Goal: Task Accomplishment & Management: Manage account settings

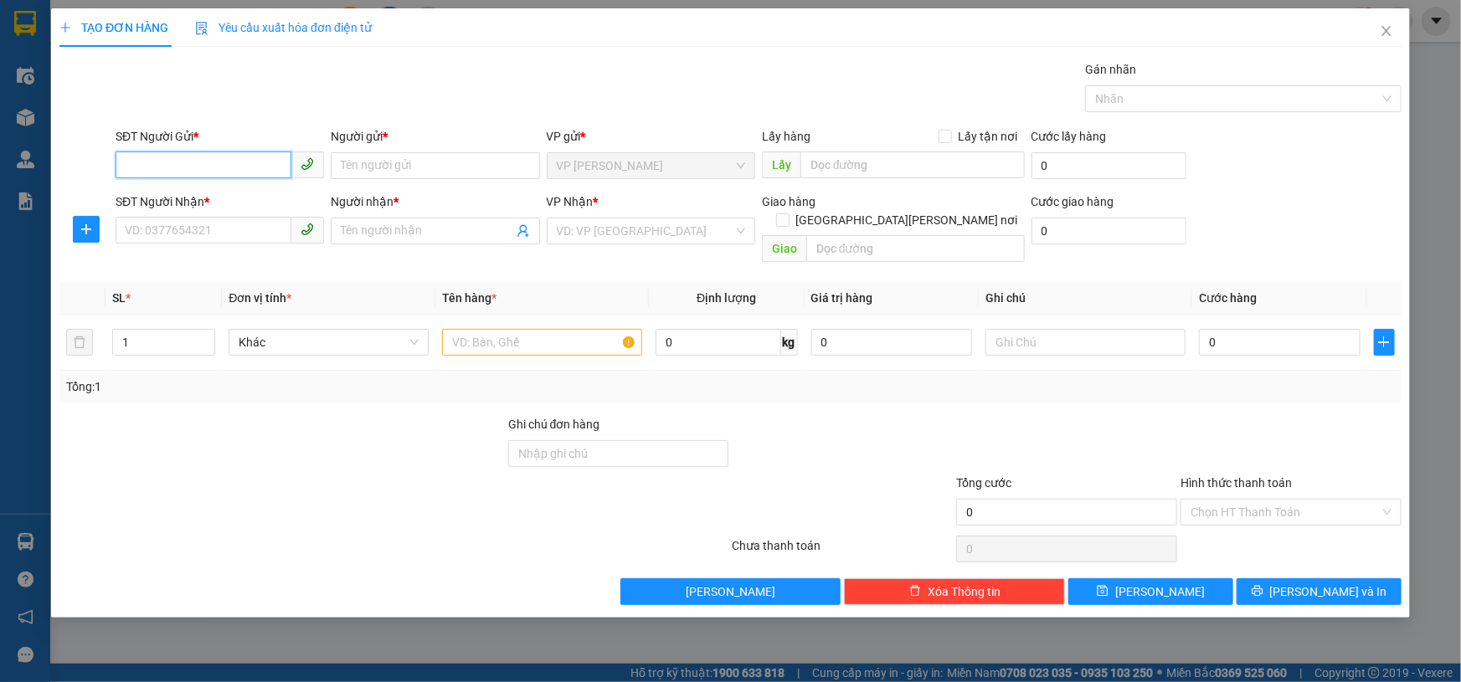
click at [165, 159] on input "SĐT Người Gửi *" at bounding box center [204, 165] width 176 height 27
click at [227, 199] on div "0915715793 - A & A" at bounding box center [220, 199] width 188 height 18
type input "0915715793"
type input "A & A"
type input "0933810368"
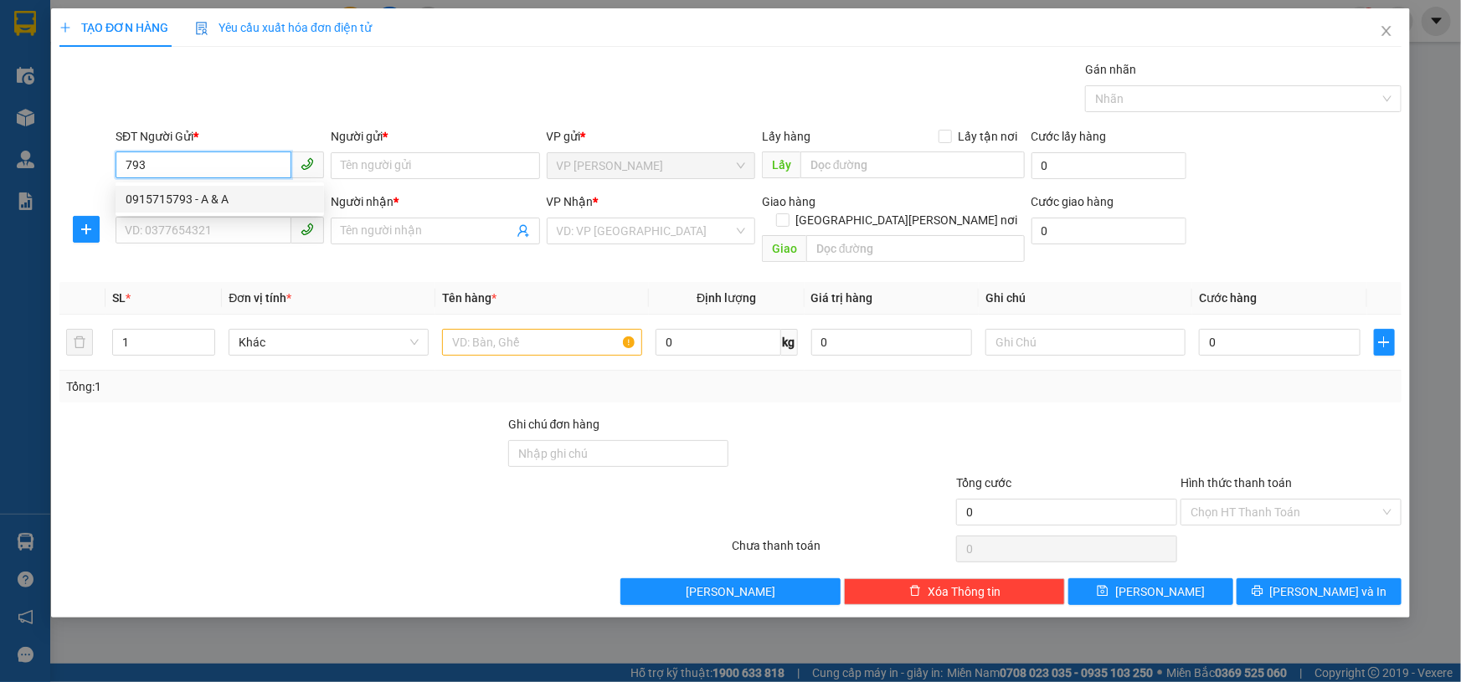
type input "5G"
type input "30.000"
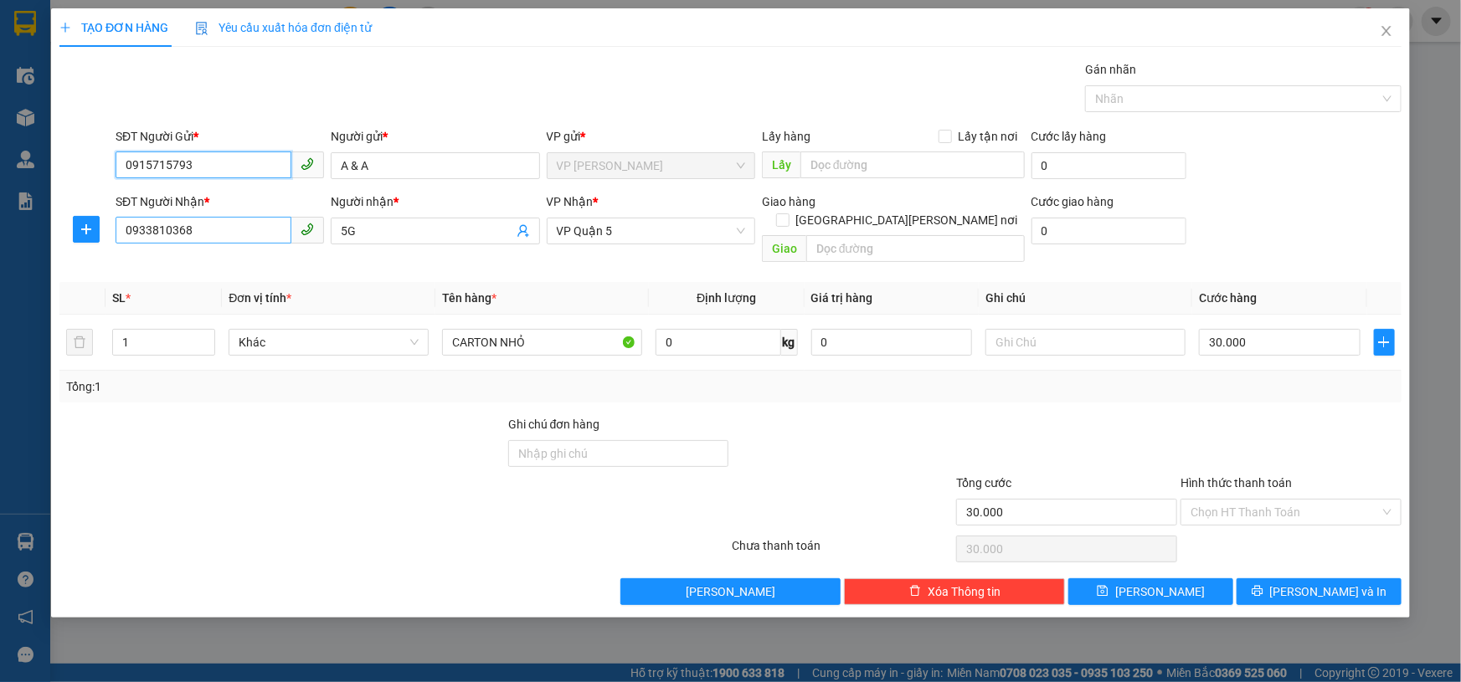
type input "0915715793"
drag, startPoint x: 238, startPoint y: 234, endPoint x: 0, endPoint y: 222, distance: 238.1
click at [0, 222] on div "TẠO ĐƠN HÀNG Yêu cầu xuất [PERSON_NAME] điện tử Transit Pickup Surcharge Ids Tr…" at bounding box center [730, 341] width 1461 height 682
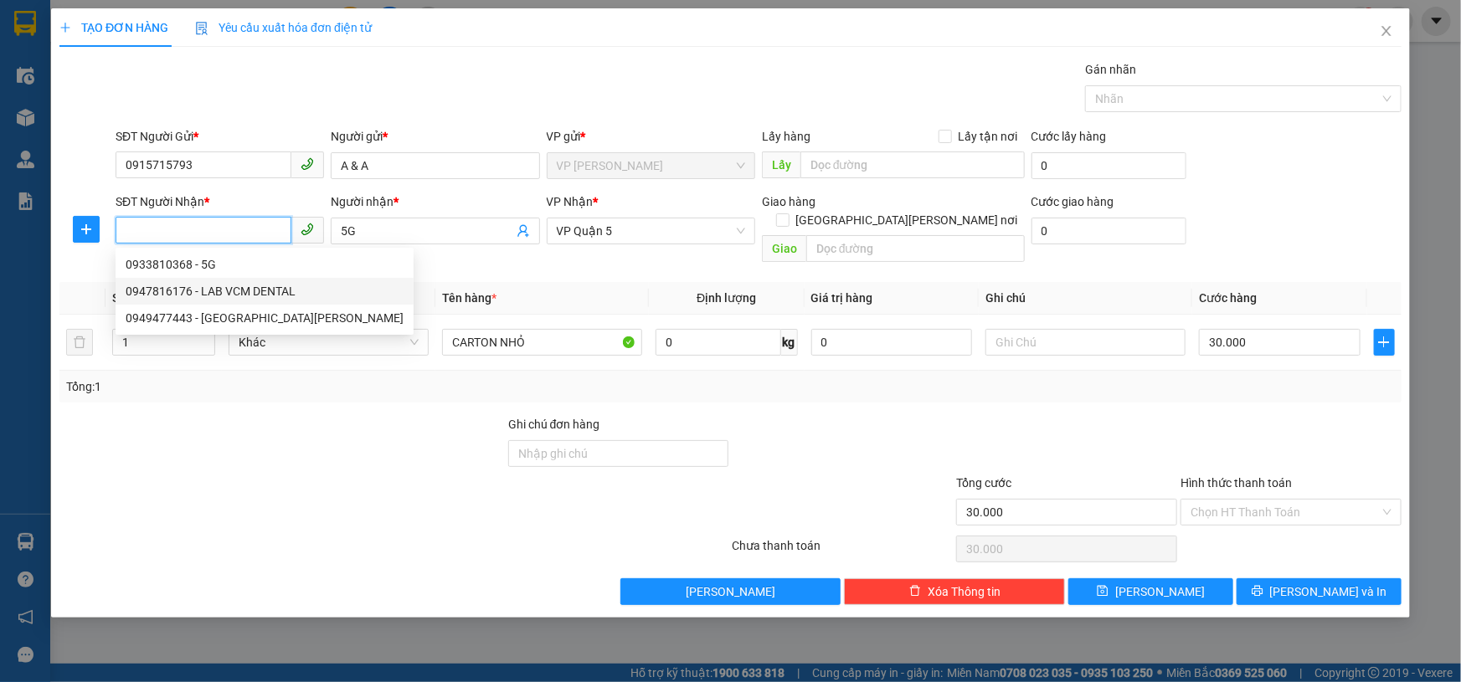
click at [193, 286] on div "0947816176 - LAB VCM DENTAL" at bounding box center [265, 291] width 278 height 18
type input "0947816176"
type input "LAB VCM DENTAL"
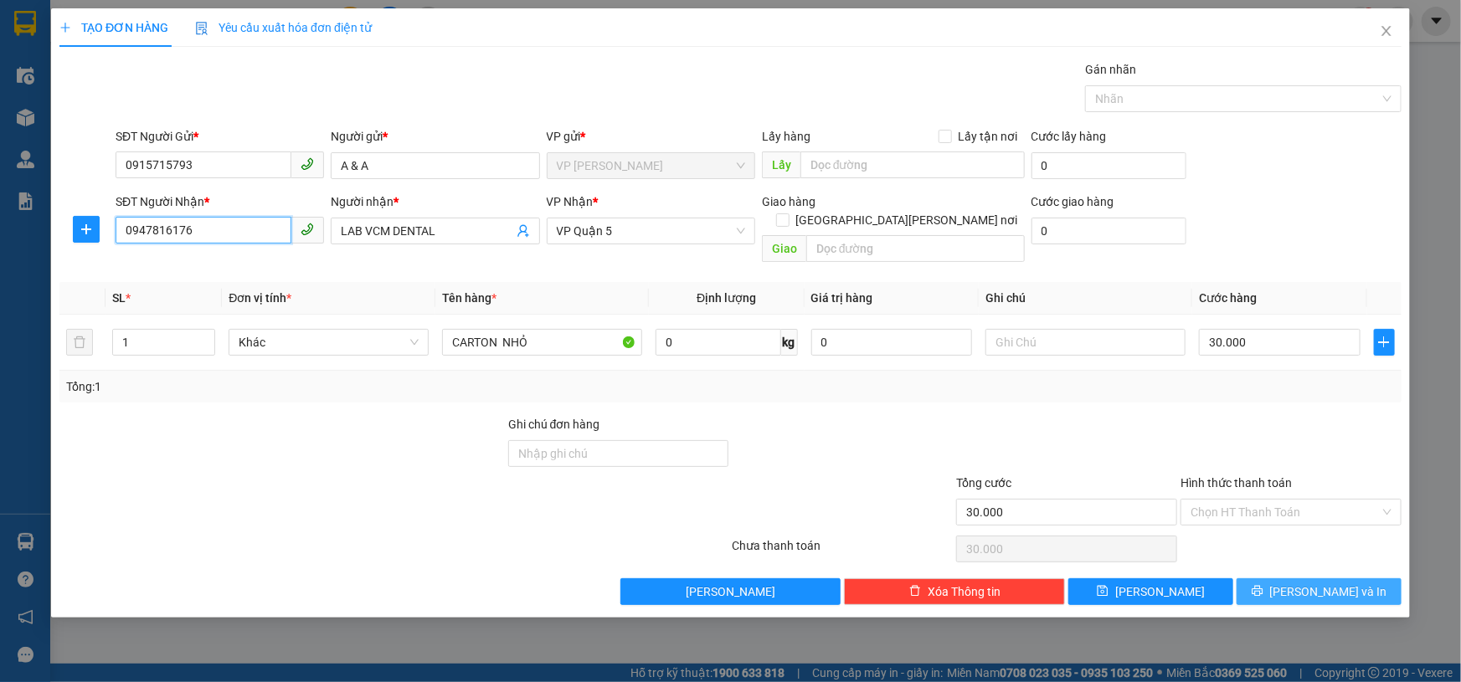
type input "0947816176"
click at [1303, 579] on button "[PERSON_NAME] và In" at bounding box center [1319, 592] width 165 height 27
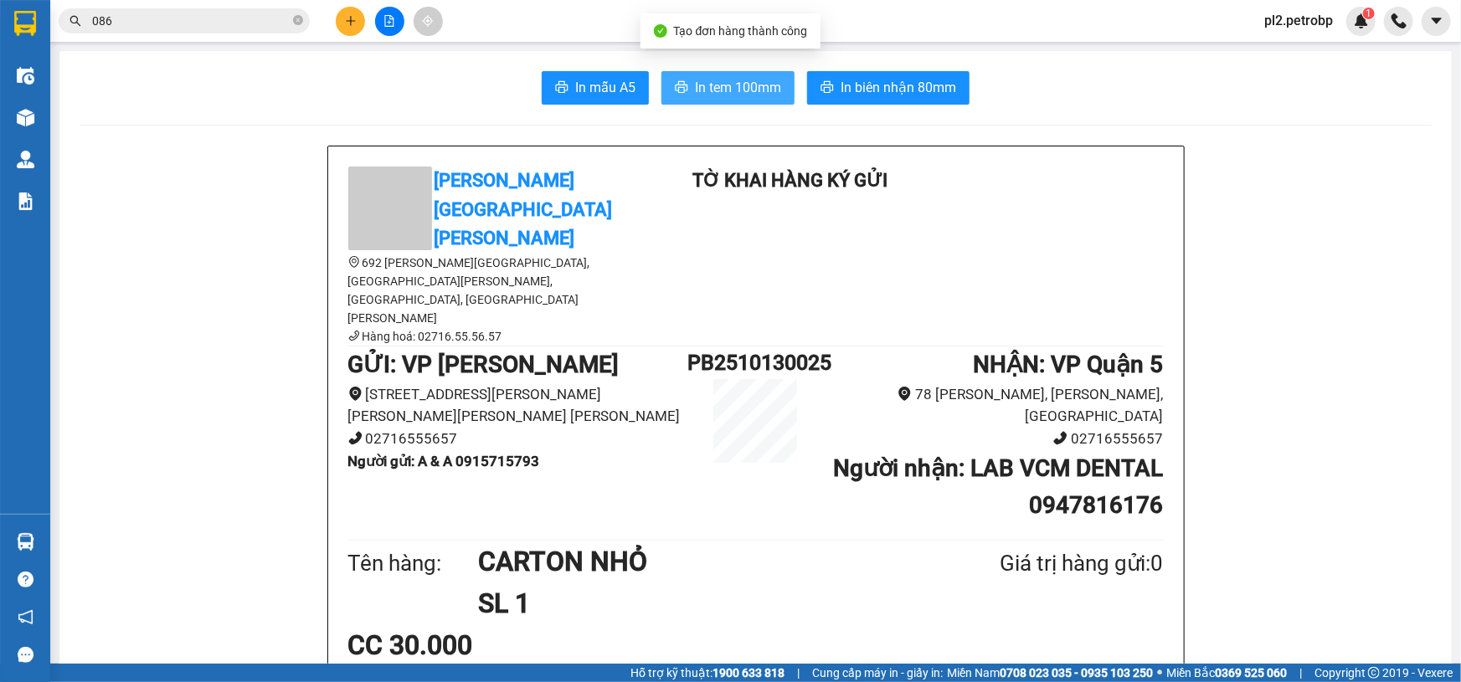
drag, startPoint x: 744, startPoint y: 94, endPoint x: 790, endPoint y: 65, distance: 54.1
click at [745, 92] on span "In tem 100mm" at bounding box center [738, 87] width 86 height 21
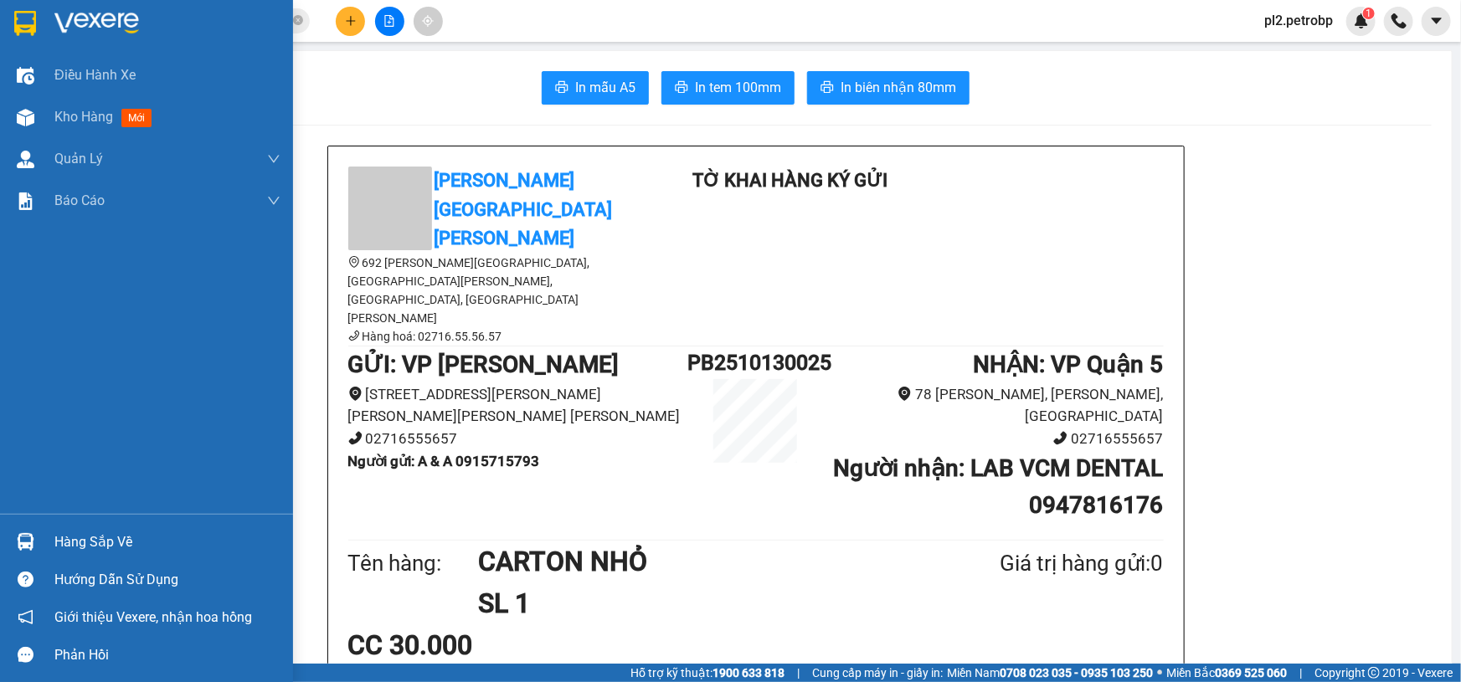
click at [39, 540] on div at bounding box center [25, 542] width 29 height 29
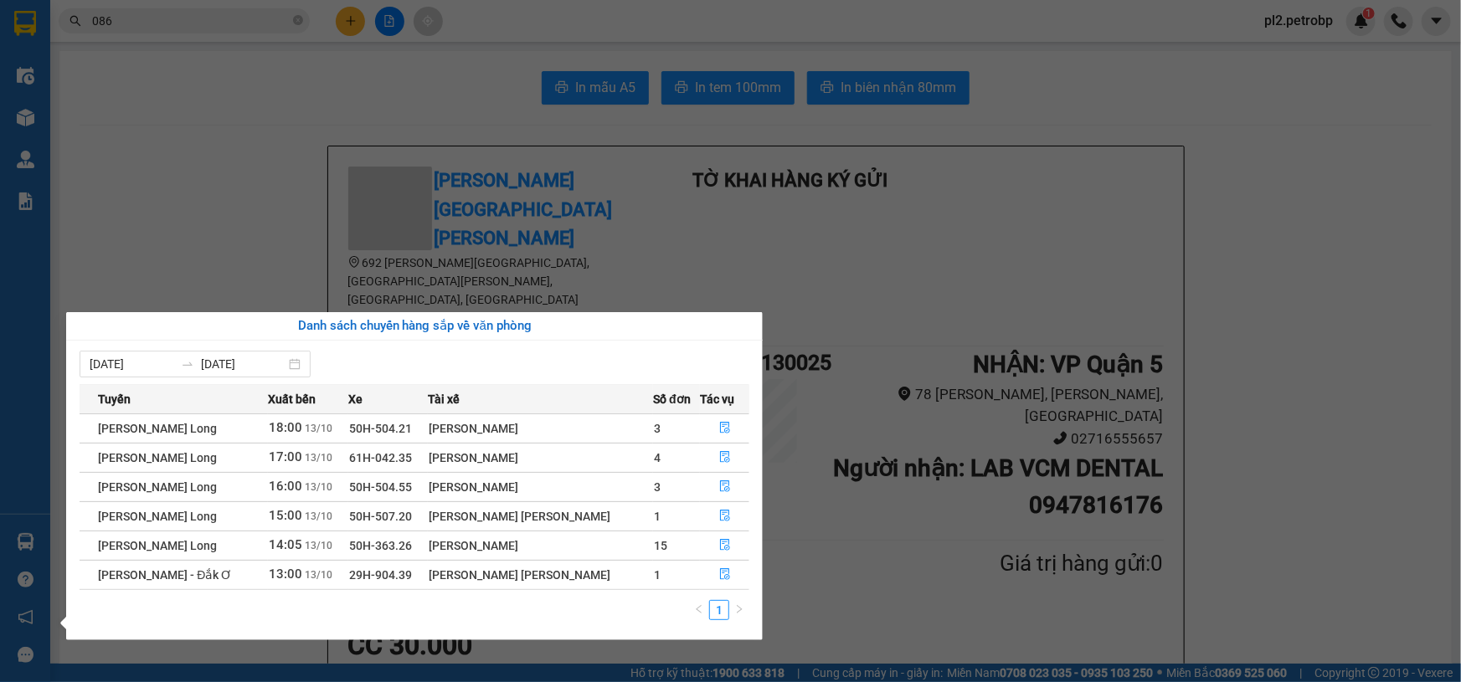
click at [246, 242] on section "Kết quả [PERSON_NAME] ( 10000 ) Bộ lọc Mã ĐH Trạng thái Món hàng [PERSON_NAME] …" at bounding box center [730, 341] width 1461 height 682
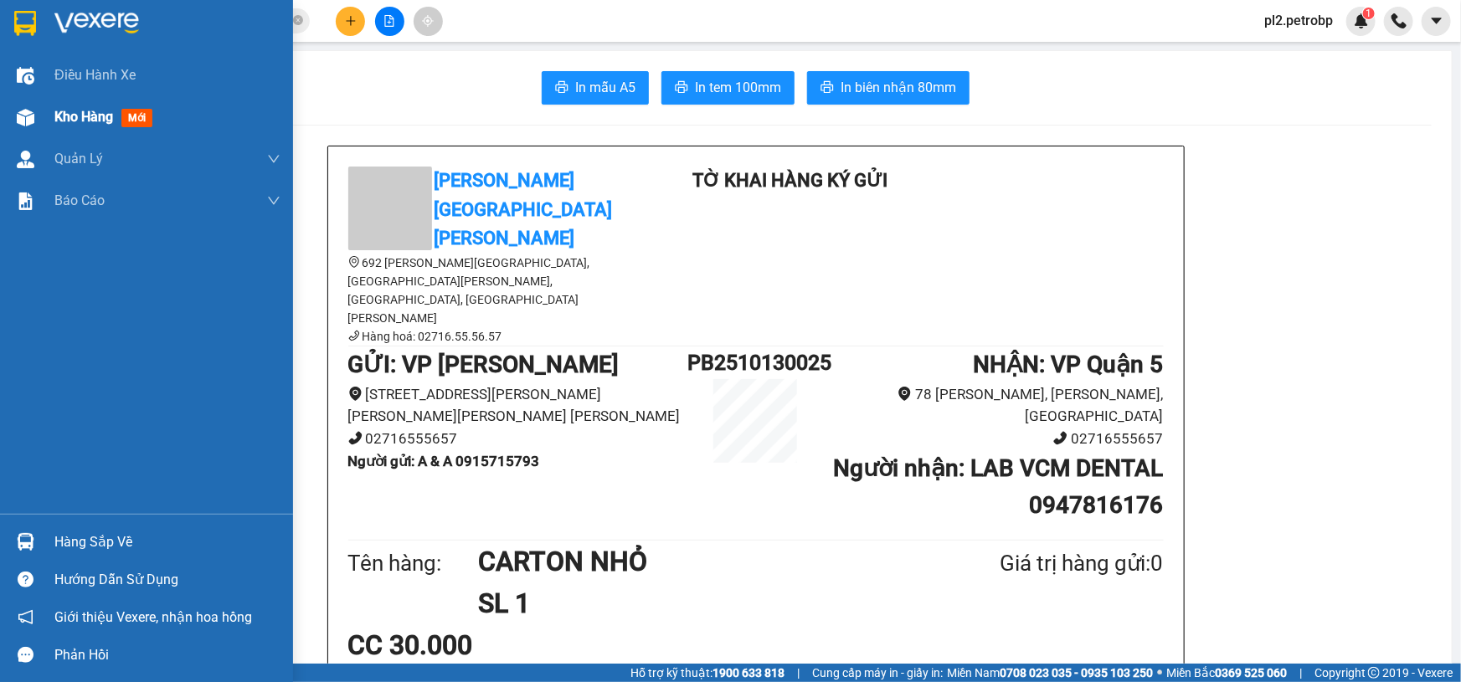
click at [80, 125] on span "Kho hàng" at bounding box center [83, 117] width 59 height 16
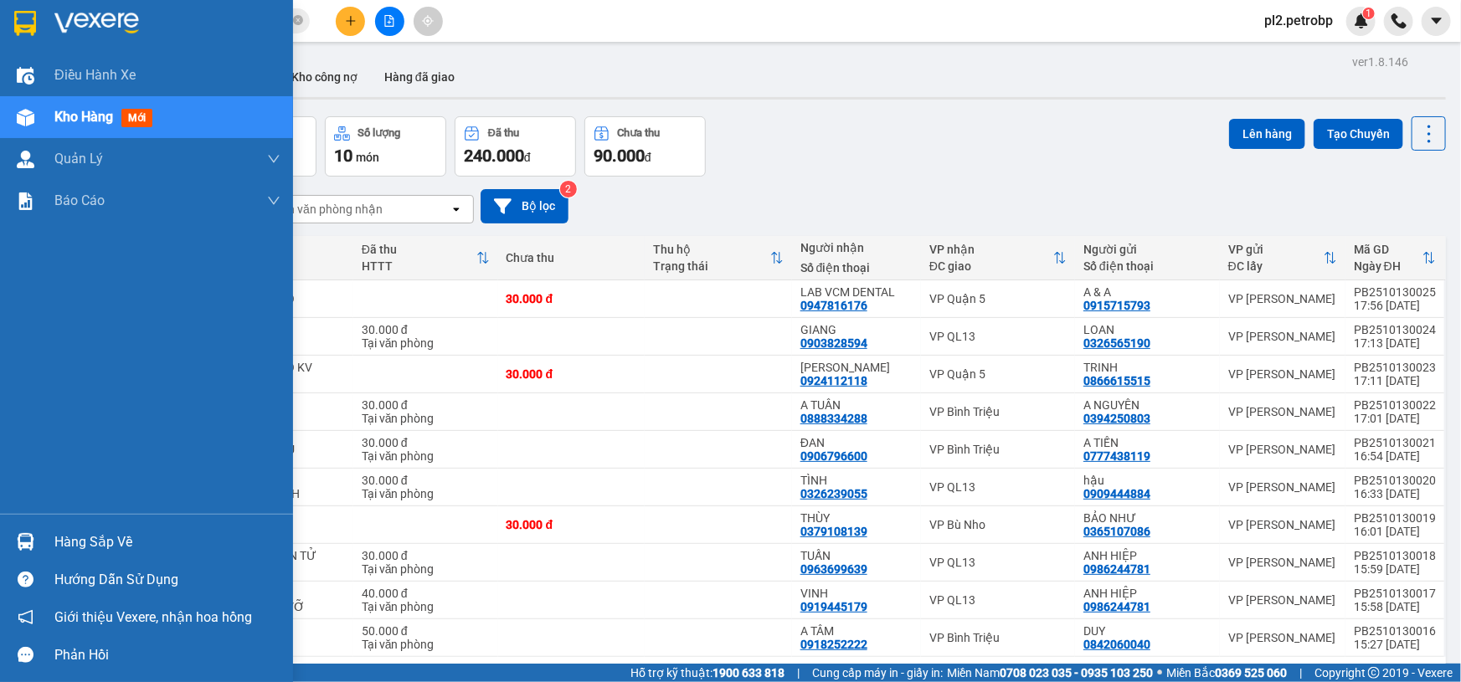
click at [71, 536] on div "Hàng sắp về" at bounding box center [167, 542] width 226 height 25
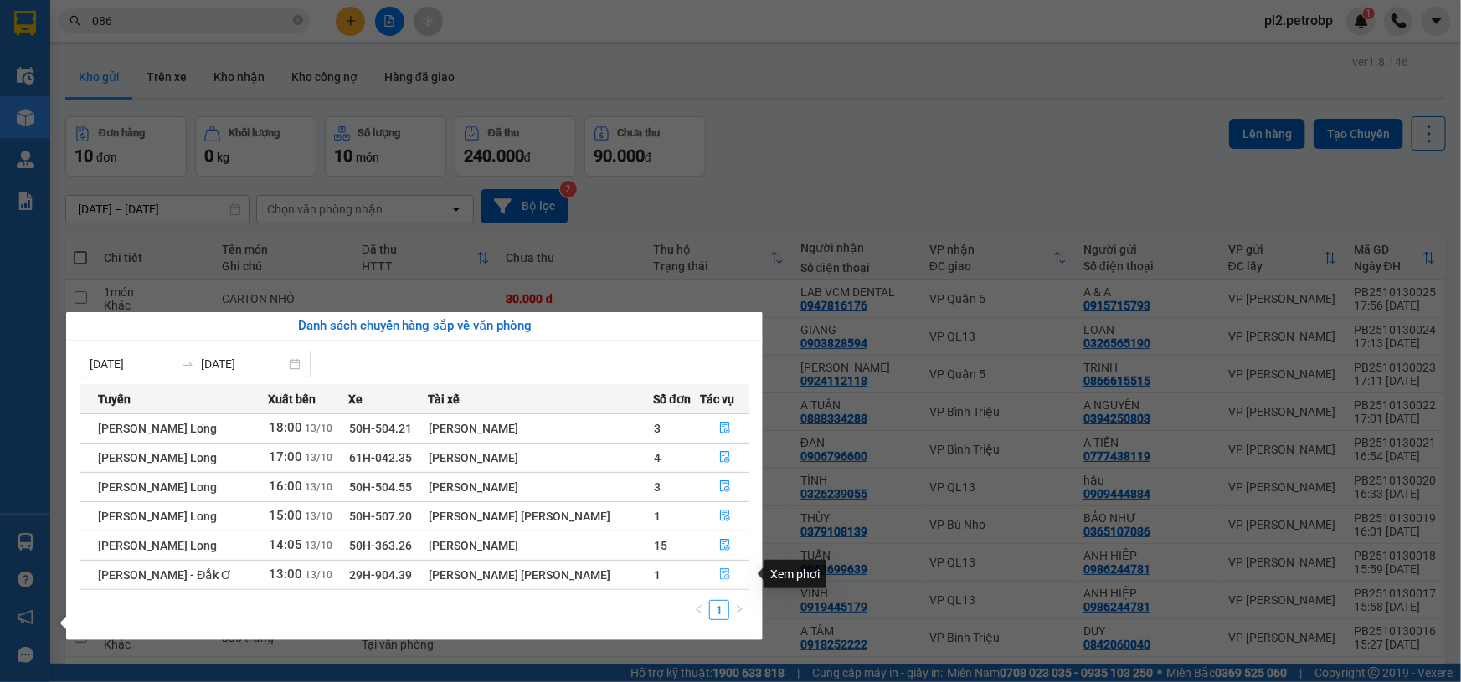
click at [712, 574] on button "button" at bounding box center [725, 575] width 48 height 27
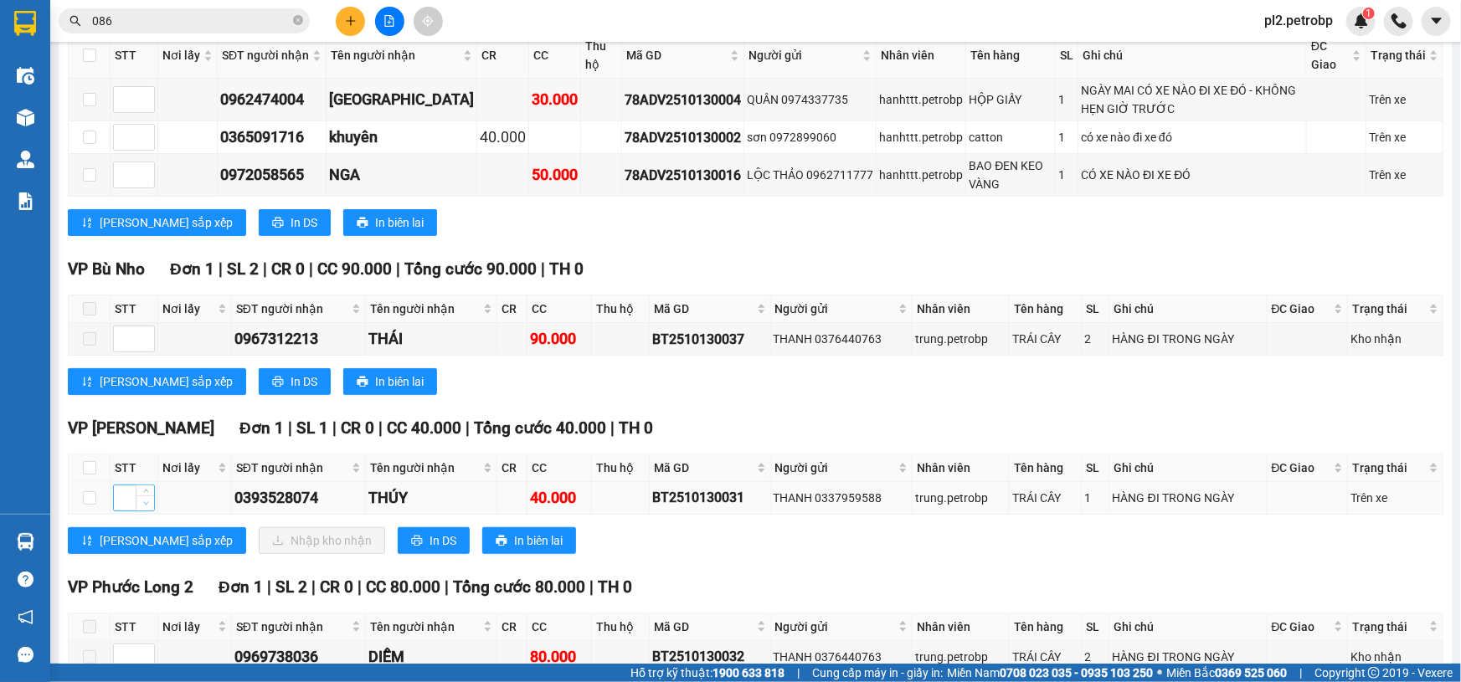
scroll to position [556, 0]
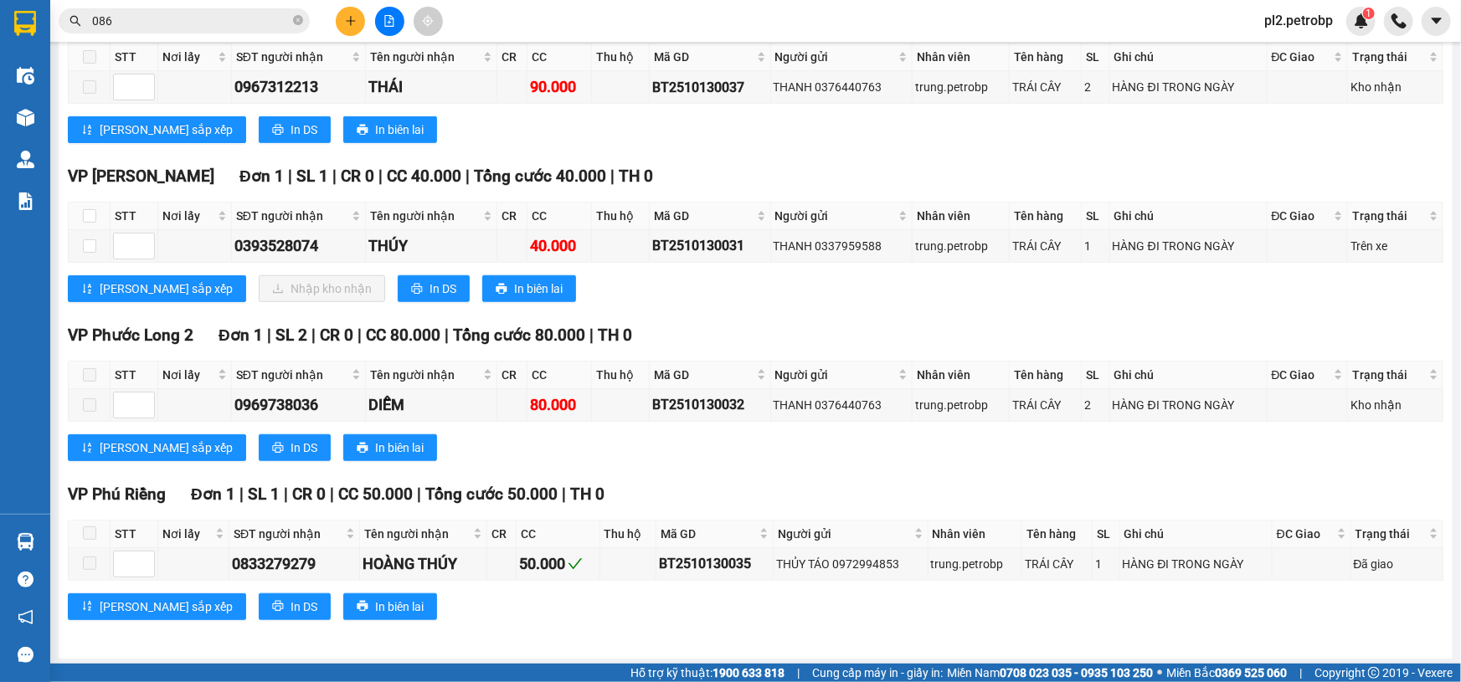
click at [96, 209] on th at bounding box center [90, 217] width 42 height 28
click at [85, 209] on input "checkbox" at bounding box center [89, 215] width 13 height 13
checkbox input "true"
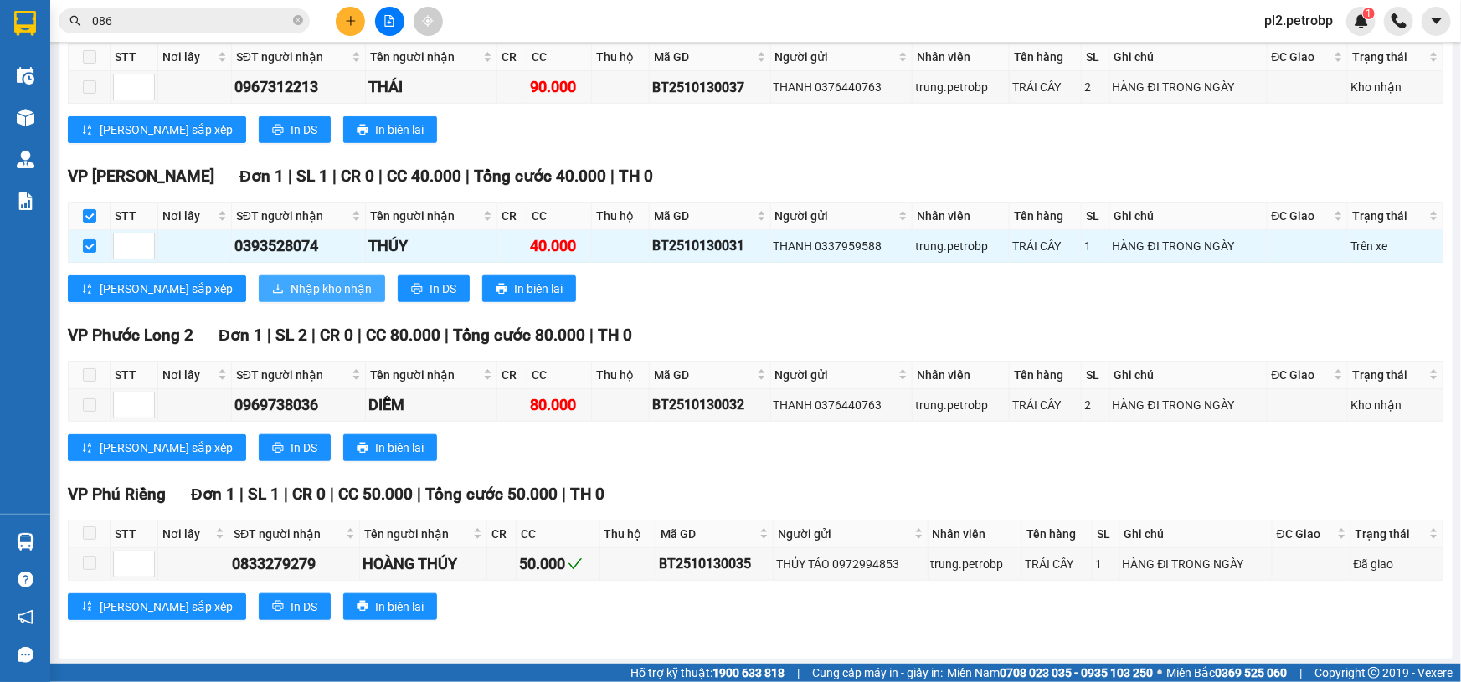
click at [291, 280] on span "Nhập kho nhận" at bounding box center [331, 289] width 81 height 18
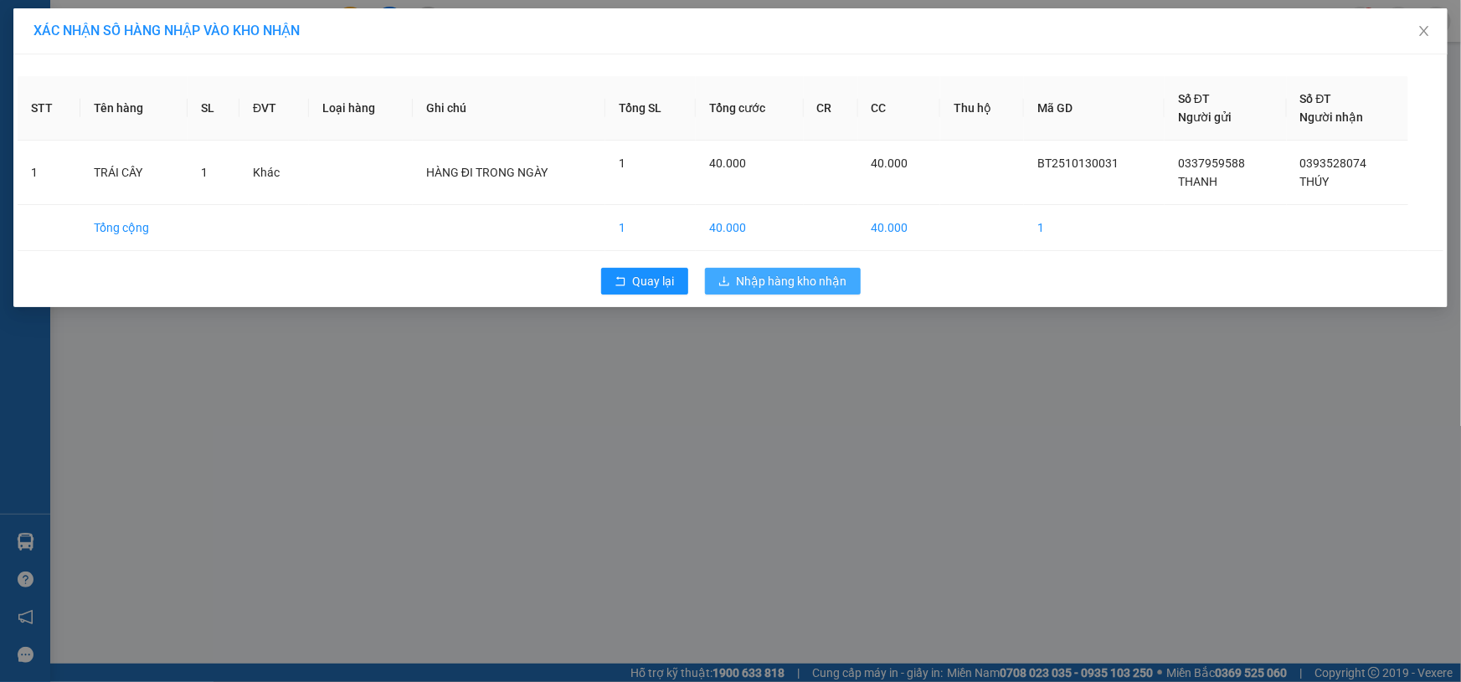
click at [770, 274] on span "Nhập hàng kho nhận" at bounding box center [792, 281] width 111 height 18
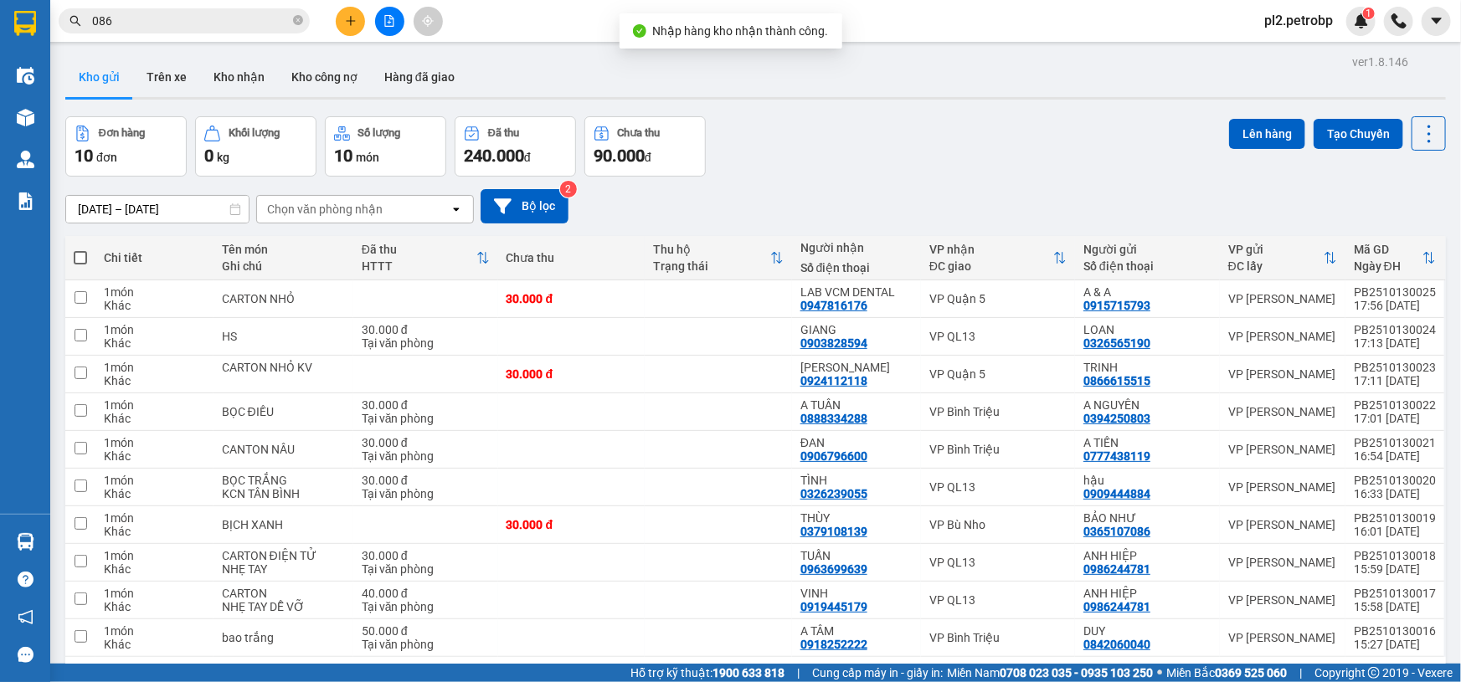
click at [349, 29] on button at bounding box center [350, 21] width 29 height 29
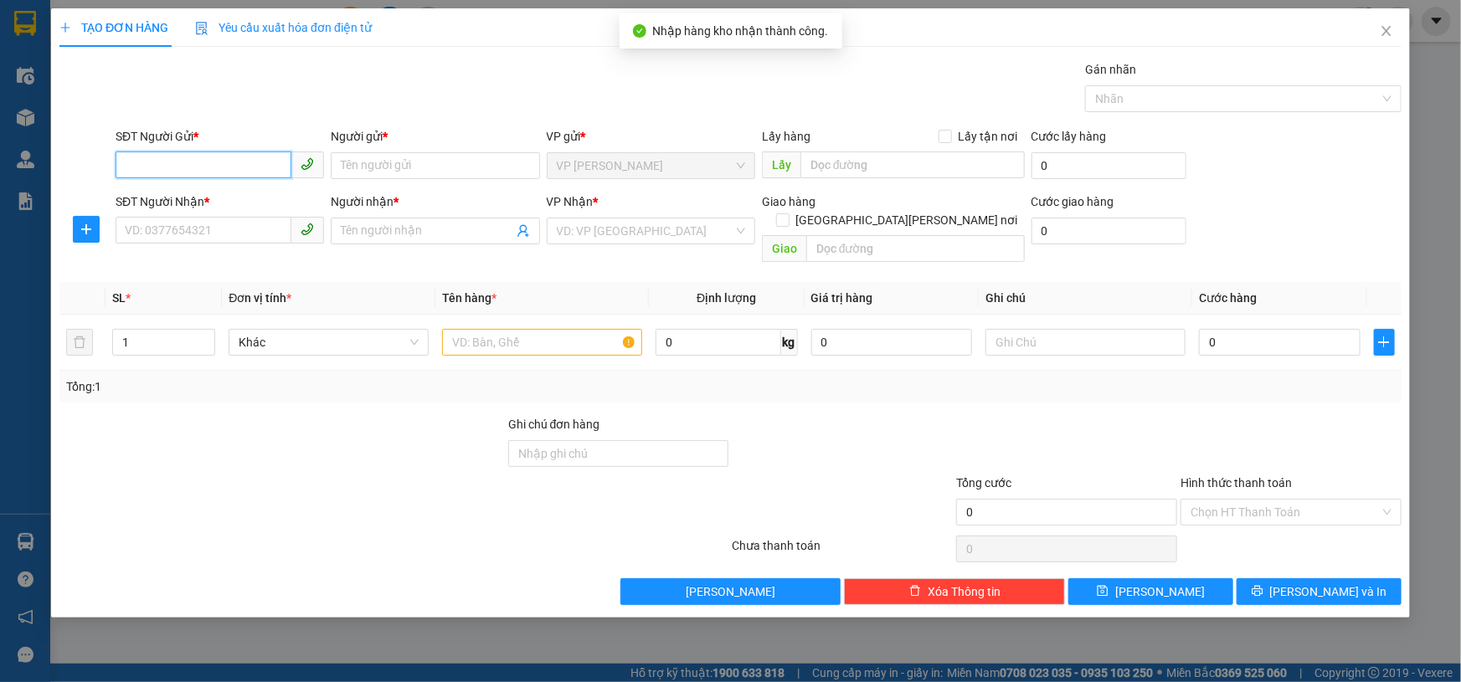
click at [234, 164] on input "SĐT Người Gửi *" at bounding box center [204, 165] width 176 height 27
type input "0972143739"
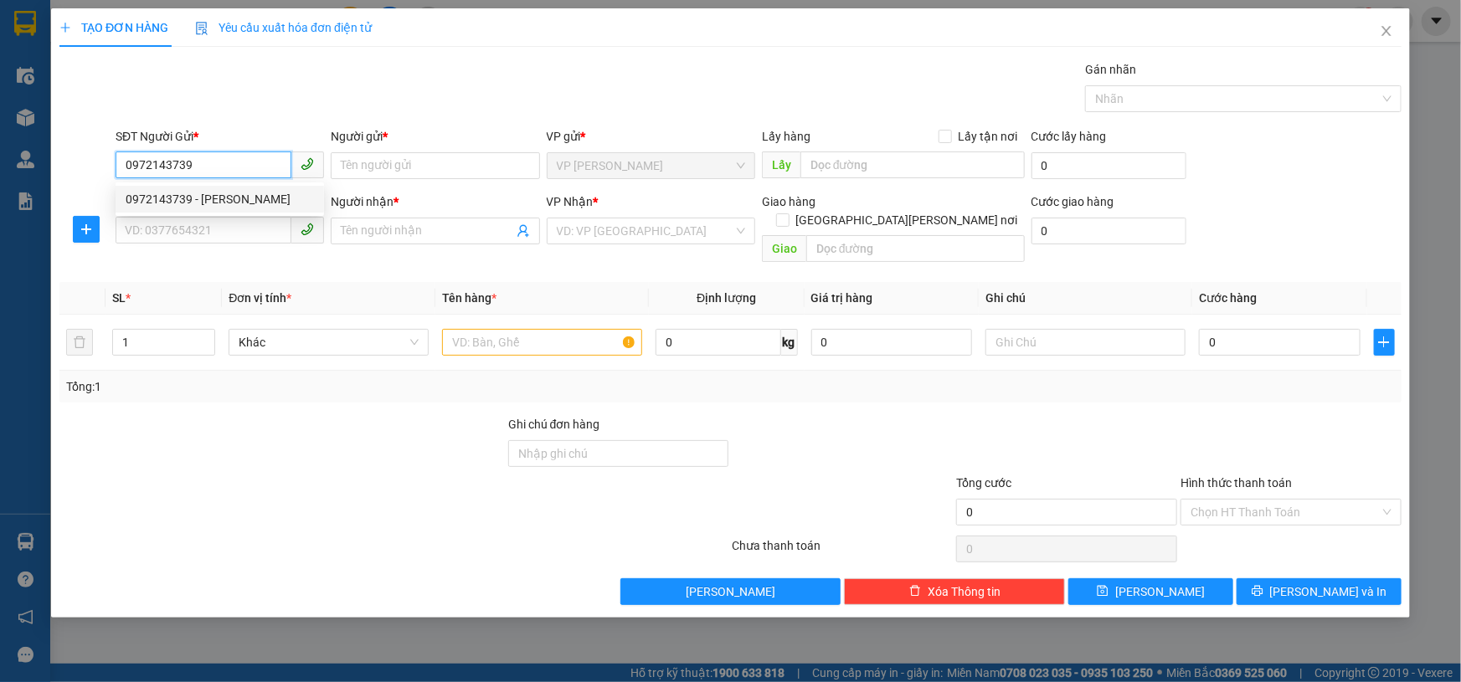
click at [164, 200] on div "0972143739 - [PERSON_NAME]" at bounding box center [220, 199] width 188 height 18
type input "MINH"
type input "0909337172"
type input "ĐĂNG"
type input "30.000"
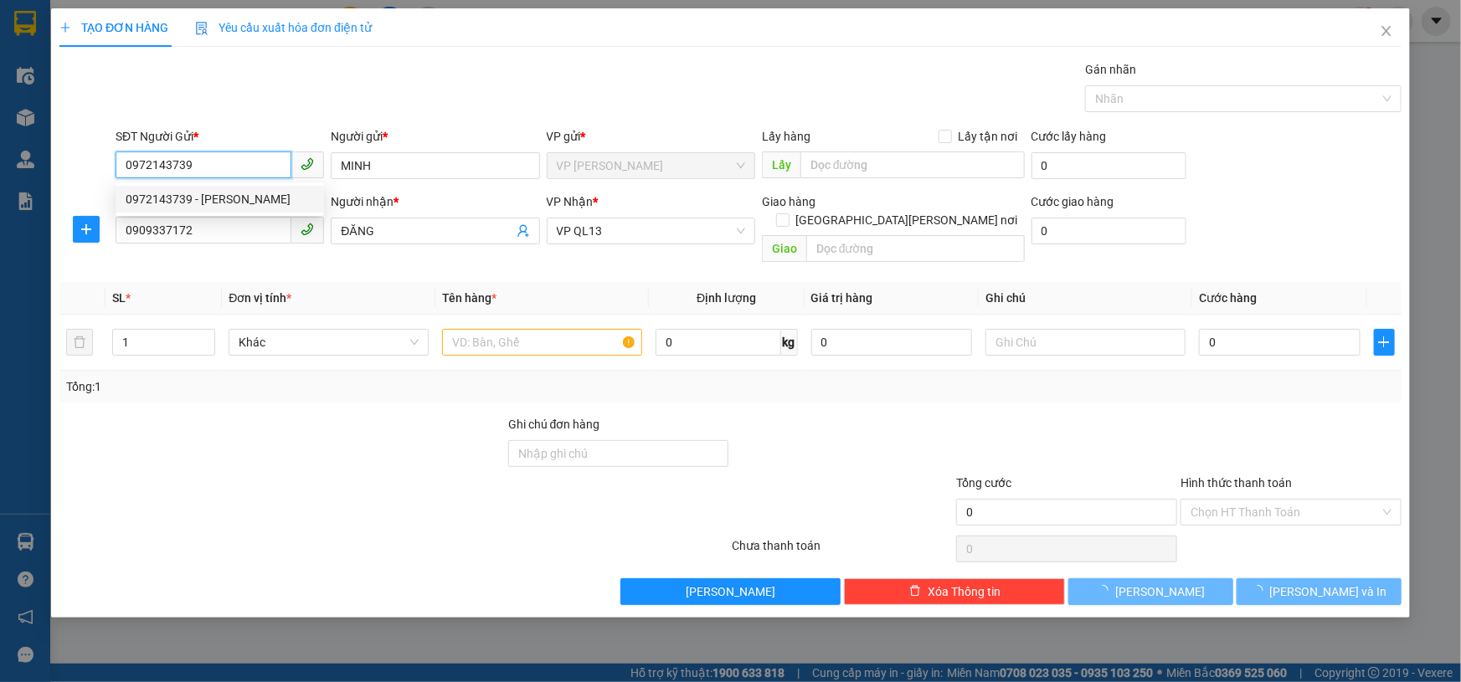
type input "30.000"
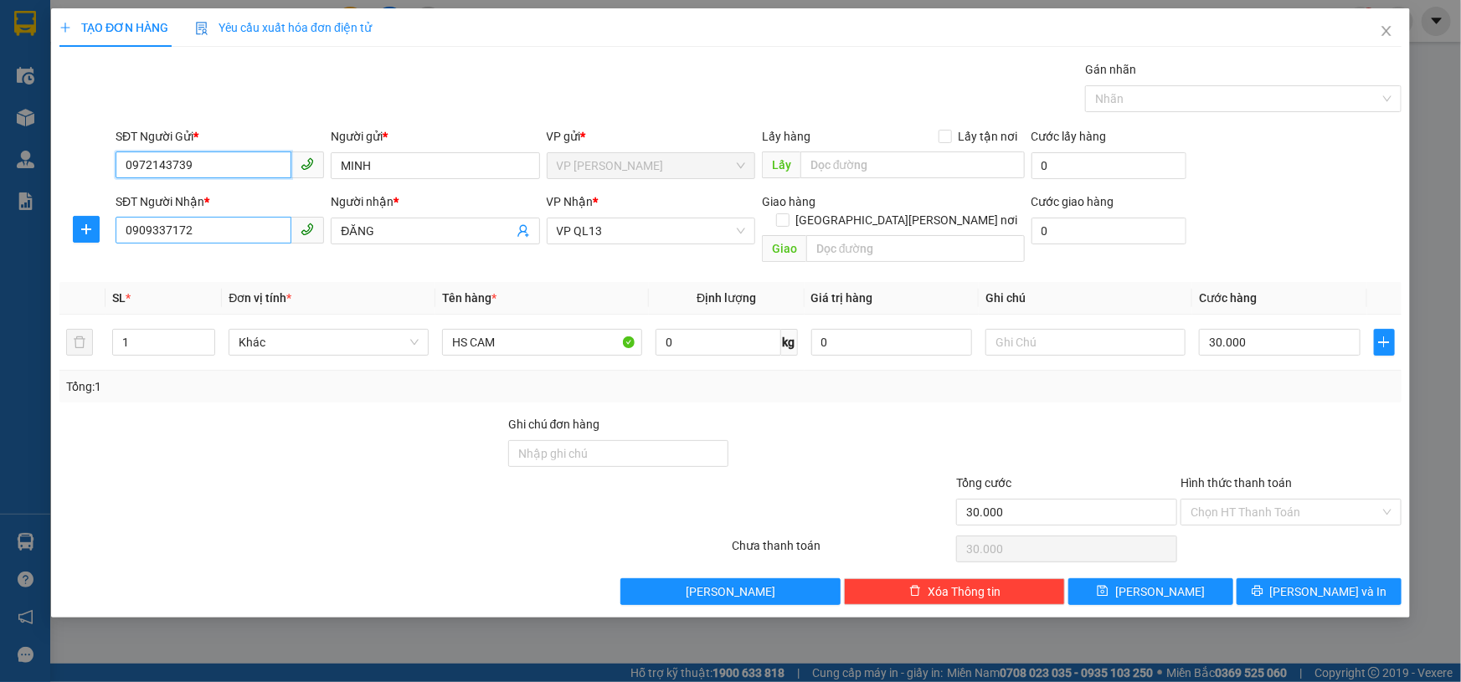
type input "0972143739"
drag, startPoint x: 262, startPoint y: 235, endPoint x: 0, endPoint y: 221, distance: 262.5
click at [0, 221] on div "TẠO ĐƠN HÀNG Yêu cầu xuất [PERSON_NAME] điện tử Transit Pickup Surcharge Ids Tr…" at bounding box center [730, 341] width 1461 height 682
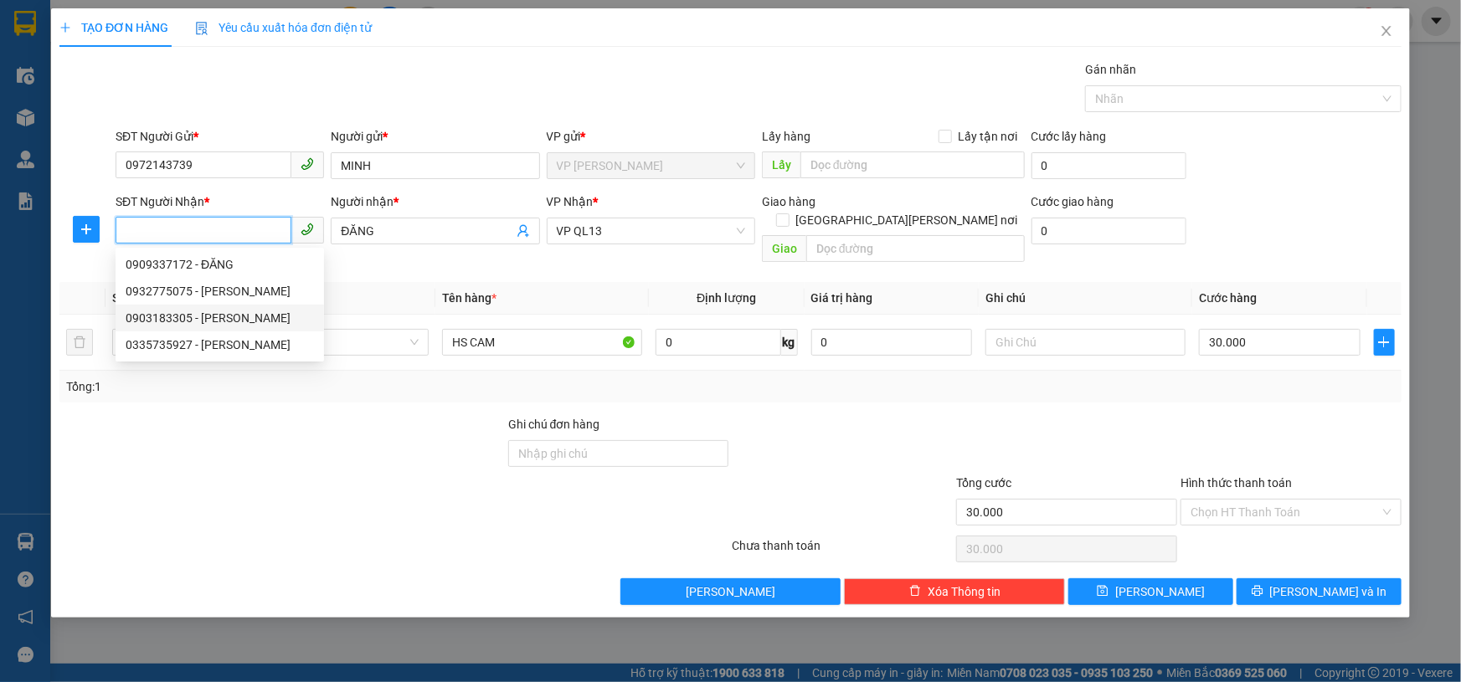
click at [183, 317] on div "0903183305 - [PERSON_NAME]" at bounding box center [220, 318] width 188 height 18
type input "0903183305"
type input "[PERSON_NAME]"
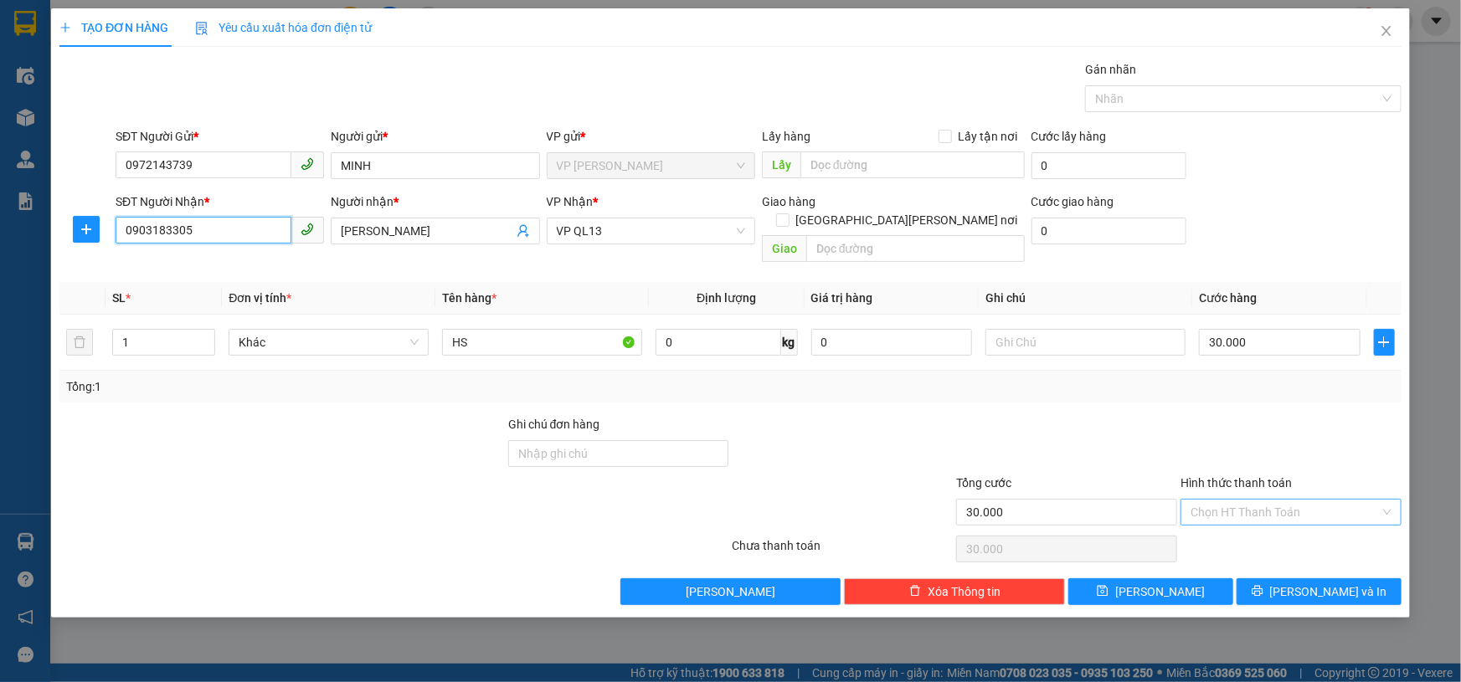
type input "0903183305"
click at [1248, 500] on input "Hình thức thanh toán" at bounding box center [1285, 512] width 189 height 25
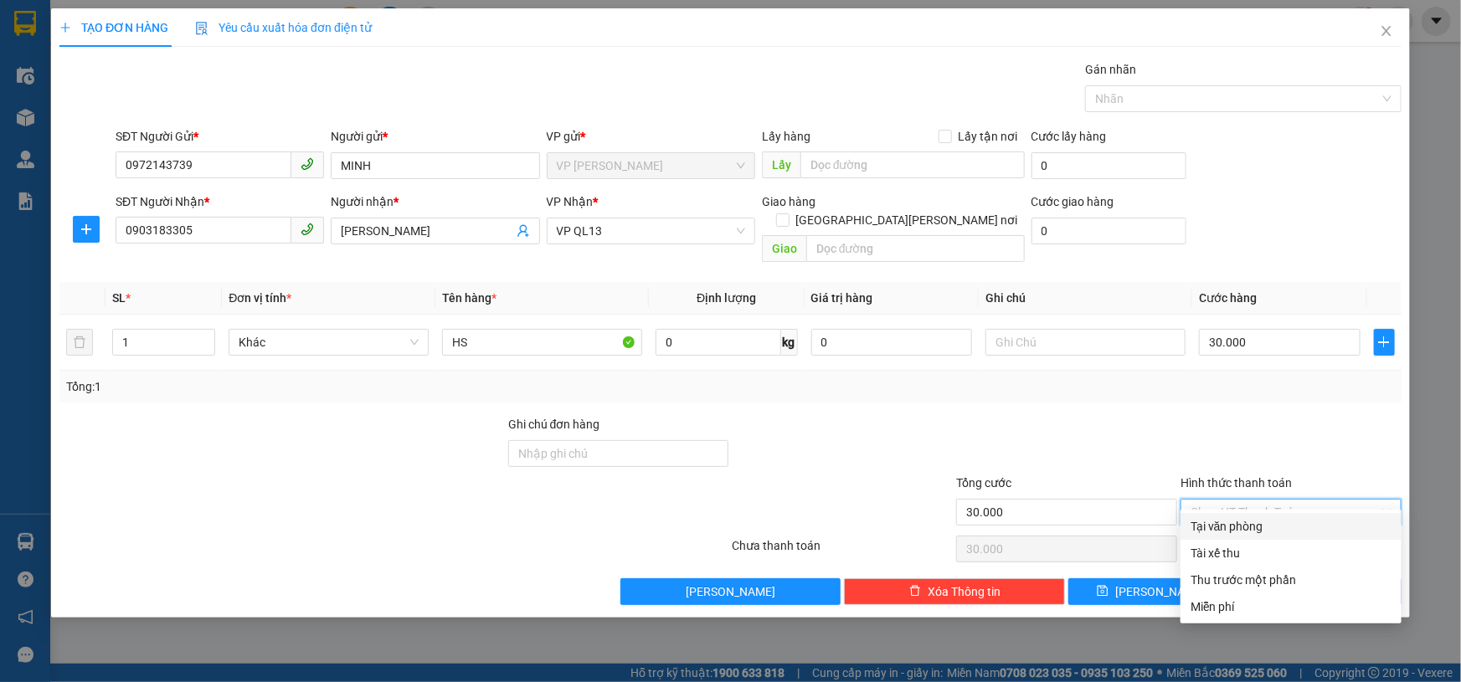
click at [1265, 531] on div "Tại văn phòng" at bounding box center [1291, 527] width 201 height 18
type input "0"
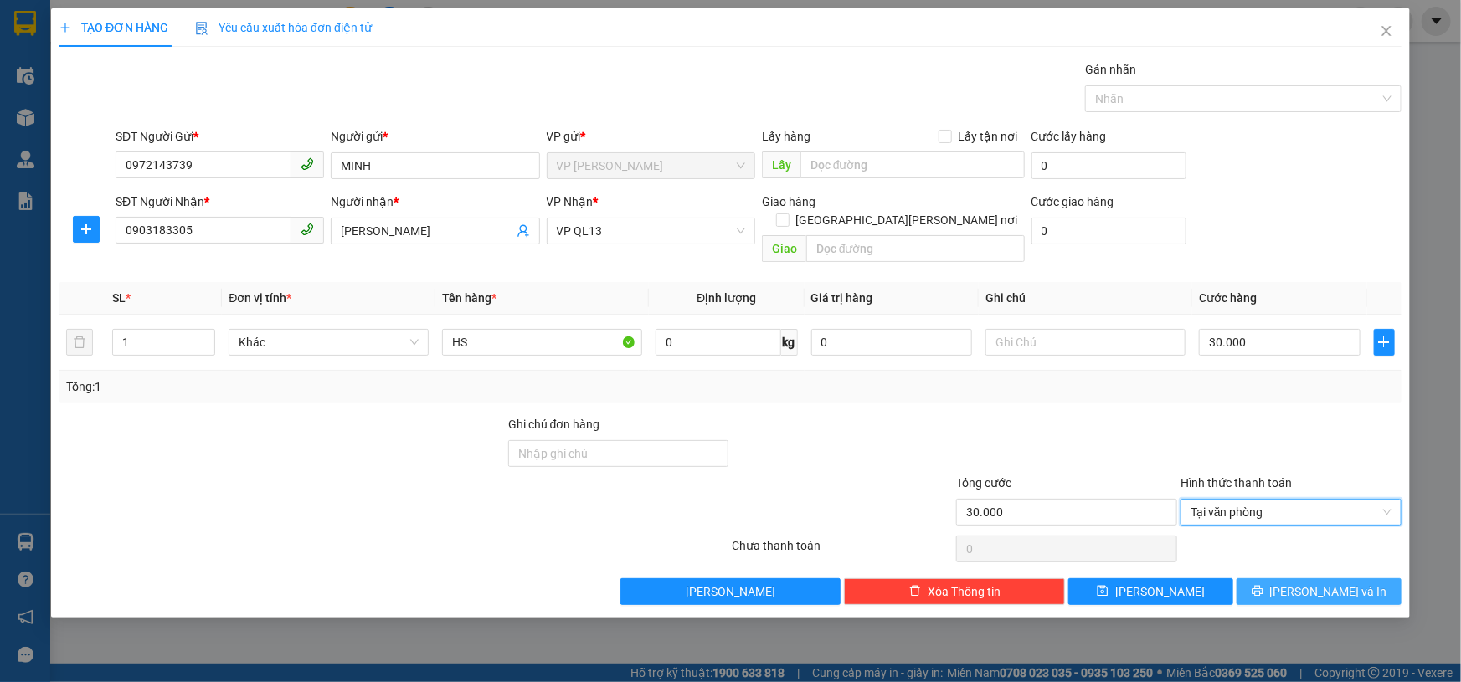
click at [1303, 579] on button "[PERSON_NAME] và In" at bounding box center [1319, 592] width 165 height 27
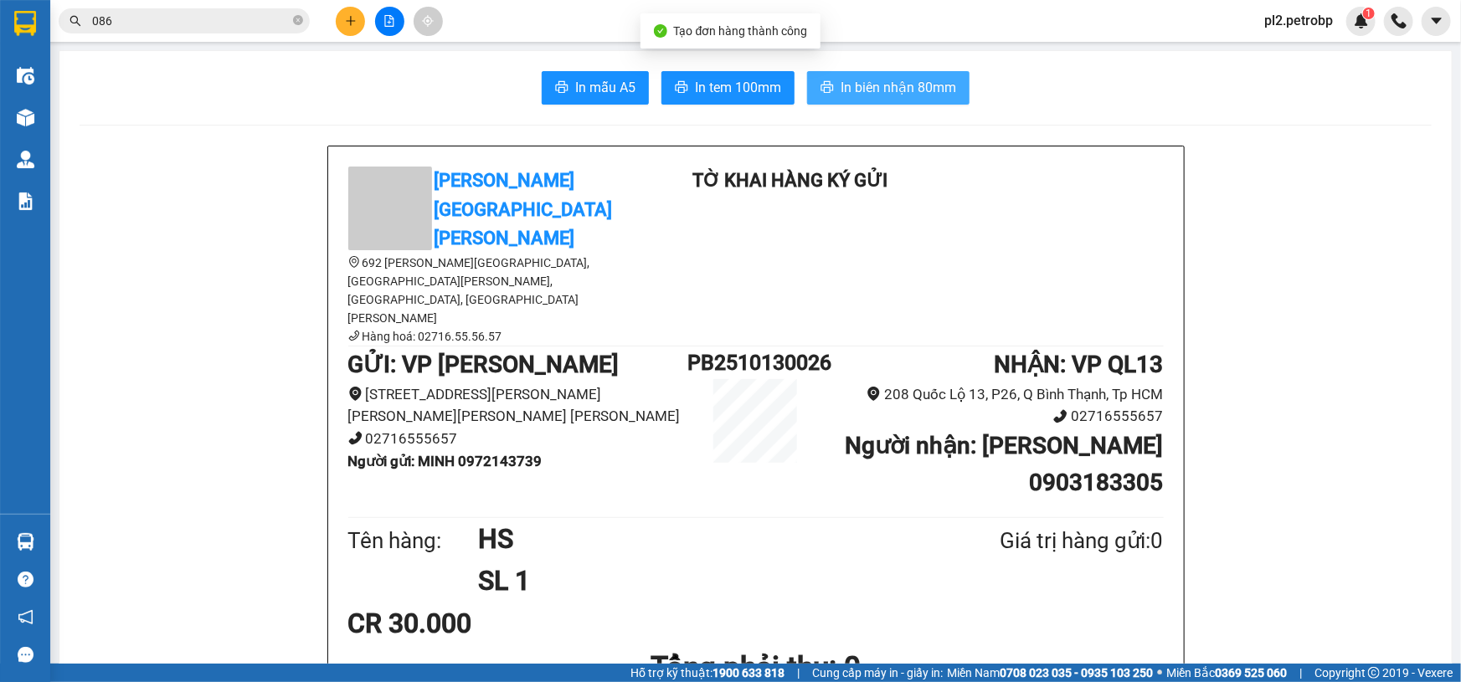
click at [833, 84] on button "In biên nhận 80mm" at bounding box center [888, 87] width 162 height 33
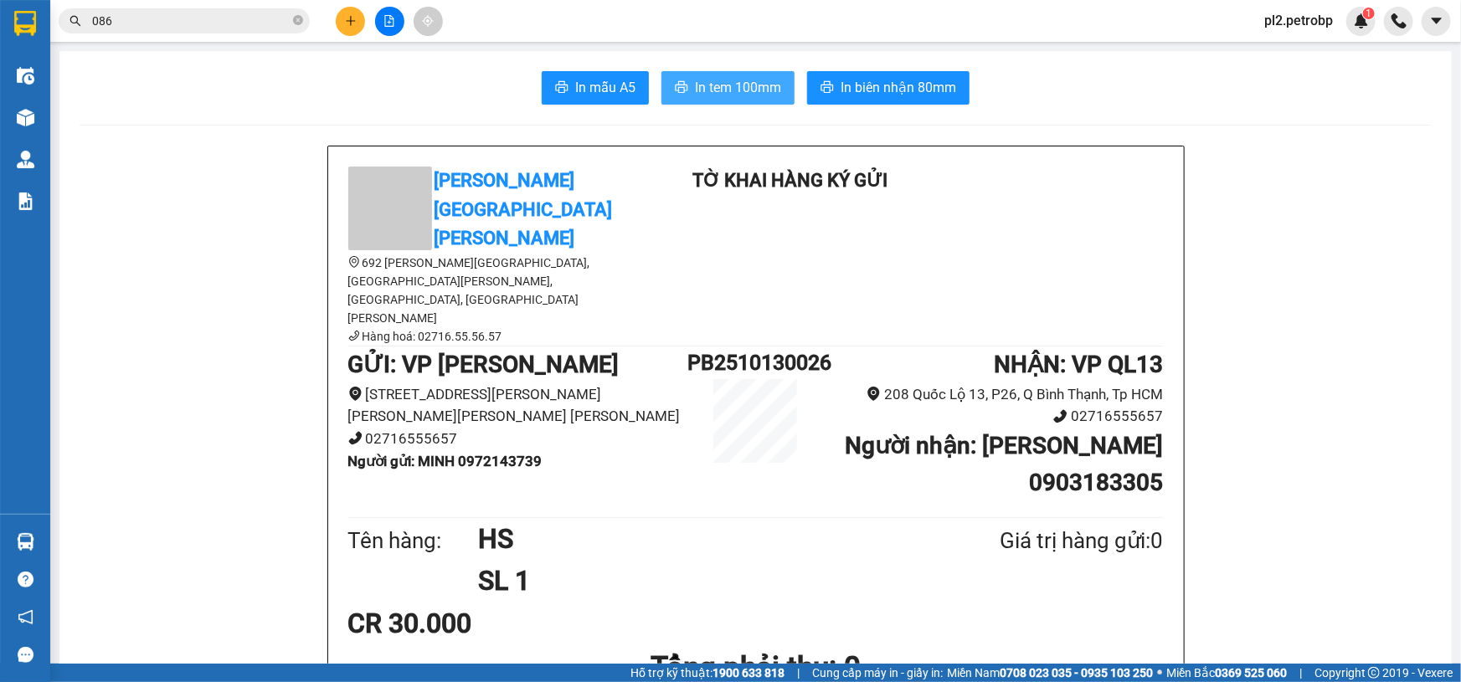
click at [728, 91] on span "In tem 100mm" at bounding box center [738, 87] width 86 height 21
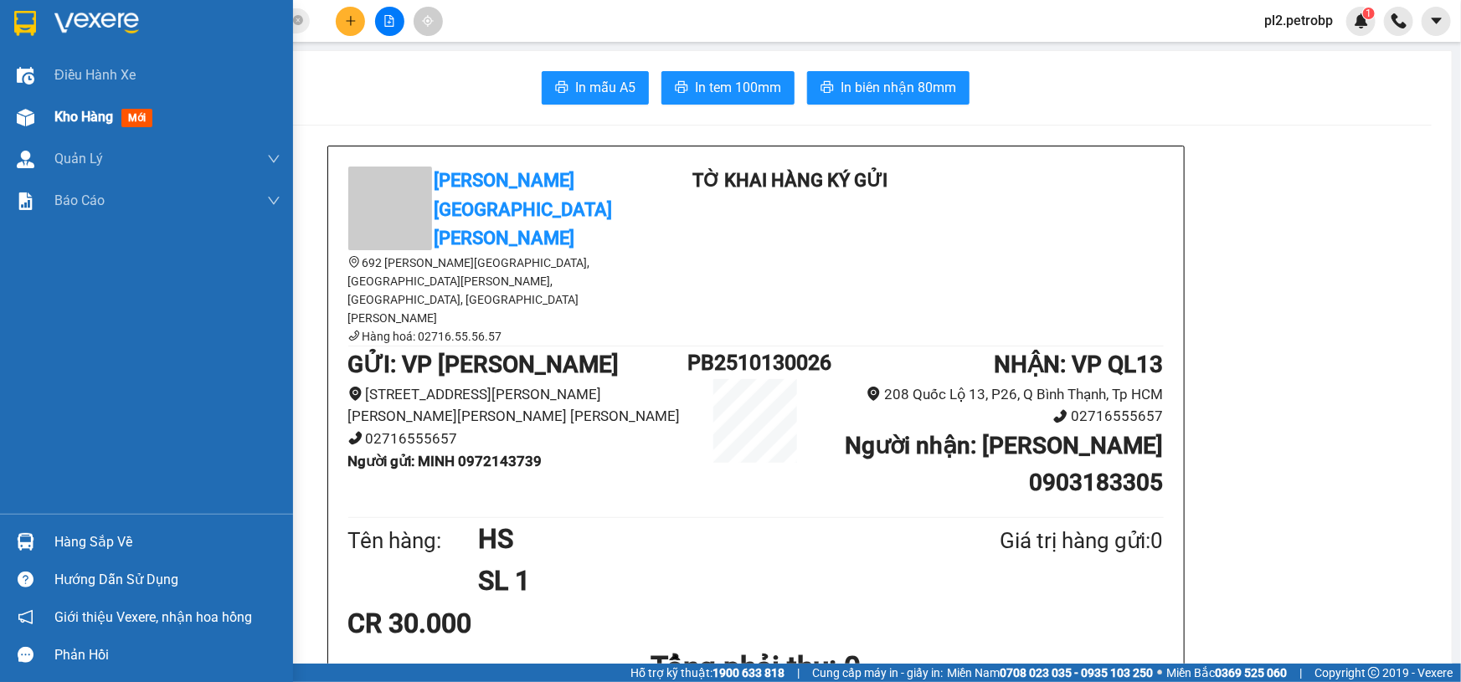
click at [85, 117] on span "Kho hàng" at bounding box center [83, 117] width 59 height 16
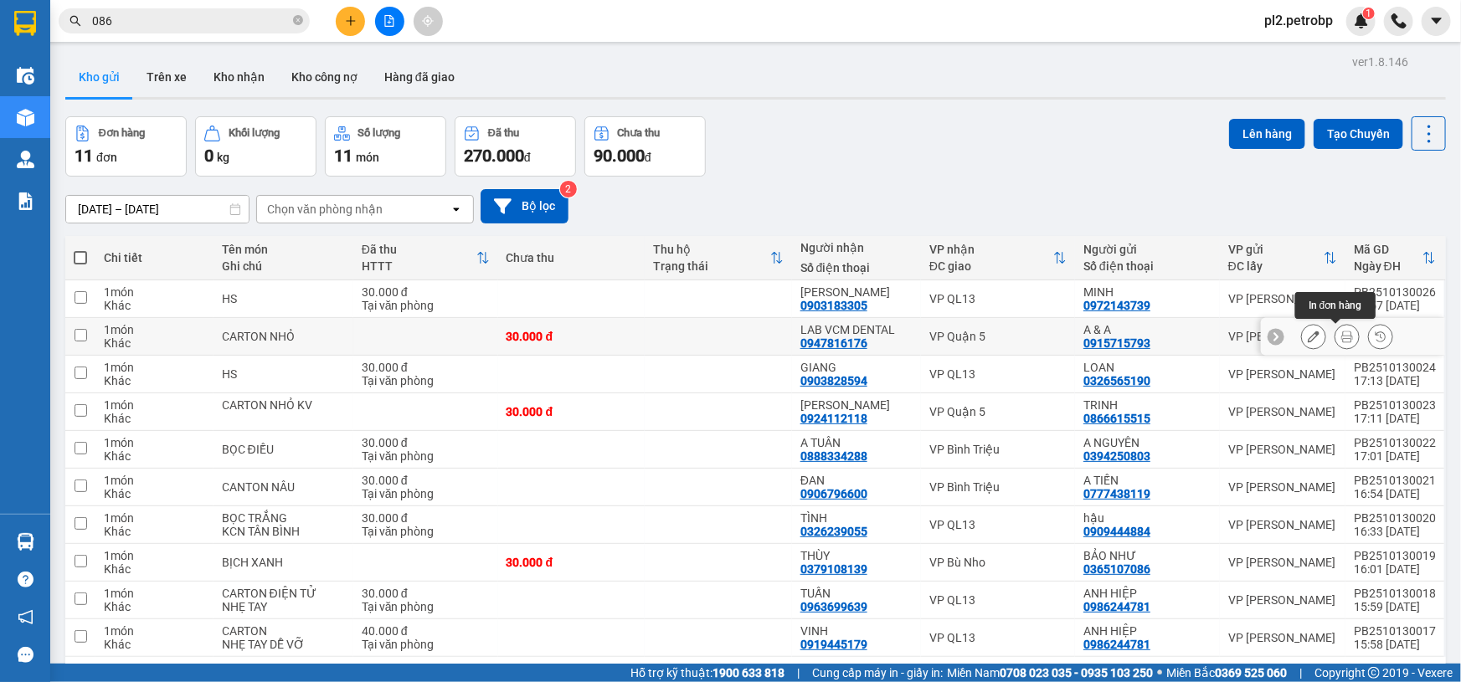
click at [1341, 336] on icon at bounding box center [1347, 337] width 12 height 12
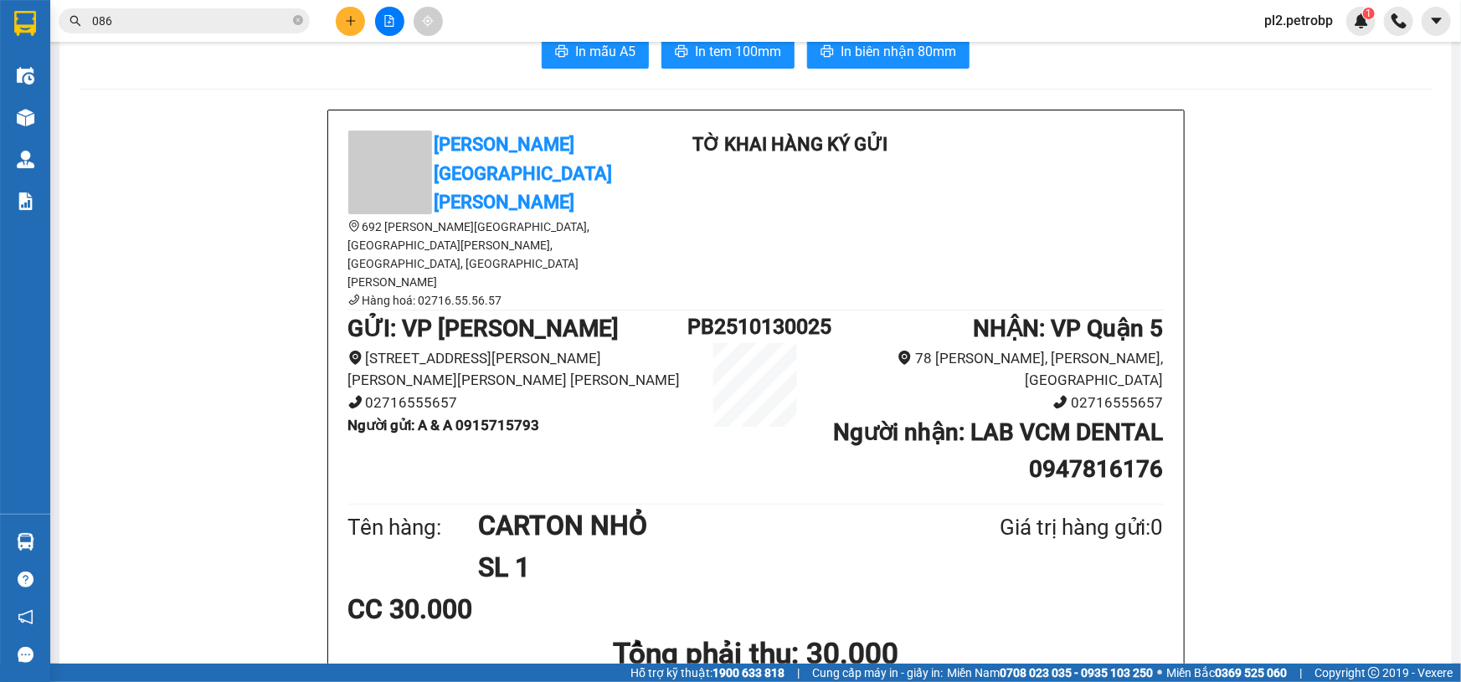
scroll to position [45, 0]
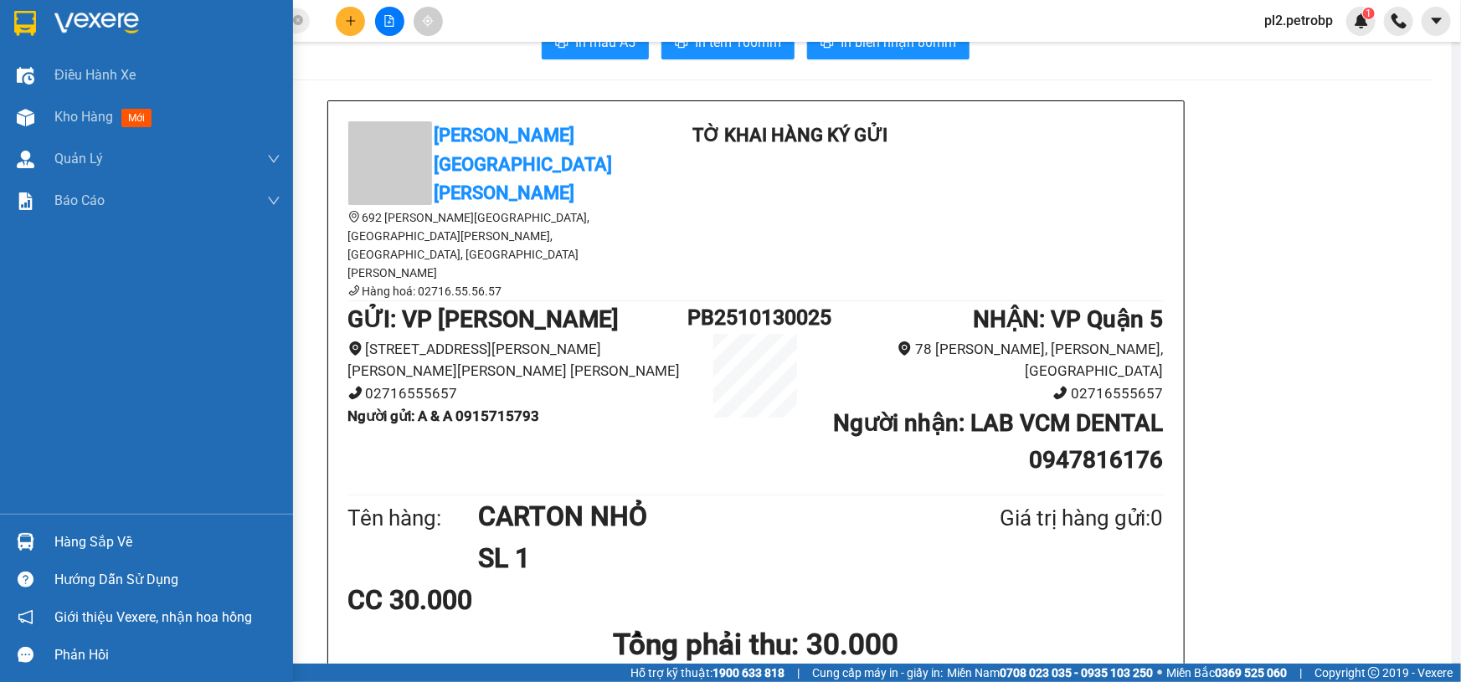
click at [42, 541] on div "Hàng sắp về" at bounding box center [146, 542] width 293 height 38
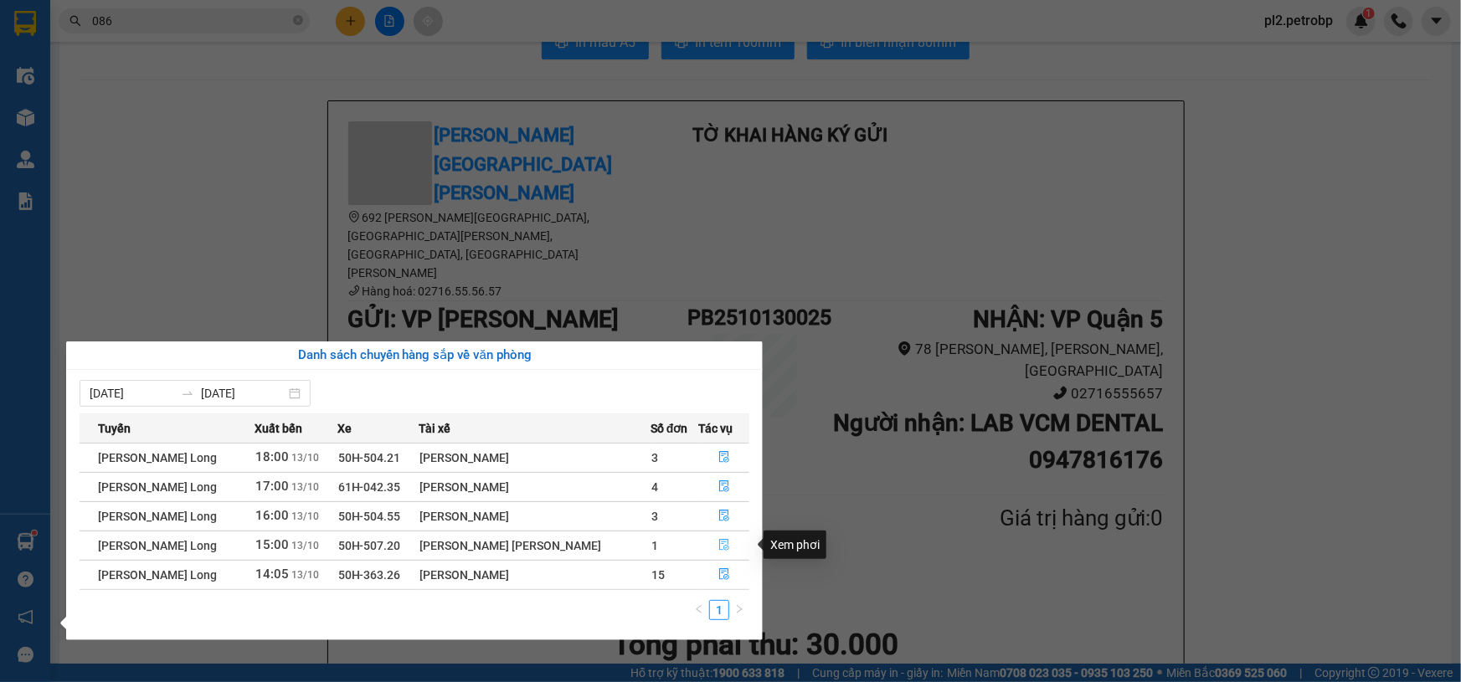
click at [724, 549] on icon "file-done" at bounding box center [724, 545] width 10 height 12
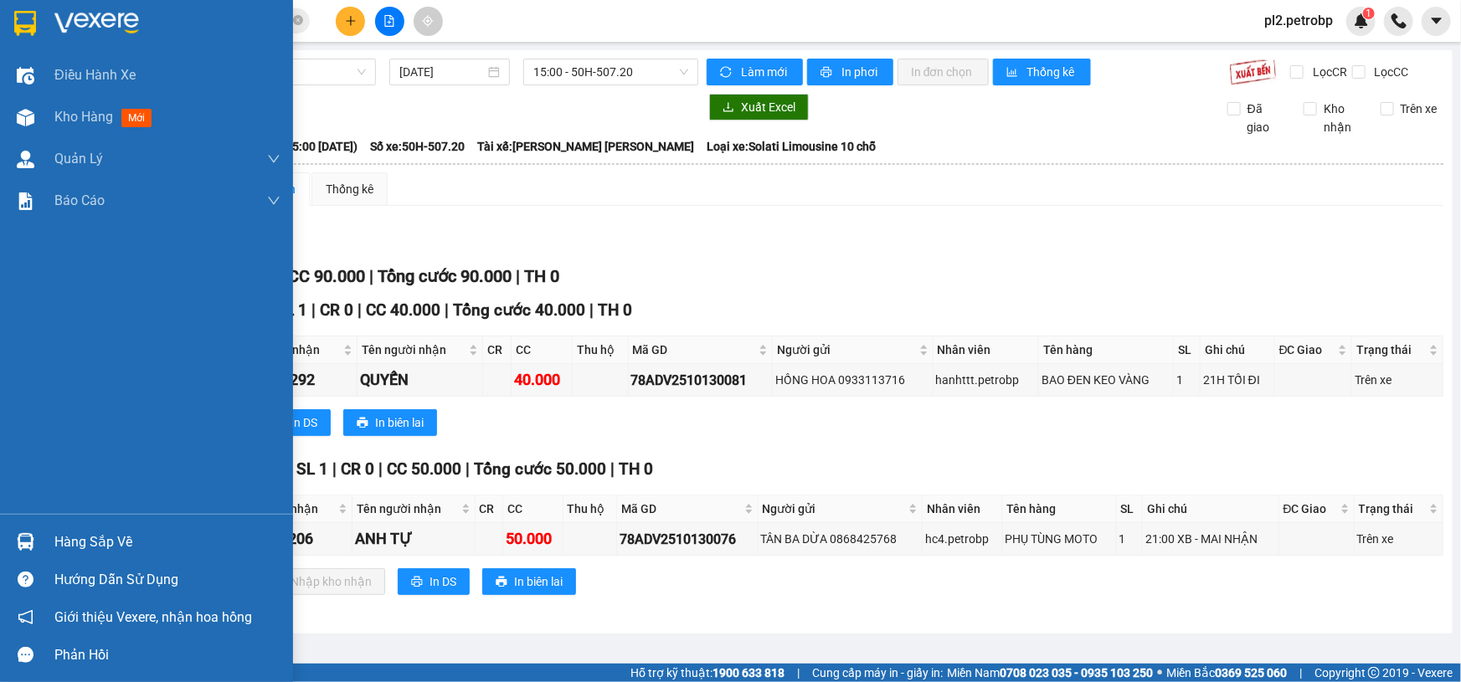
click at [91, 537] on div "Hàng sắp về" at bounding box center [167, 542] width 226 height 25
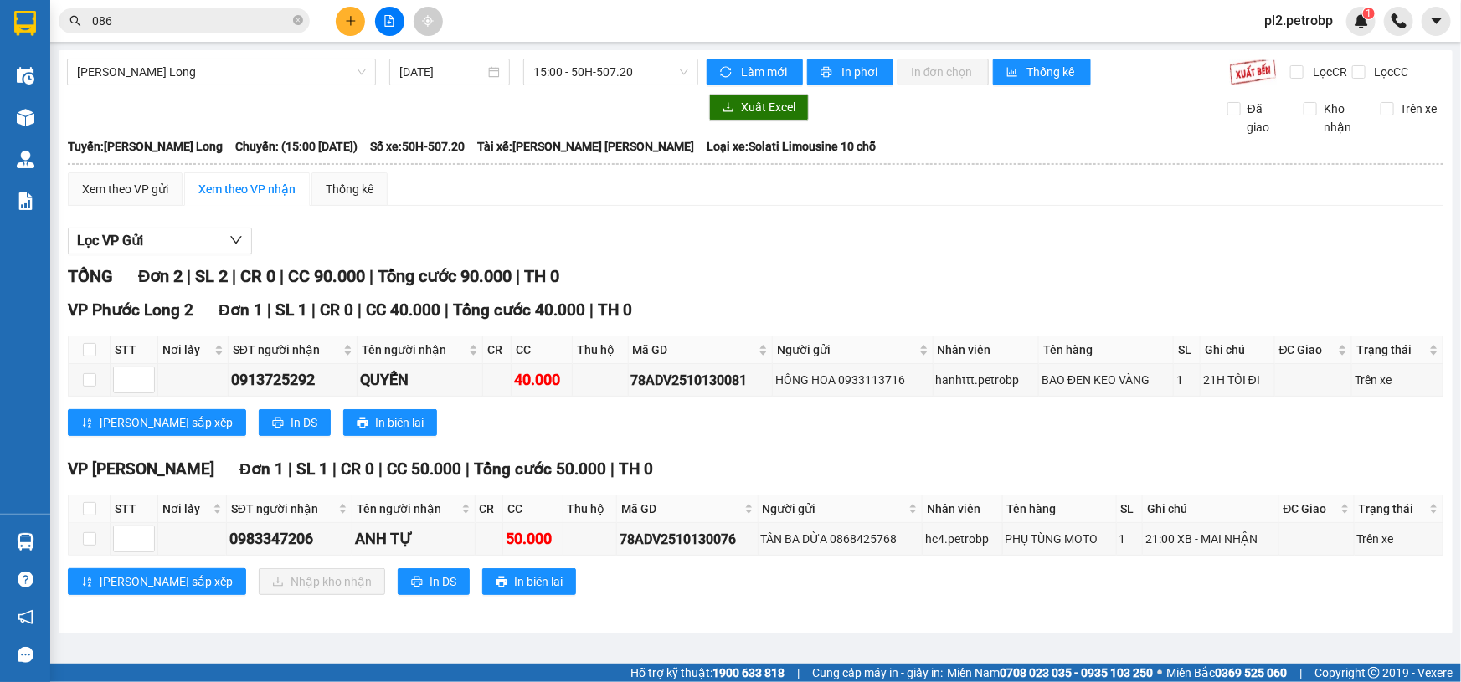
click at [704, 223] on section "Kết quả [PERSON_NAME] ( 10000 ) Bộ lọc Mã ĐH Trạng thái Món hàng [PERSON_NAME] …" at bounding box center [730, 341] width 1461 height 682
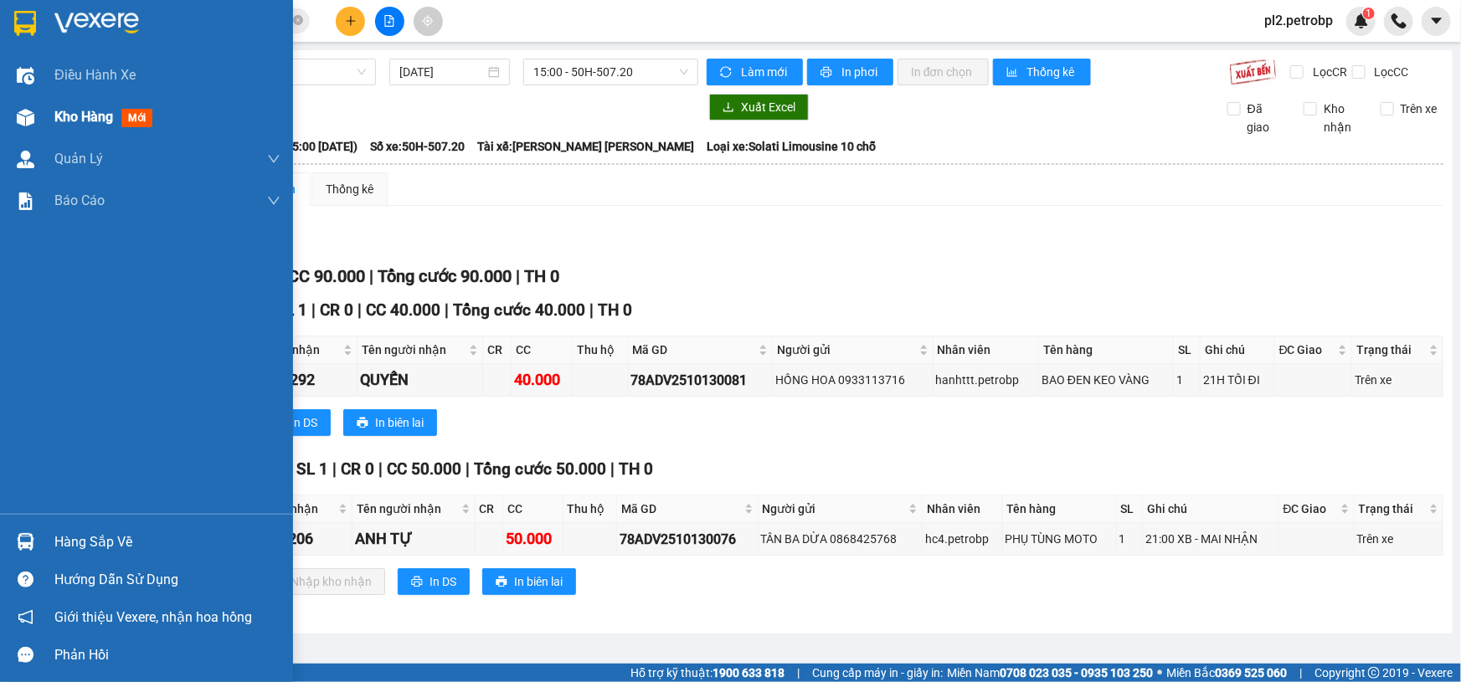
click at [75, 118] on span "Kho hàng" at bounding box center [83, 117] width 59 height 16
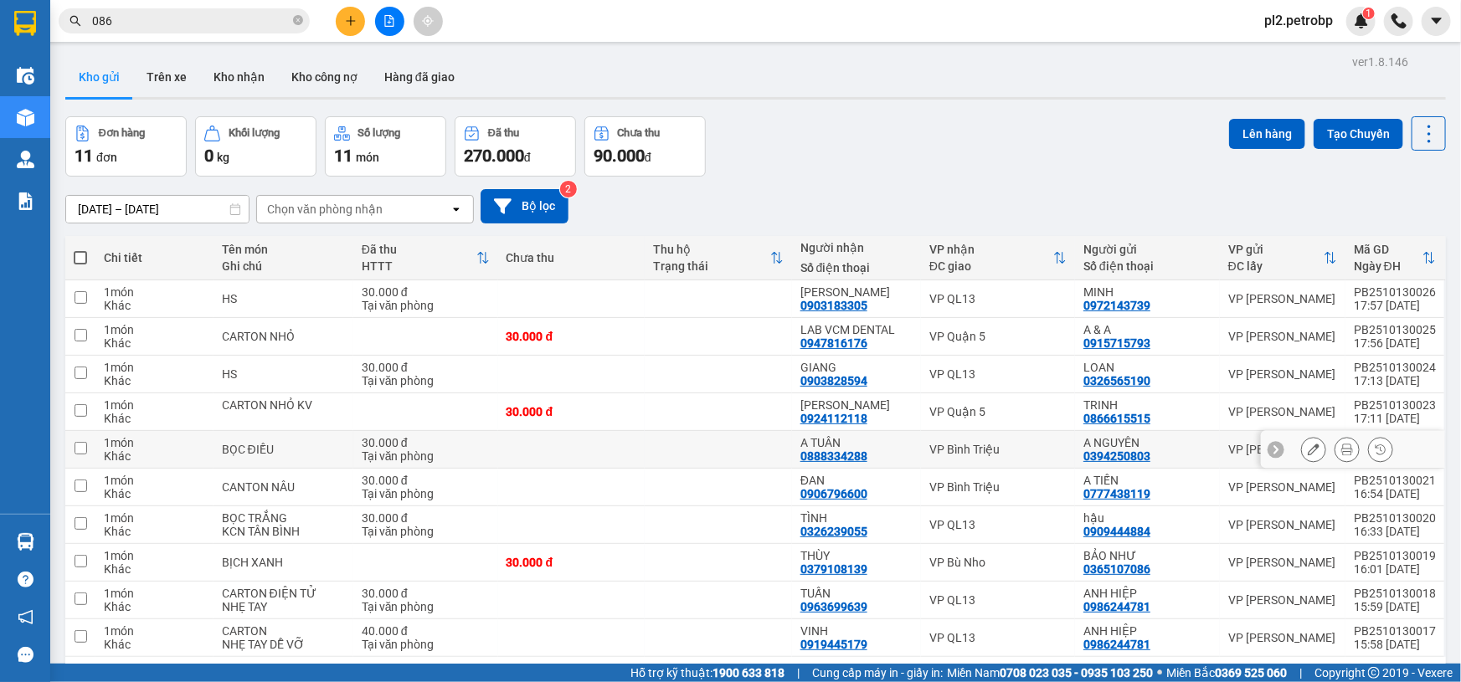
scroll to position [76, 0]
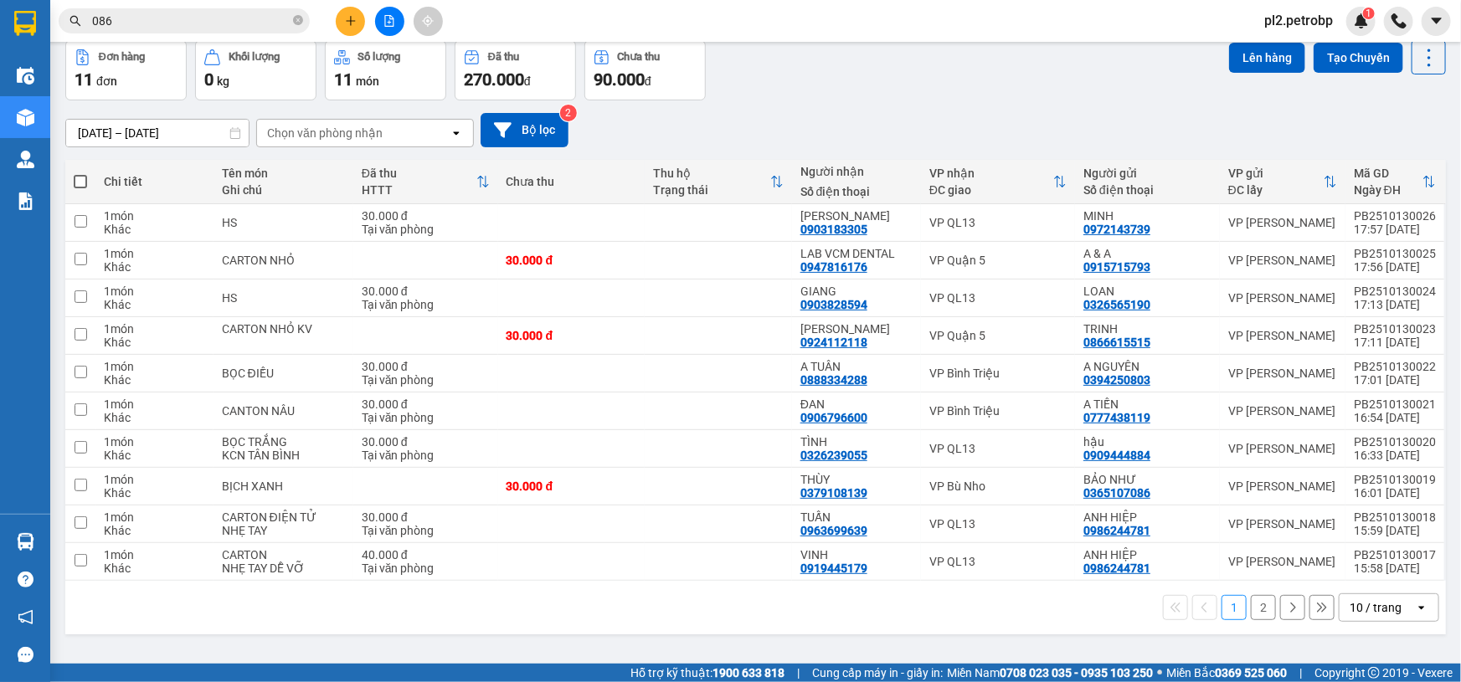
click at [1251, 603] on button "2" at bounding box center [1263, 607] width 25 height 25
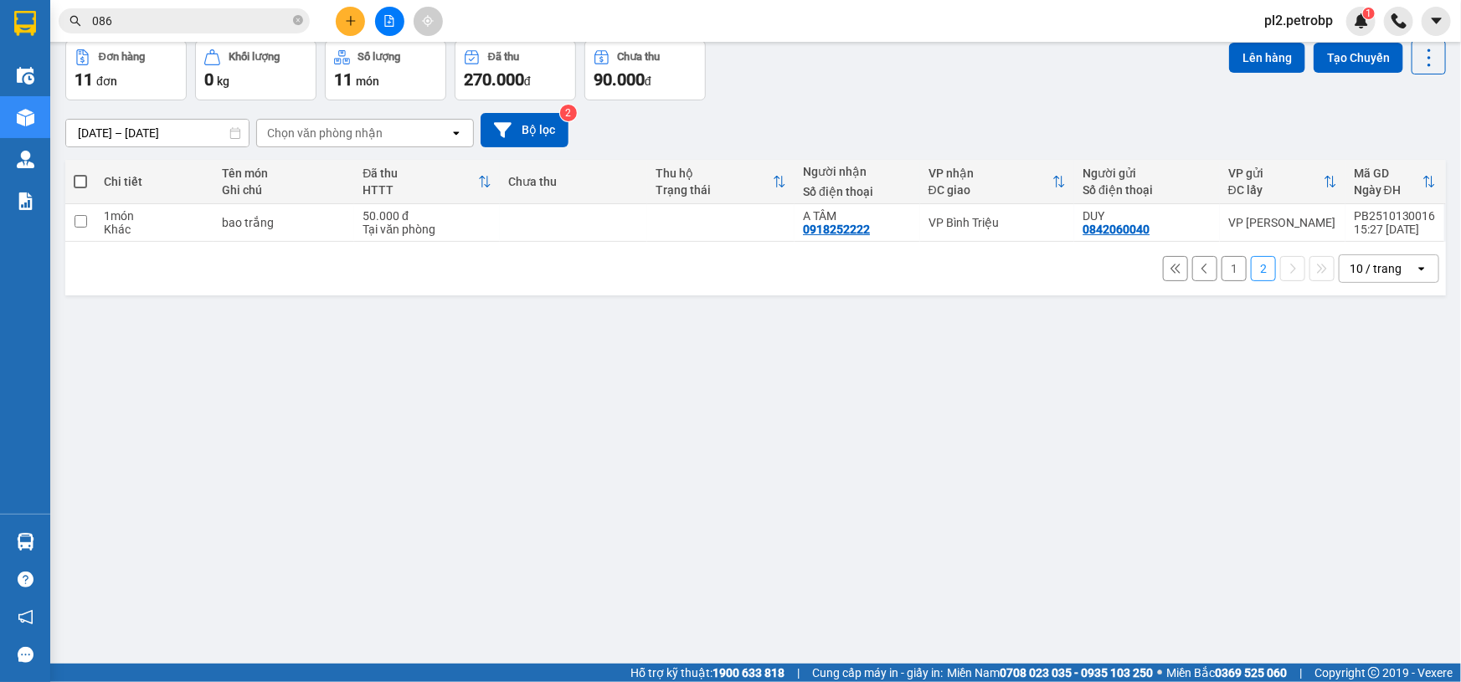
scroll to position [0, 0]
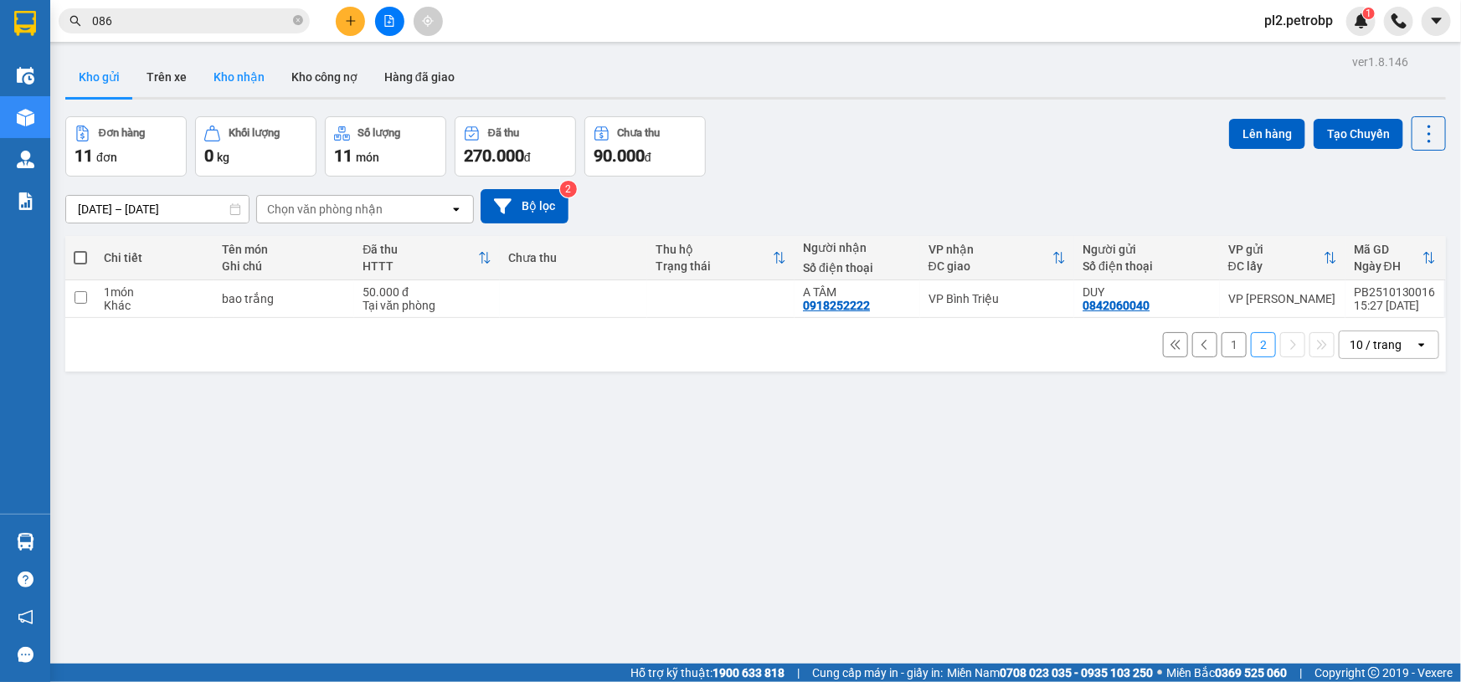
click at [243, 70] on button "Kho nhận" at bounding box center [239, 77] width 78 height 40
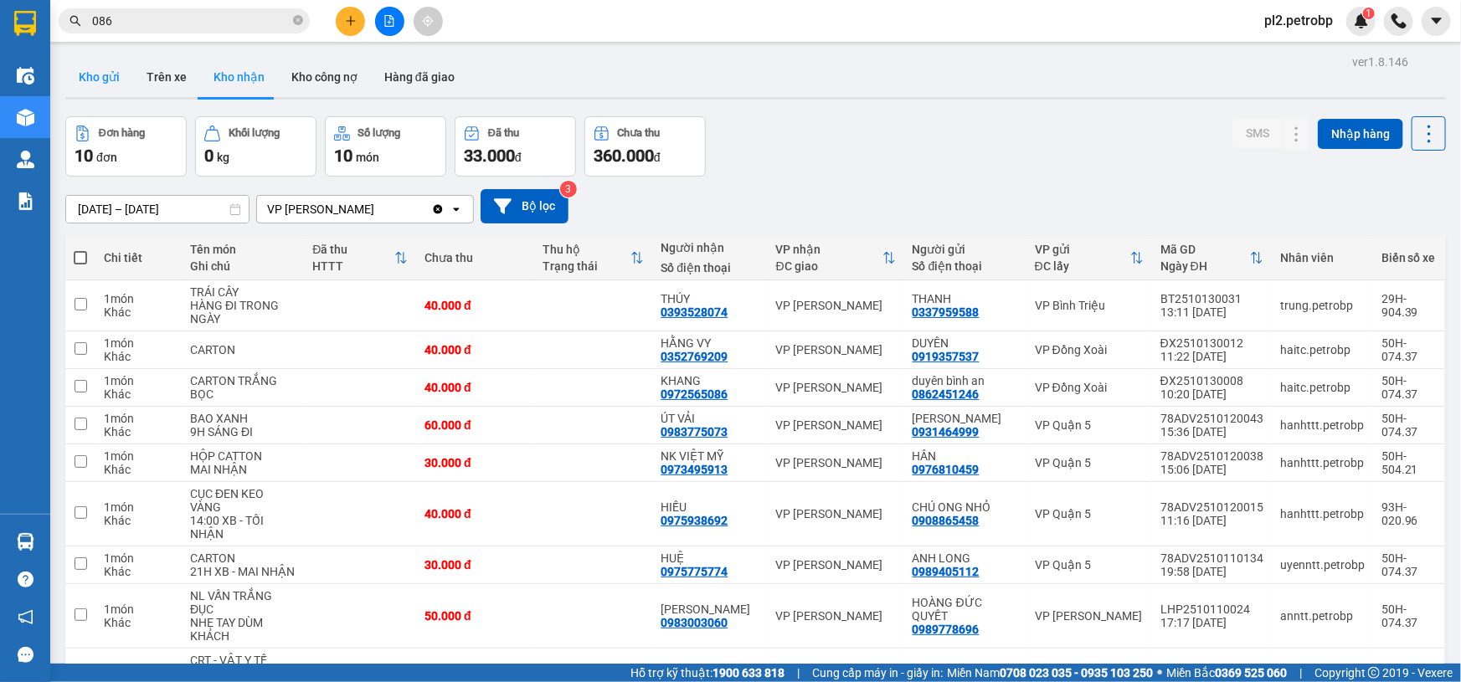
click at [100, 75] on button "Kho gửi" at bounding box center [99, 77] width 68 height 40
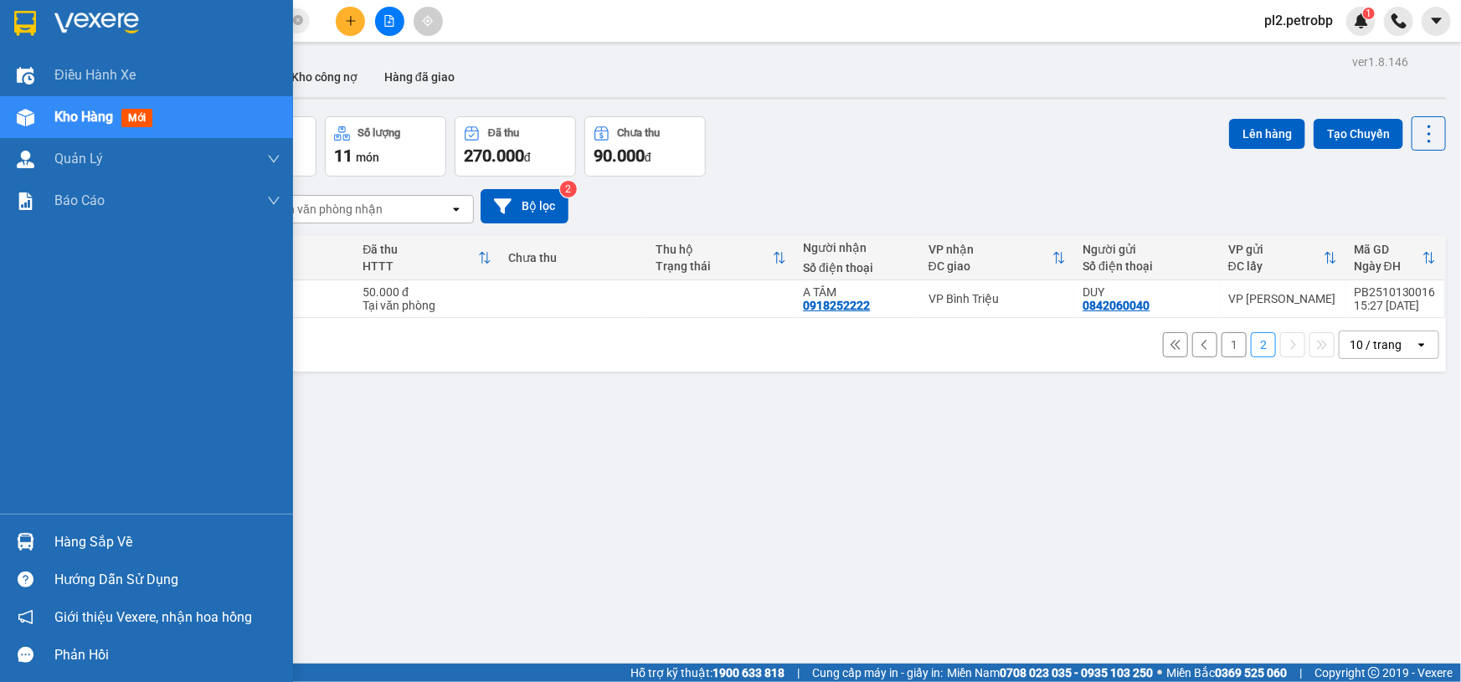
click at [61, 533] on div "Hàng sắp về" at bounding box center [167, 542] width 226 height 25
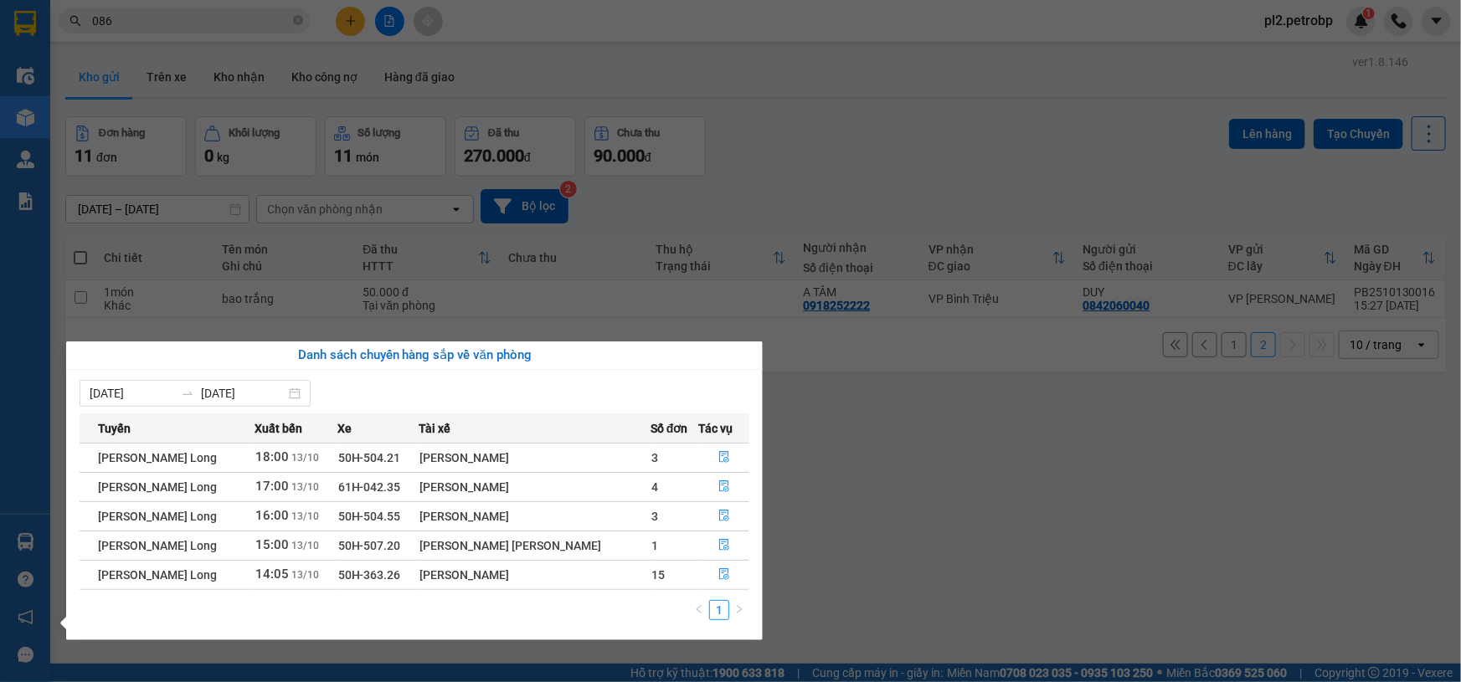
click at [956, 548] on section "Kết quả [PERSON_NAME] ( 10000 ) Bộ lọc Mã ĐH Trạng thái Món hàng [PERSON_NAME] …" at bounding box center [730, 341] width 1461 height 682
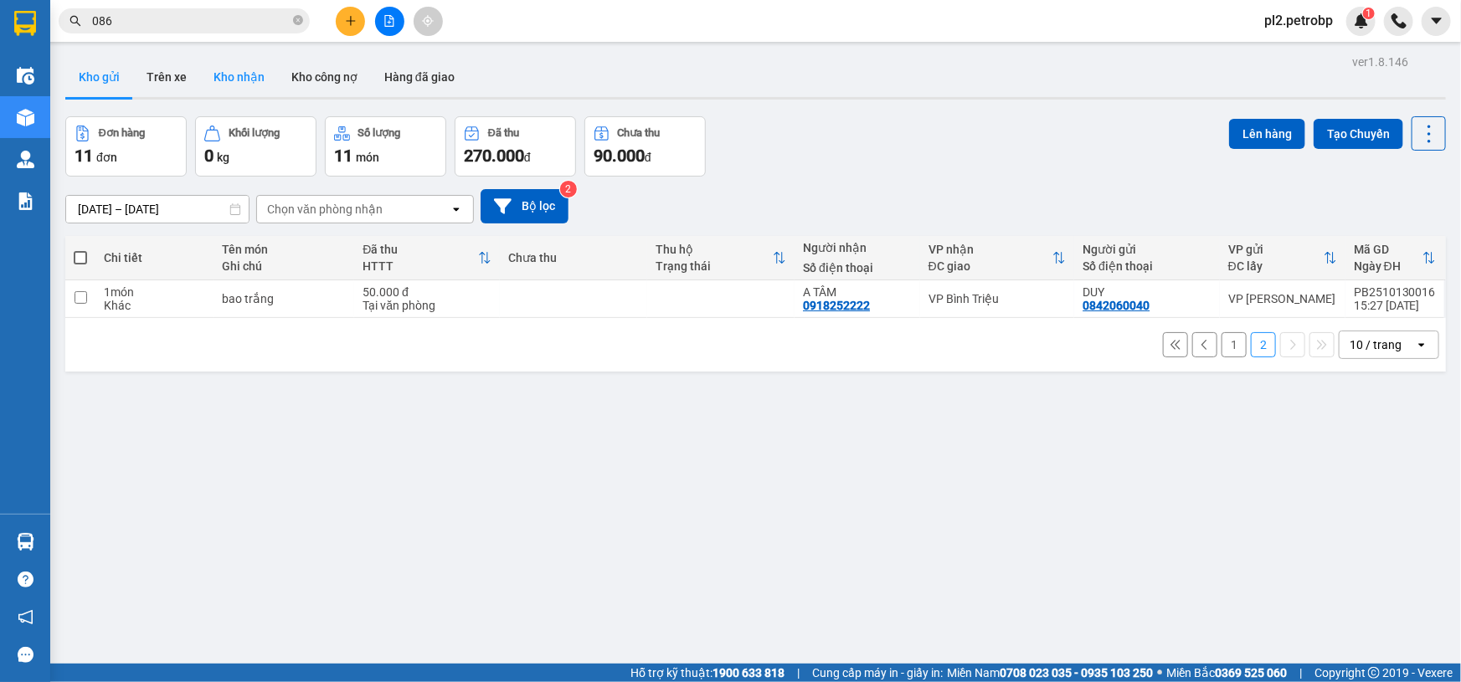
click at [223, 74] on button "Kho nhận" at bounding box center [239, 77] width 78 height 40
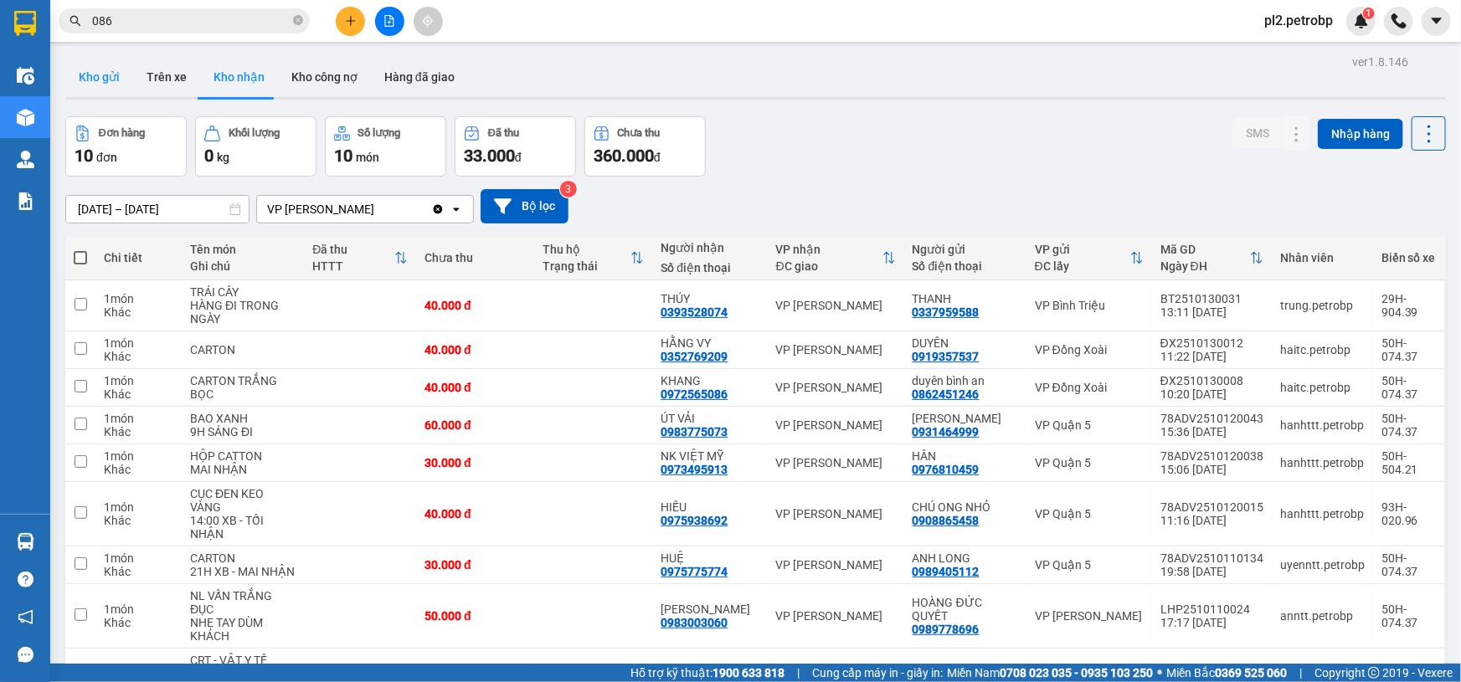
click at [88, 84] on button "Kho gửi" at bounding box center [99, 77] width 68 height 40
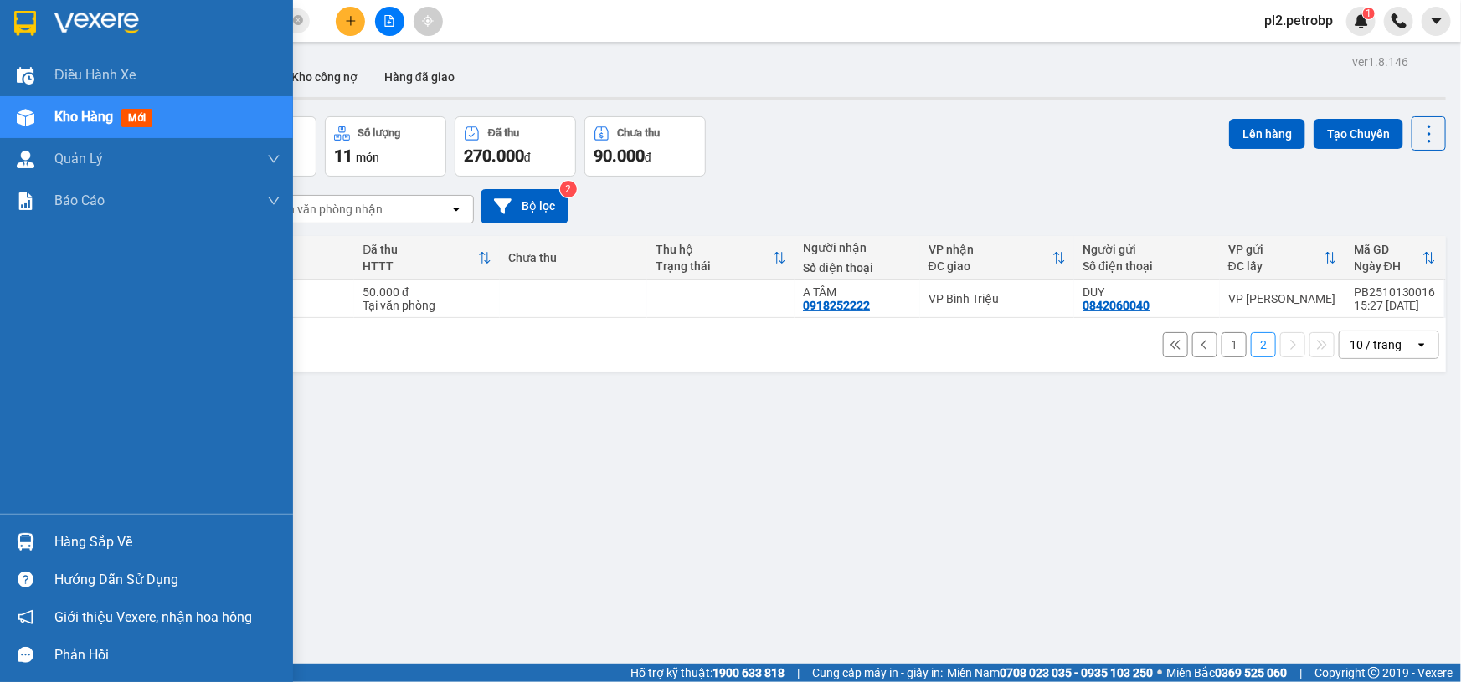
click at [83, 545] on div "Hàng sắp về" at bounding box center [167, 542] width 226 height 25
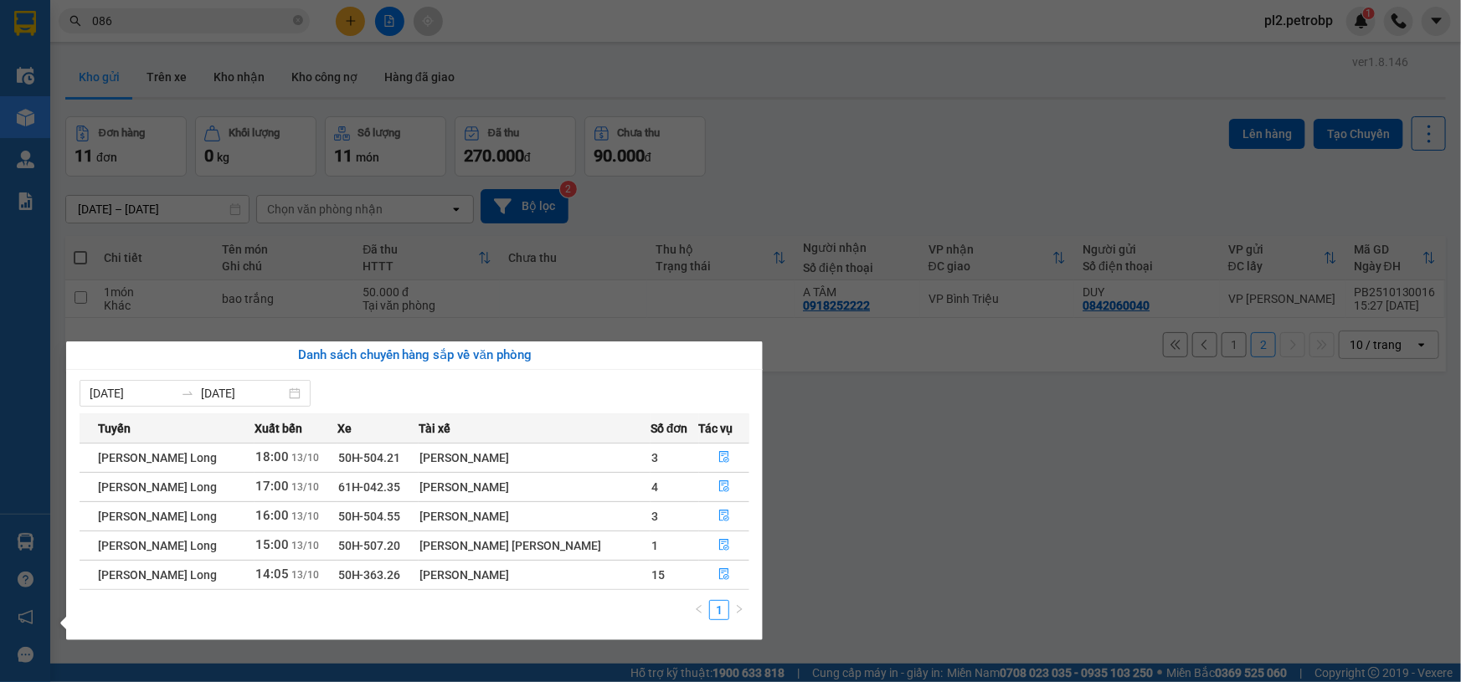
click at [934, 546] on section "Kết quả [PERSON_NAME] ( 10000 ) Bộ lọc Mã ĐH Trạng thái Món hàng [PERSON_NAME] …" at bounding box center [730, 341] width 1461 height 682
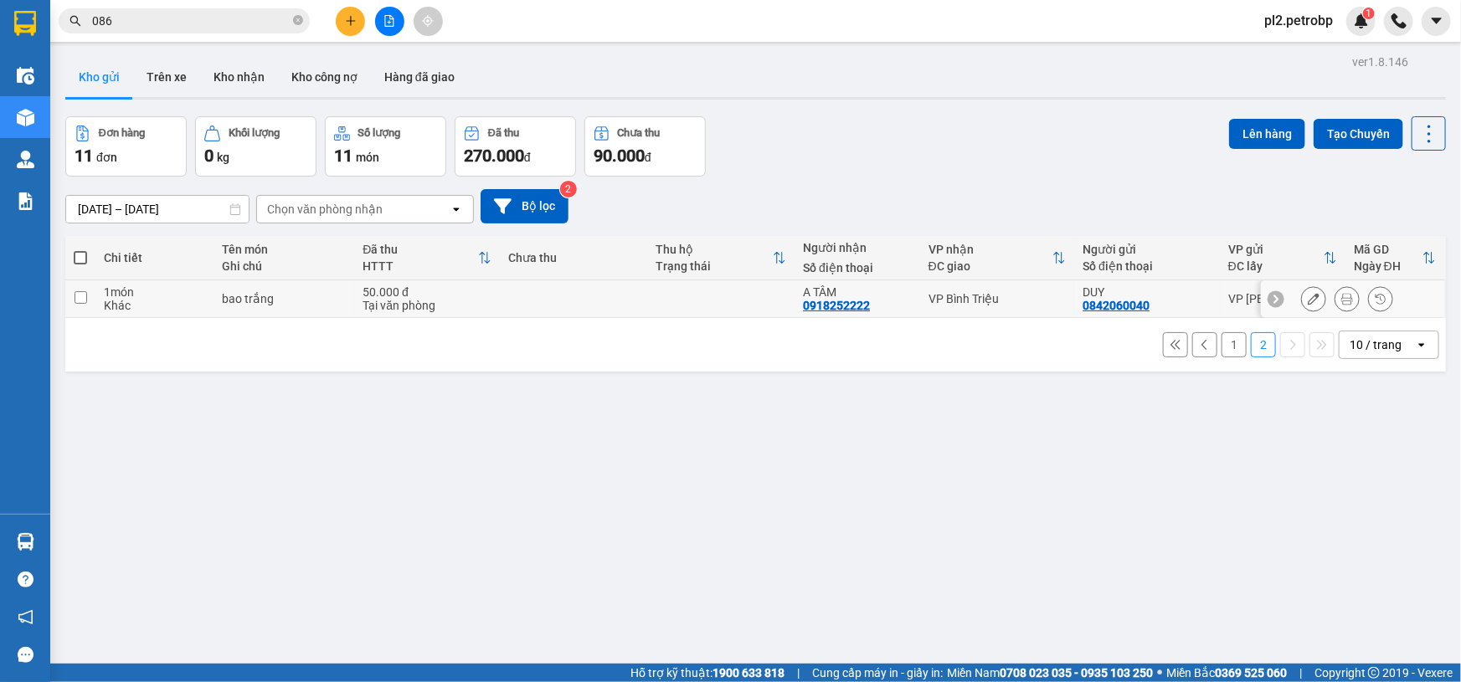
drag, startPoint x: 475, startPoint y: 301, endPoint x: 428, endPoint y: 315, distance: 49.0
click at [473, 301] on div "Tại văn phòng" at bounding box center [427, 305] width 128 height 13
checkbox input "true"
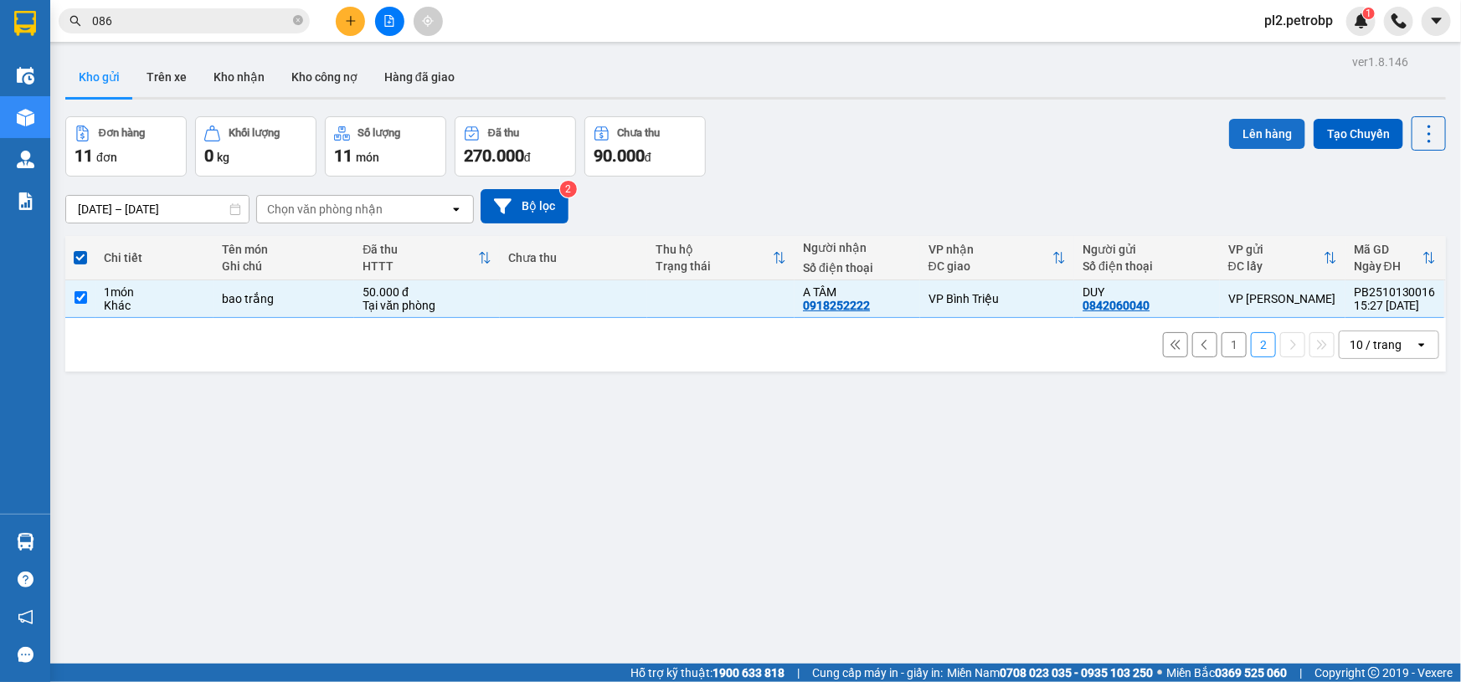
click at [1272, 137] on button "Lên hàng" at bounding box center [1267, 134] width 76 height 30
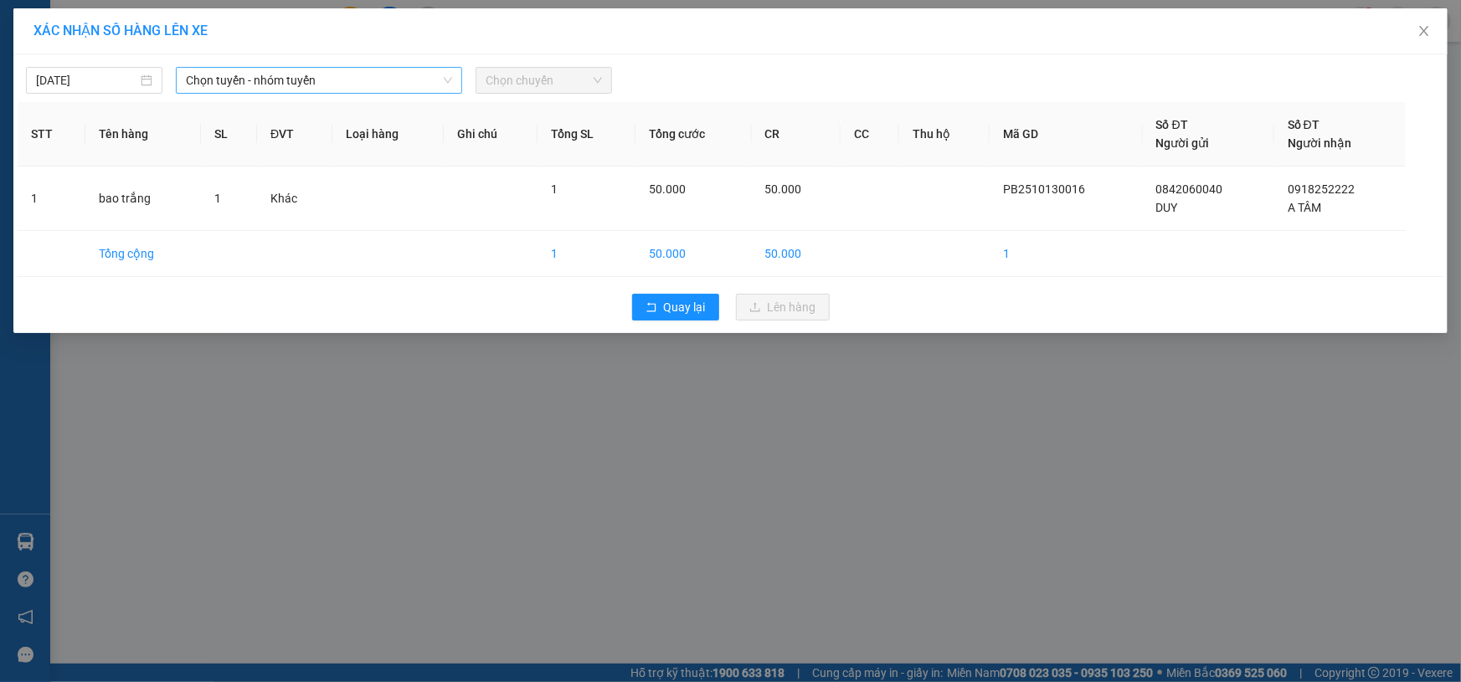
click at [265, 88] on span "Chọn tuyến - nhóm tuyến" at bounding box center [319, 80] width 266 height 25
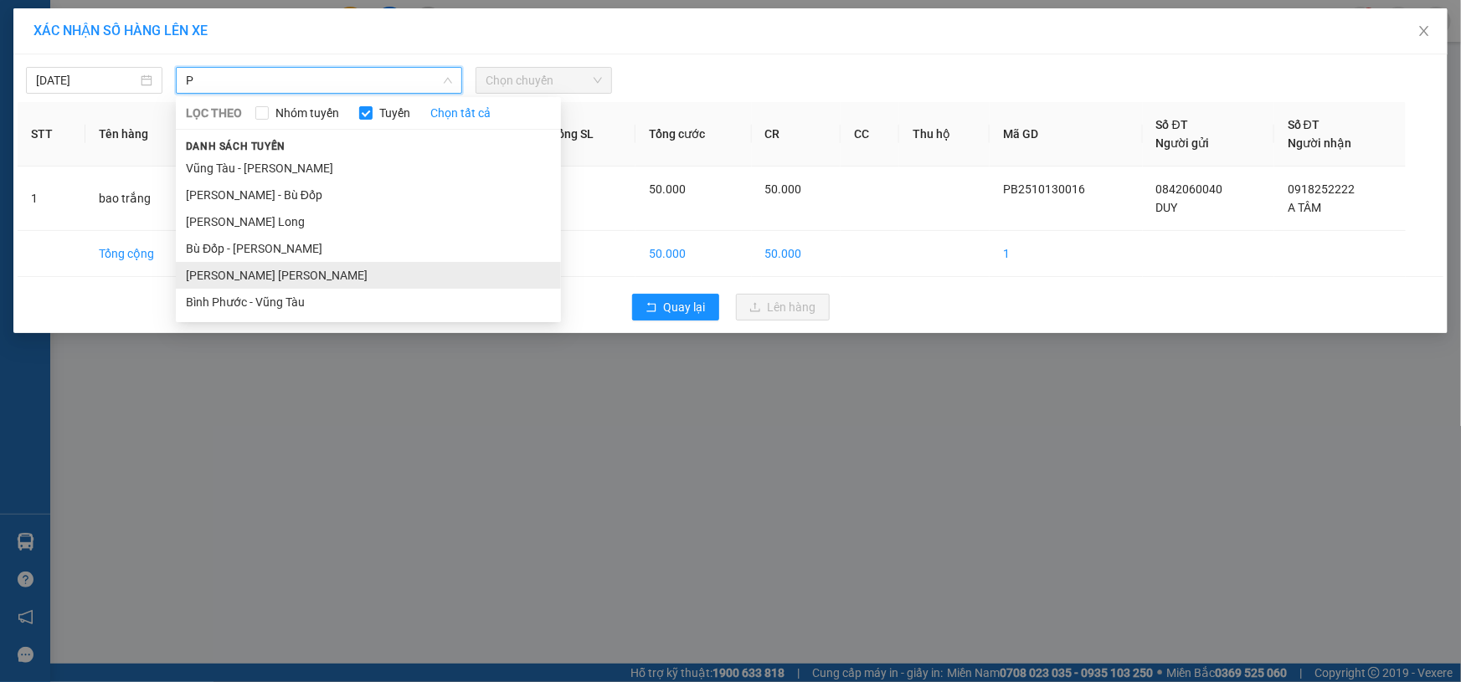
type input "P"
click at [325, 275] on li "[PERSON_NAME] [PERSON_NAME]" at bounding box center [368, 275] width 385 height 27
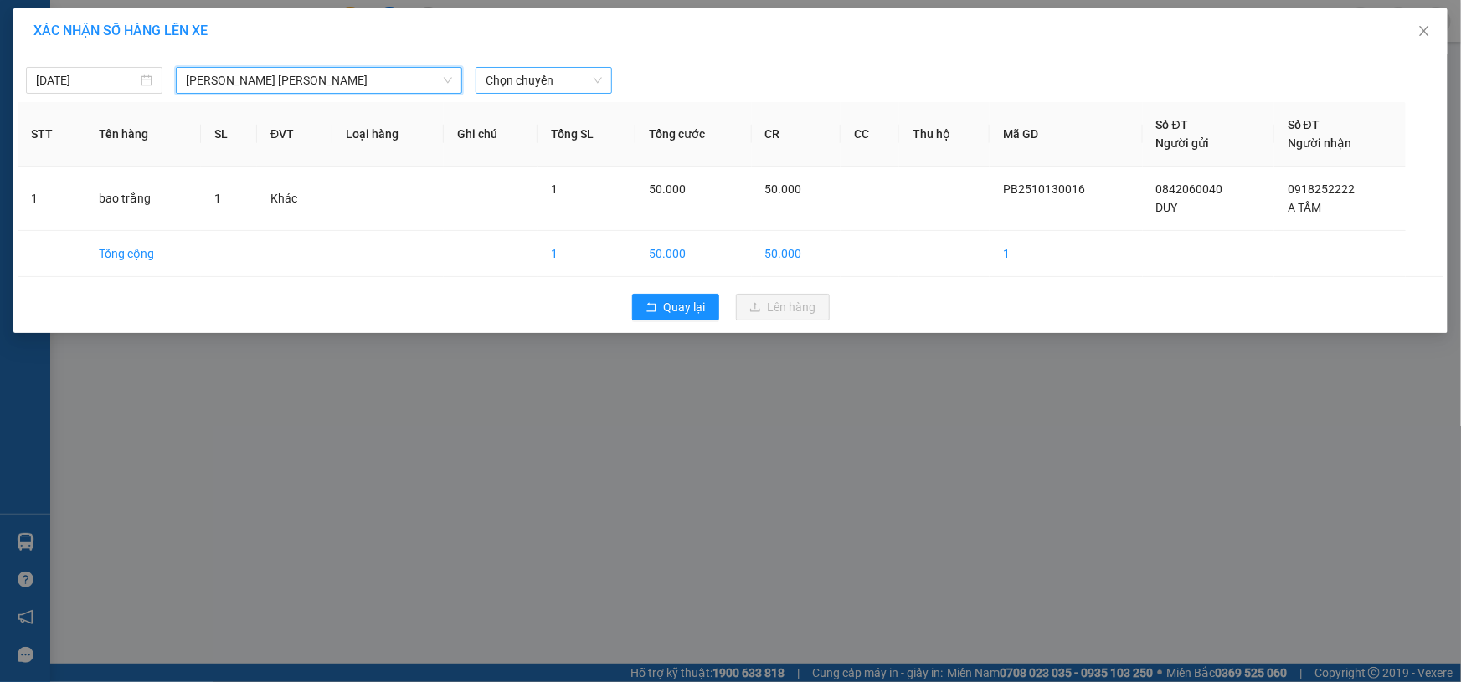
click at [550, 78] on span "Chọn chuyến" at bounding box center [544, 80] width 116 height 25
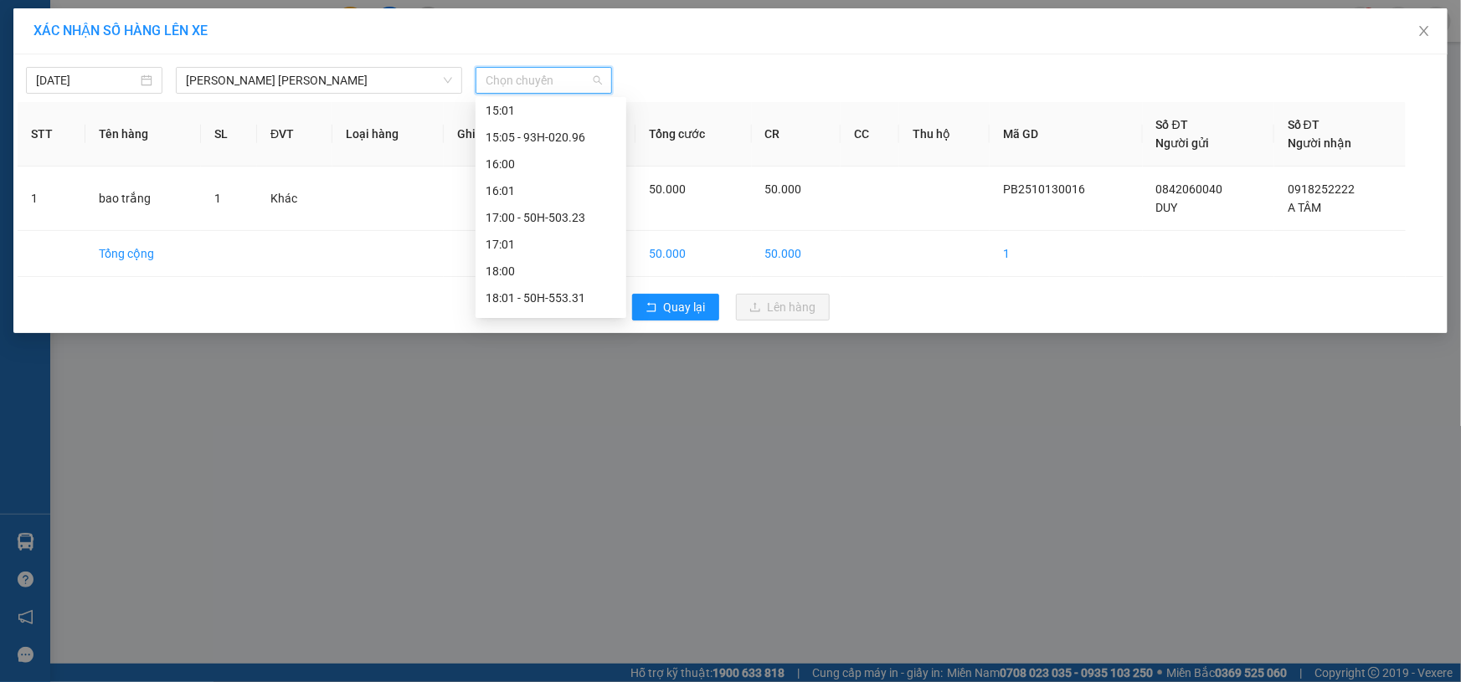
scroll to position [964, 0]
click at [569, 249] on div "18:05 - 50H-074.37" at bounding box center [551, 248] width 131 height 18
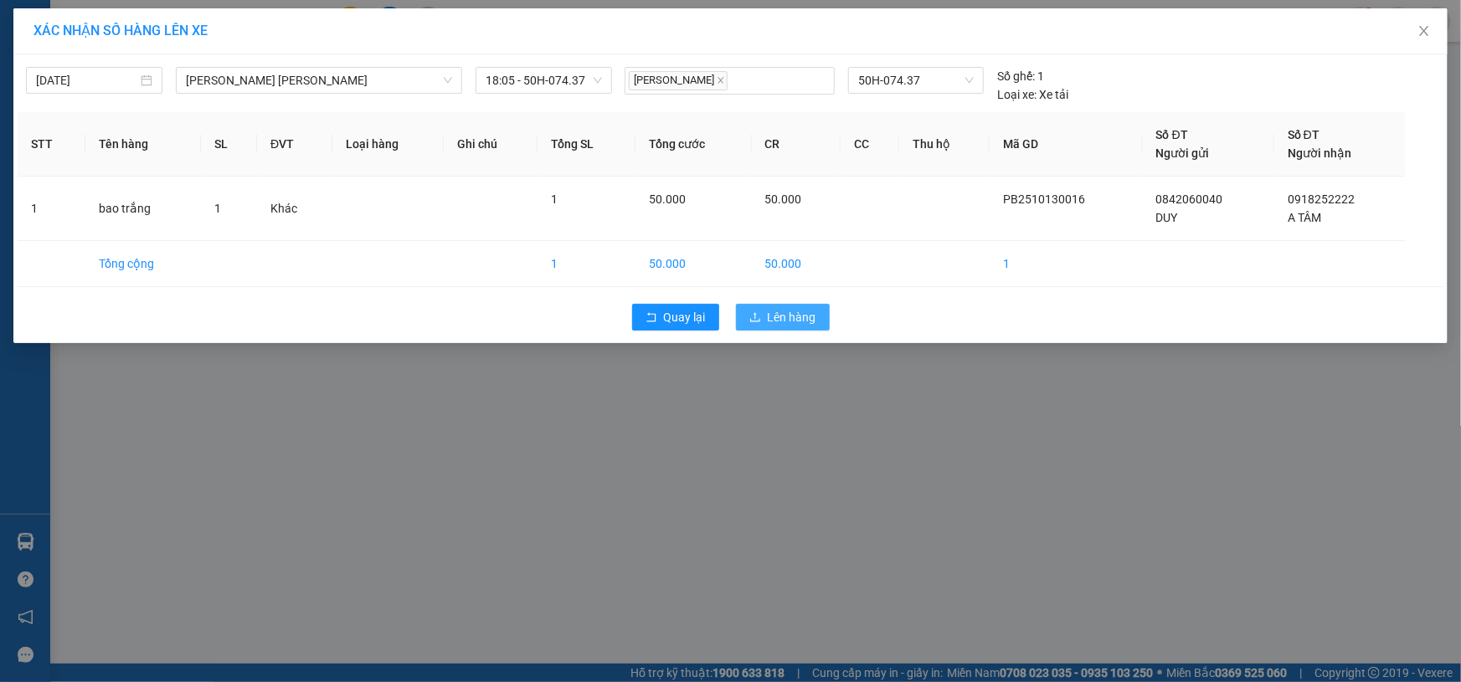
click at [785, 318] on span "Lên hàng" at bounding box center [792, 317] width 49 height 18
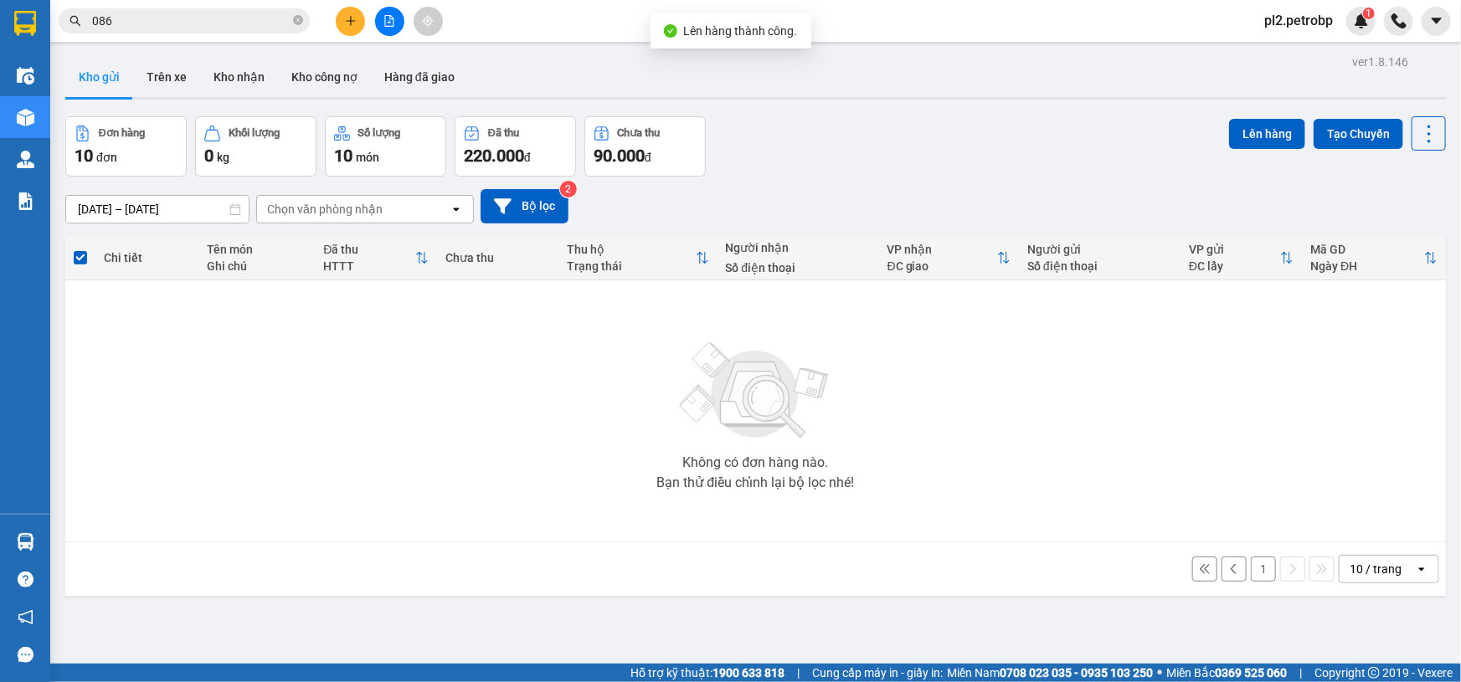
click at [1252, 569] on button "1" at bounding box center [1263, 569] width 25 height 25
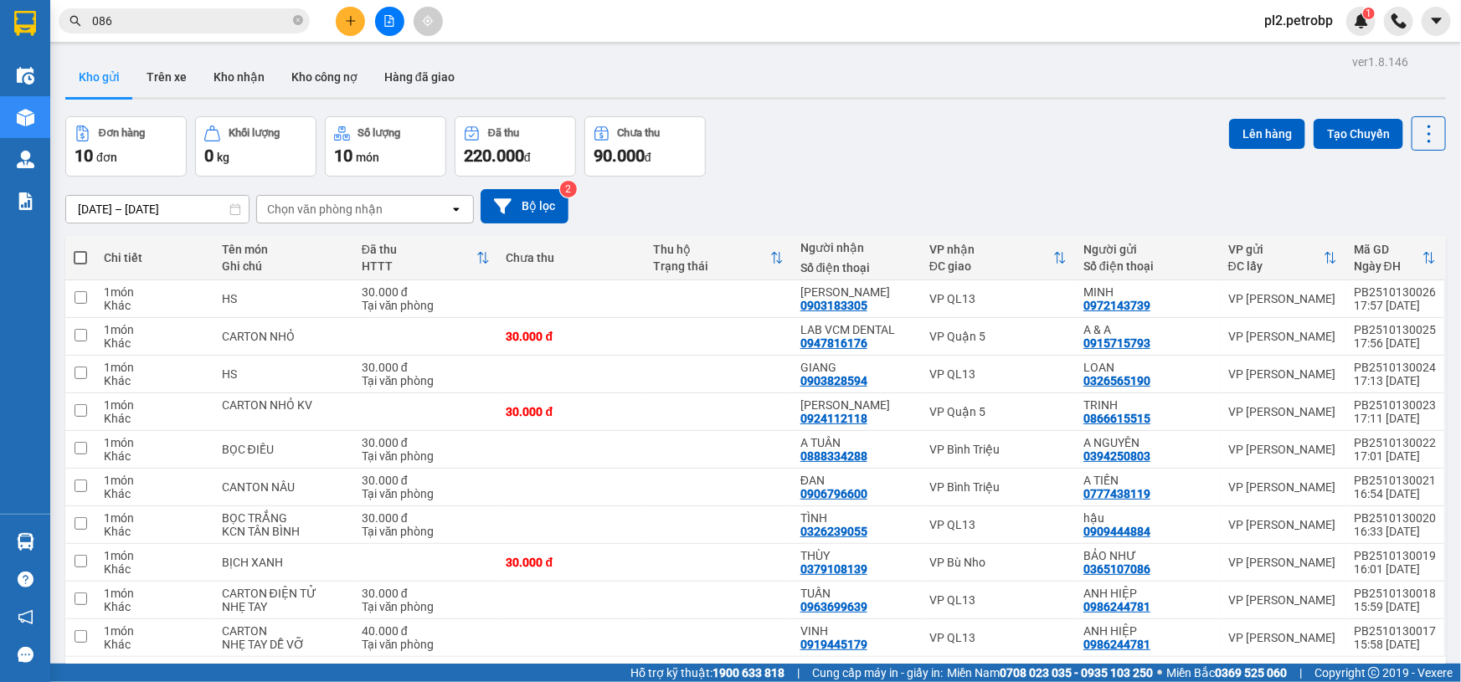
click at [81, 251] on span at bounding box center [80, 257] width 13 height 13
click at [80, 250] on input "checkbox" at bounding box center [80, 250] width 0 height 0
checkbox input "true"
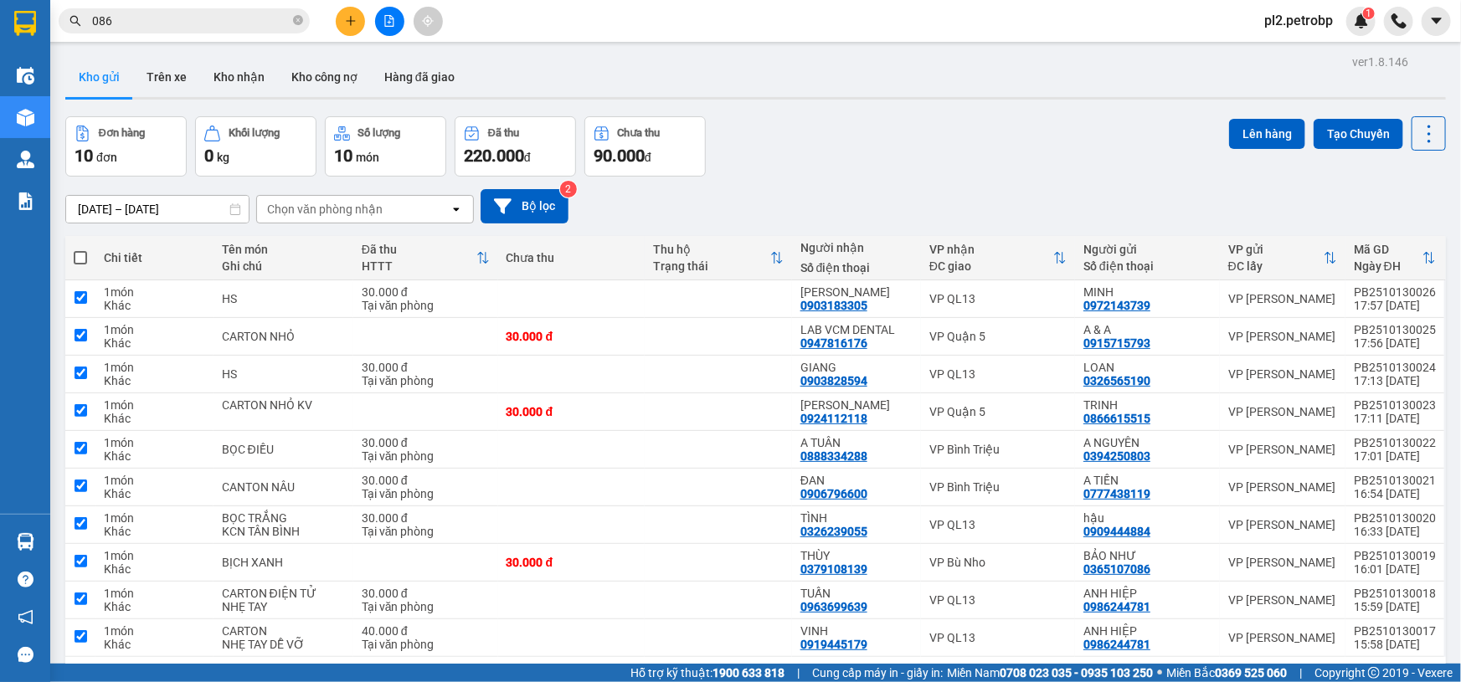
checkbox input "true"
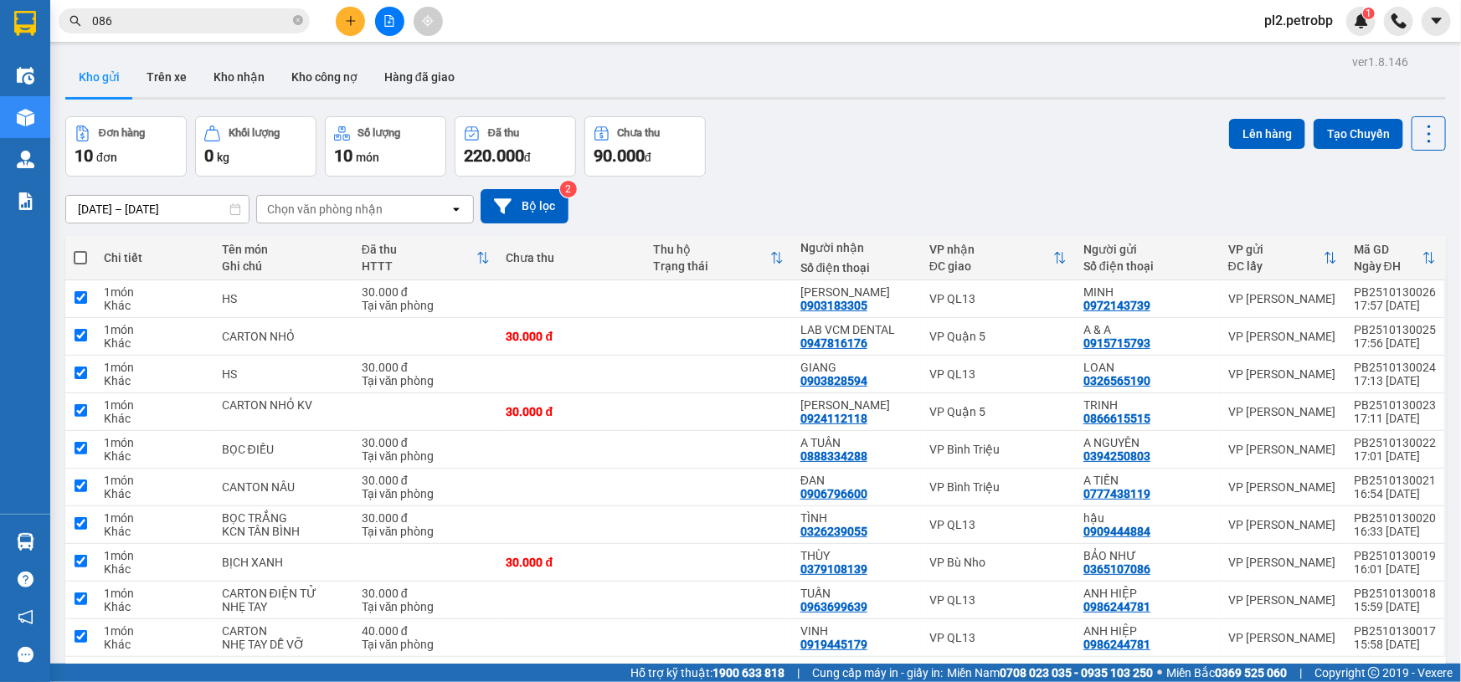
checkbox input "true"
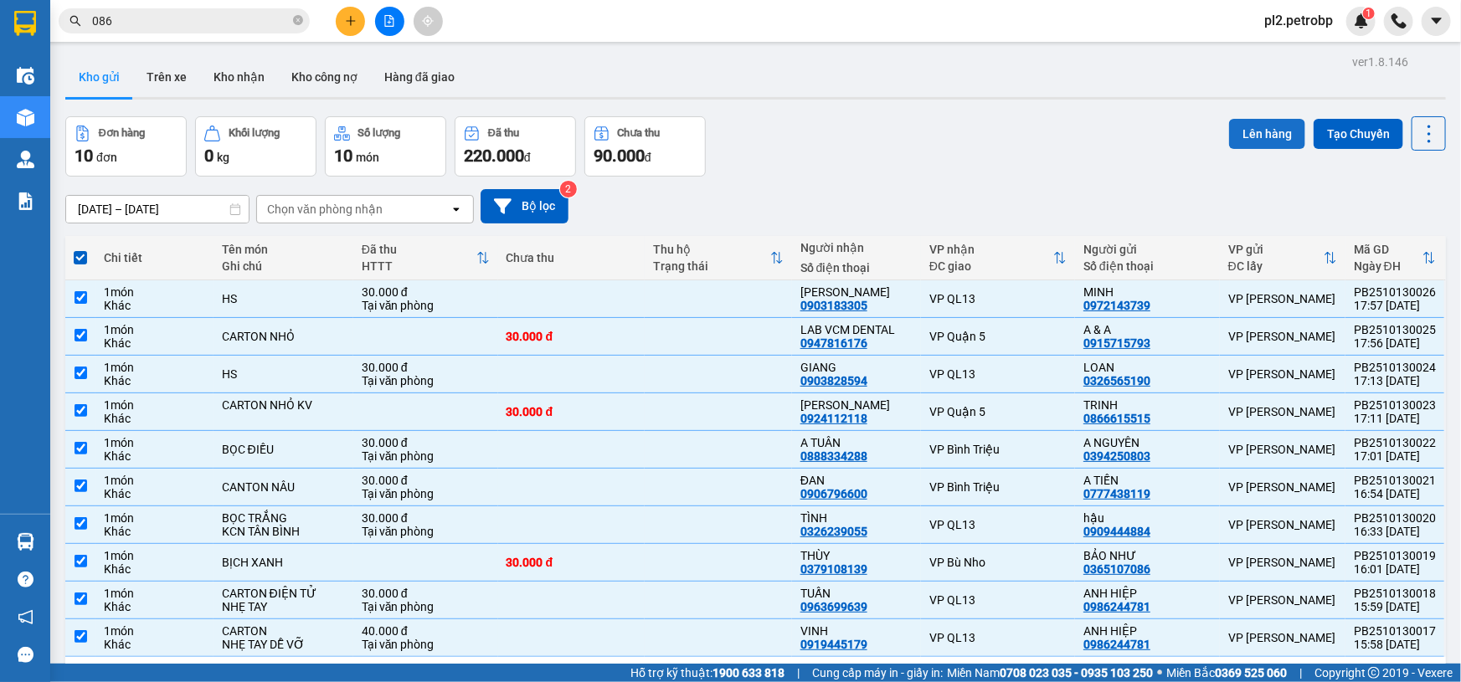
click at [1239, 139] on button "Lên hàng" at bounding box center [1267, 134] width 76 height 30
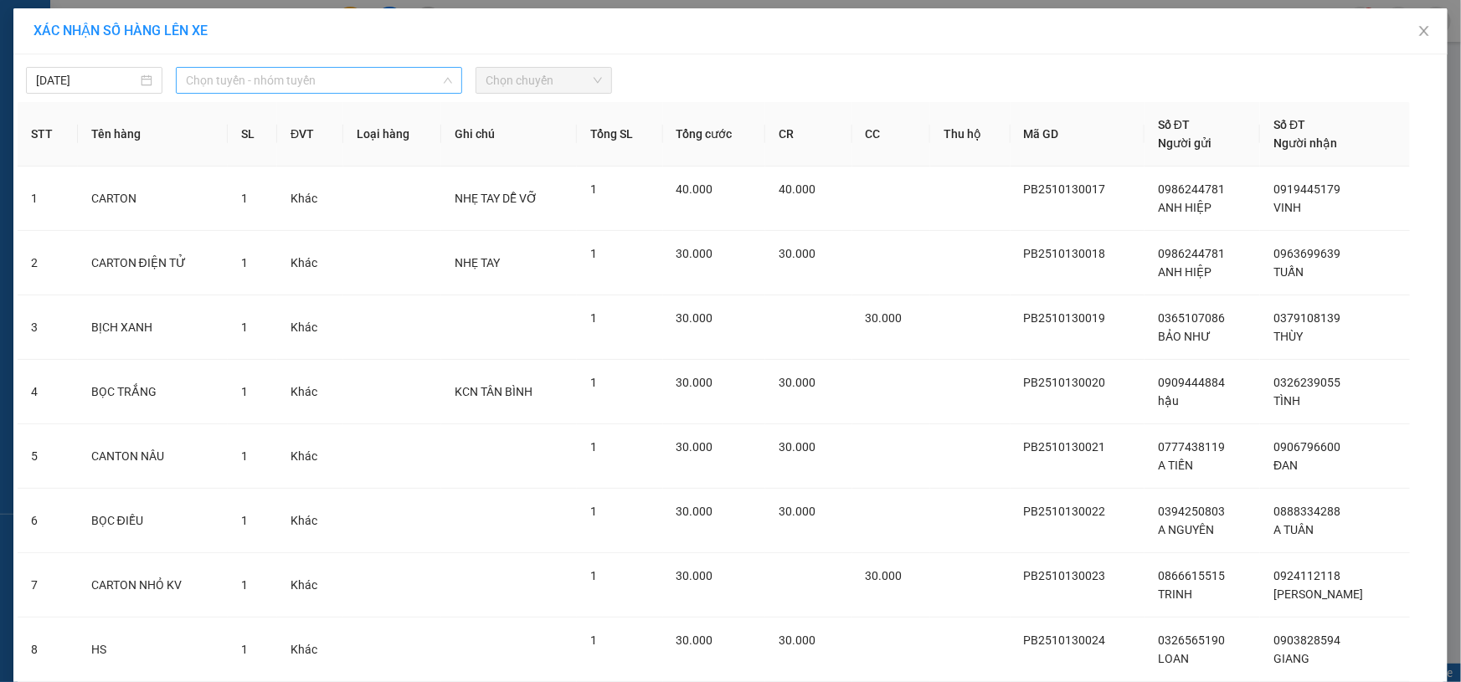
click at [213, 77] on span "Chọn tuyến - nhóm tuyến" at bounding box center [319, 80] width 266 height 25
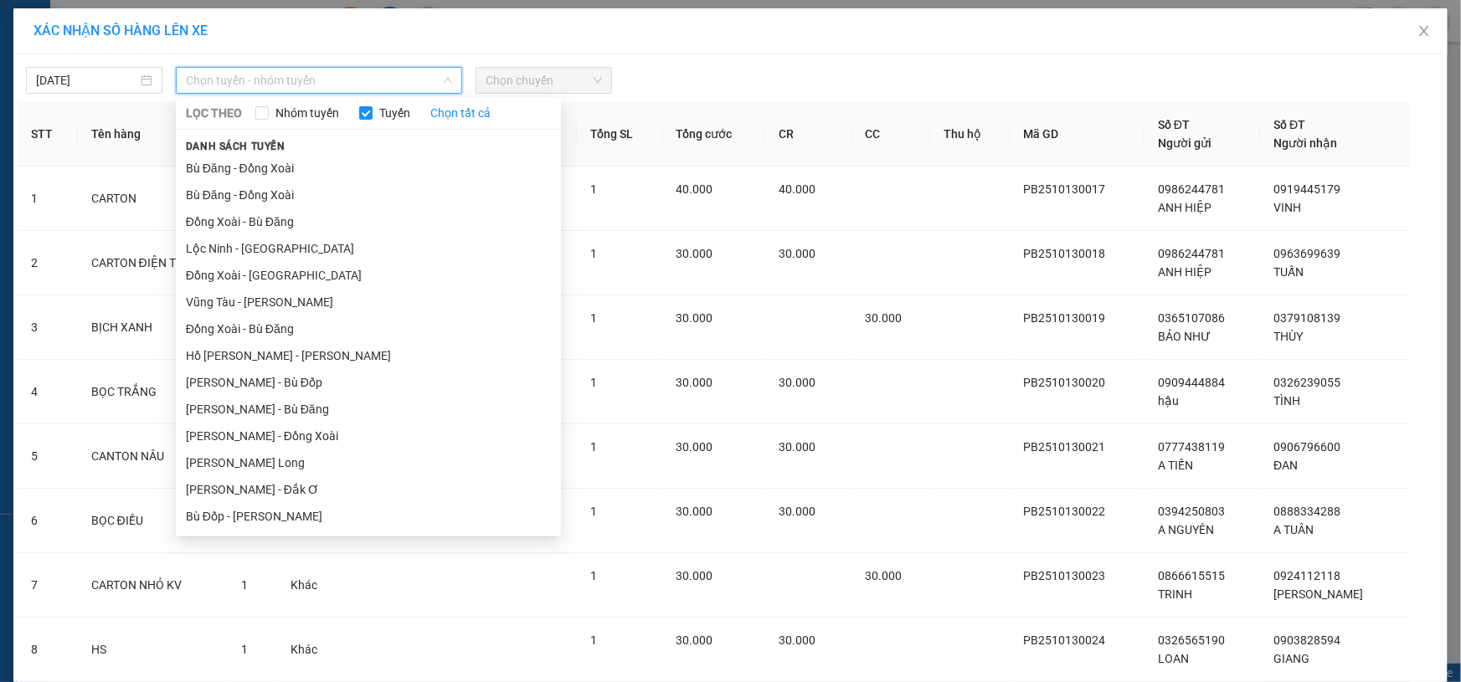
scroll to position [159, 0]
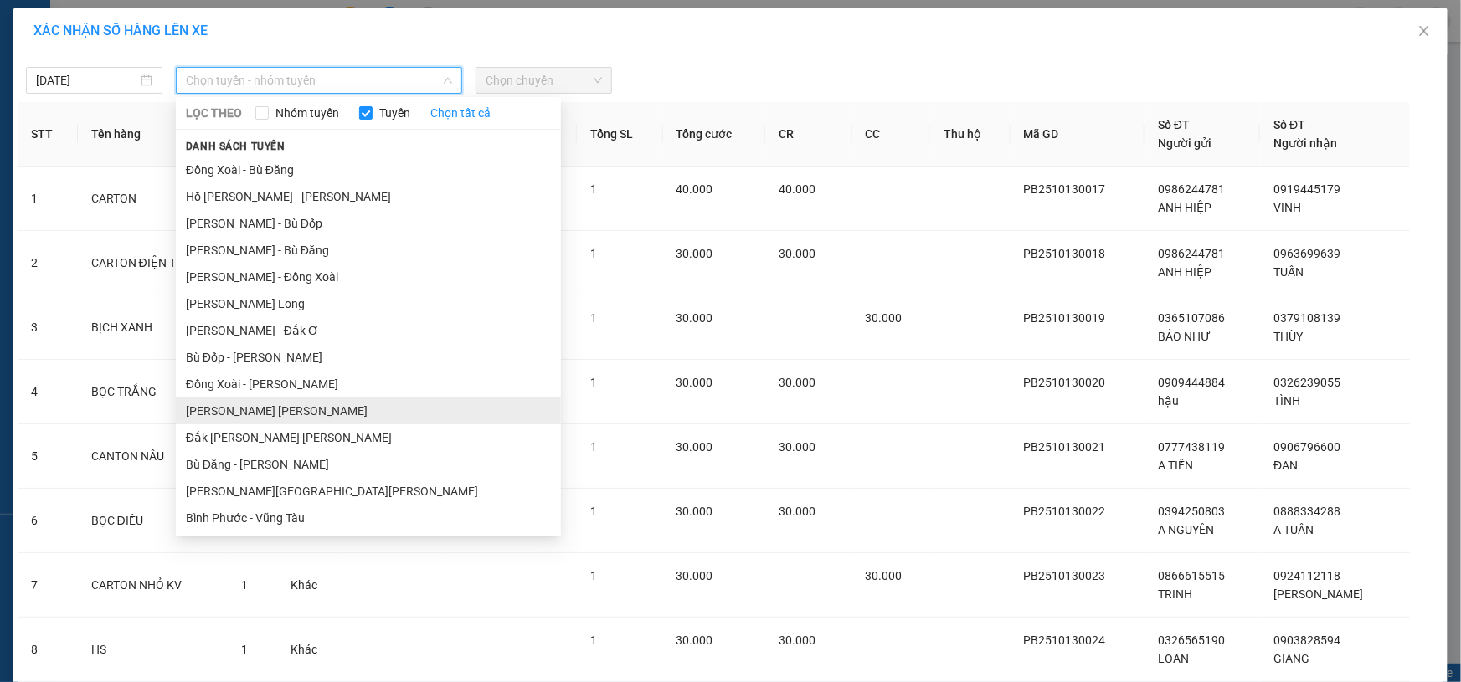
click at [275, 407] on li "[PERSON_NAME] [PERSON_NAME]" at bounding box center [368, 411] width 385 height 27
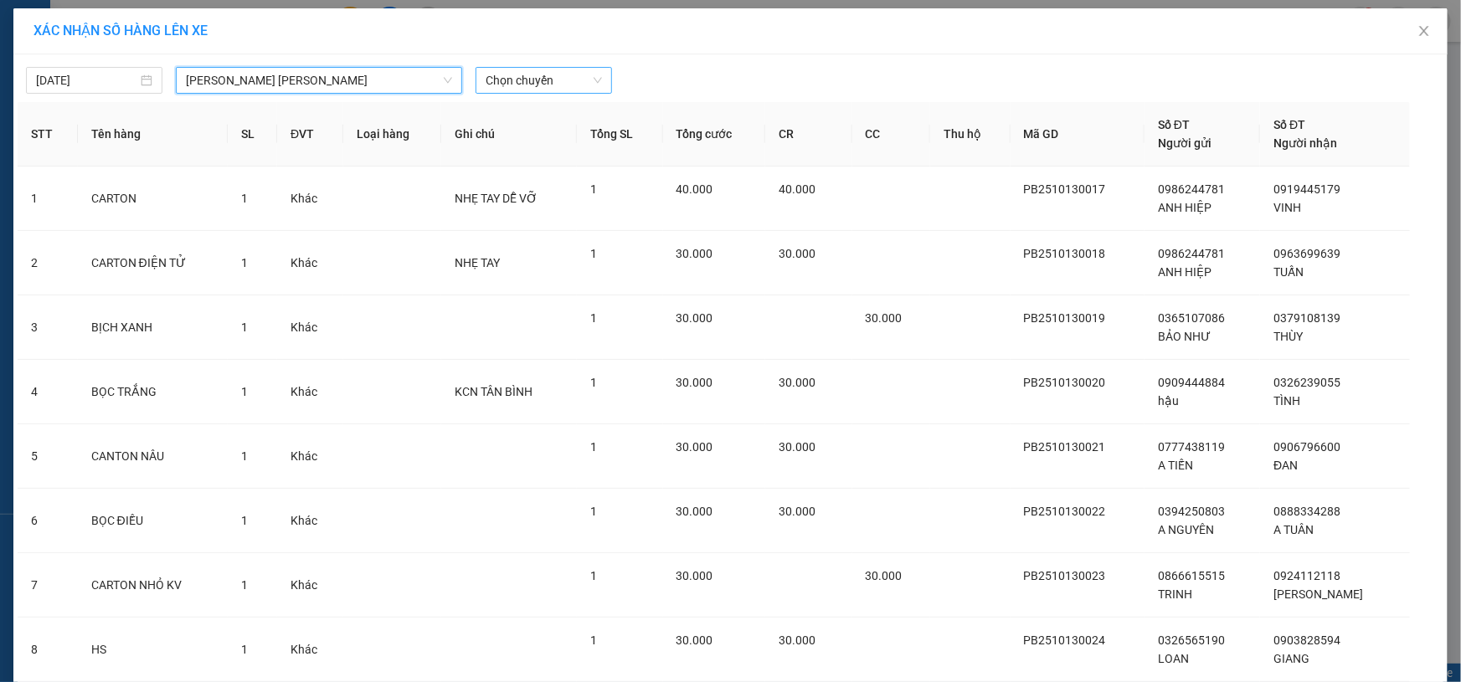
click at [537, 89] on span "Chọn chuyến" at bounding box center [544, 80] width 116 height 25
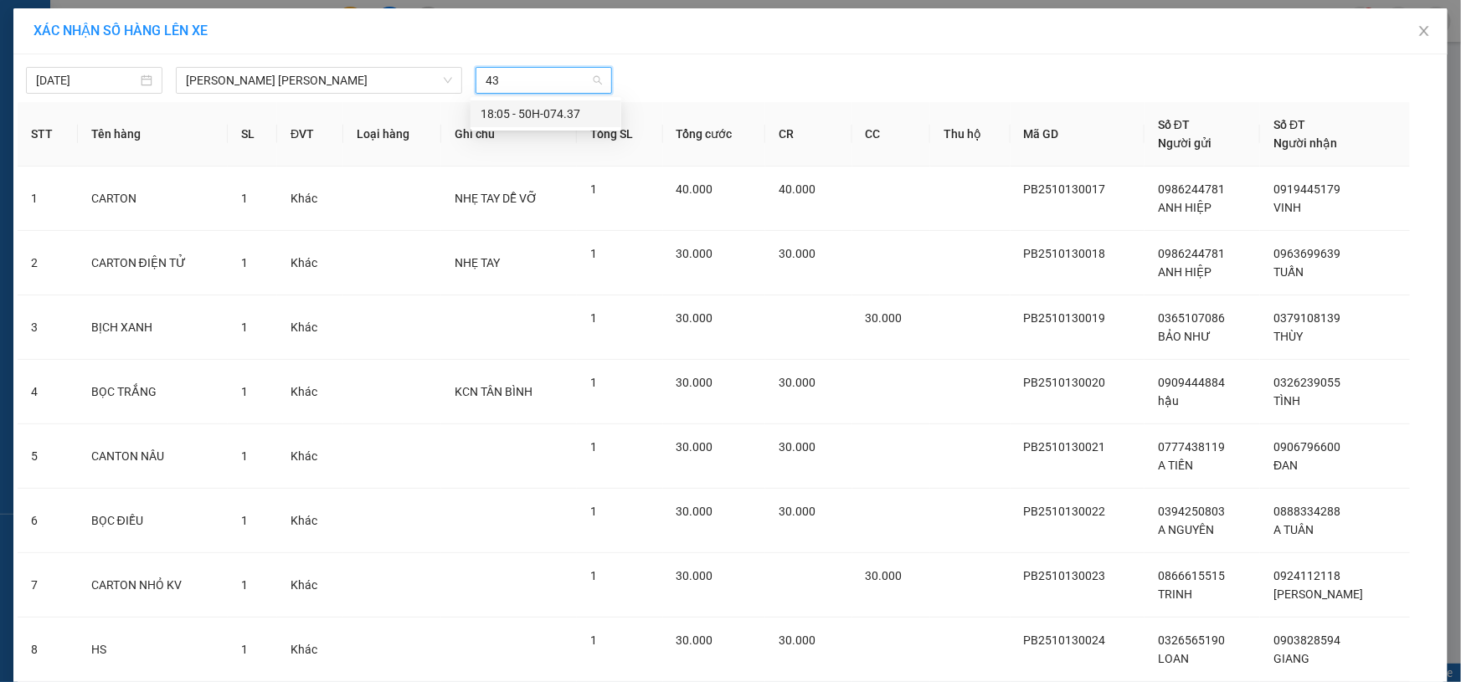
type input "437"
click at [543, 110] on div "18:05 - 50H-074.37" at bounding box center [546, 114] width 131 height 18
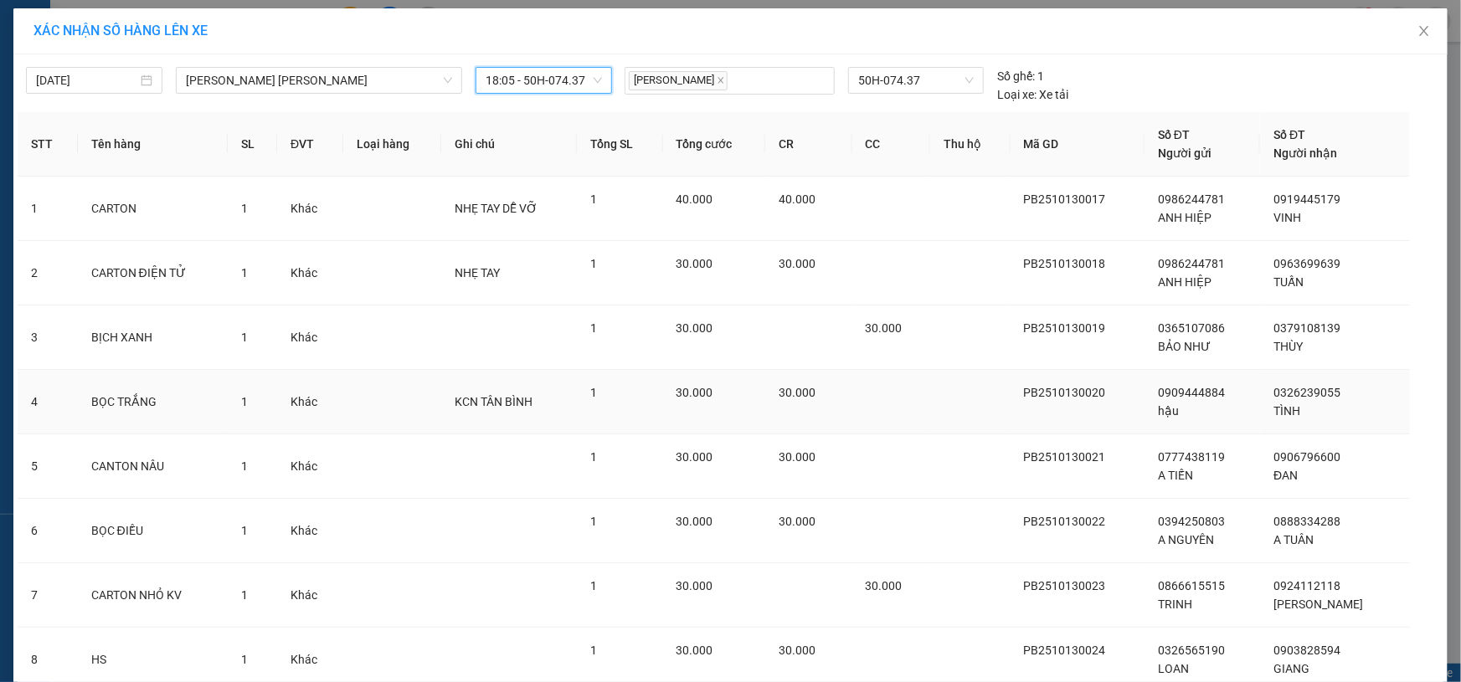
scroll to position [260, 0]
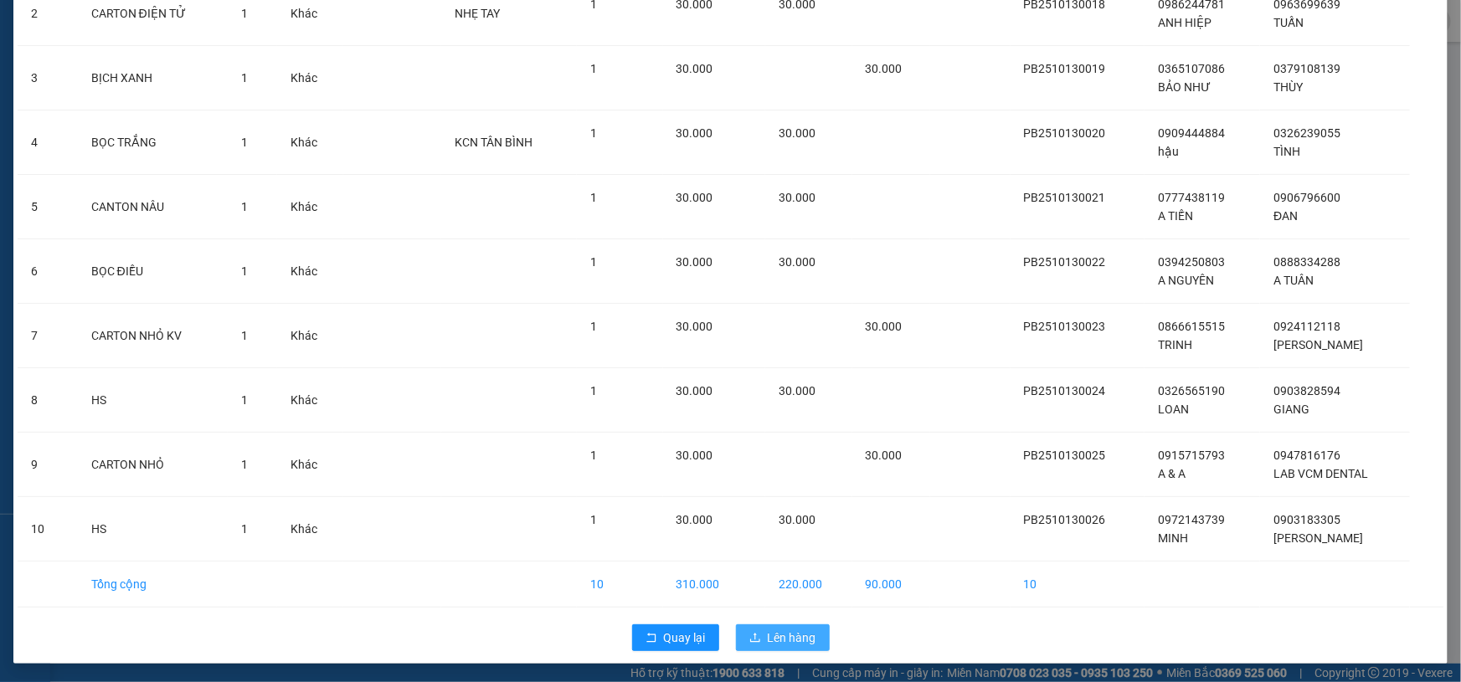
click at [760, 636] on button "Lên hàng" at bounding box center [783, 638] width 94 height 27
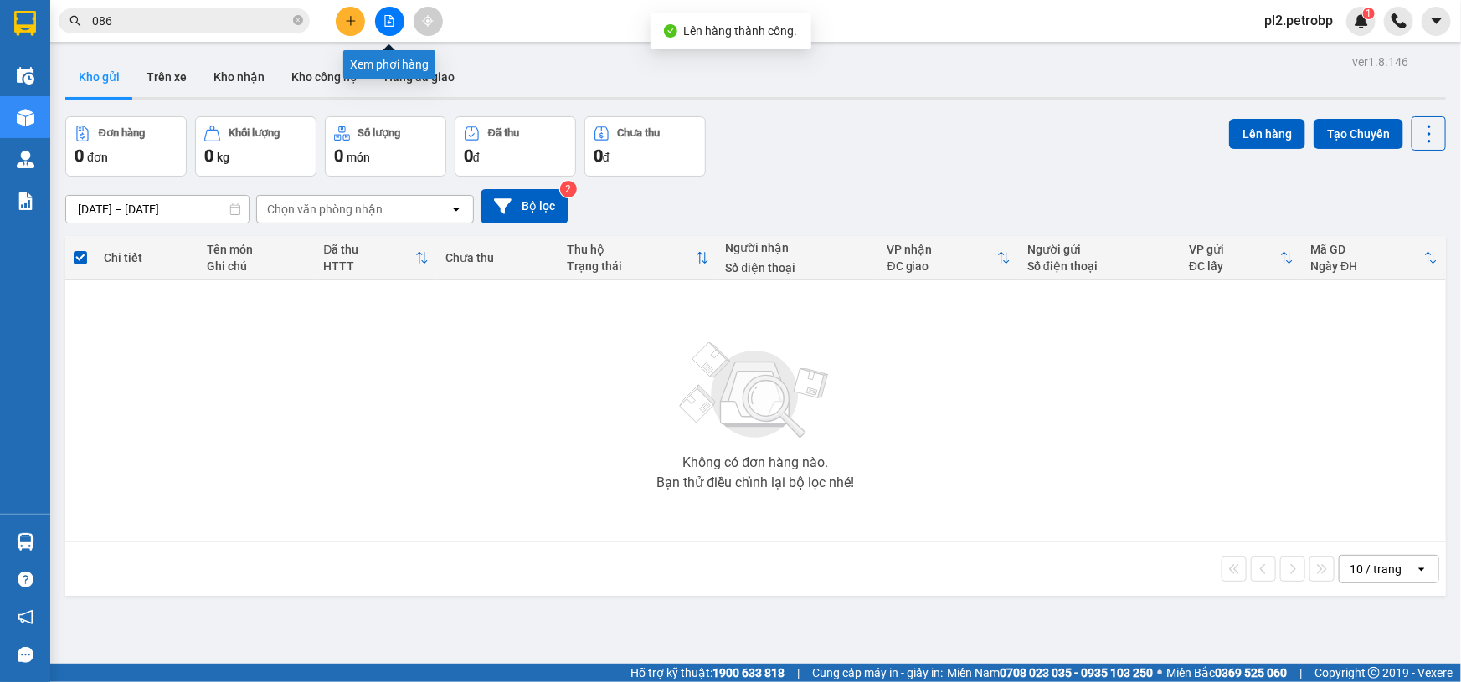
click at [393, 16] on icon "file-add" at bounding box center [390, 21] width 12 height 12
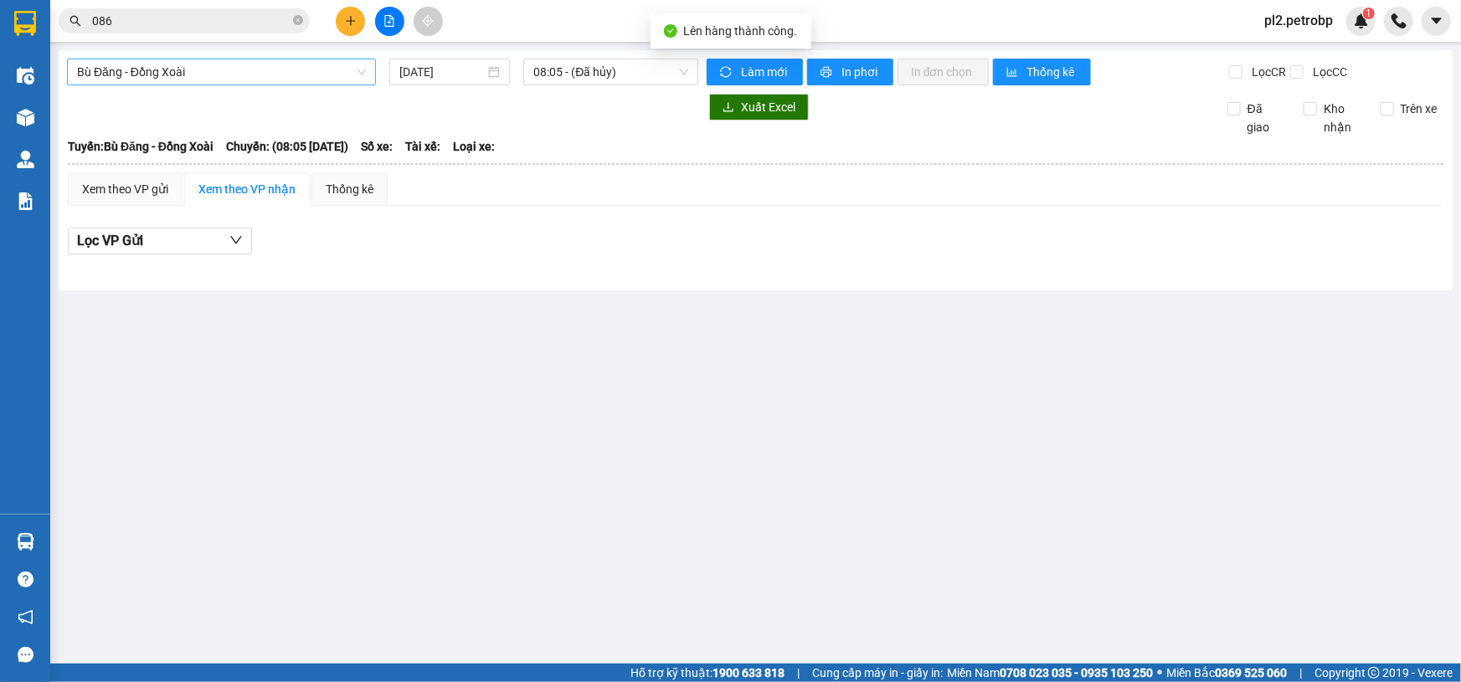
click at [208, 72] on span "Bù Đăng - Đồng Xoài" at bounding box center [221, 71] width 289 height 25
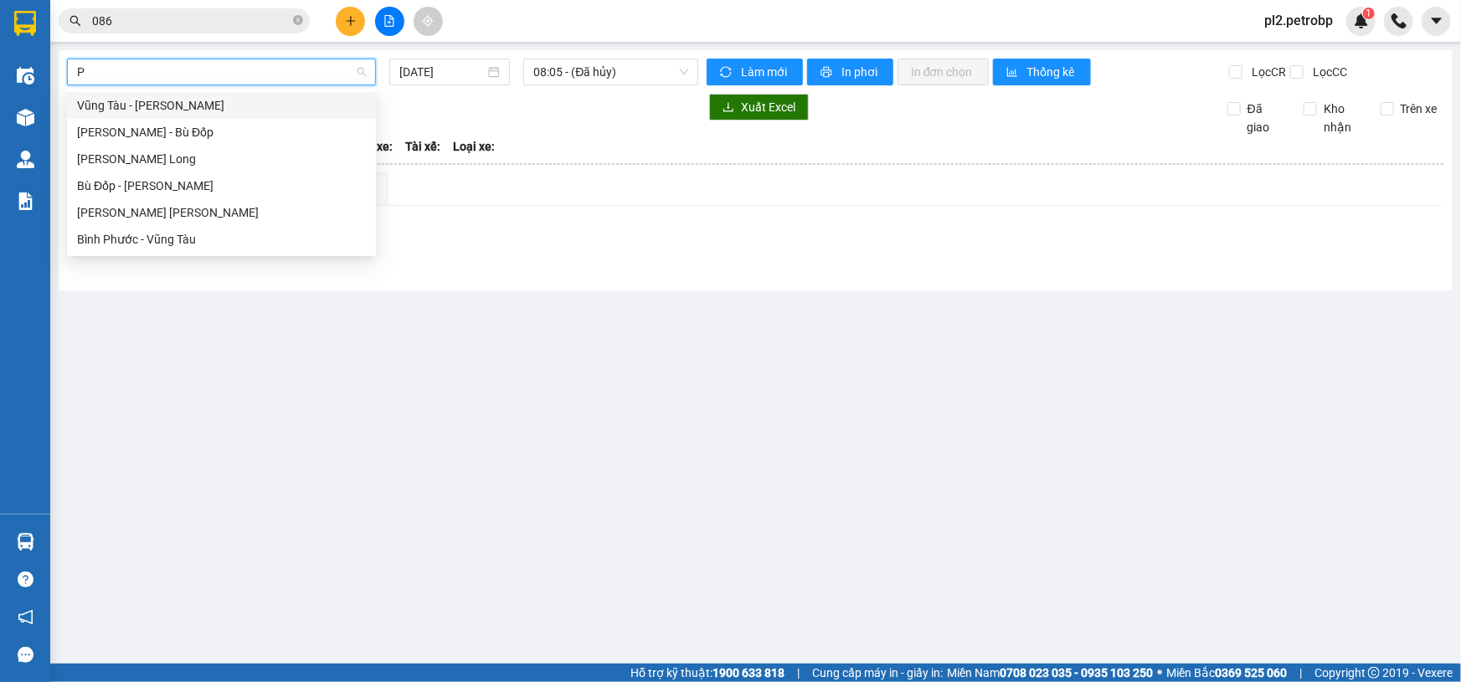
type input "PH"
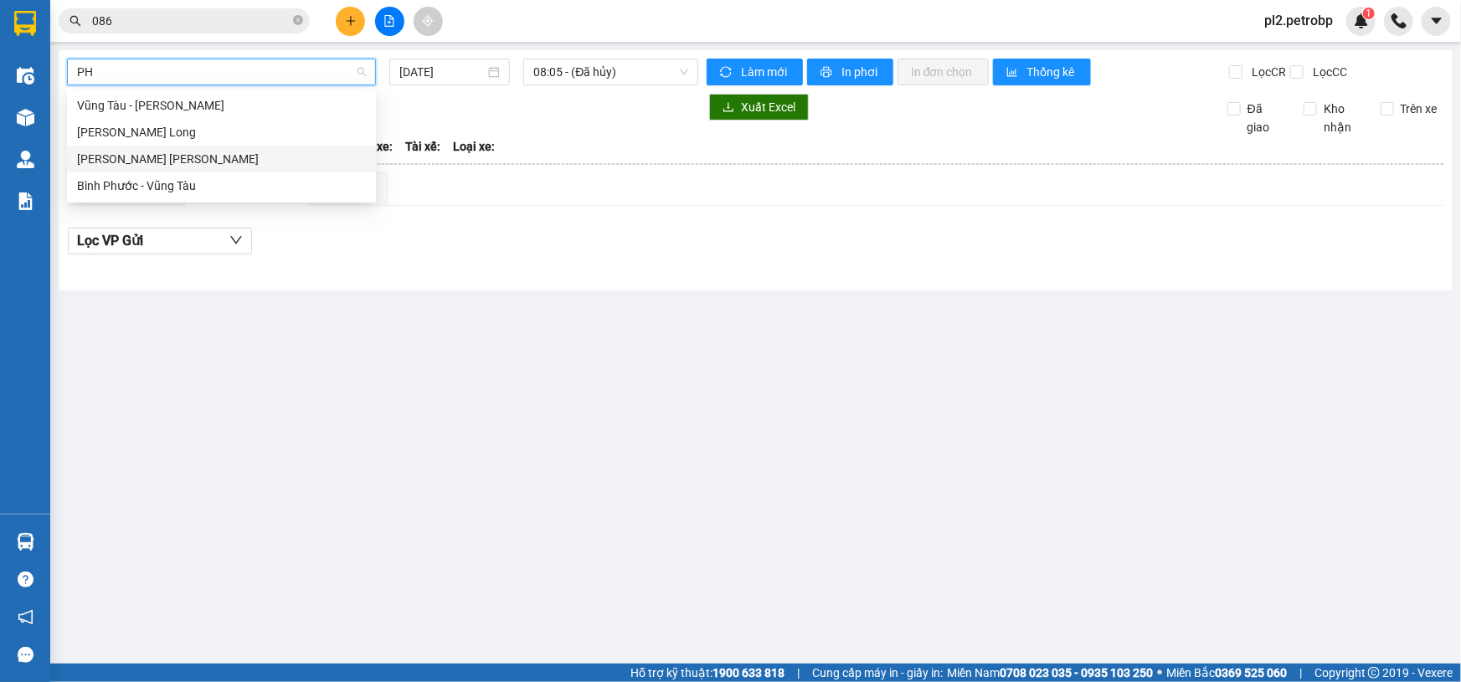
click at [193, 150] on div "[PERSON_NAME] [PERSON_NAME]" at bounding box center [221, 159] width 289 height 18
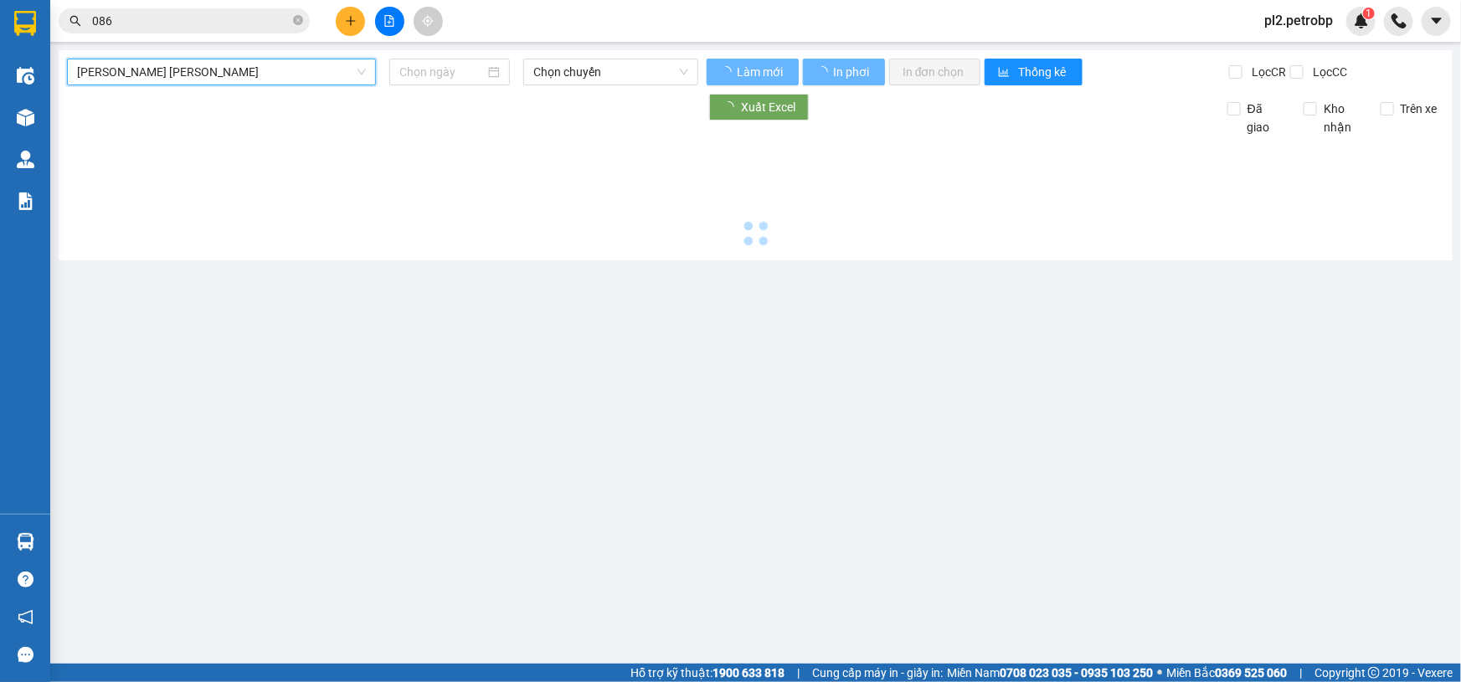
type input "[DATE]"
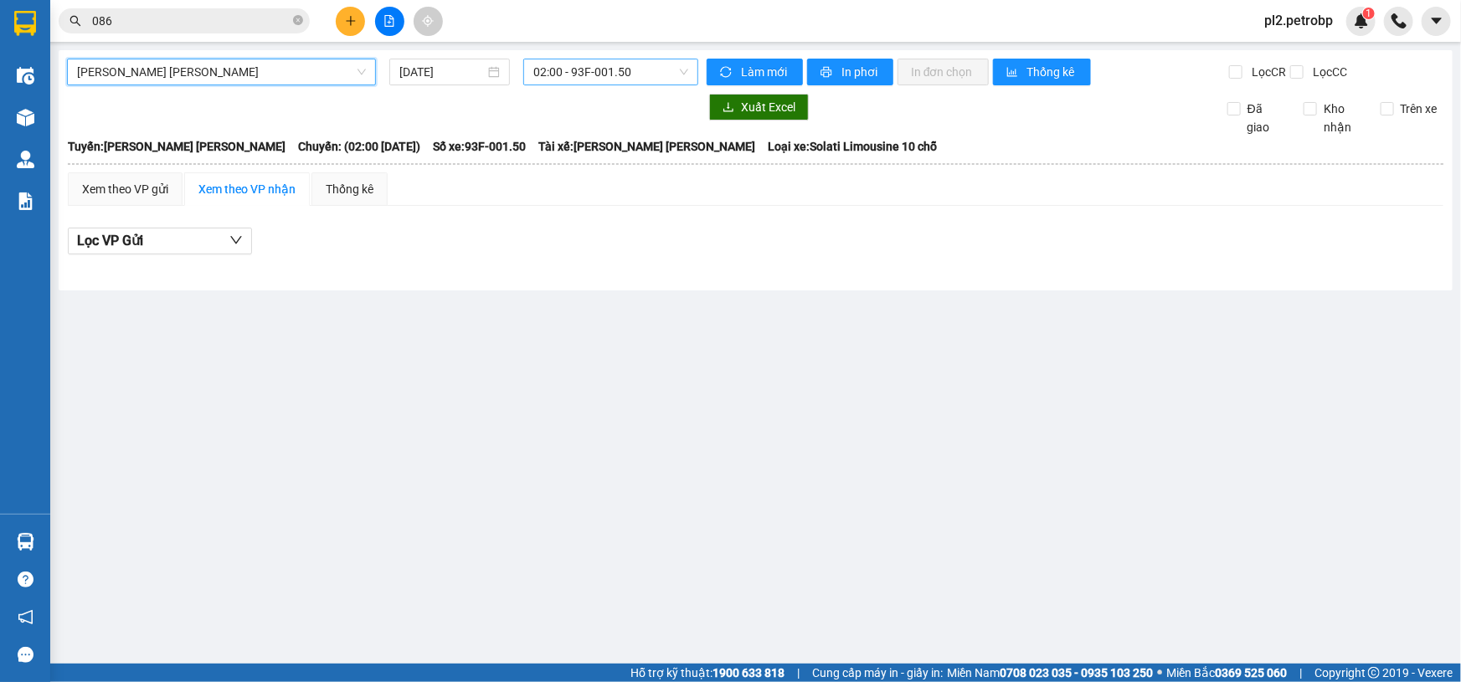
click at [603, 75] on span "02:00 - 93F-001.50" at bounding box center [610, 71] width 155 height 25
type input "437"
click at [577, 106] on div "18:05 - 50H-074.37" at bounding box center [599, 105] width 131 height 18
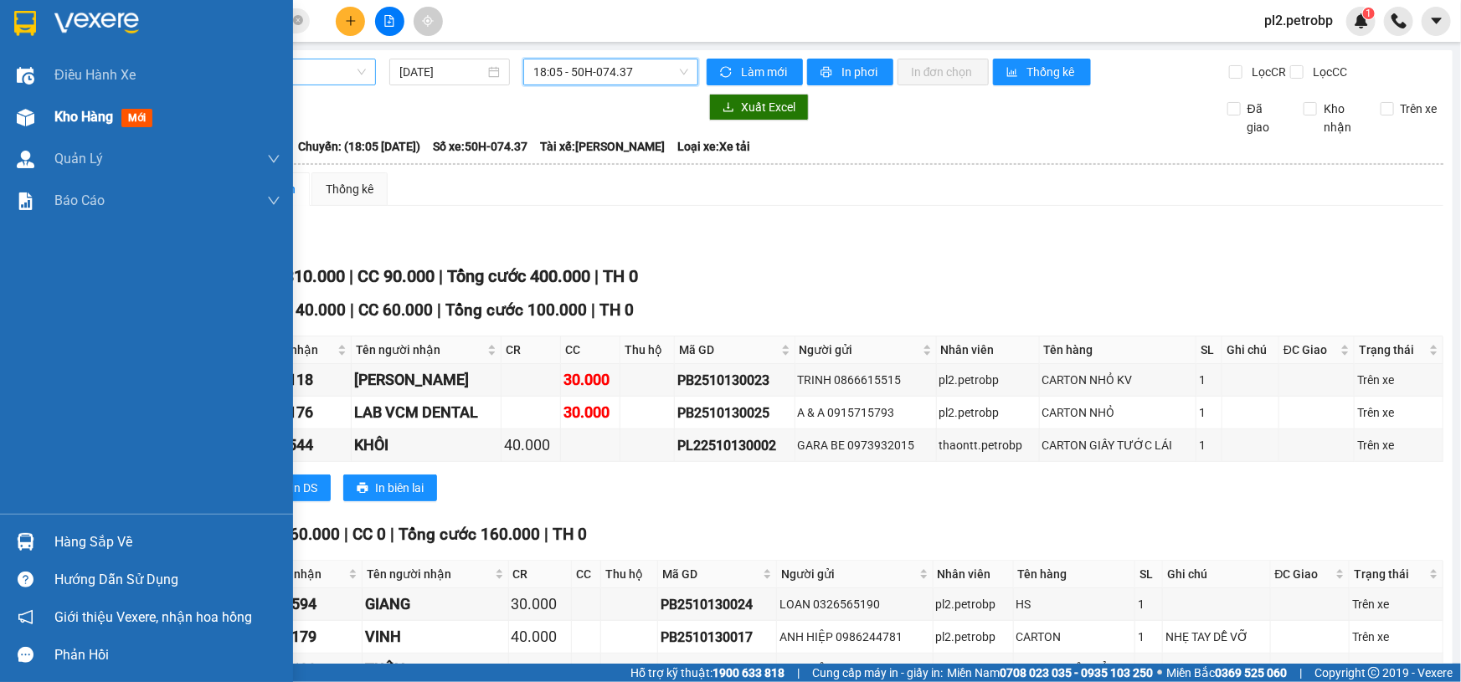
click at [51, 119] on div "Kho hàng mới" at bounding box center [146, 117] width 293 height 42
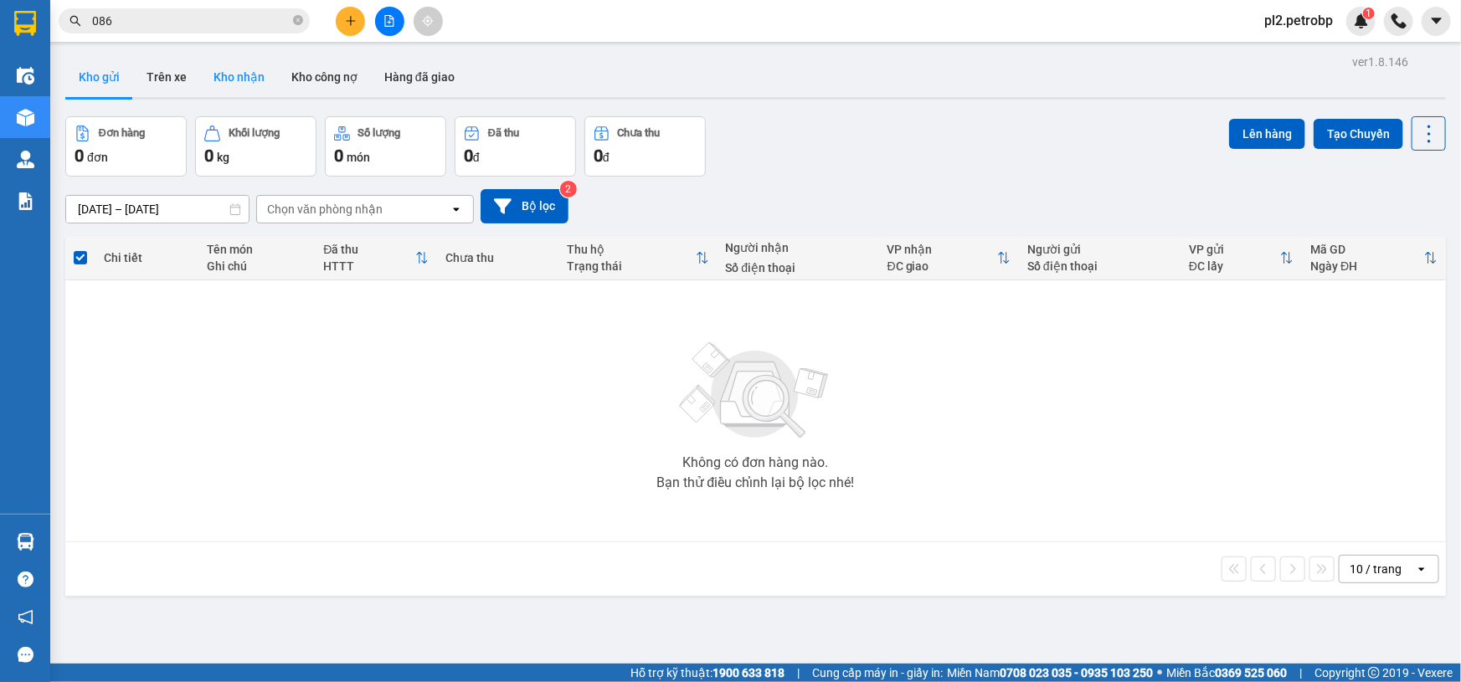
click at [241, 78] on button "Kho nhận" at bounding box center [239, 77] width 78 height 40
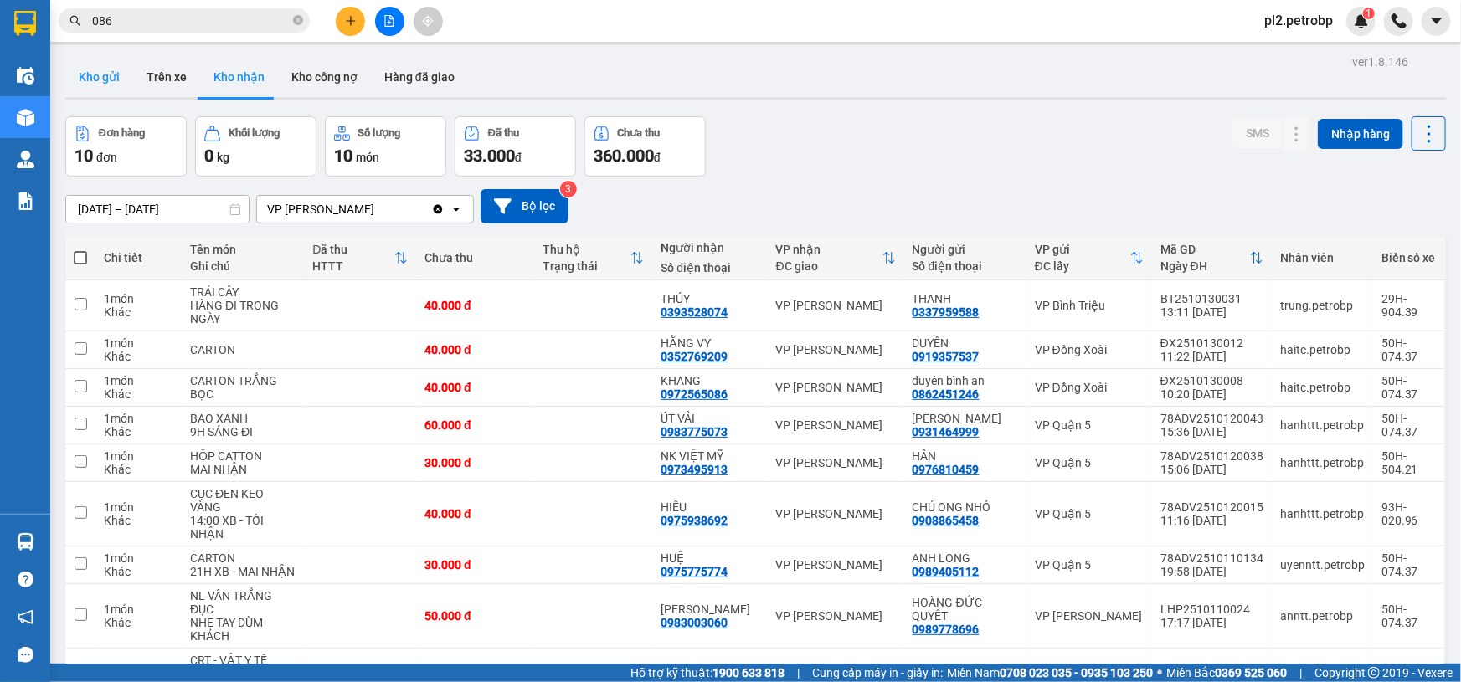
click at [86, 71] on button "Kho gửi" at bounding box center [99, 77] width 68 height 40
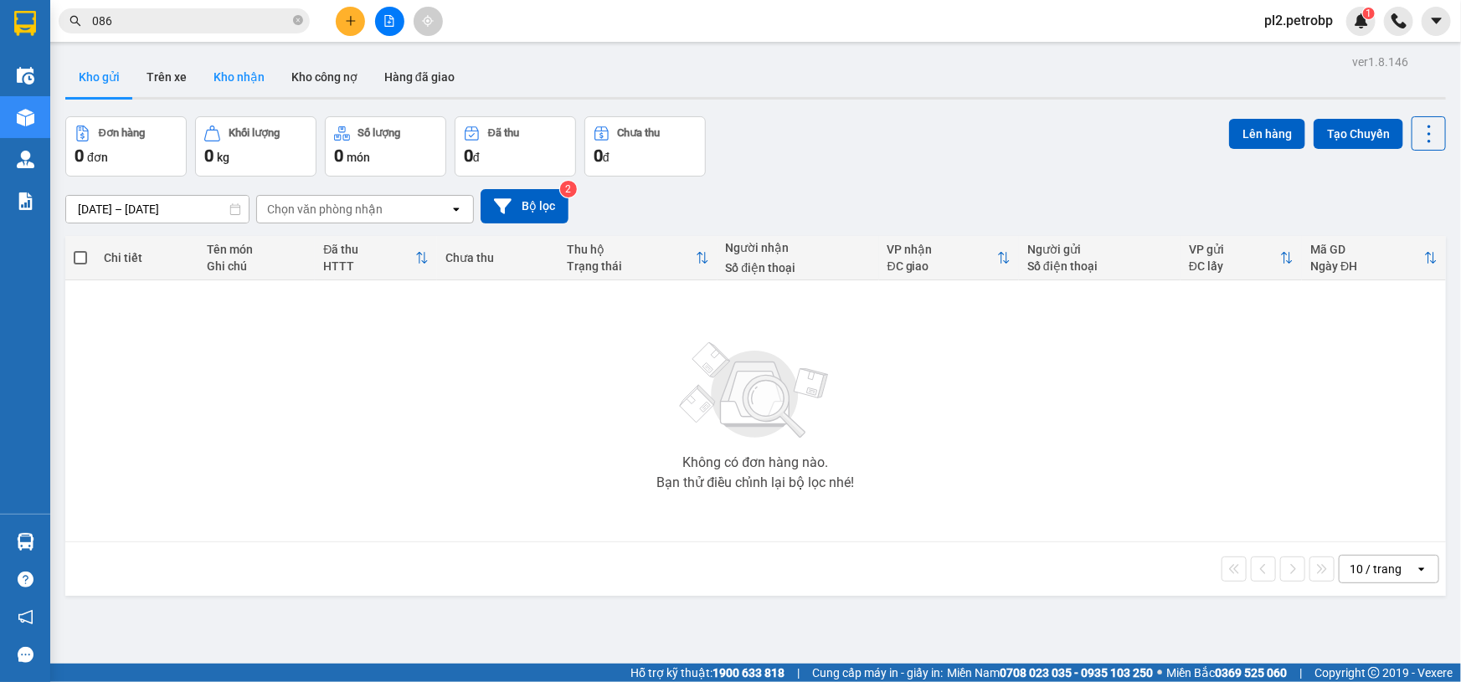
click at [245, 76] on button "Kho nhận" at bounding box center [239, 77] width 78 height 40
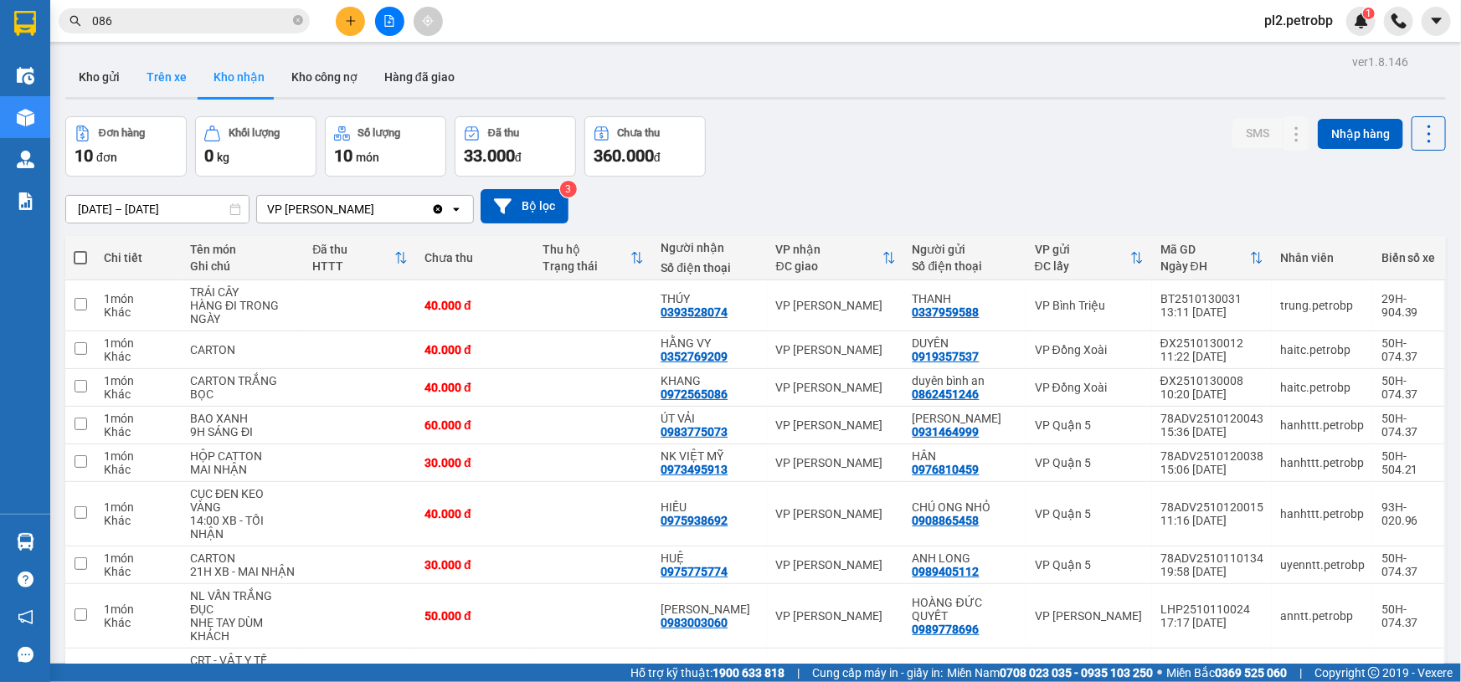
click at [156, 69] on button "Trên xe" at bounding box center [166, 77] width 67 height 40
type input "[DATE] – [DATE]"
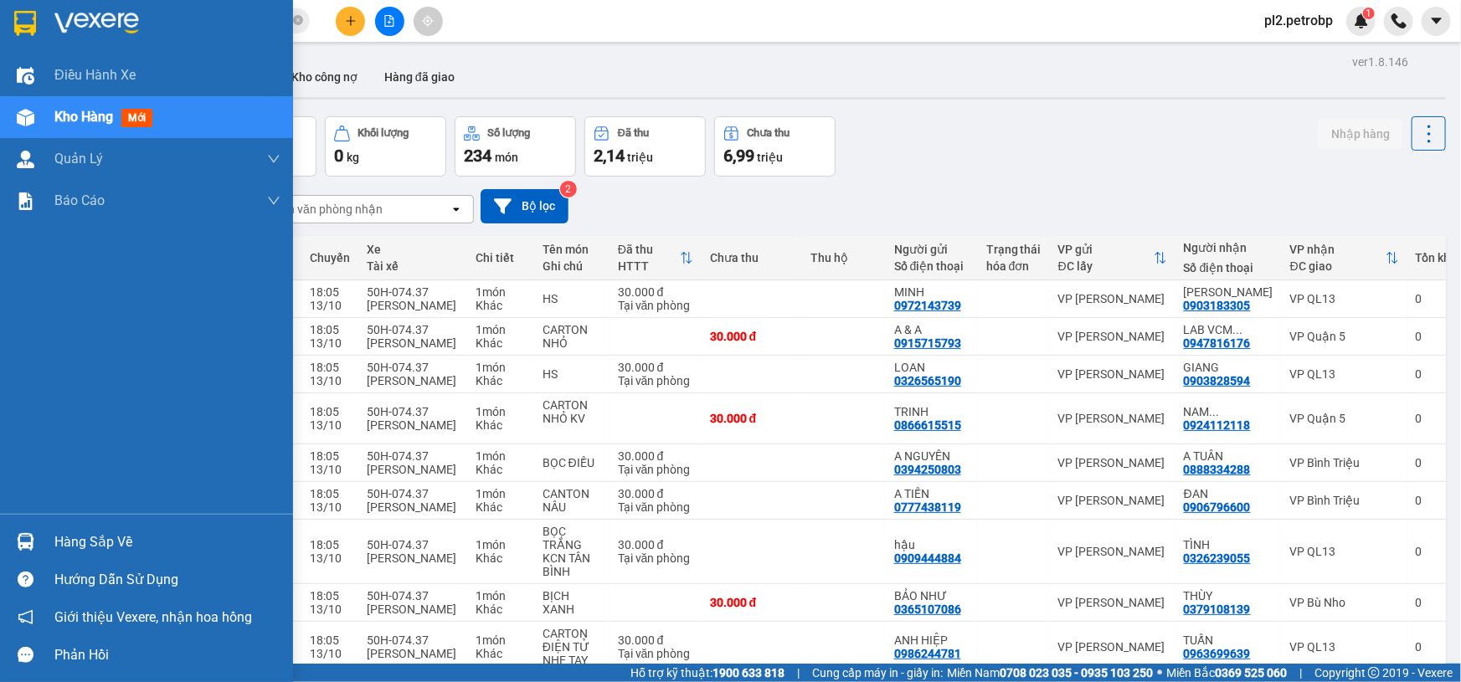
click at [80, 539] on div "Hàng sắp về" at bounding box center [167, 542] width 226 height 25
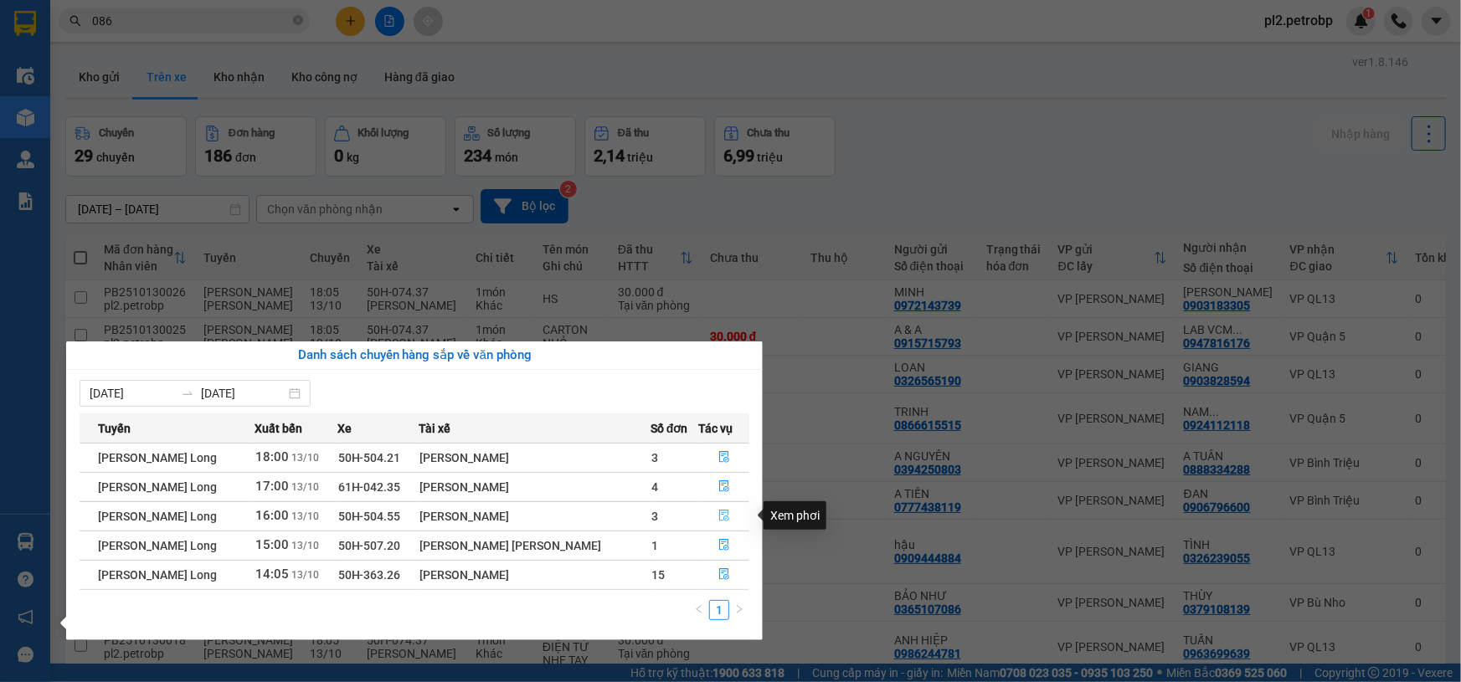
click at [729, 513] on button "button" at bounding box center [724, 516] width 49 height 27
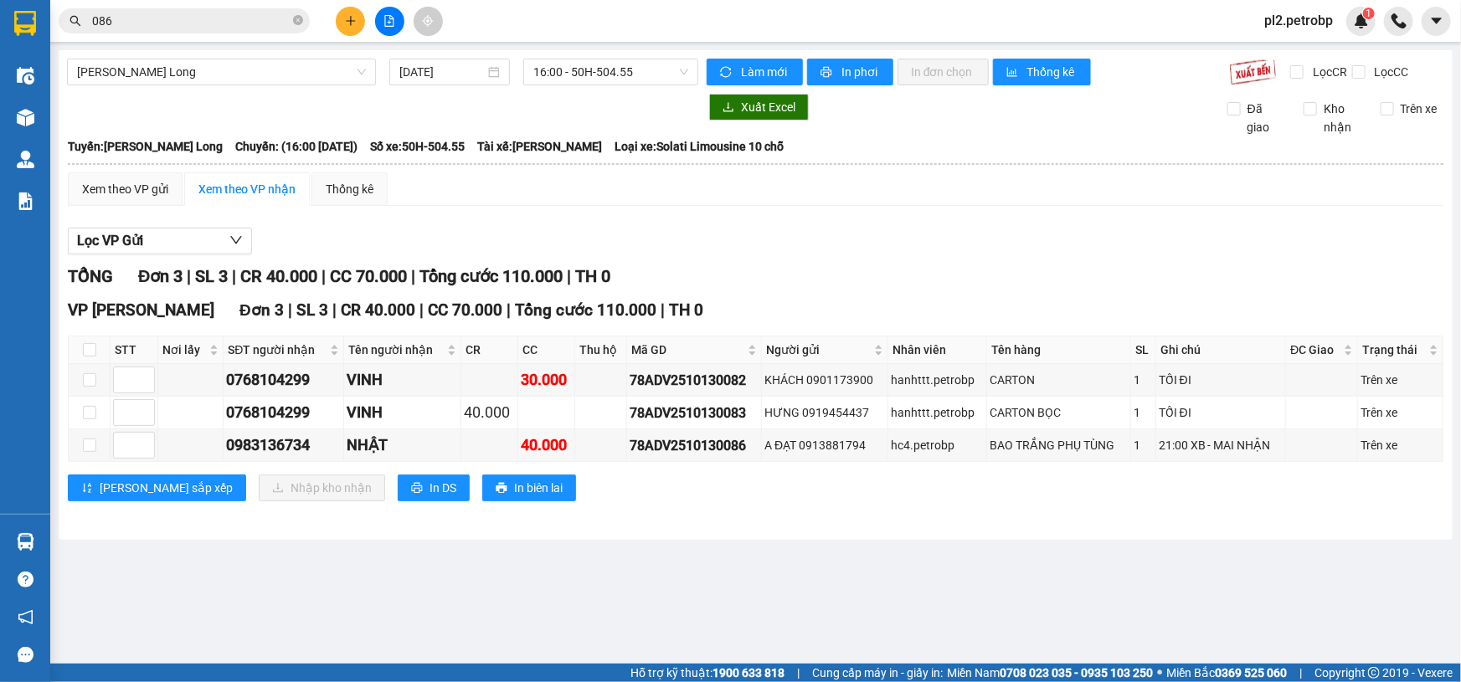
click at [293, 24] on span at bounding box center [298, 21] width 10 height 16
click at [286, 25] on input "text" at bounding box center [191, 21] width 198 height 18
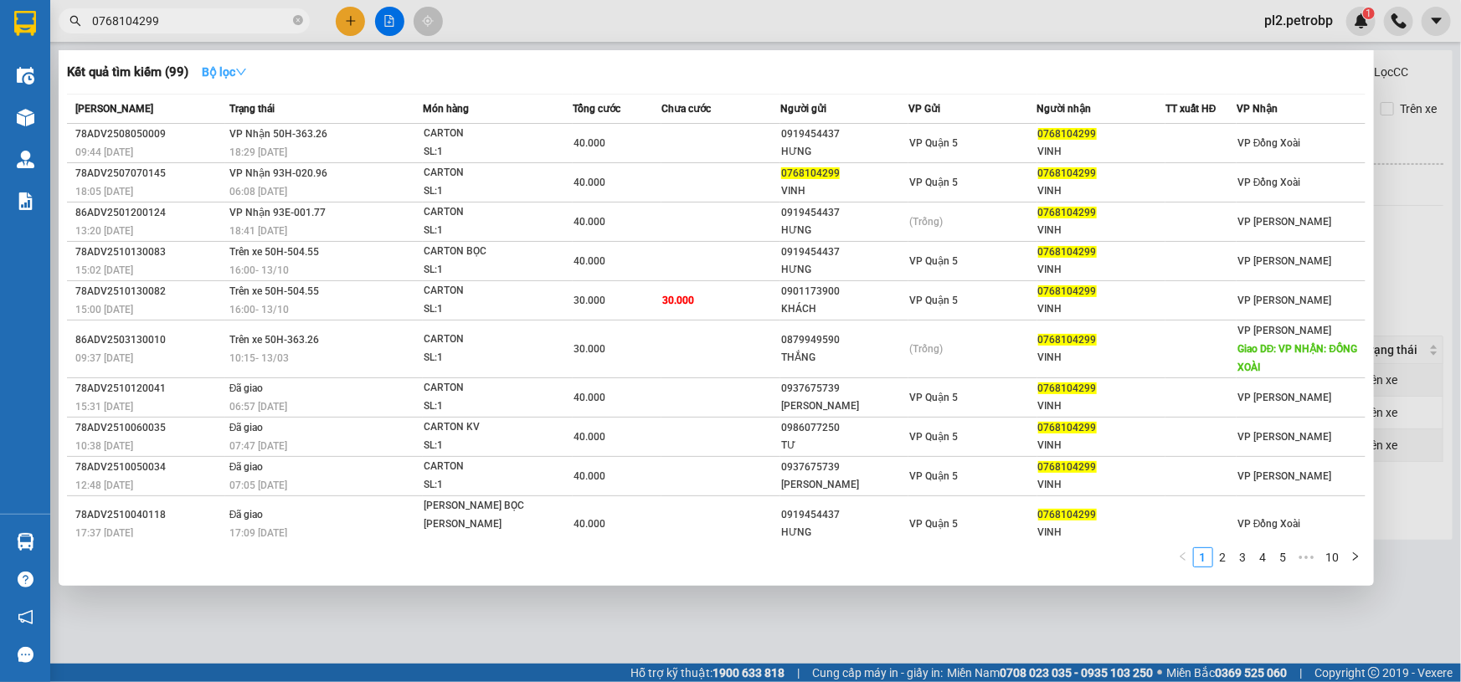
type input "0768104299"
click at [237, 76] on strong "Bộ lọc" at bounding box center [224, 71] width 45 height 13
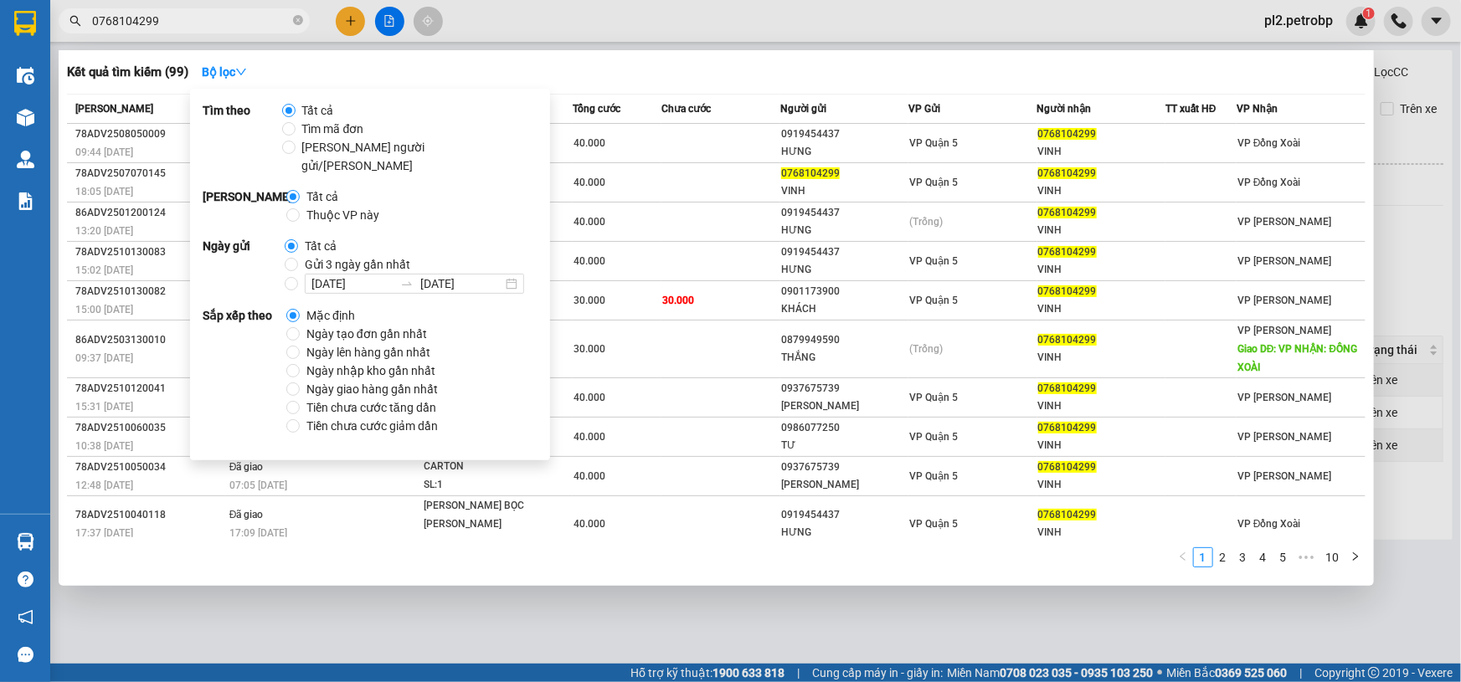
click at [384, 325] on span "Ngày tạo đơn gần nhất" at bounding box center [367, 334] width 134 height 18
click at [300, 327] on input "Ngày tạo đơn gần nhất" at bounding box center [292, 333] width 13 height 13
radio input "true"
radio input "false"
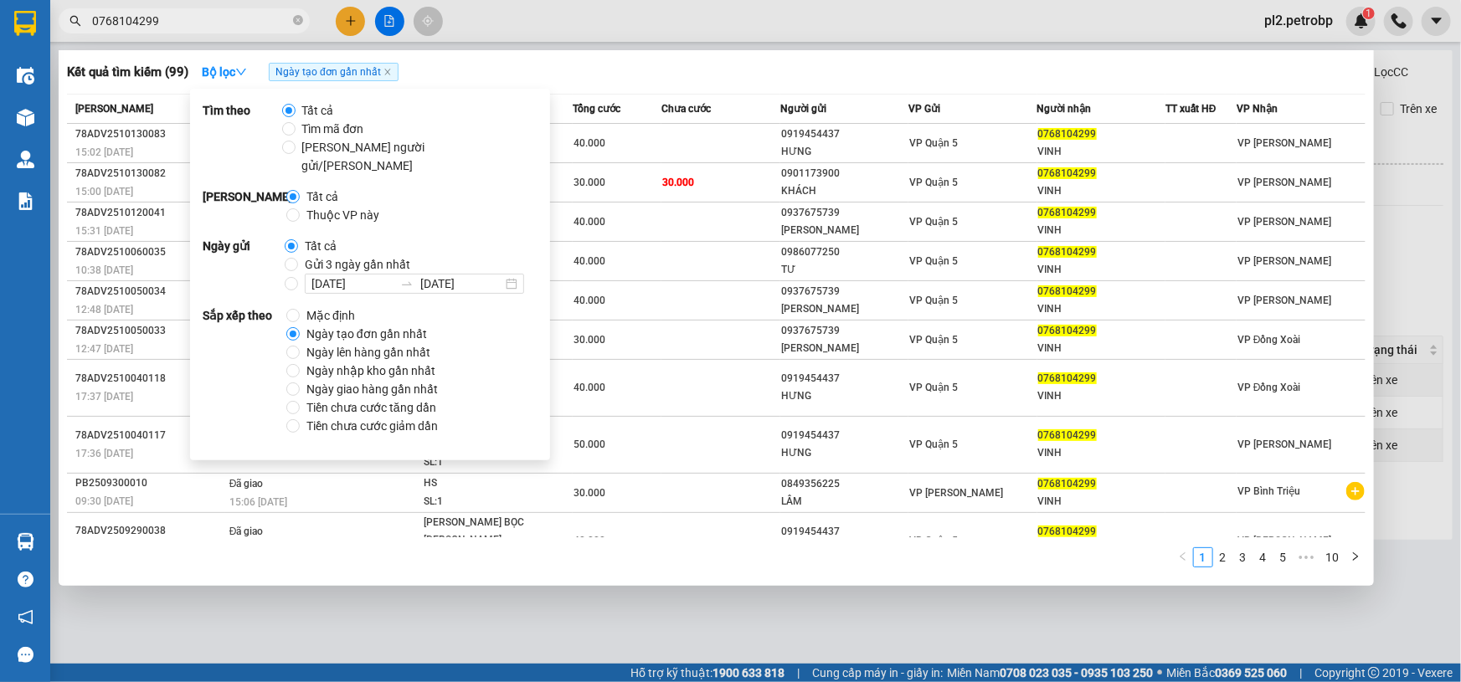
click at [615, 24] on div at bounding box center [730, 341] width 1461 height 682
click at [615, 24] on div "Kết quả [PERSON_NAME] ( 99 ) Bộ lọc Ngày tạo [PERSON_NAME] nhất Mã ĐH Trạng thá…" at bounding box center [730, 21] width 1461 height 42
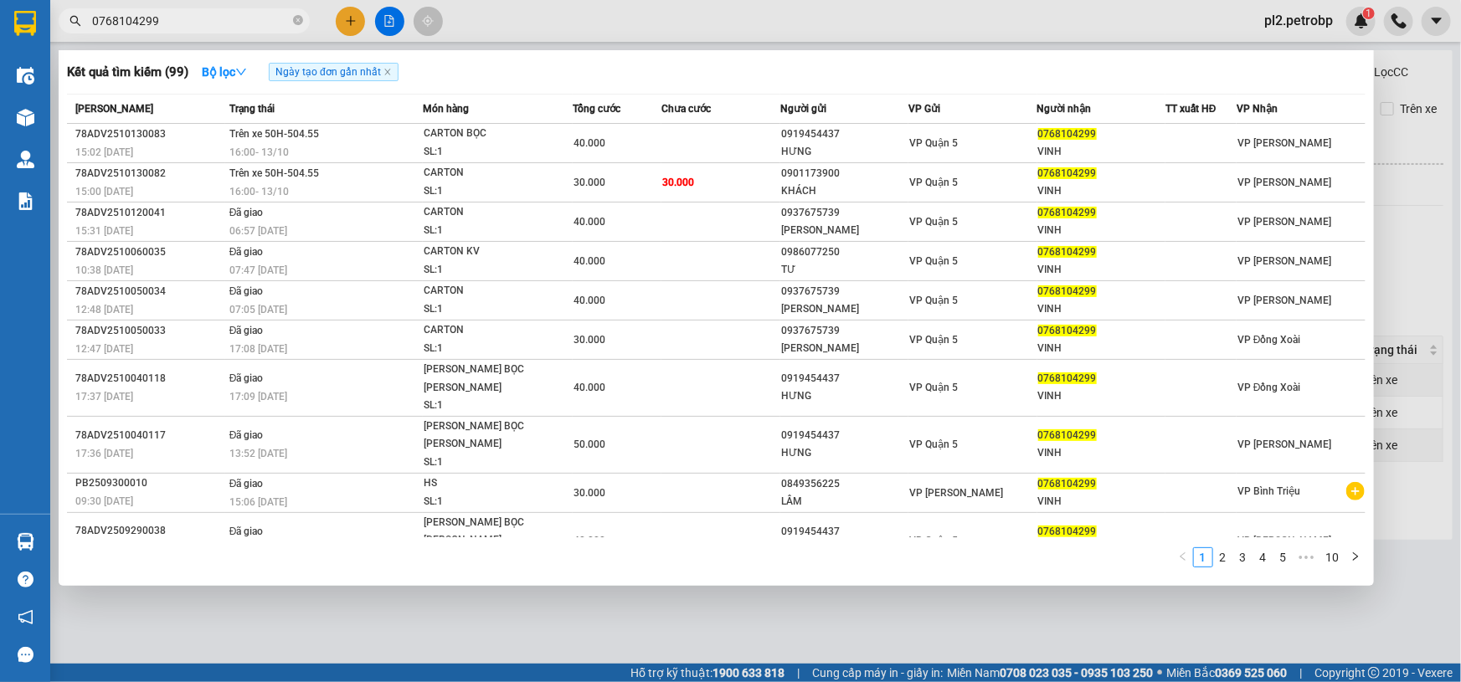
click at [263, 19] on input "0768104299" at bounding box center [191, 21] width 198 height 18
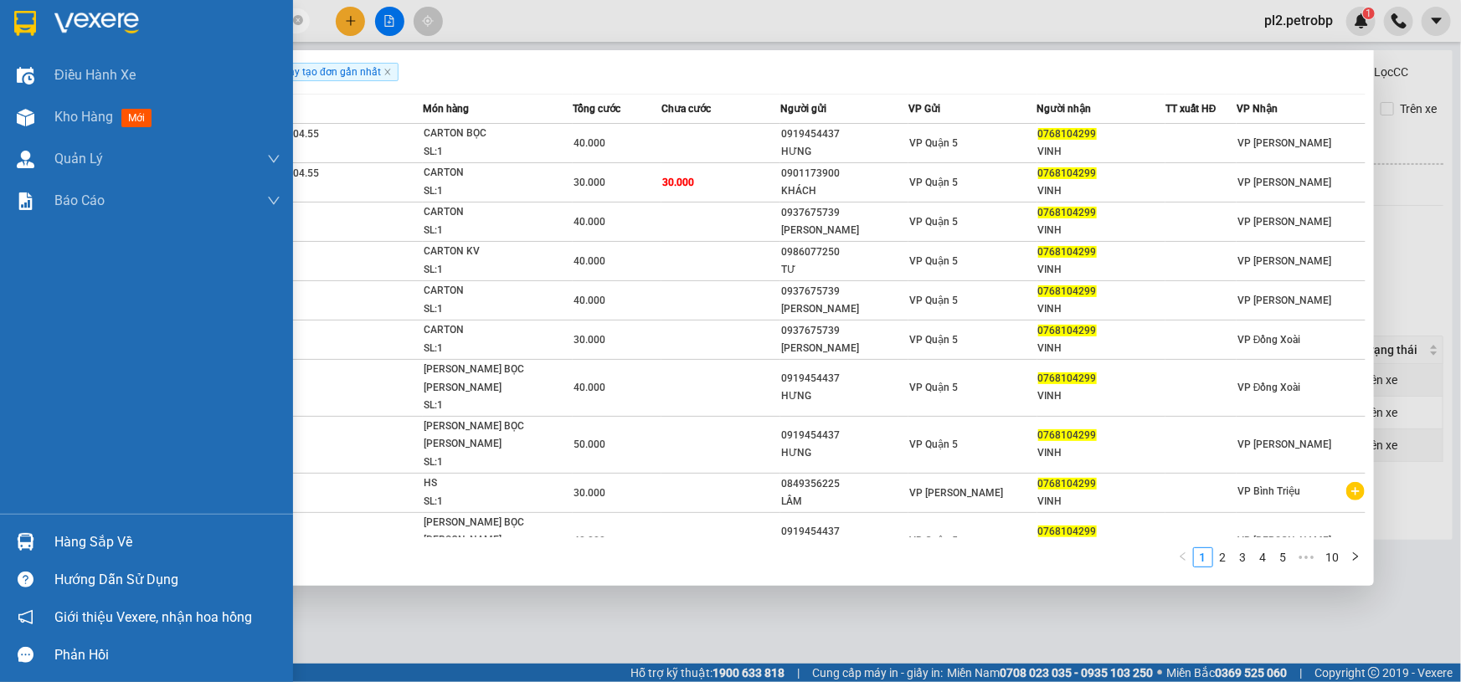
click at [84, 544] on div "Hàng sắp về" at bounding box center [167, 542] width 226 height 25
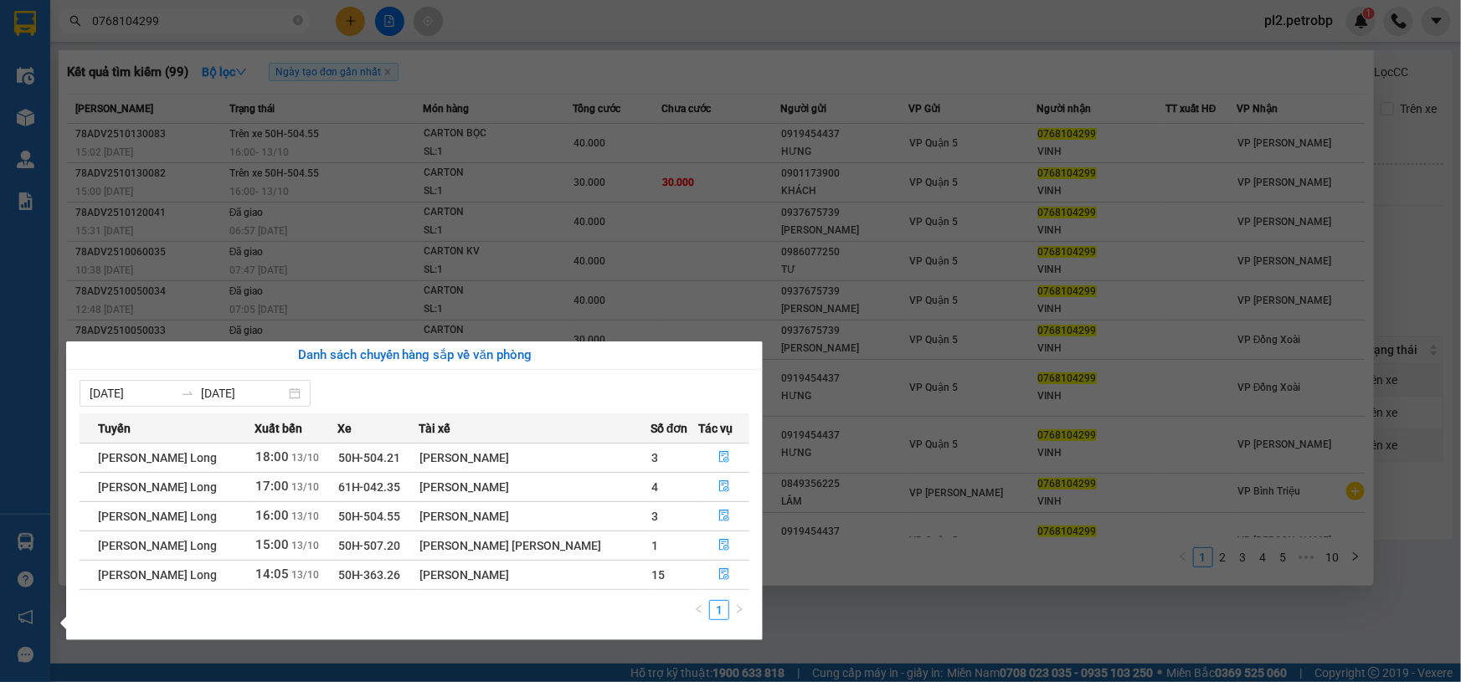
click at [854, 630] on section "Kết quả [PERSON_NAME] ( 99 ) Bộ lọc Ngày tạo [PERSON_NAME] nhất Mã ĐH Trạng thá…" at bounding box center [730, 341] width 1461 height 682
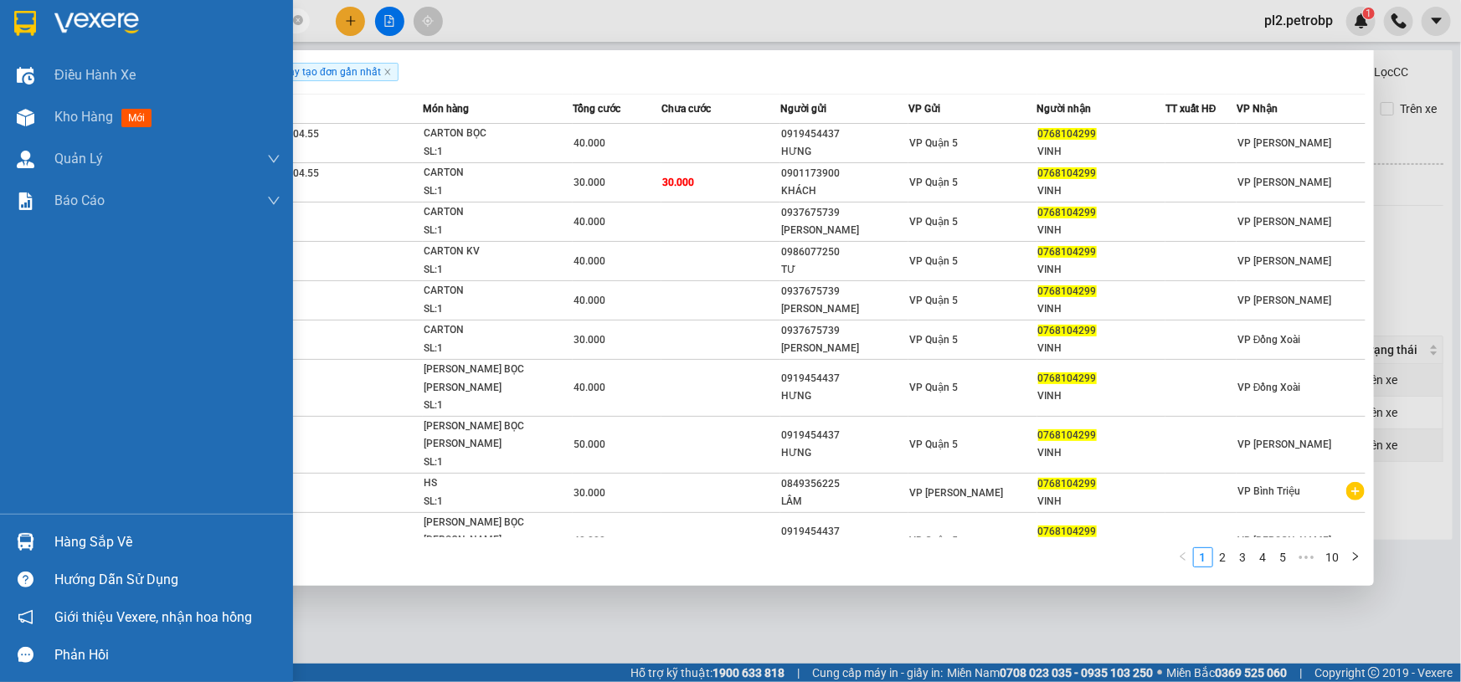
click at [117, 546] on div "Hàng sắp về" at bounding box center [167, 542] width 226 height 25
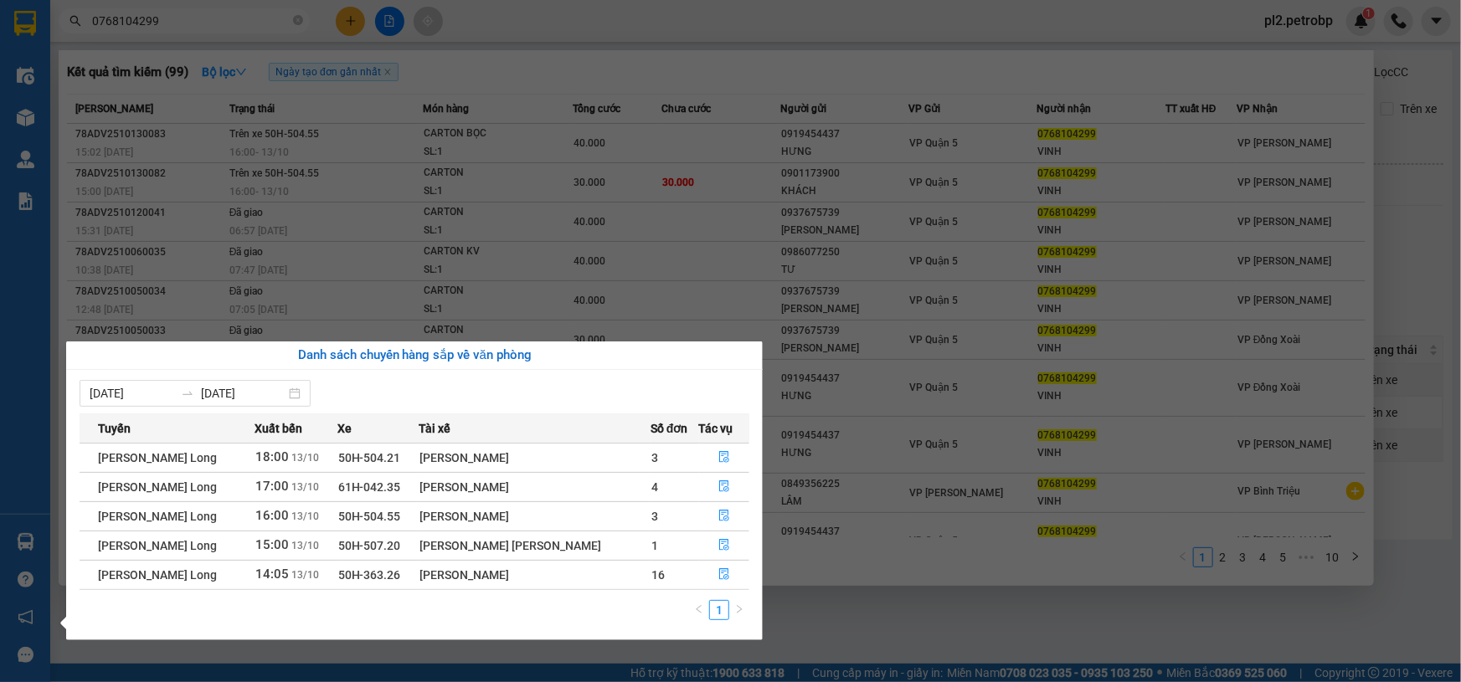
click at [811, 586] on section "Kết quả [PERSON_NAME] ( 99 ) Bộ lọc Ngày tạo [PERSON_NAME] nhất Mã ĐH Trạng thá…" at bounding box center [730, 341] width 1461 height 682
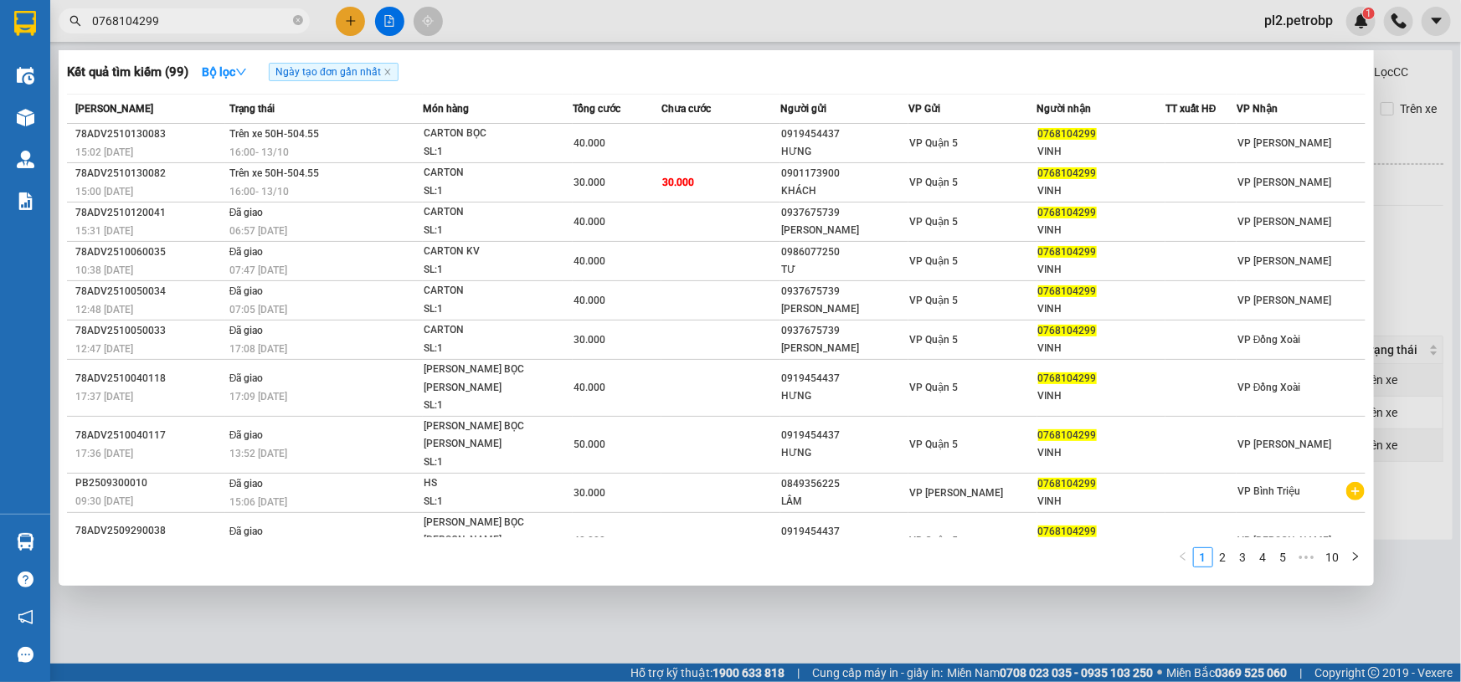
click at [756, 34] on div at bounding box center [730, 341] width 1461 height 682
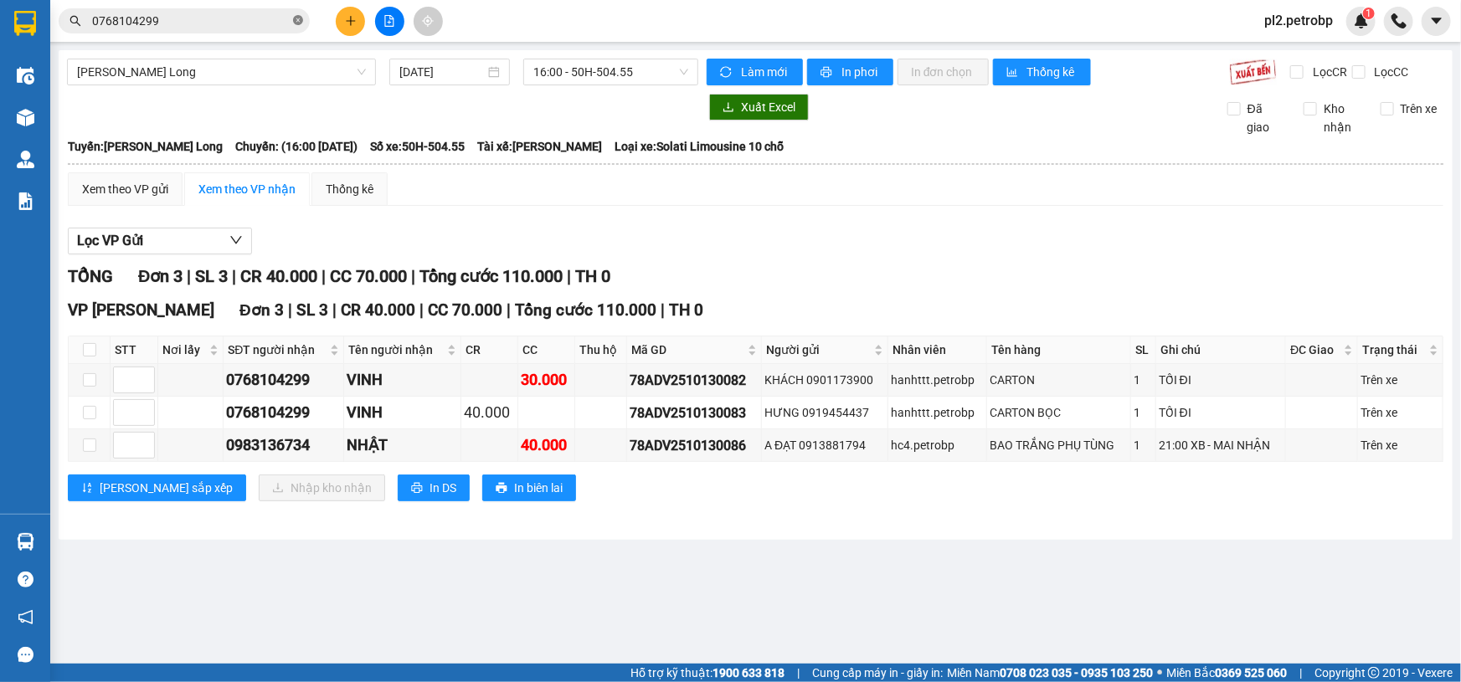
click at [301, 22] on icon "close-circle" at bounding box center [298, 20] width 10 height 10
click at [288, 22] on input "text" at bounding box center [191, 21] width 198 height 18
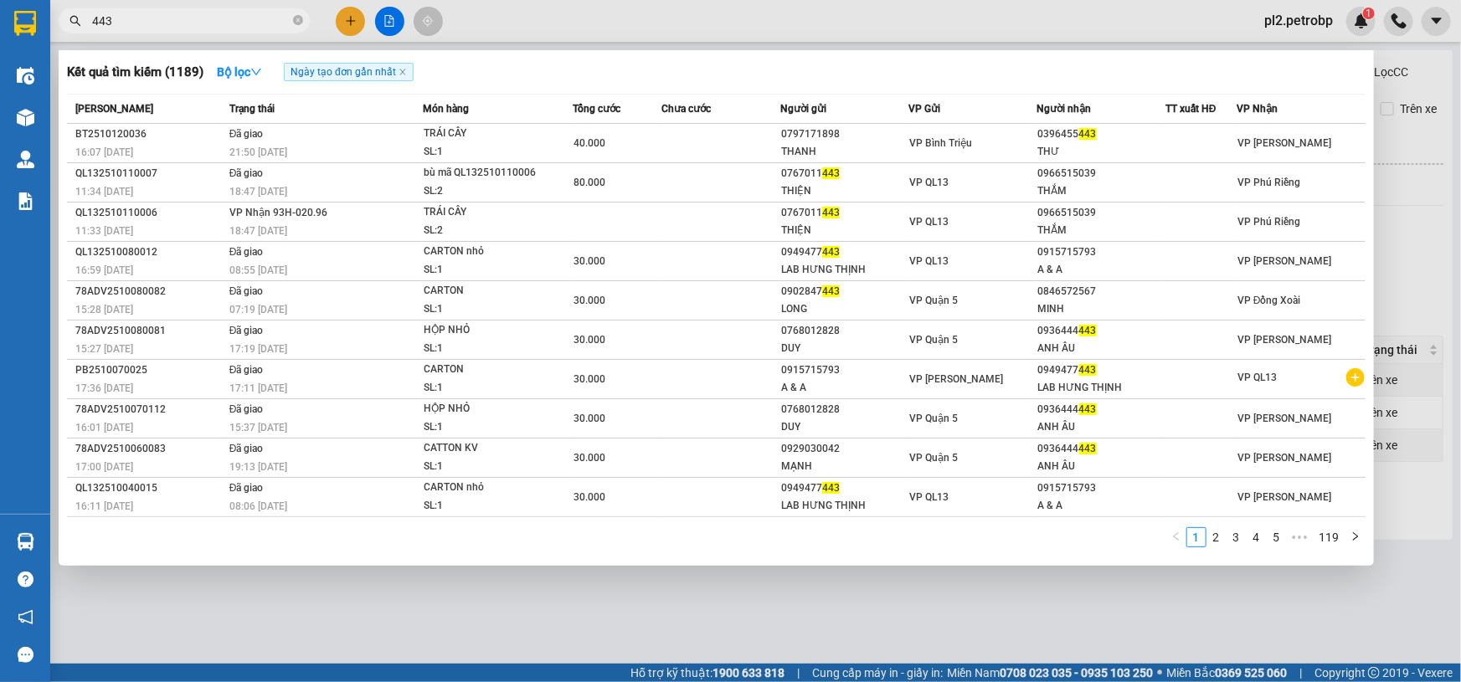
type input "443"
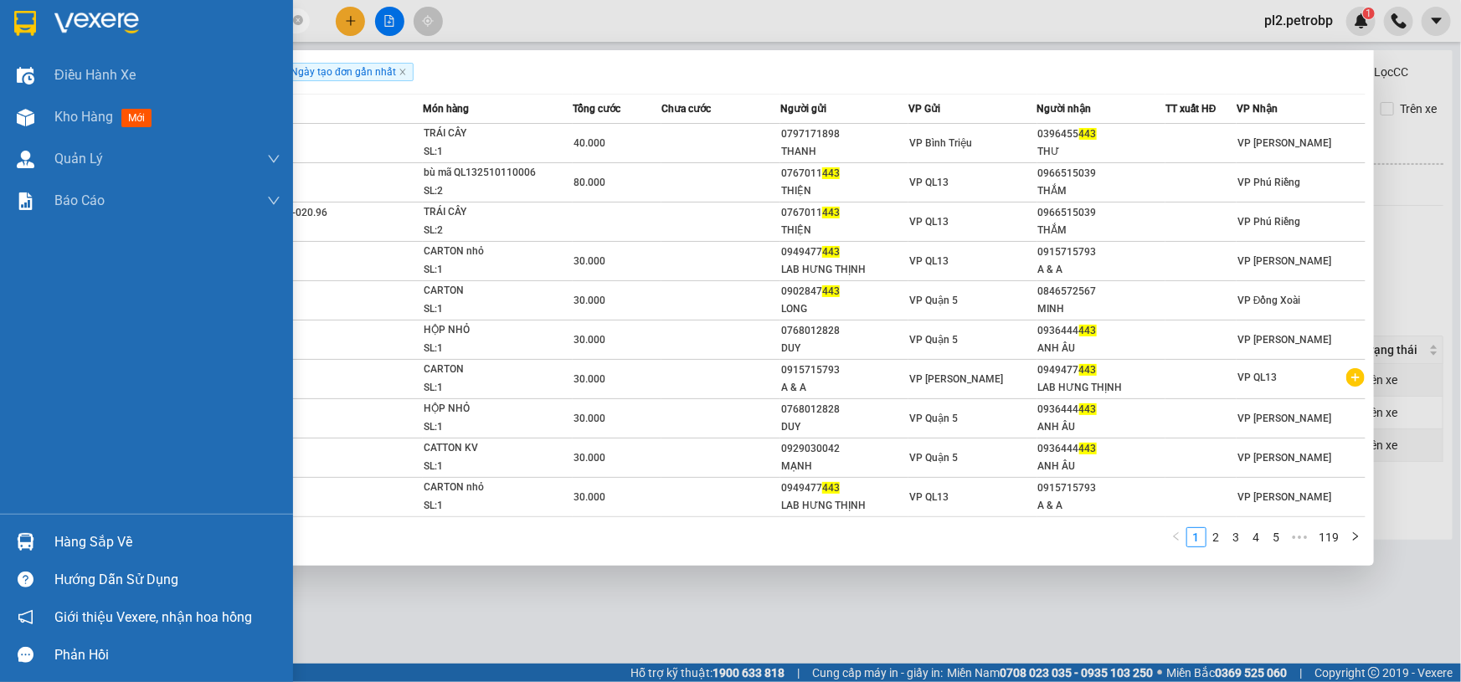
click at [68, 538] on div "Hàng sắp về" at bounding box center [167, 542] width 226 height 25
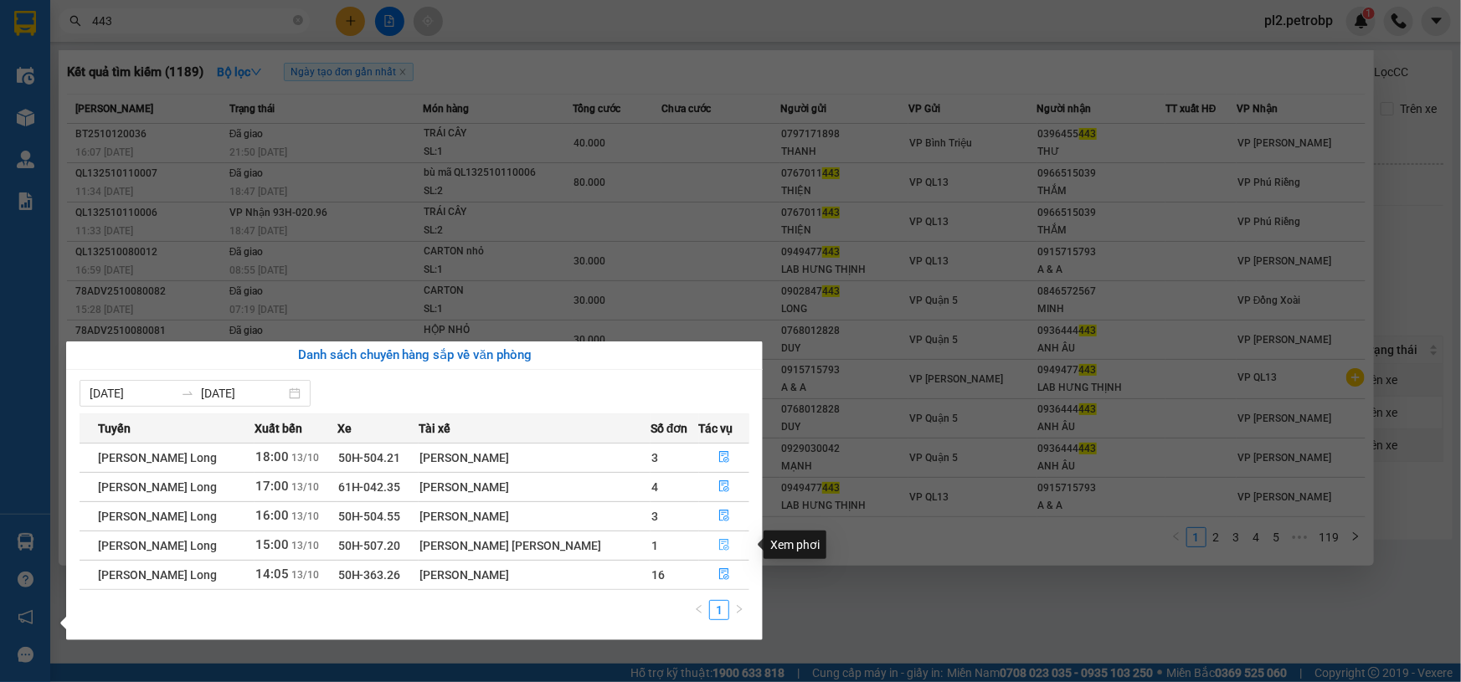
click at [728, 542] on button "button" at bounding box center [724, 546] width 49 height 27
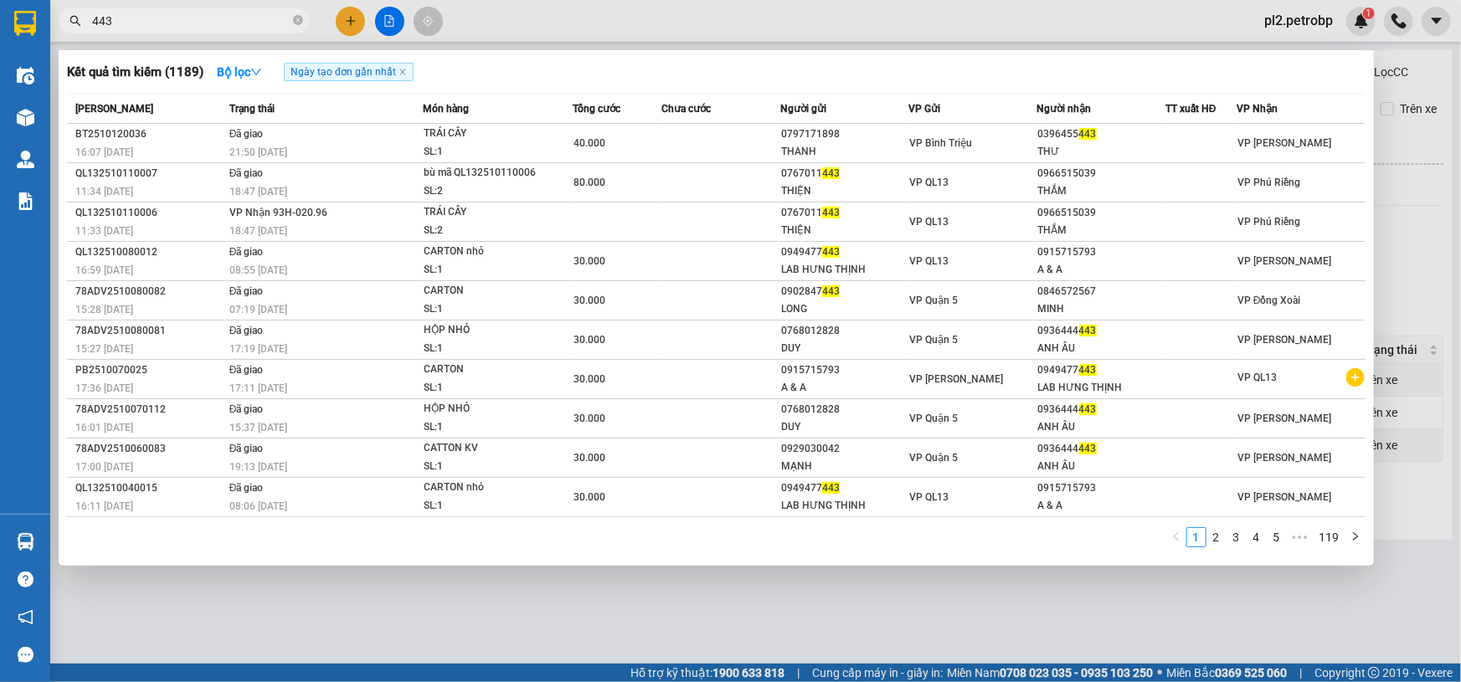
click at [667, 601] on div at bounding box center [730, 341] width 1461 height 682
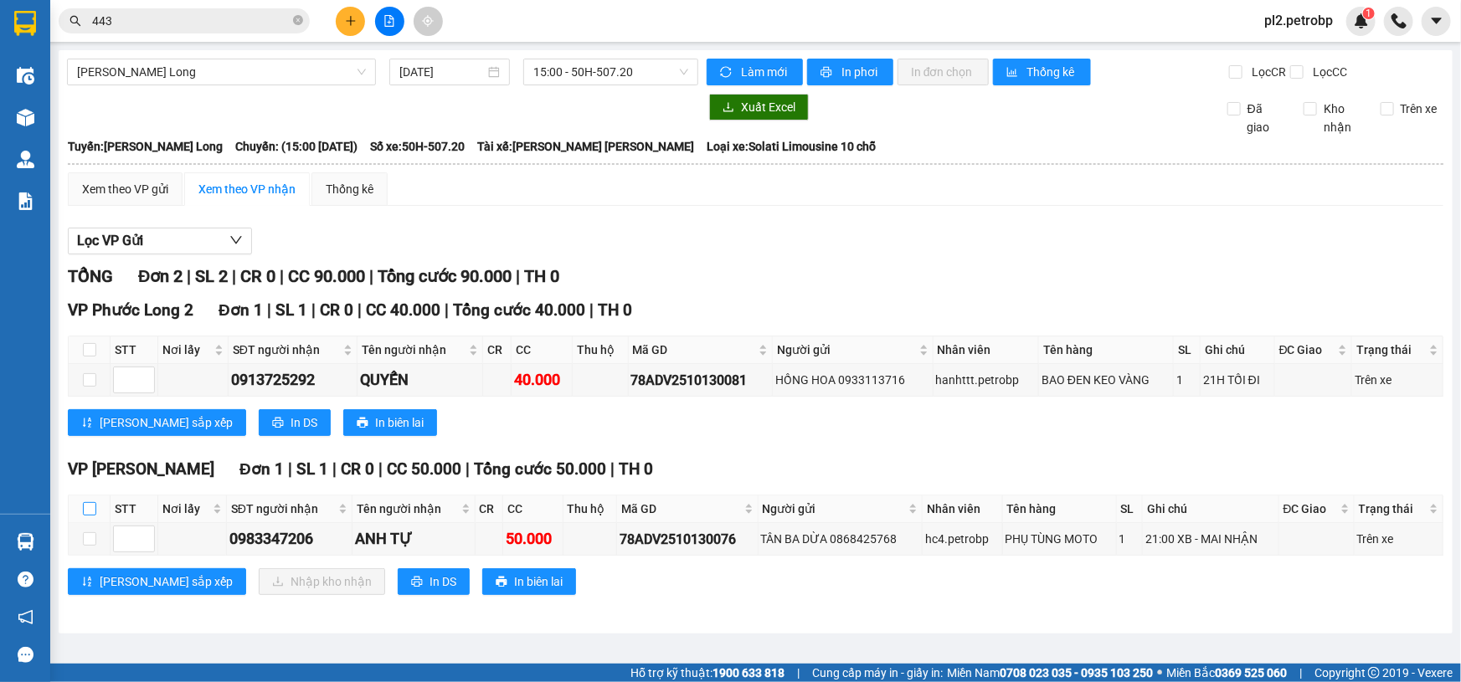
click at [92, 502] on input "checkbox" at bounding box center [89, 508] width 13 height 13
checkbox input "true"
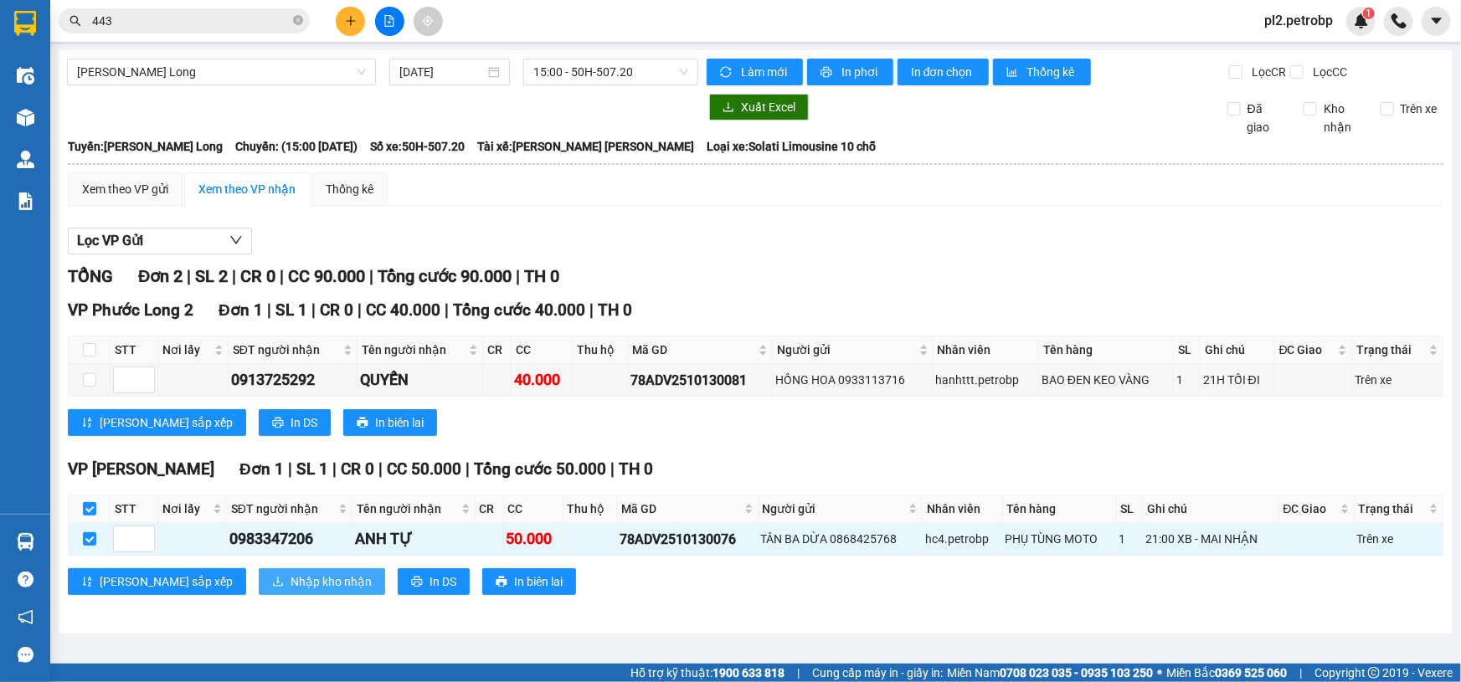
click at [269, 591] on button "Nhập kho nhận" at bounding box center [322, 582] width 126 height 27
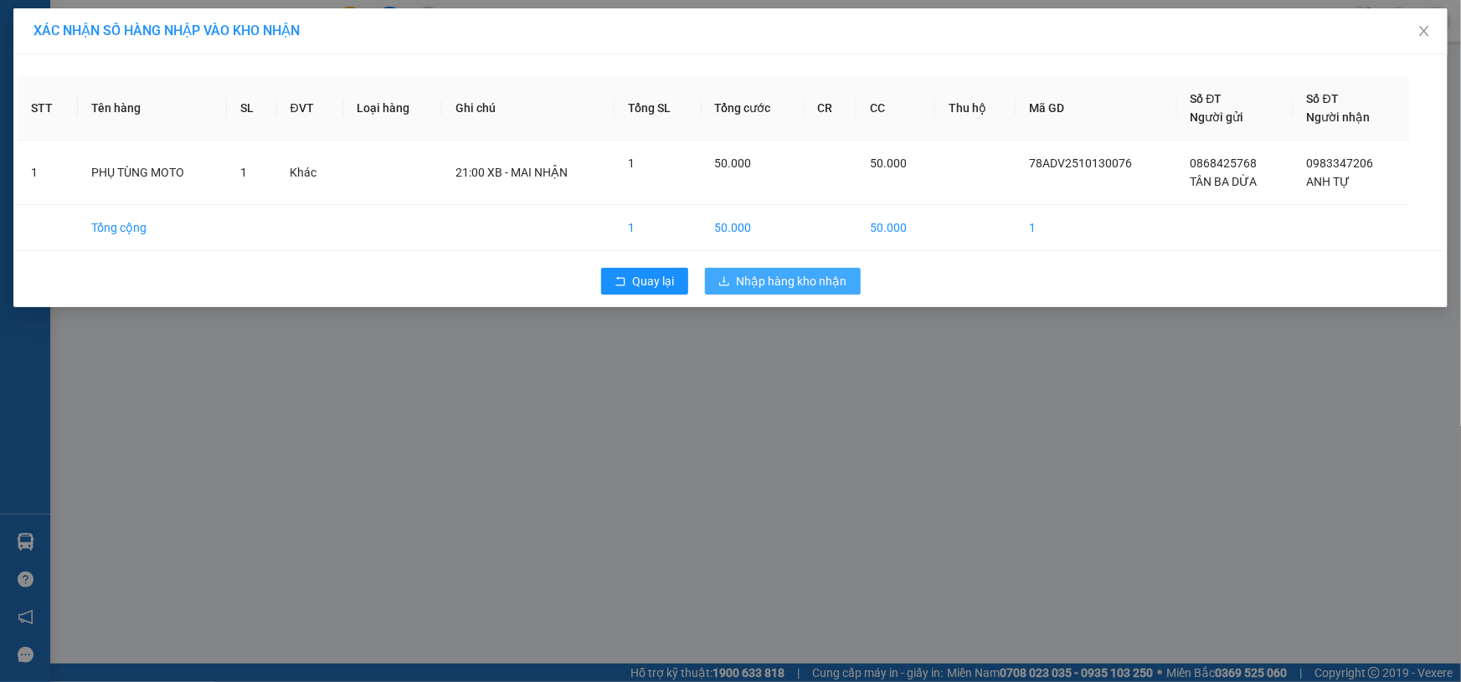
click at [762, 277] on span "Nhập hàng kho nhận" at bounding box center [792, 281] width 111 height 18
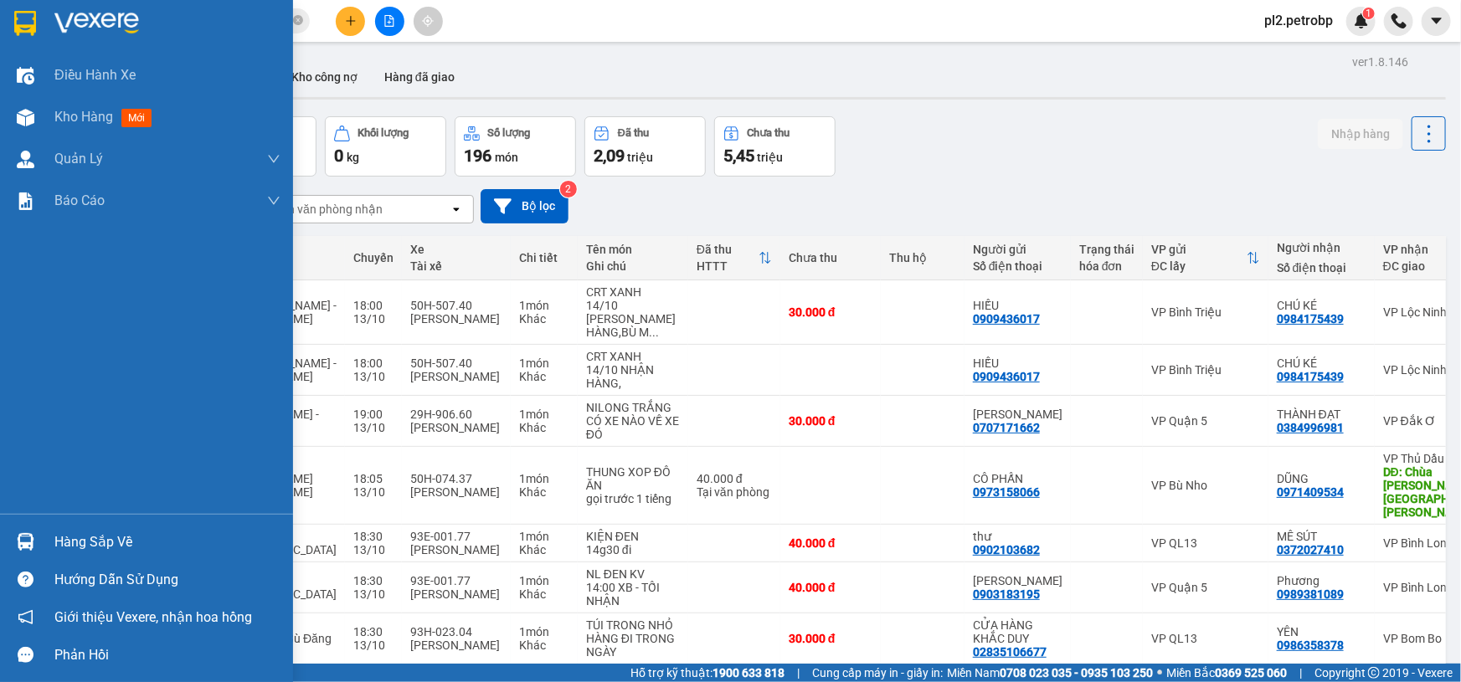
click at [87, 536] on div "Hàng sắp về" at bounding box center [167, 542] width 226 height 25
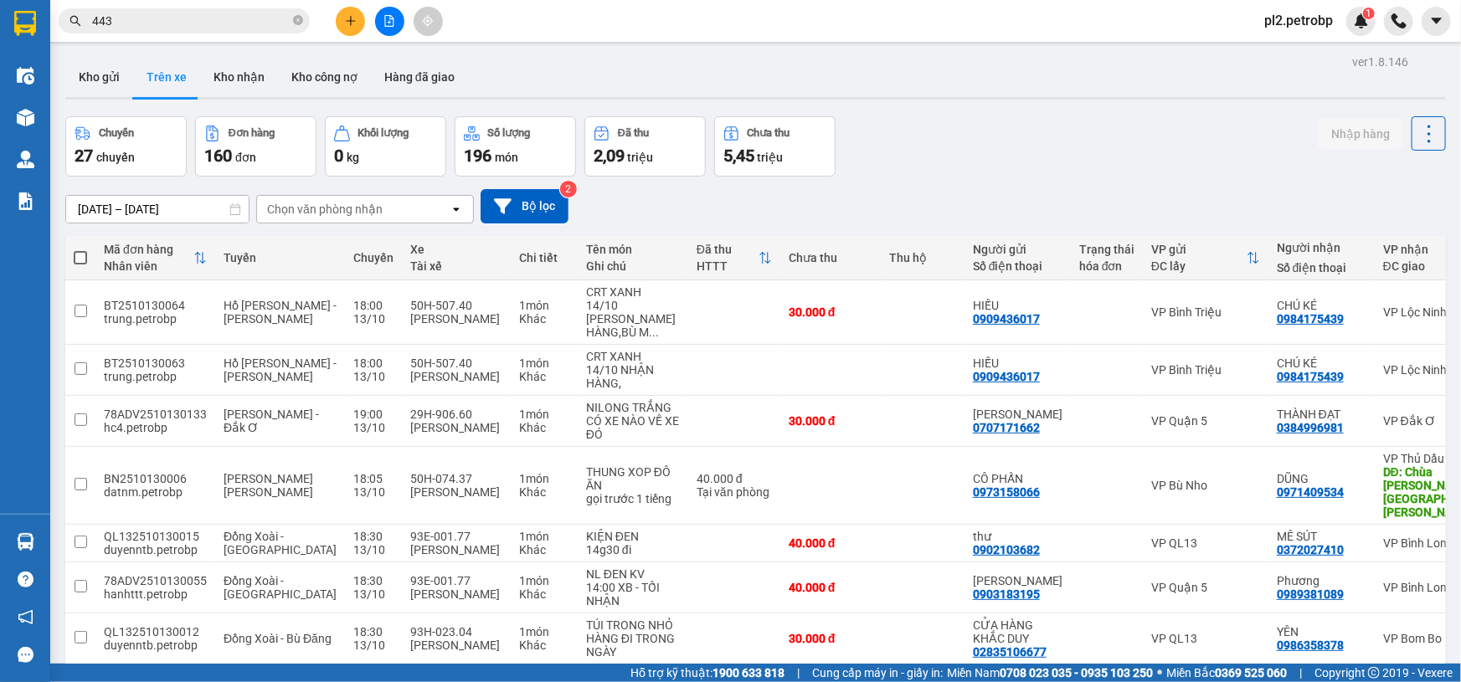
click at [872, 181] on section "Kết quả [PERSON_NAME] ( 1189 ) Bộ lọc Ngày tạo [PERSON_NAME] nhất Mã ĐH Trạng t…" at bounding box center [730, 341] width 1461 height 682
click at [298, 16] on icon "close-circle" at bounding box center [298, 20] width 10 height 10
click at [257, 23] on input "text" at bounding box center [191, 21] width 198 height 18
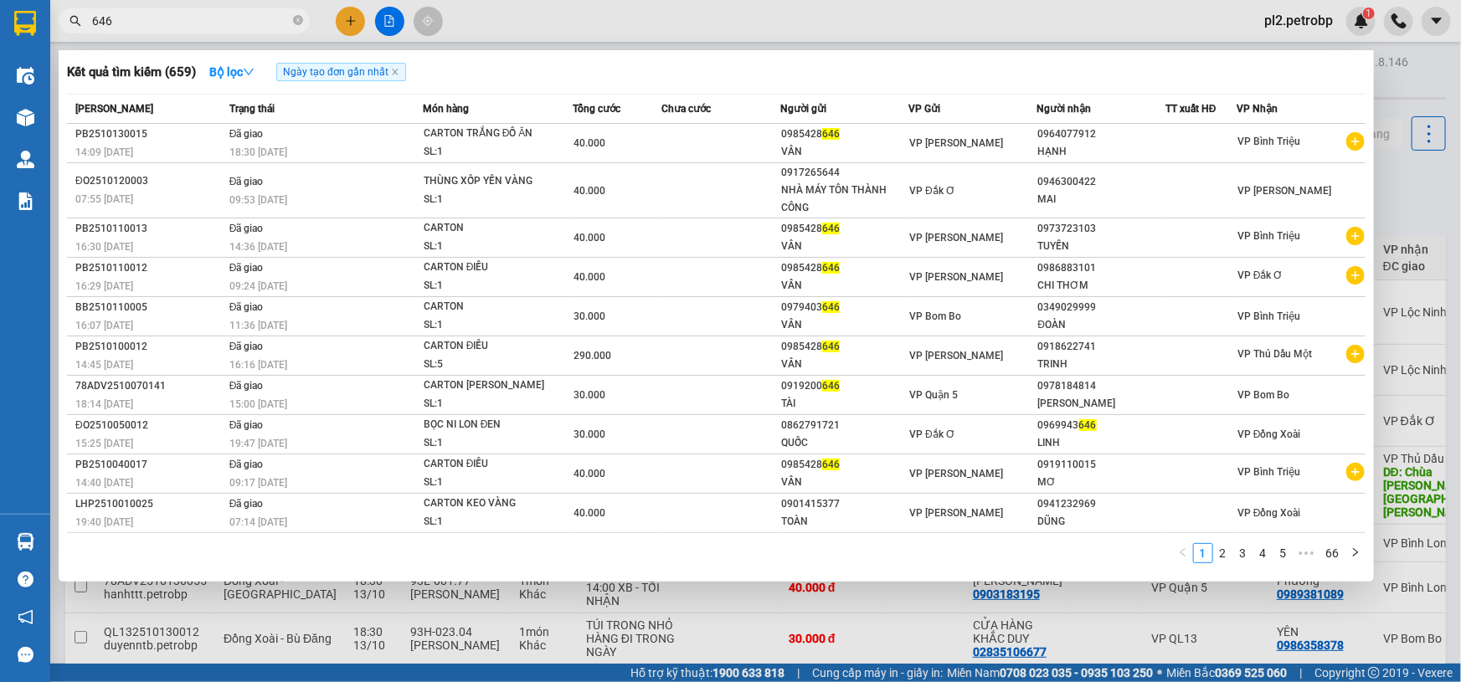
type input "646"
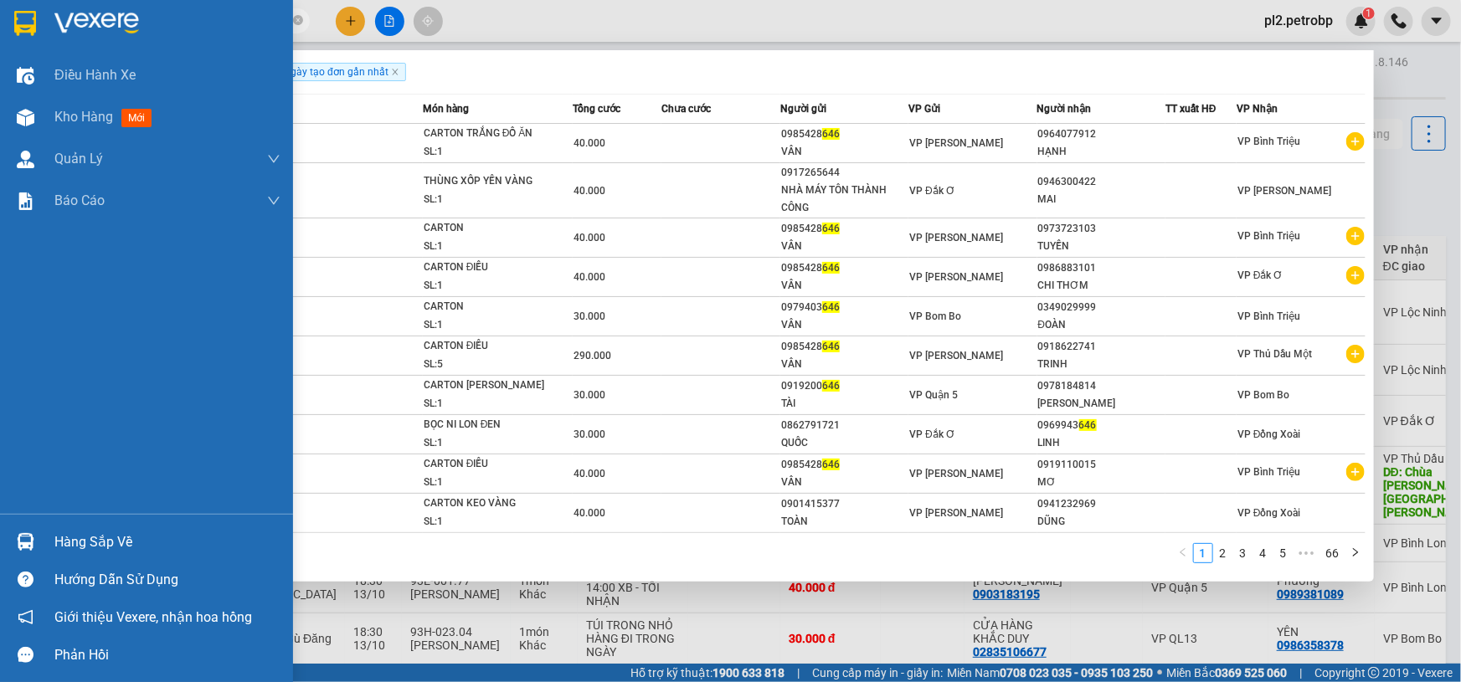
click at [86, 539] on div "Hàng sắp về" at bounding box center [167, 542] width 226 height 25
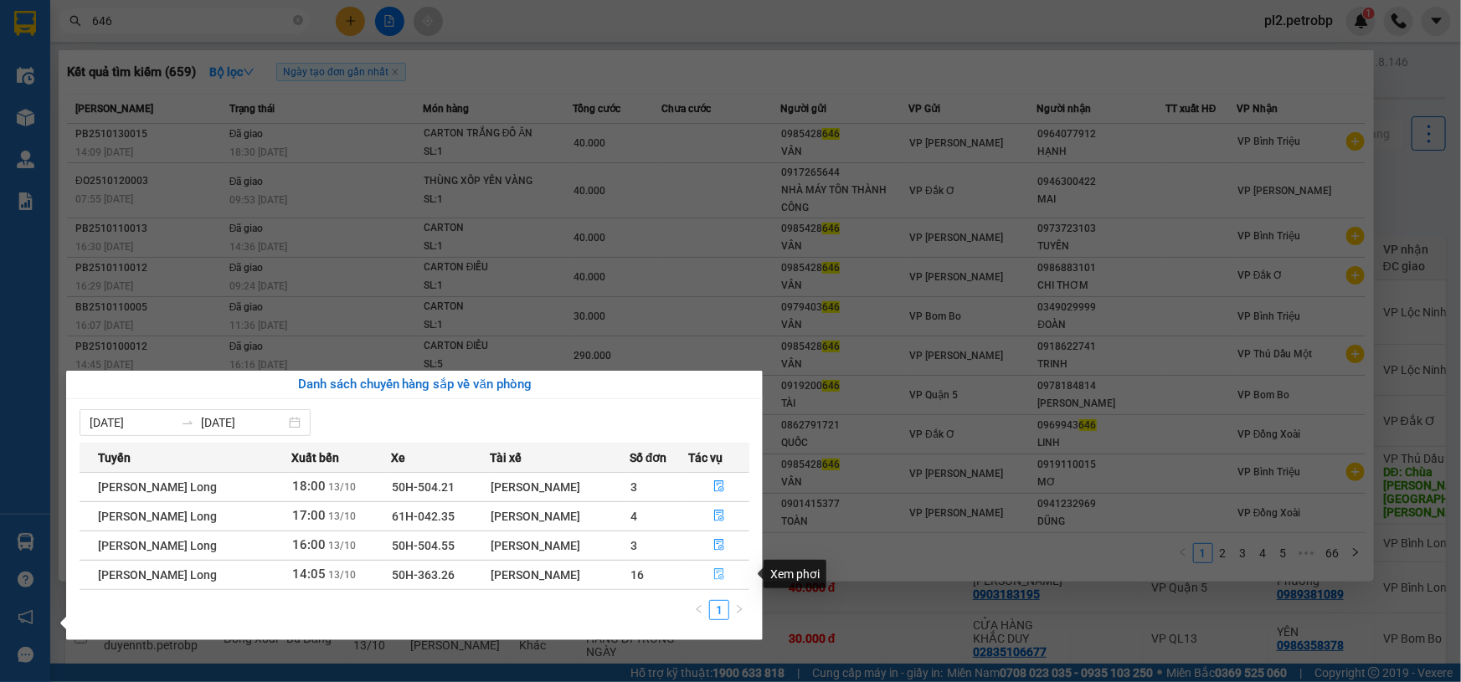
click at [711, 574] on button "button" at bounding box center [719, 575] width 60 height 27
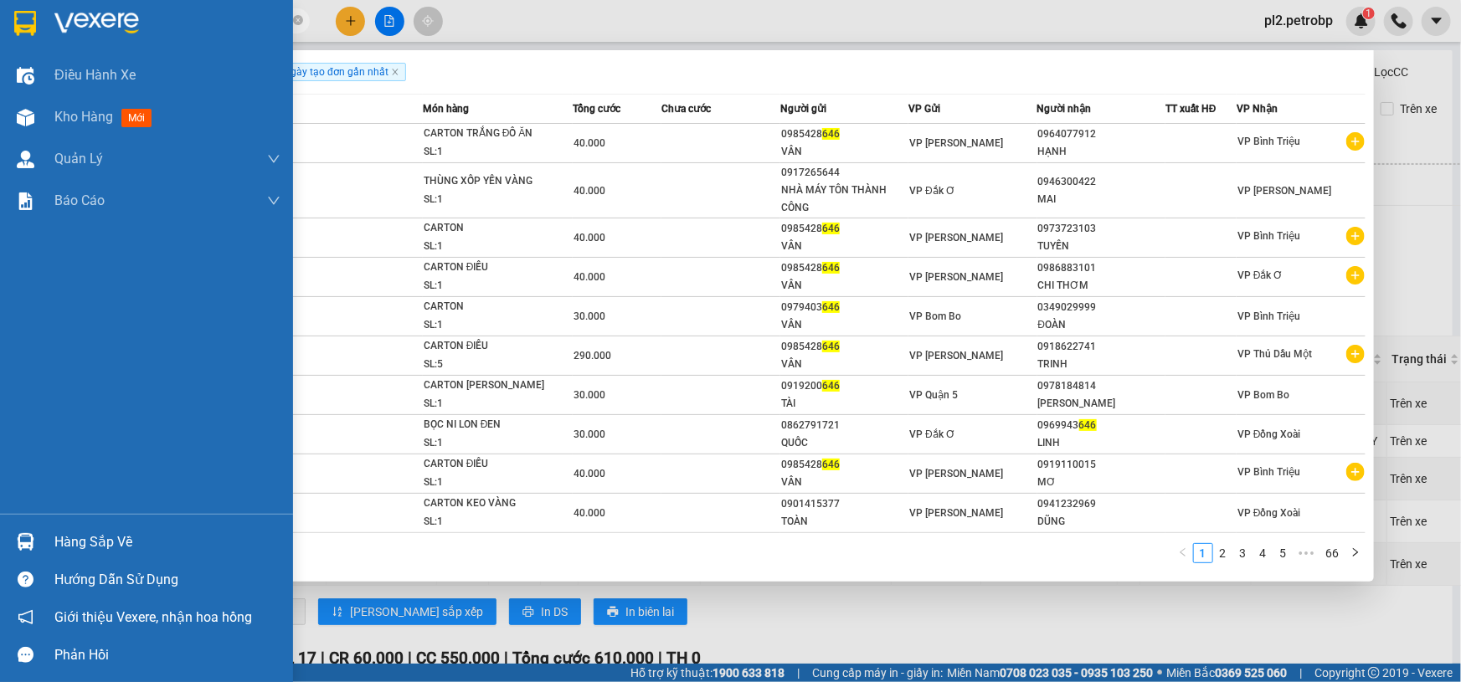
click at [80, 535] on div "Hàng sắp về" at bounding box center [167, 542] width 226 height 25
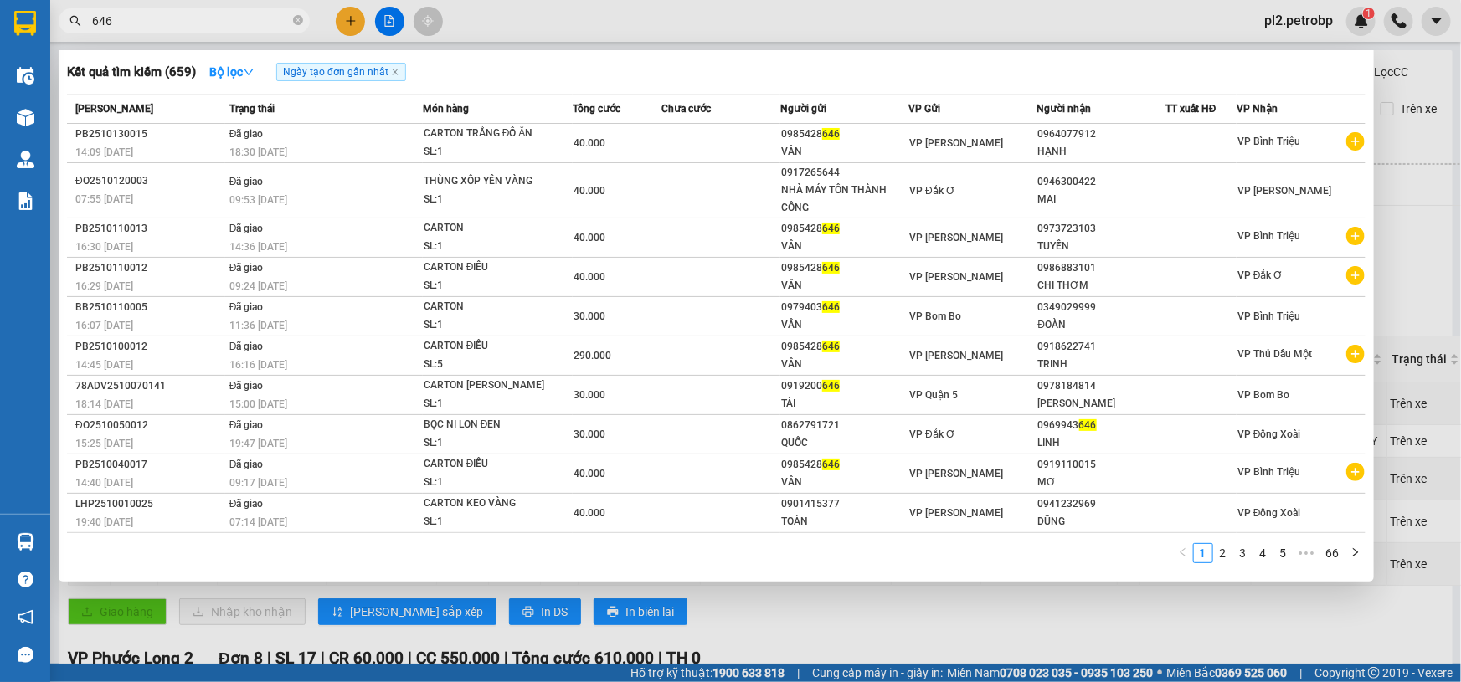
click at [291, 18] on section "Kết quả [PERSON_NAME] ( 659 ) Bộ lọc Ngày tạo [PERSON_NAME] nhất Mã ĐH Trạng th…" at bounding box center [730, 341] width 1461 height 682
click at [296, 20] on icon "close-circle" at bounding box center [298, 20] width 10 height 10
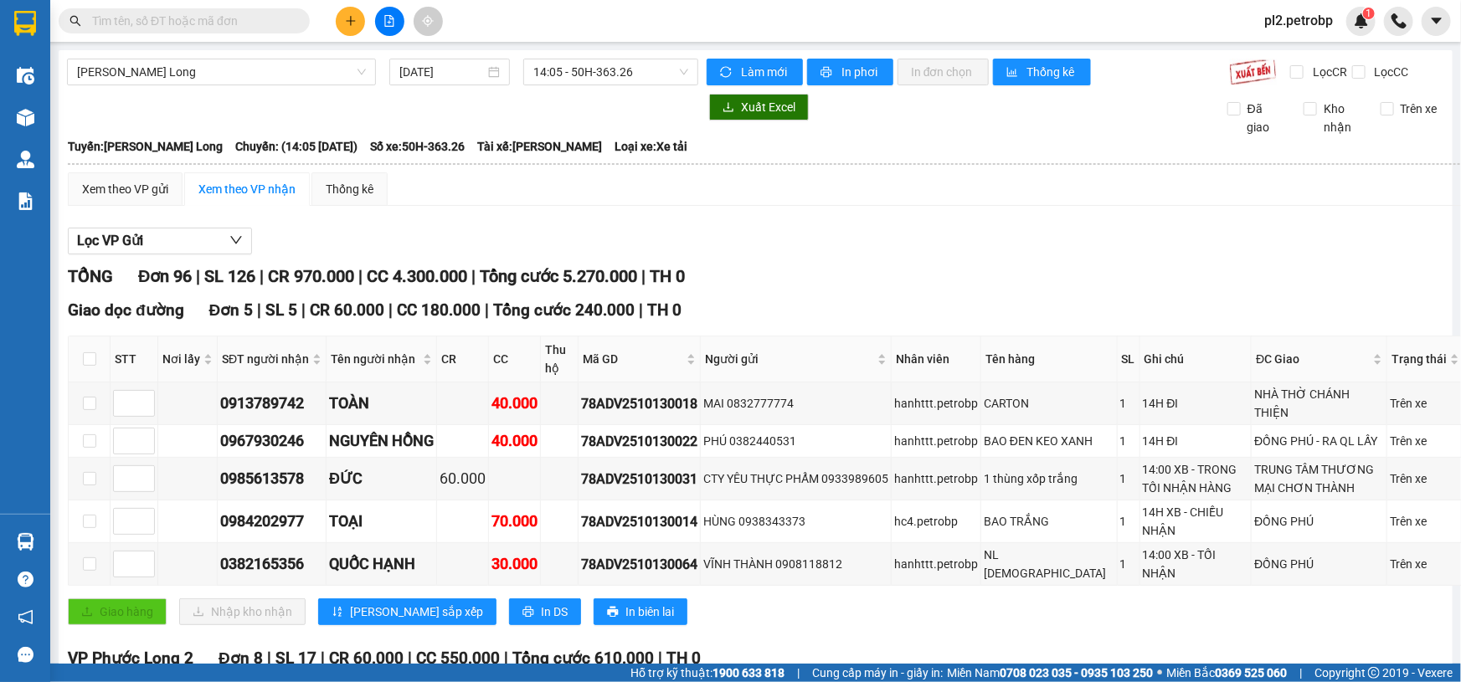
click at [278, 21] on input "text" at bounding box center [191, 21] width 198 height 18
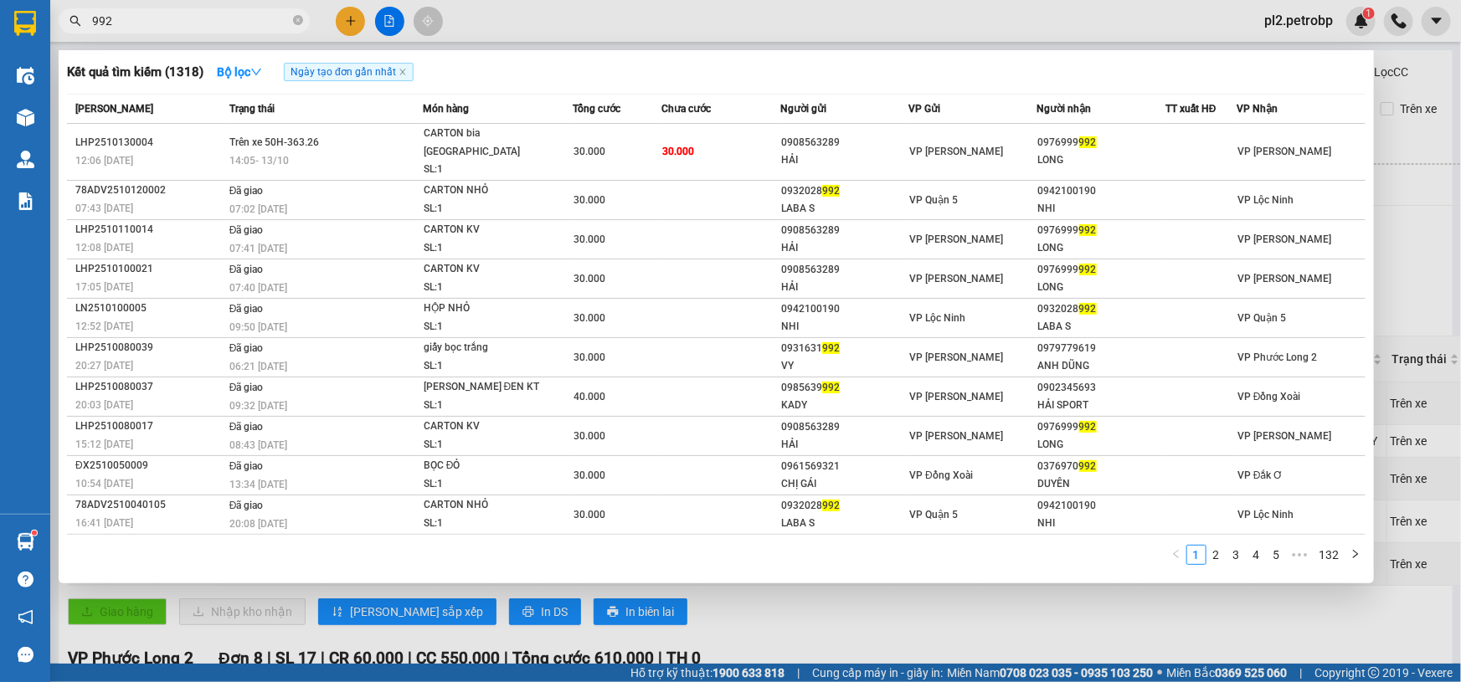
type input "992"
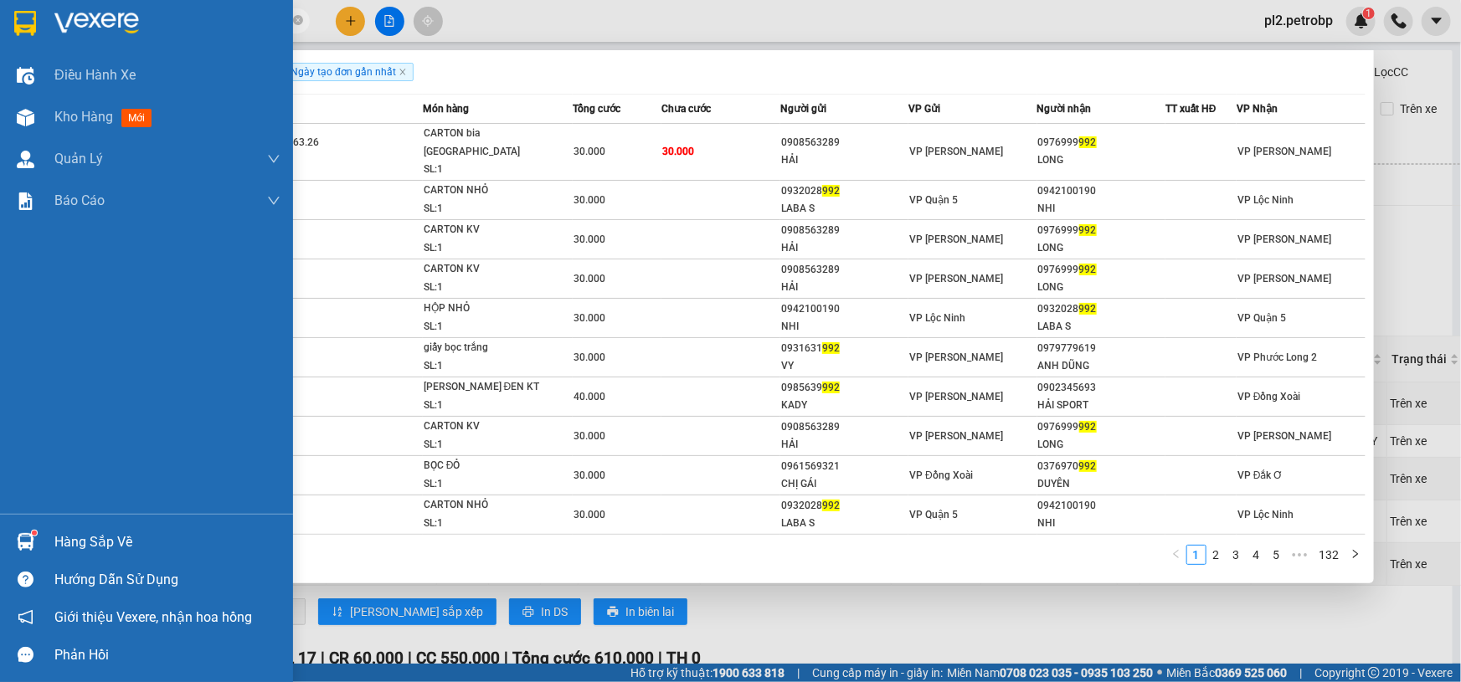
click at [60, 538] on div "Hàng sắp về" at bounding box center [167, 542] width 226 height 25
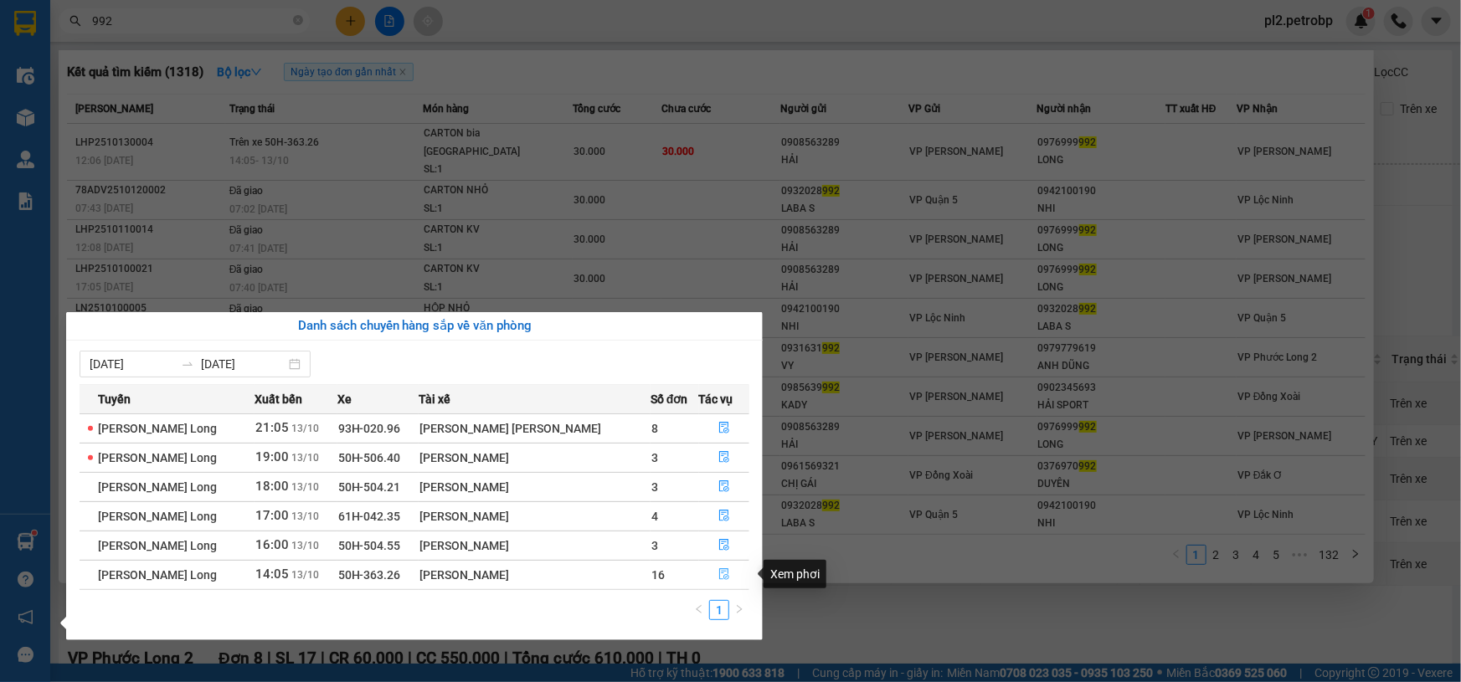
click at [713, 567] on button "button" at bounding box center [724, 575] width 49 height 27
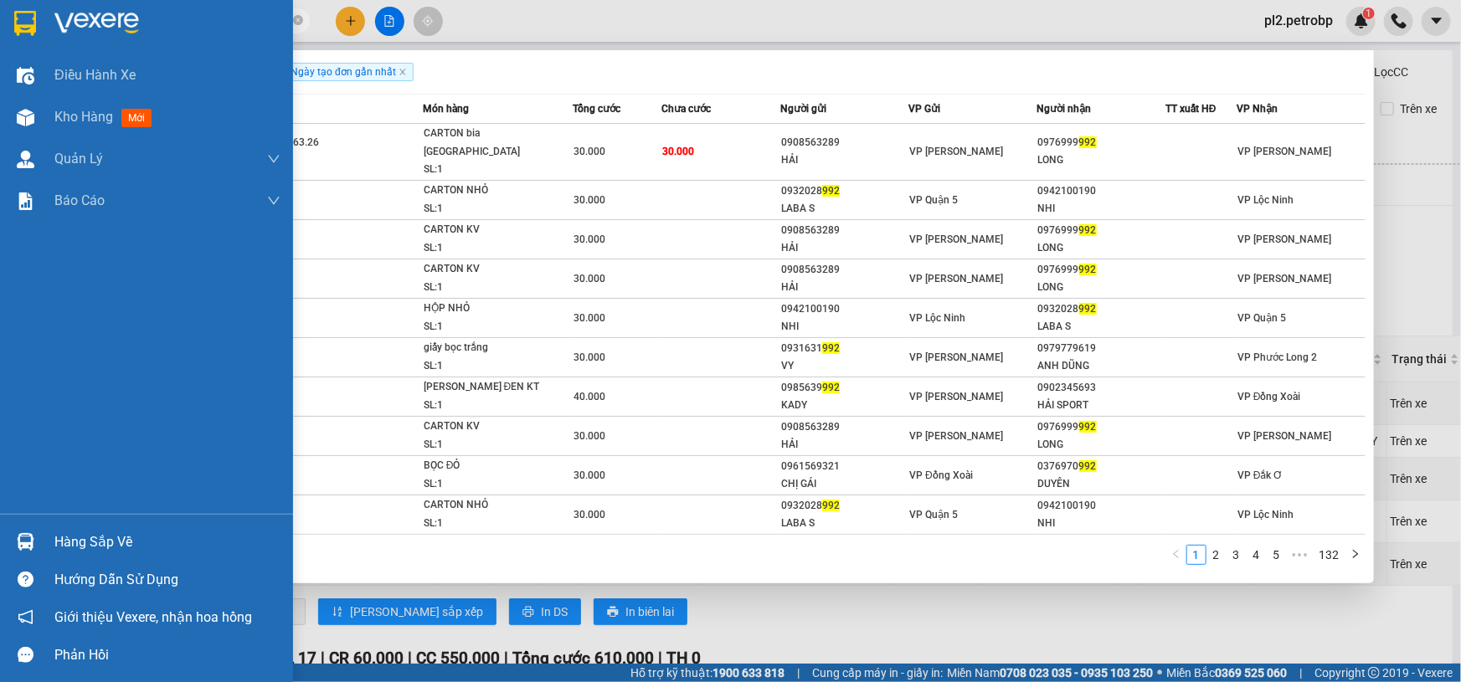
click at [37, 536] on div at bounding box center [25, 542] width 29 height 29
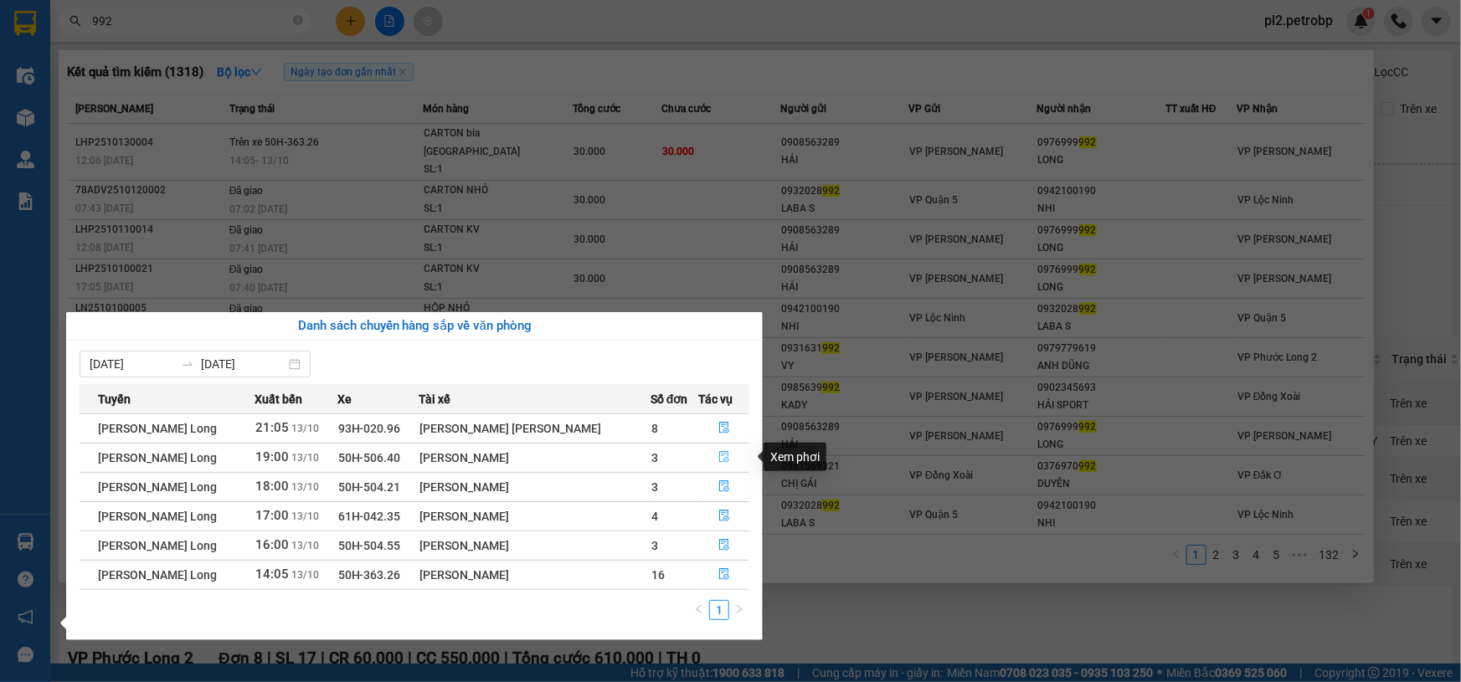
click at [724, 461] on icon "file-done" at bounding box center [724, 457] width 12 height 12
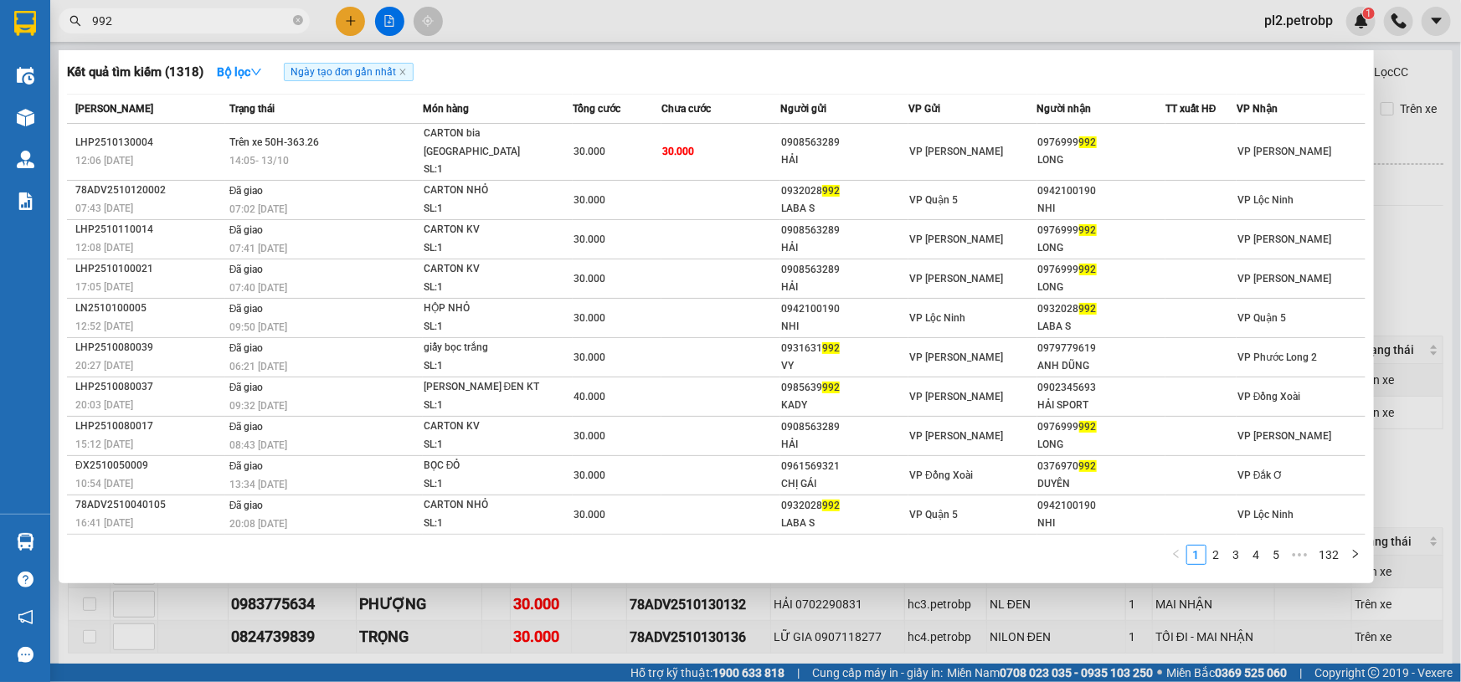
click at [913, 595] on div at bounding box center [730, 341] width 1461 height 682
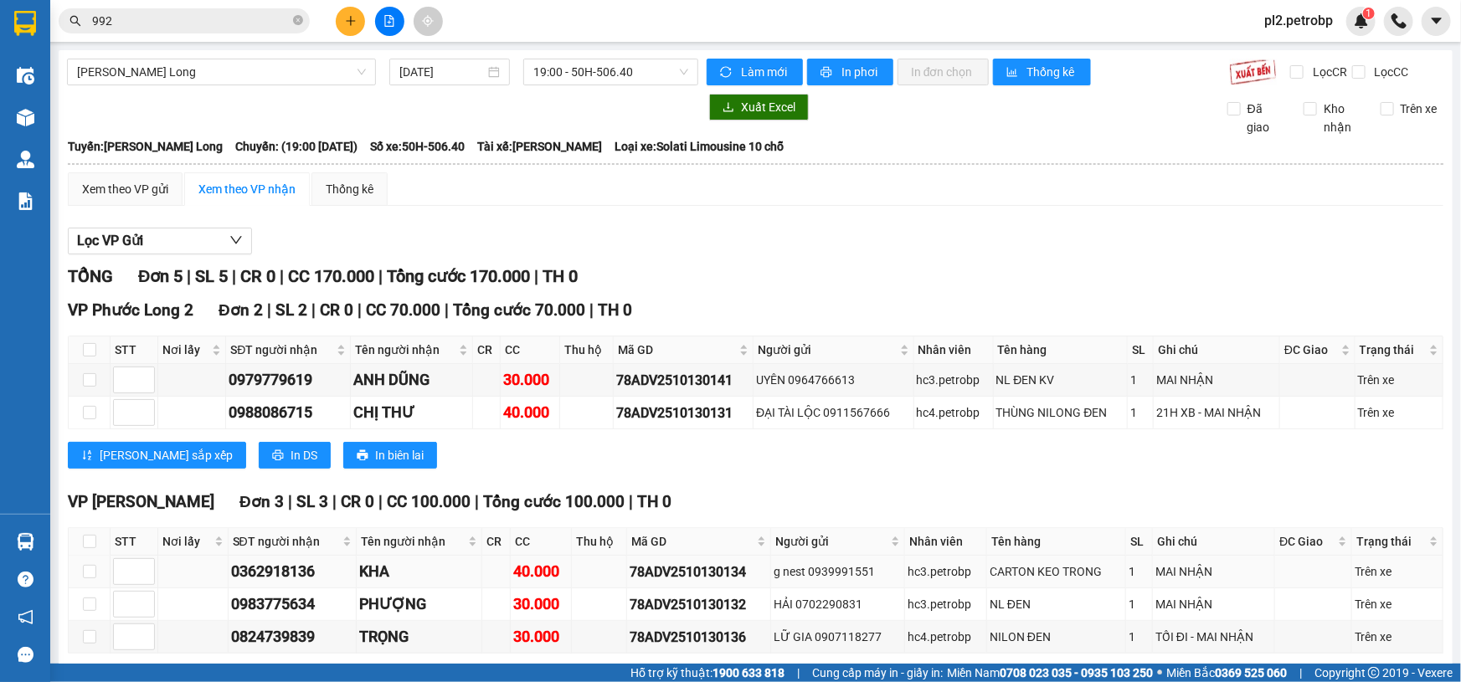
scroll to position [74, 0]
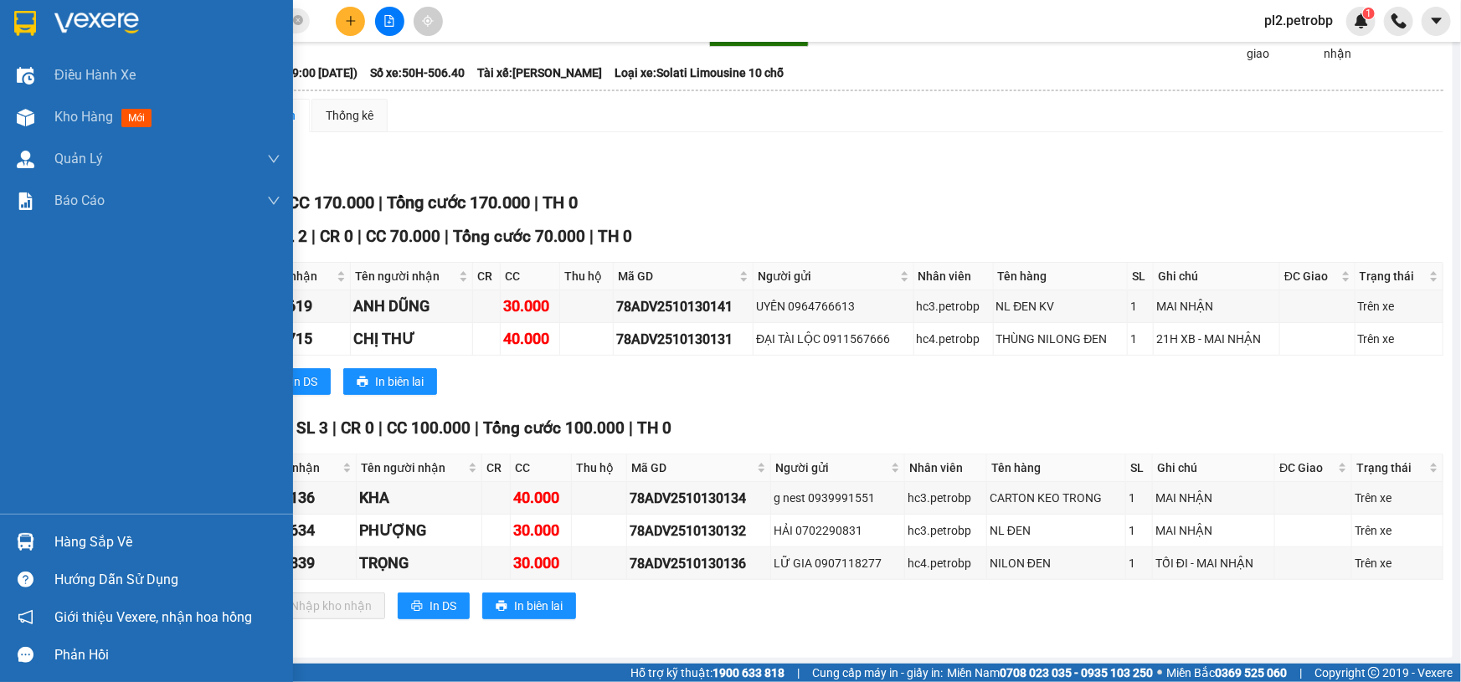
click at [84, 543] on div "Hàng sắp về" at bounding box center [167, 542] width 226 height 25
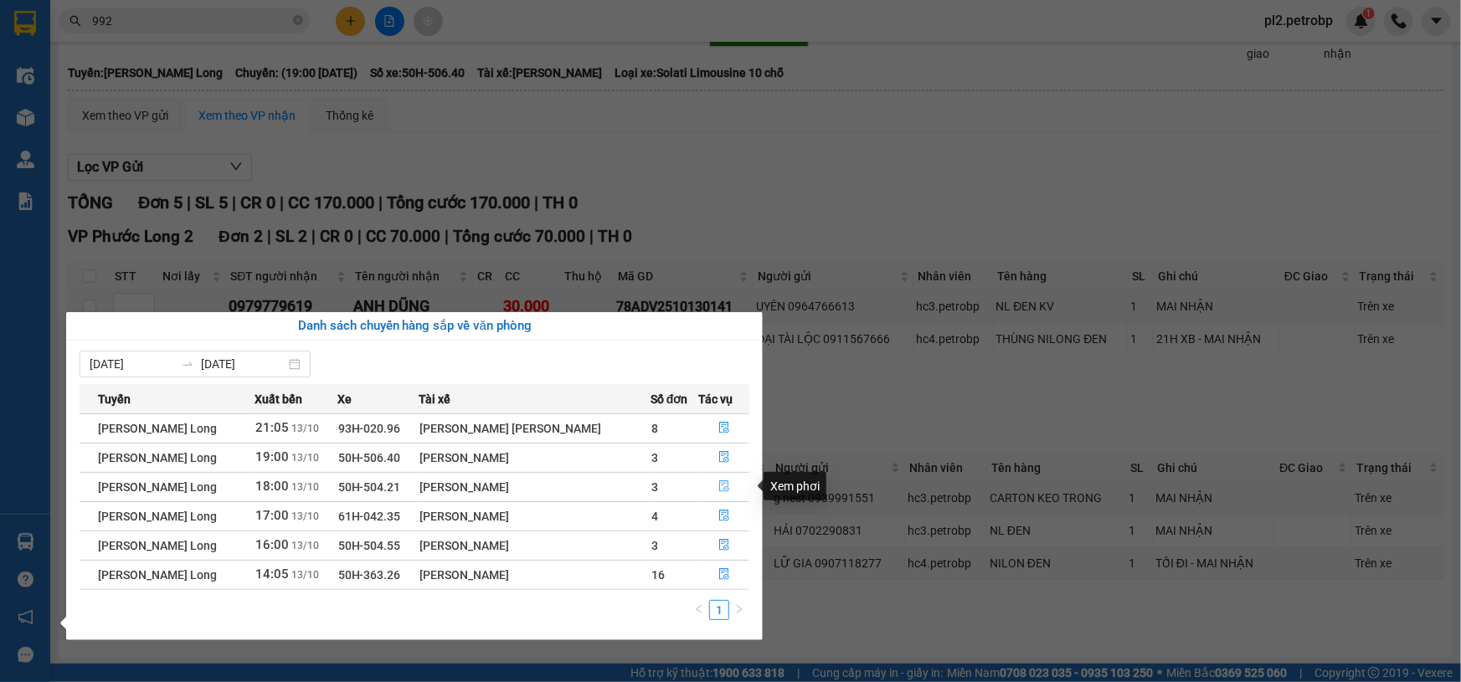
click at [718, 485] on icon "file-done" at bounding box center [724, 487] width 12 height 12
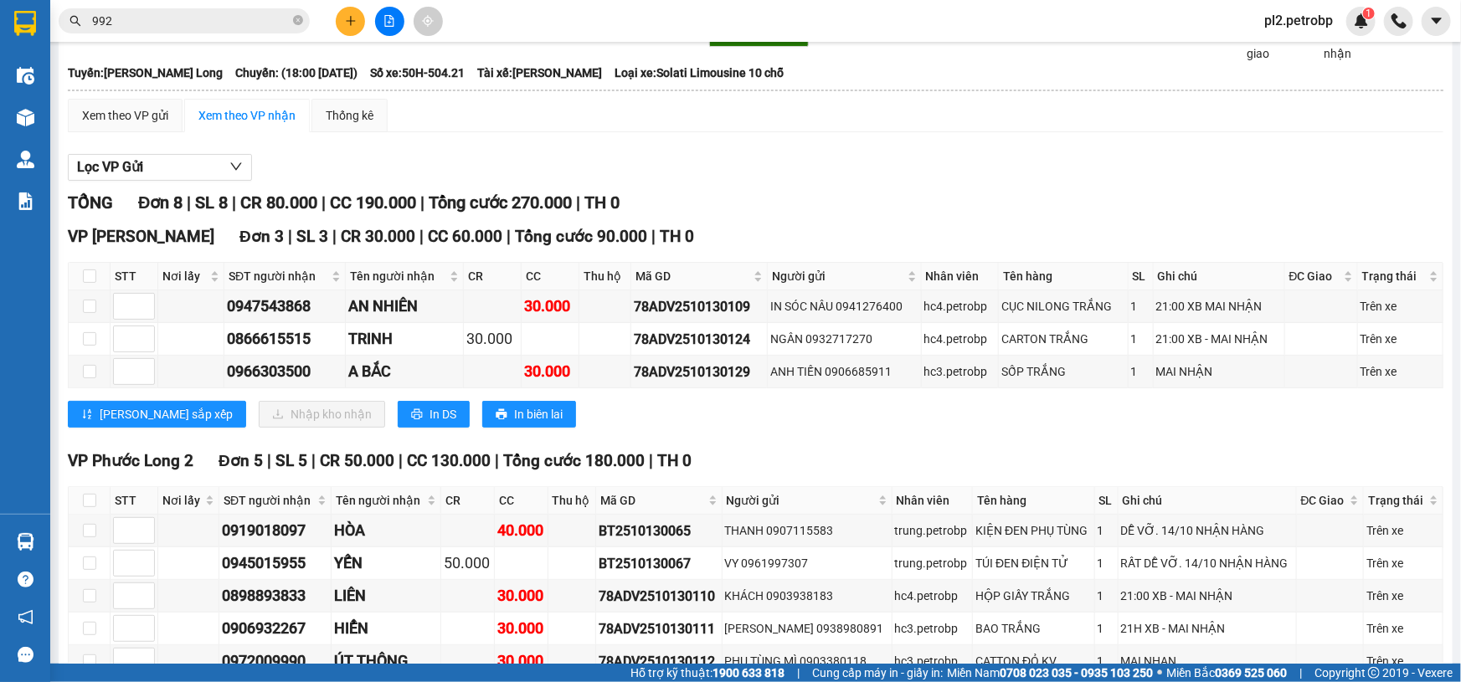
scroll to position [171, 0]
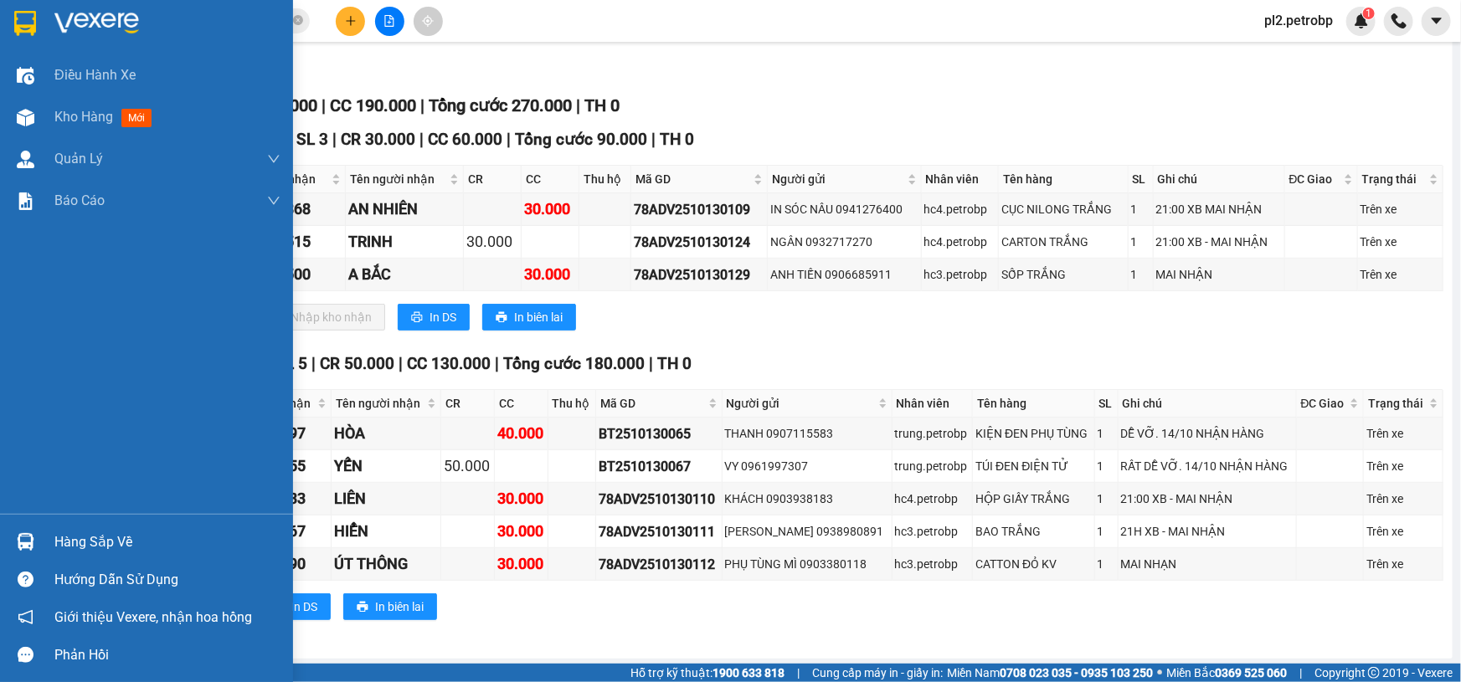
click at [84, 535] on div "Hàng sắp về" at bounding box center [167, 542] width 226 height 25
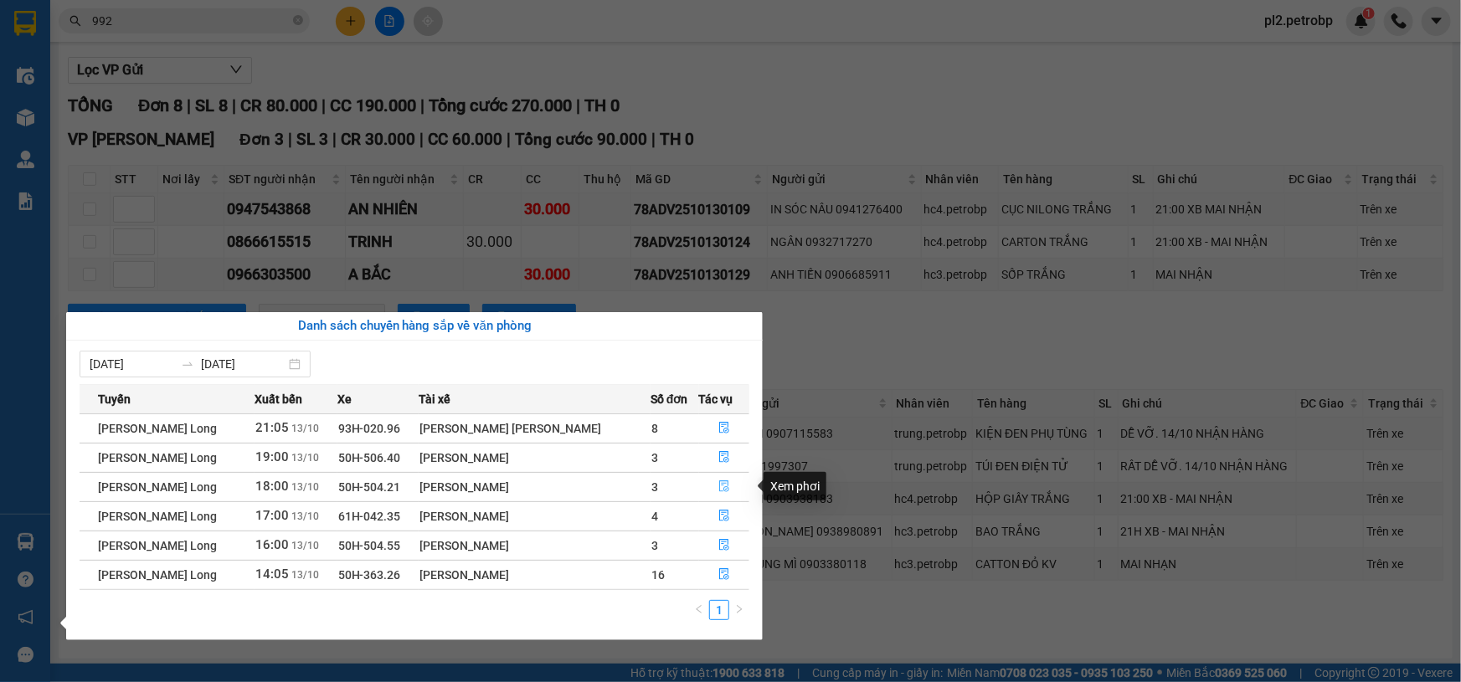
click at [727, 481] on icon "file-done" at bounding box center [724, 487] width 12 height 12
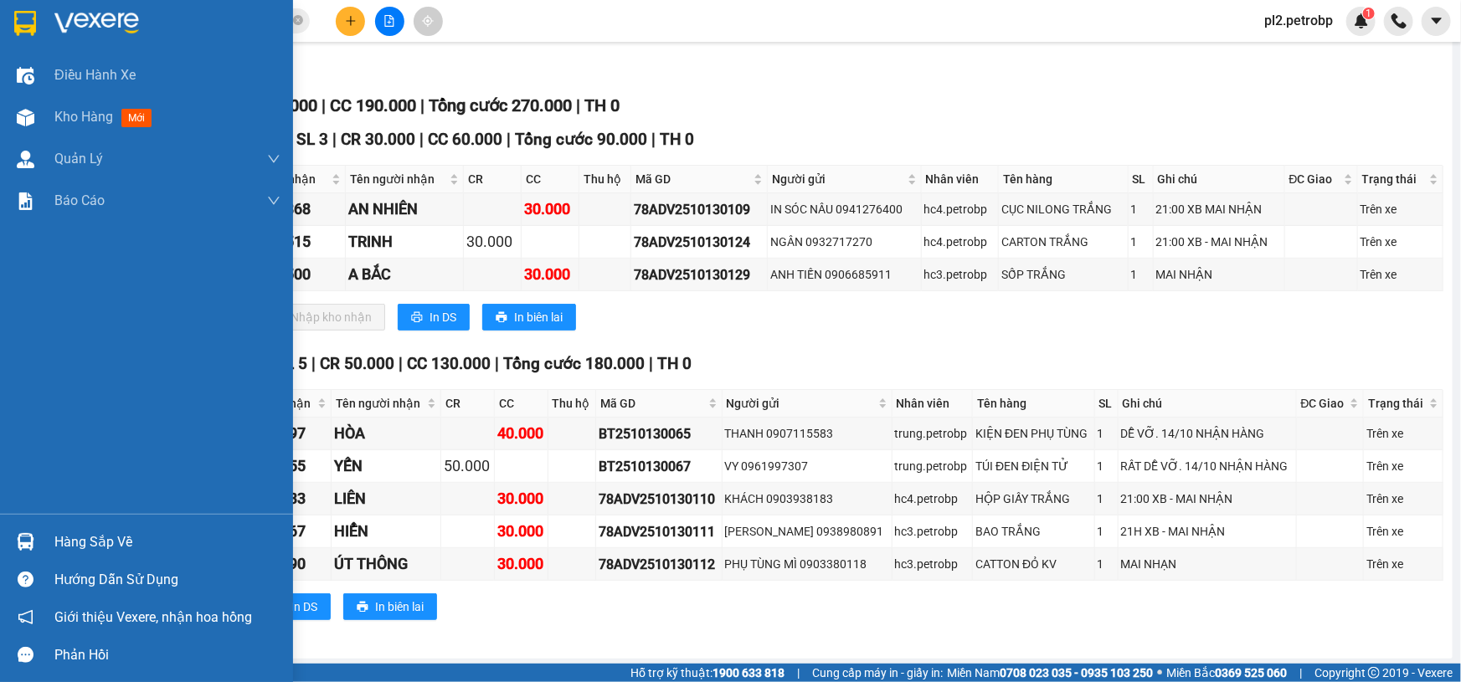
click at [111, 534] on div "Hàng sắp về" at bounding box center [167, 542] width 226 height 25
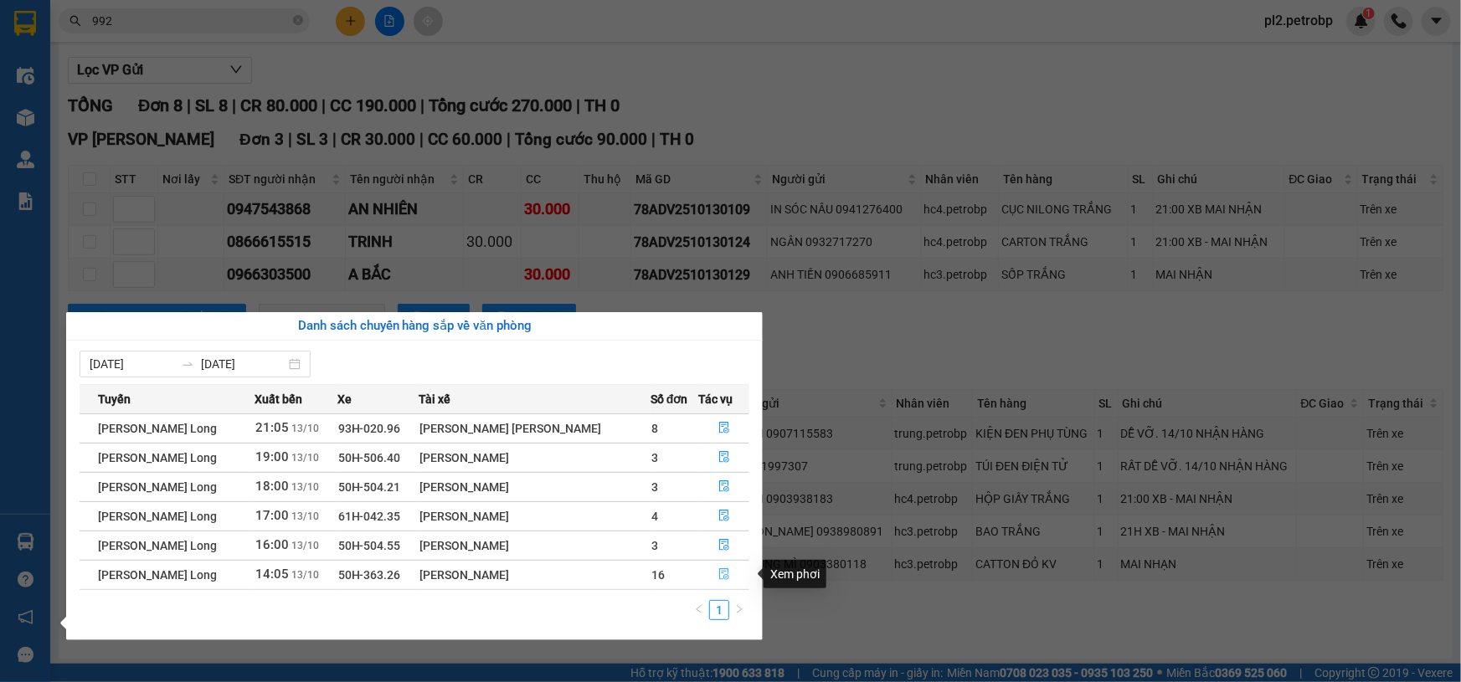
click at [726, 574] on icon "file-done" at bounding box center [724, 575] width 12 height 12
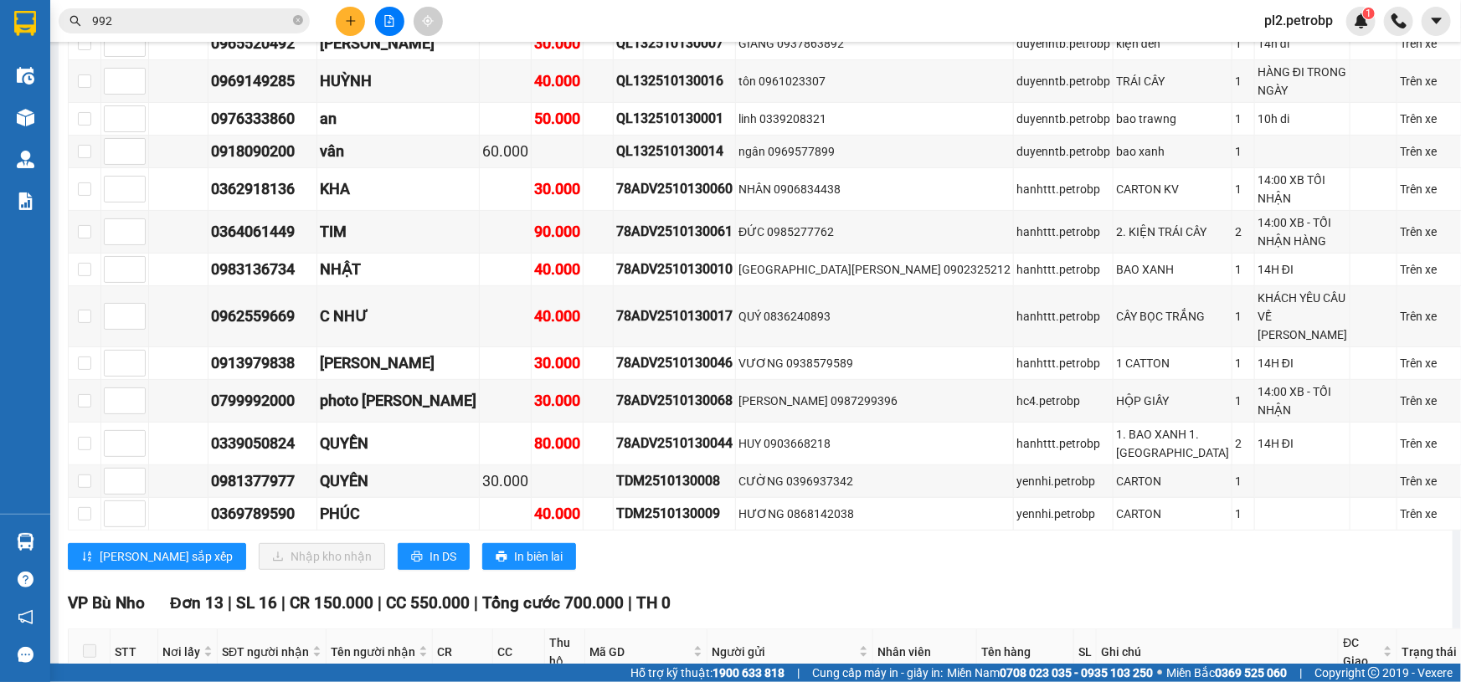
scroll to position [3351, 0]
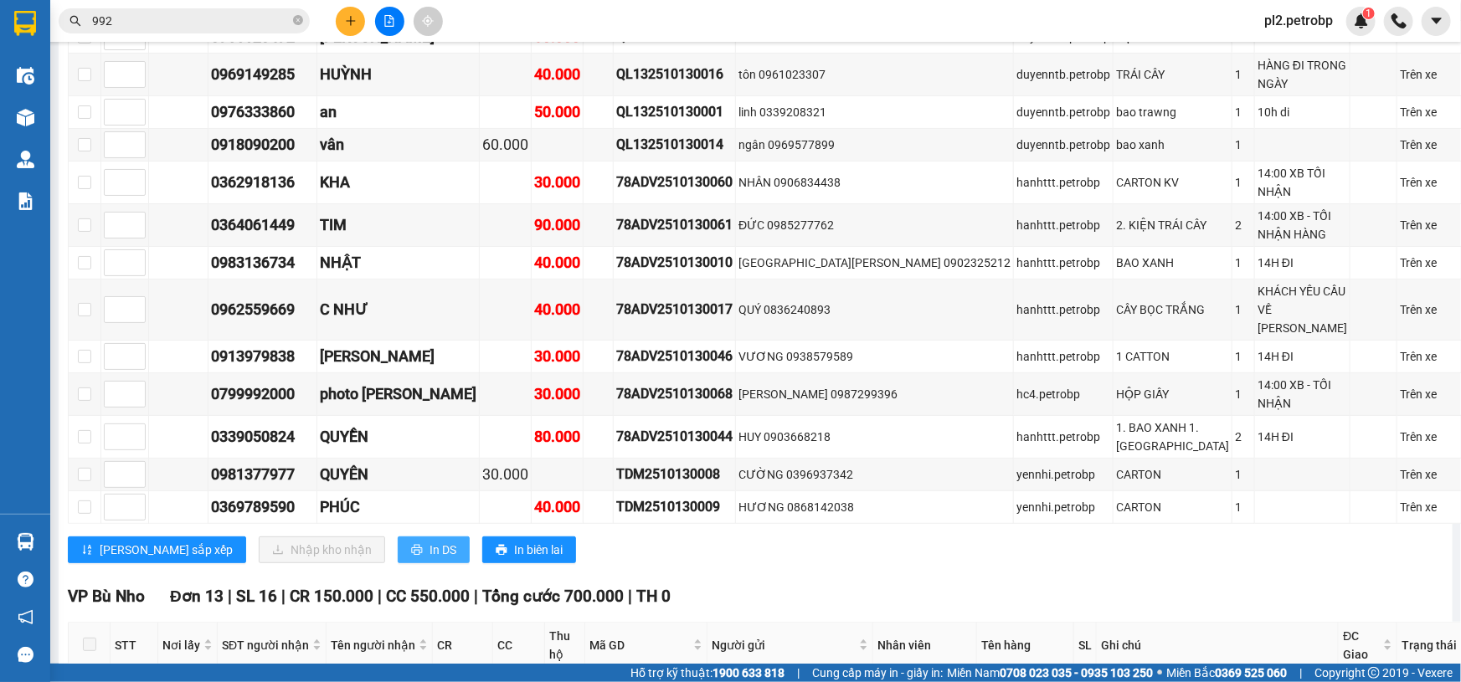
click at [430, 559] on span "In DS" at bounding box center [443, 550] width 27 height 18
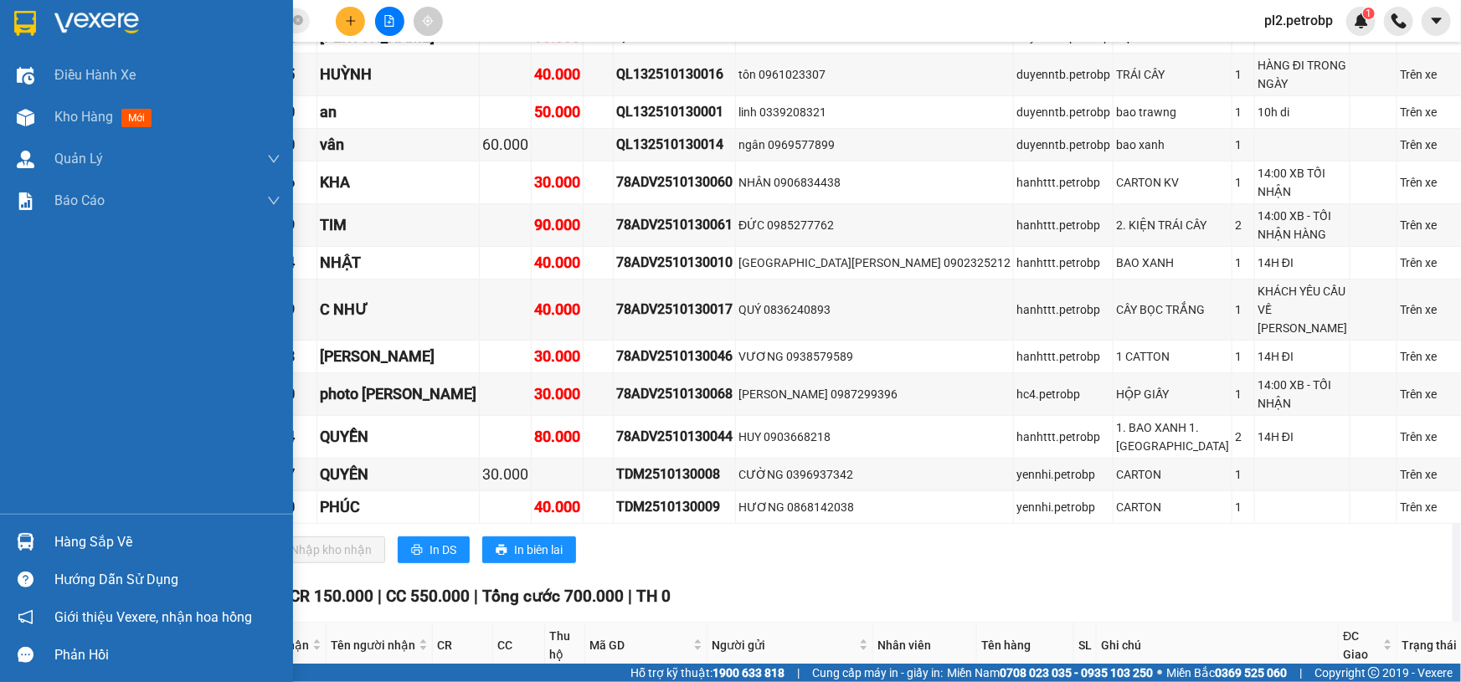
click at [126, 537] on div "Hàng sắp về" at bounding box center [167, 542] width 226 height 25
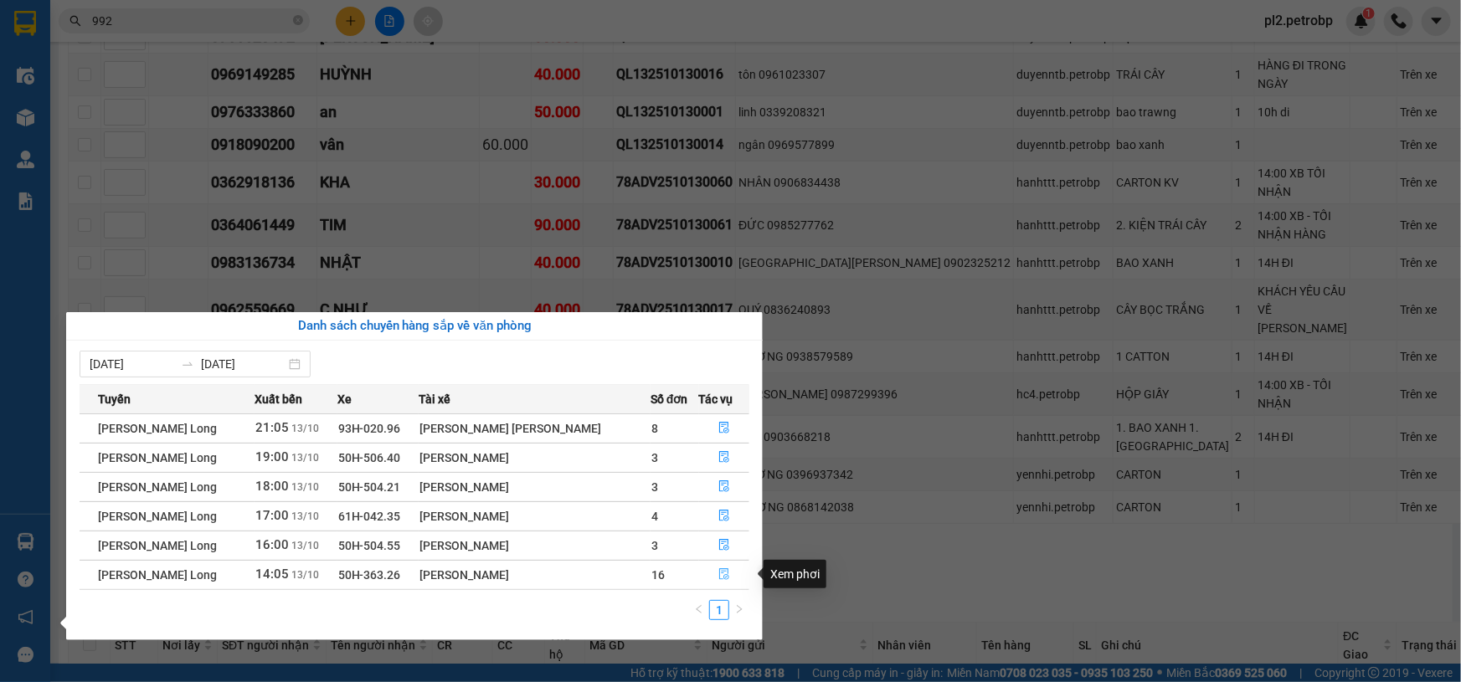
click at [720, 571] on icon "file-done" at bounding box center [724, 575] width 10 height 12
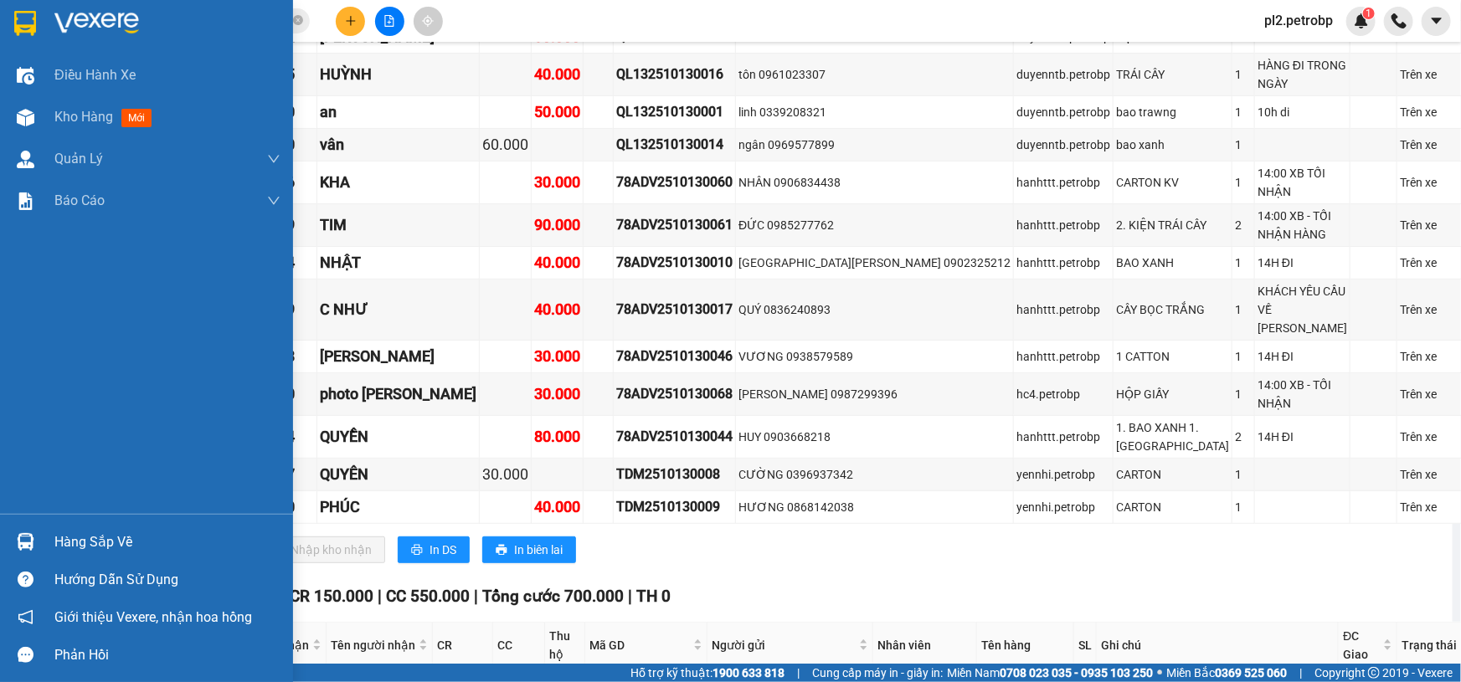
click at [84, 539] on div "Hàng sắp về" at bounding box center [167, 542] width 226 height 25
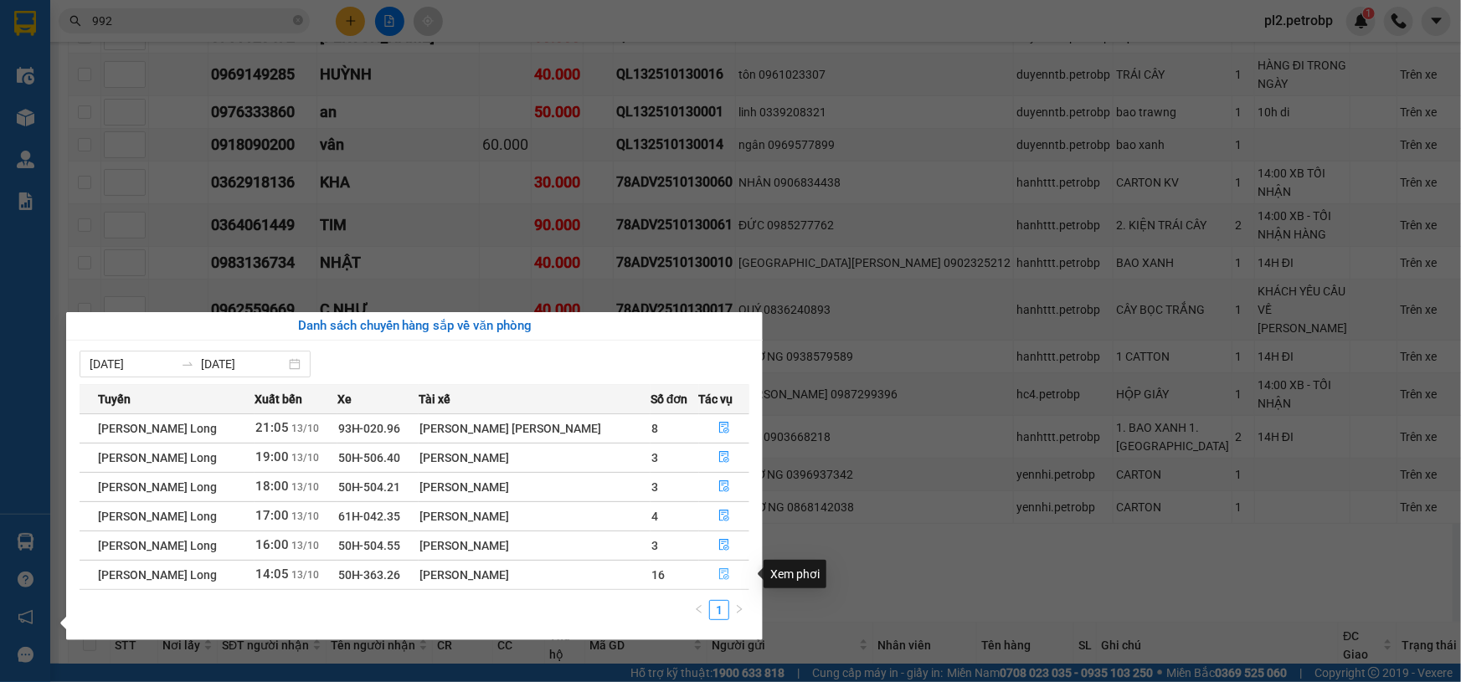
click at [724, 574] on icon "file-done" at bounding box center [724, 575] width 10 height 12
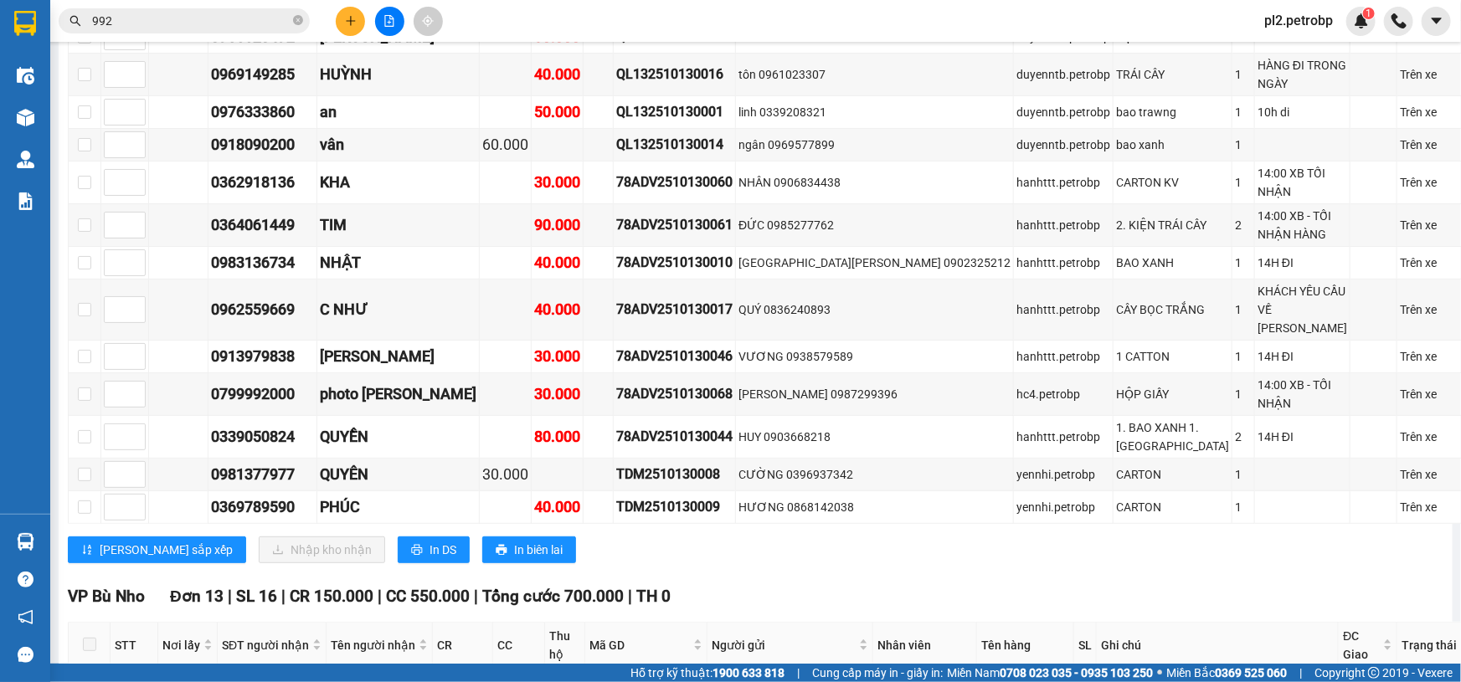
scroll to position [3149, 0]
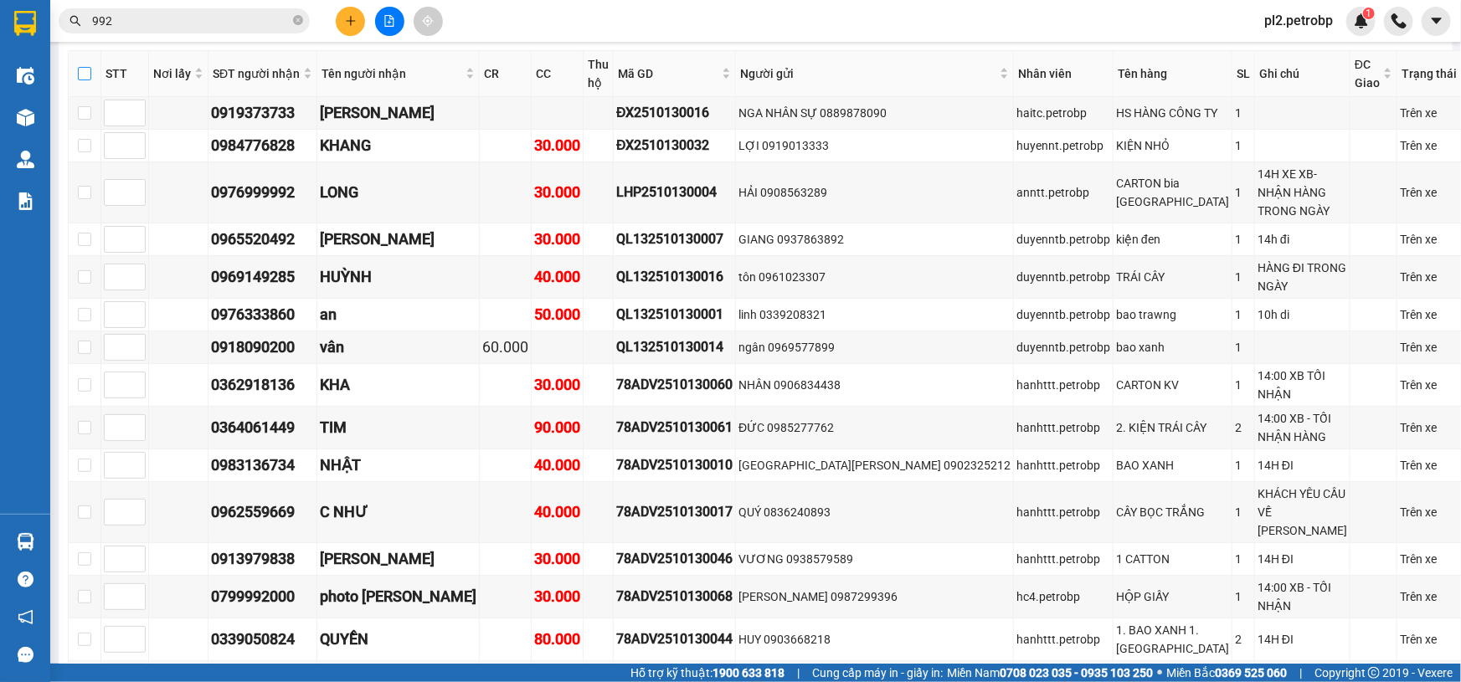
click at [91, 80] on input "checkbox" at bounding box center [84, 73] width 13 height 13
checkbox input "true"
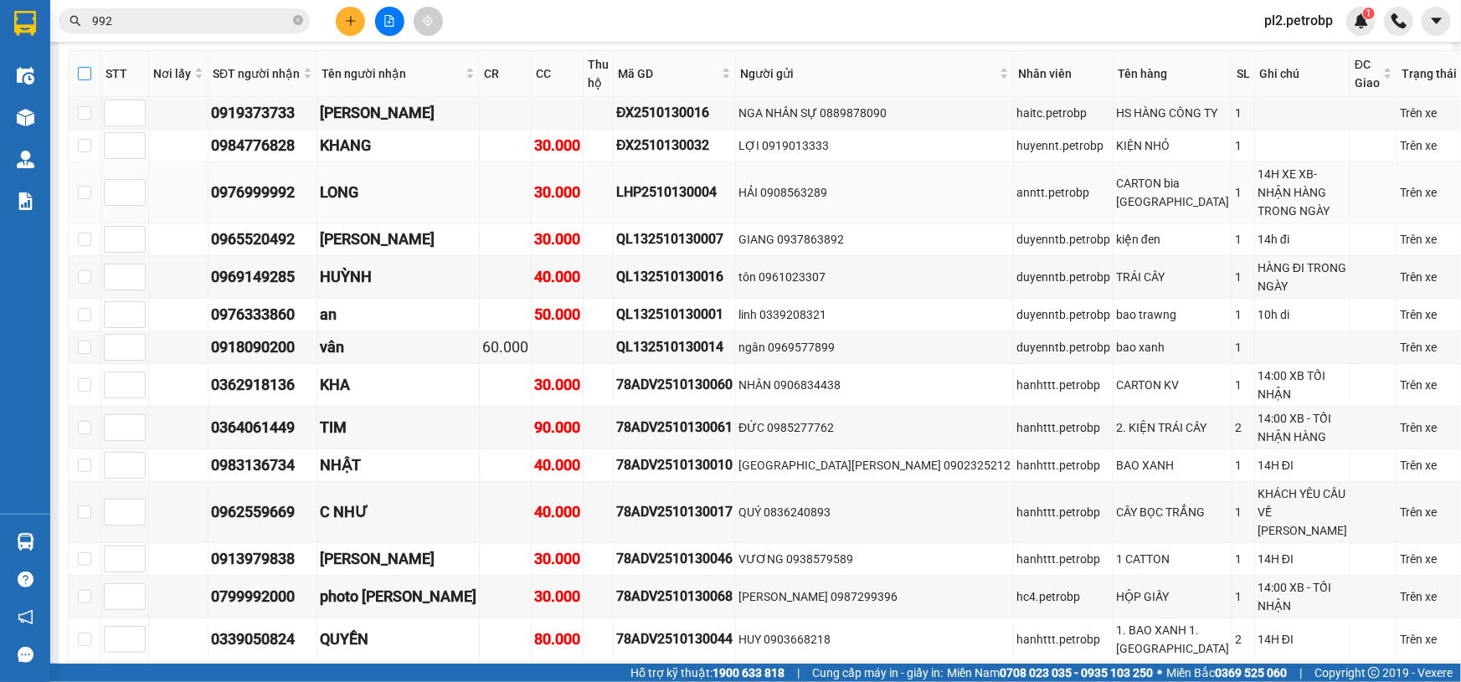
checkbox input "true"
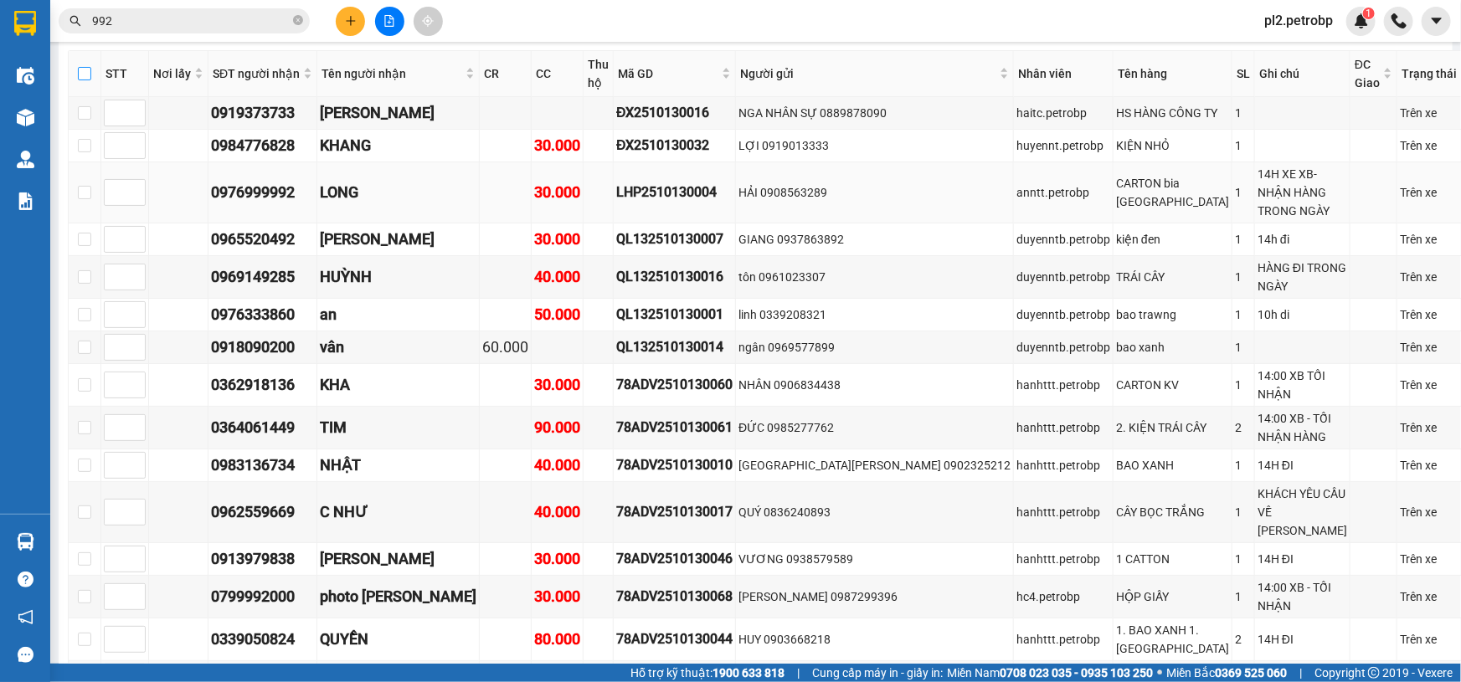
checkbox input "true"
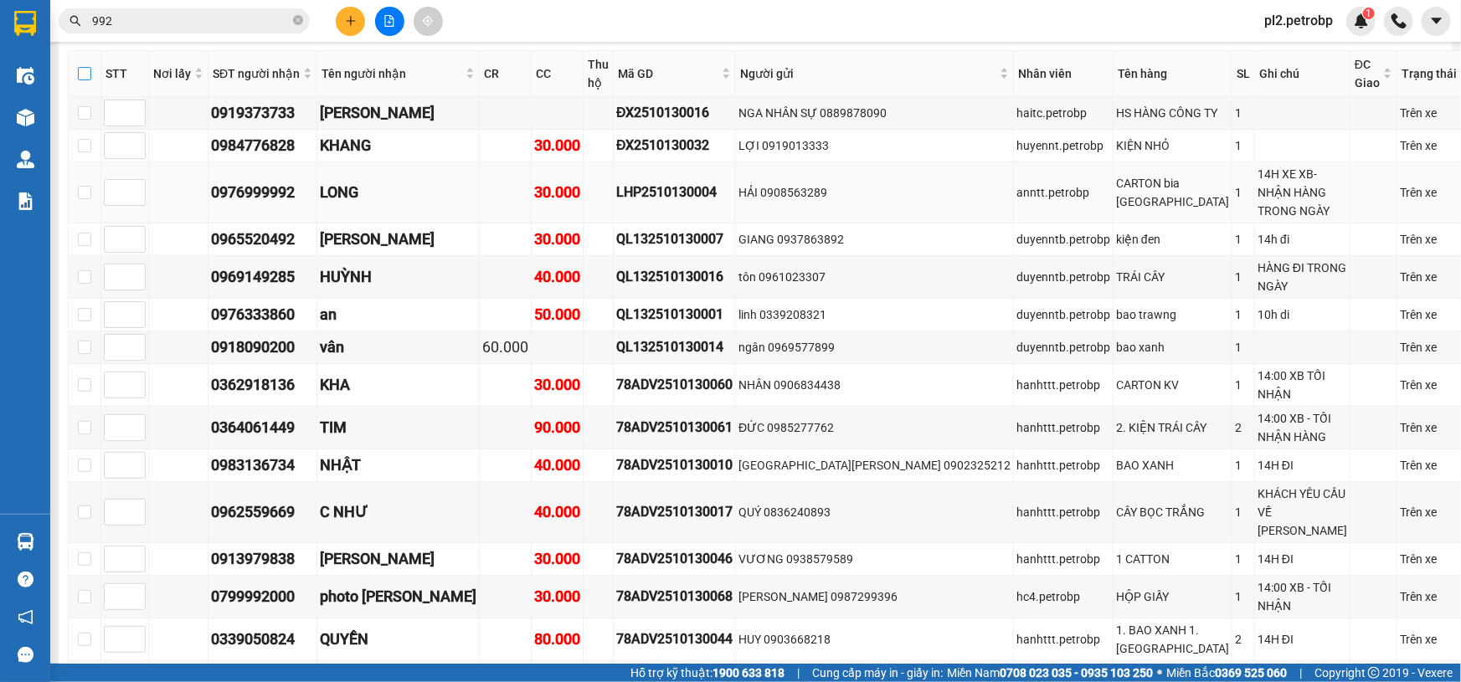
checkbox input "true"
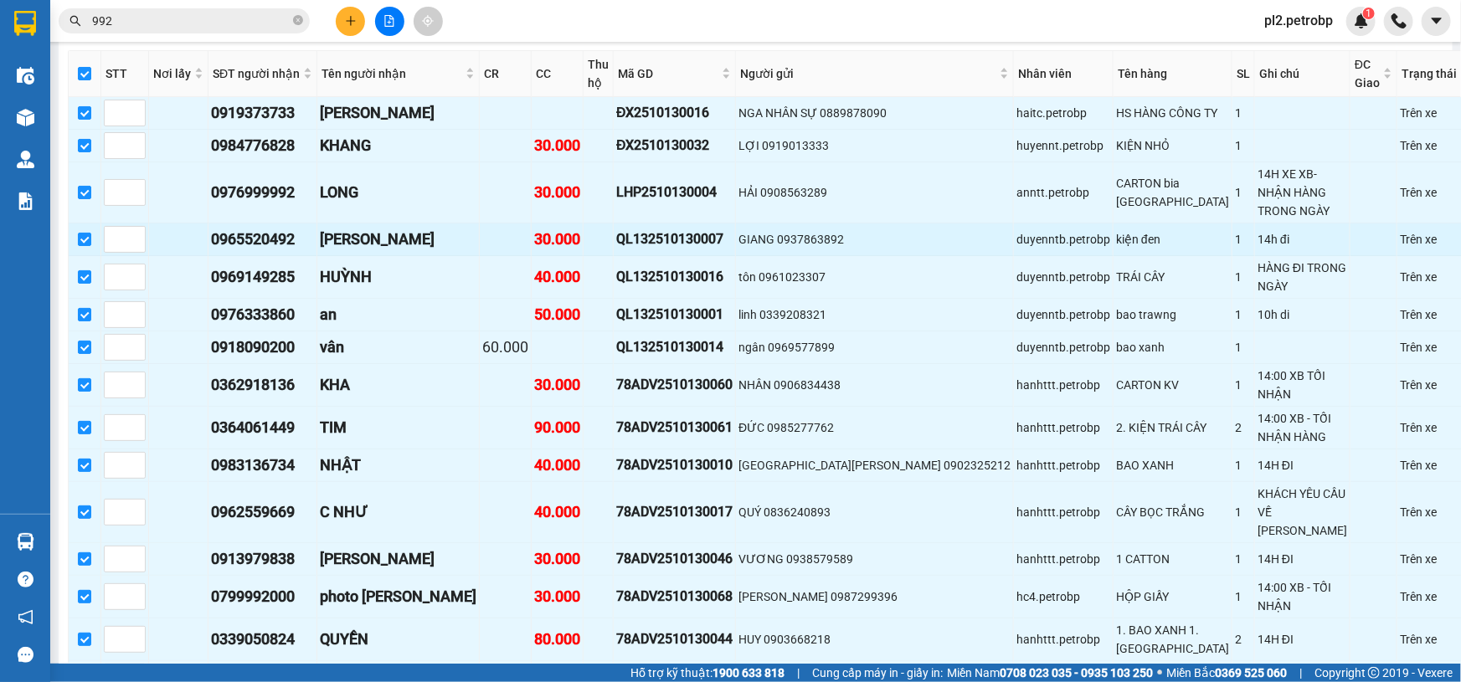
scroll to position [3453, 0]
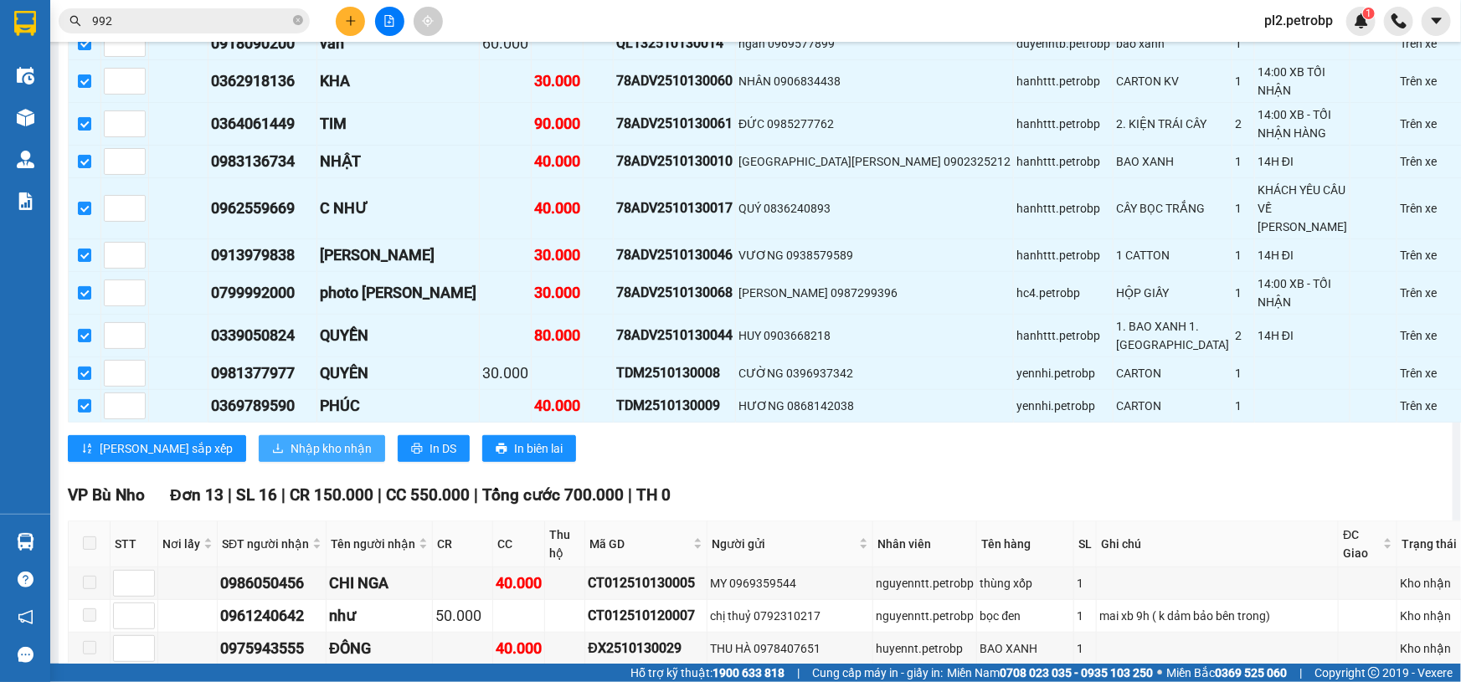
click at [291, 458] on span "Nhập kho nhận" at bounding box center [331, 449] width 81 height 18
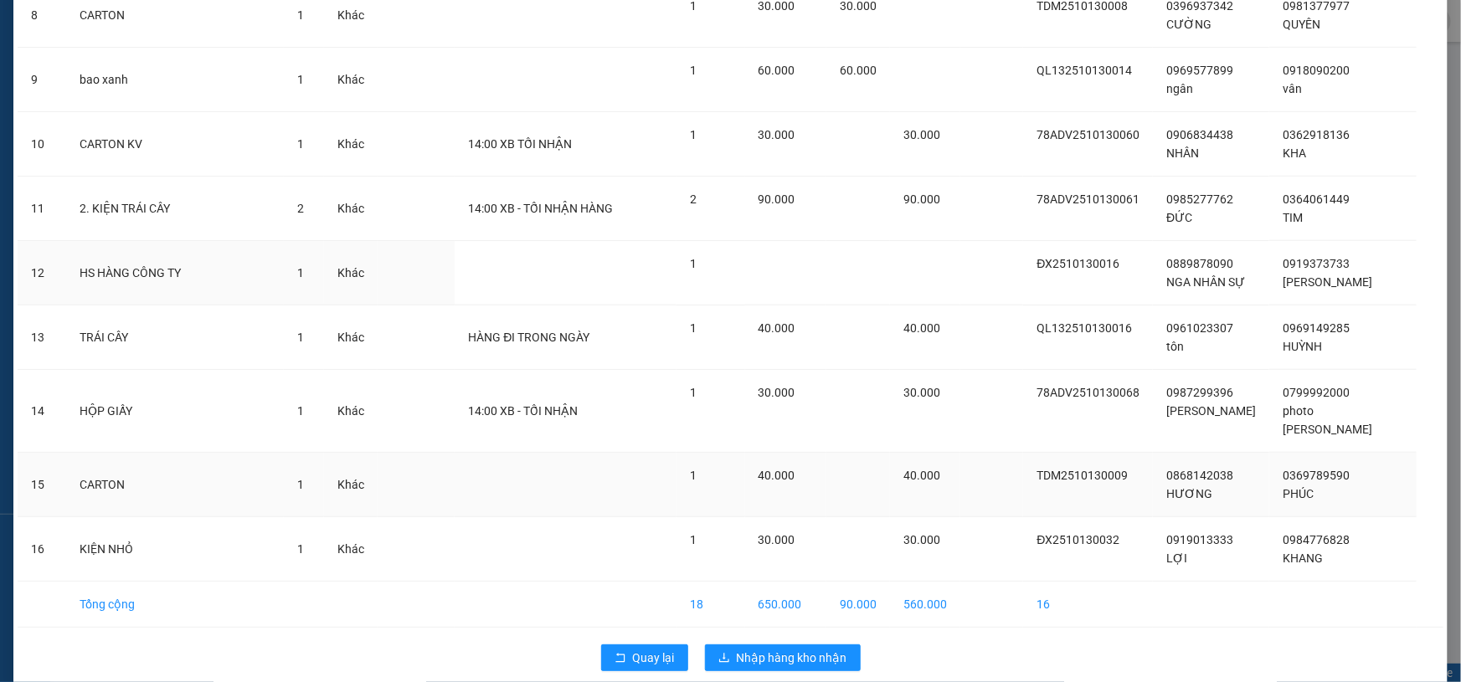
scroll to position [610, 0]
click at [790, 647] on span "Nhập hàng kho nhận" at bounding box center [792, 656] width 111 height 18
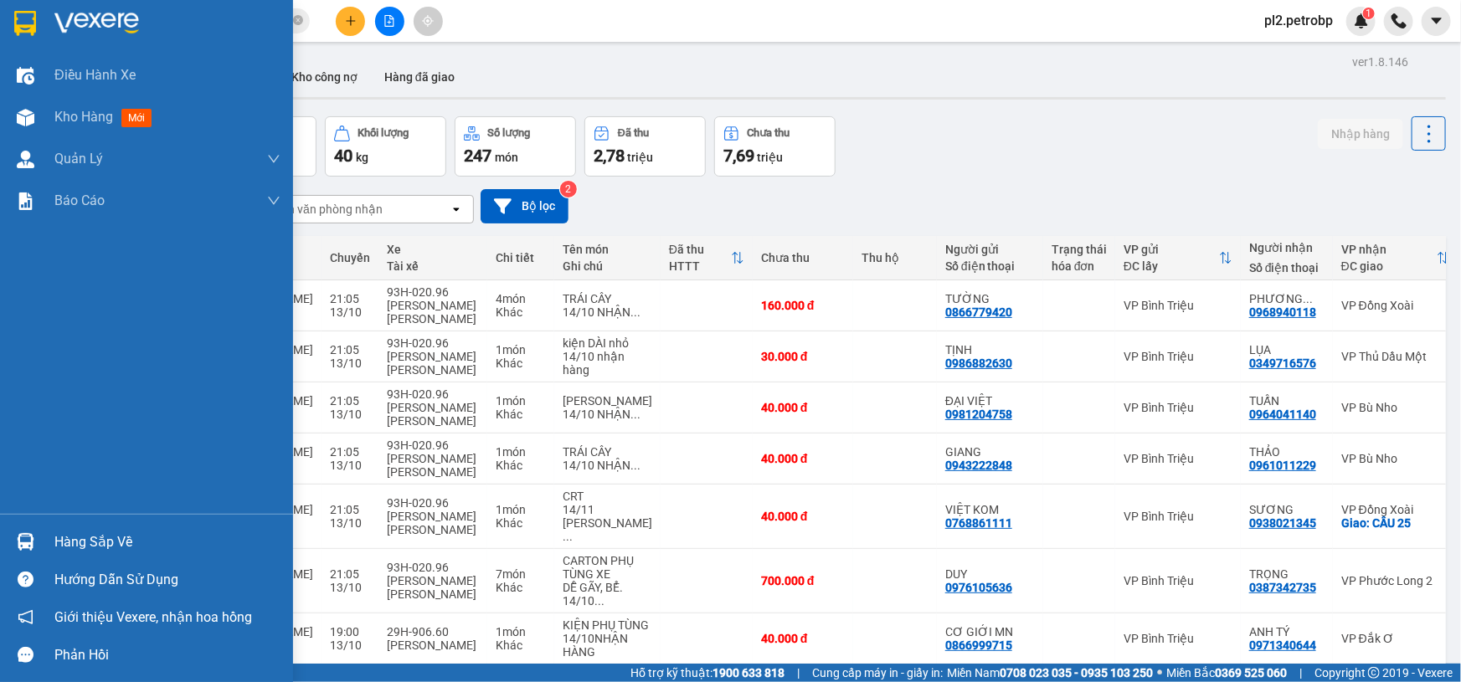
click at [91, 539] on div "Hàng sắp về" at bounding box center [167, 542] width 226 height 25
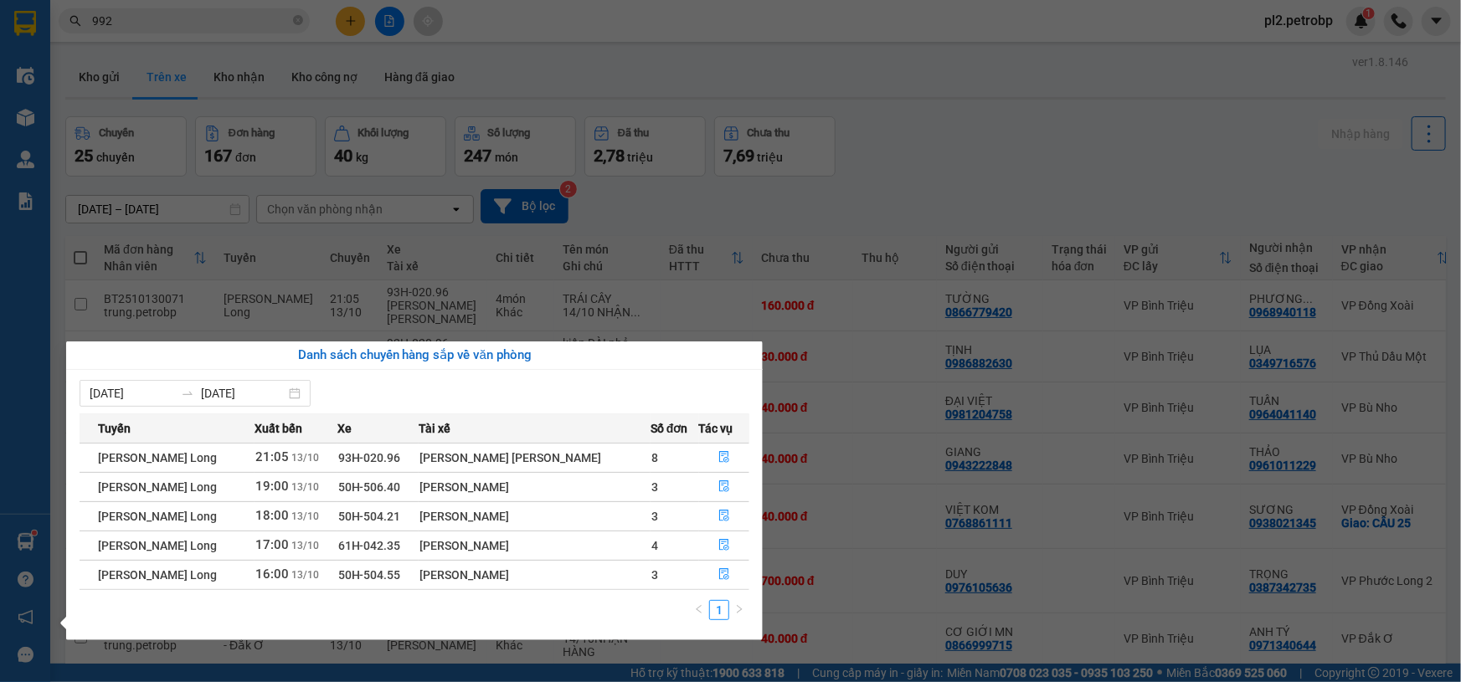
click at [1017, 182] on section "Kết quả [PERSON_NAME] ( 1318 ) Bộ lọc Ngày tạo [PERSON_NAME] nhất Mã ĐH Trạng t…" at bounding box center [730, 341] width 1461 height 682
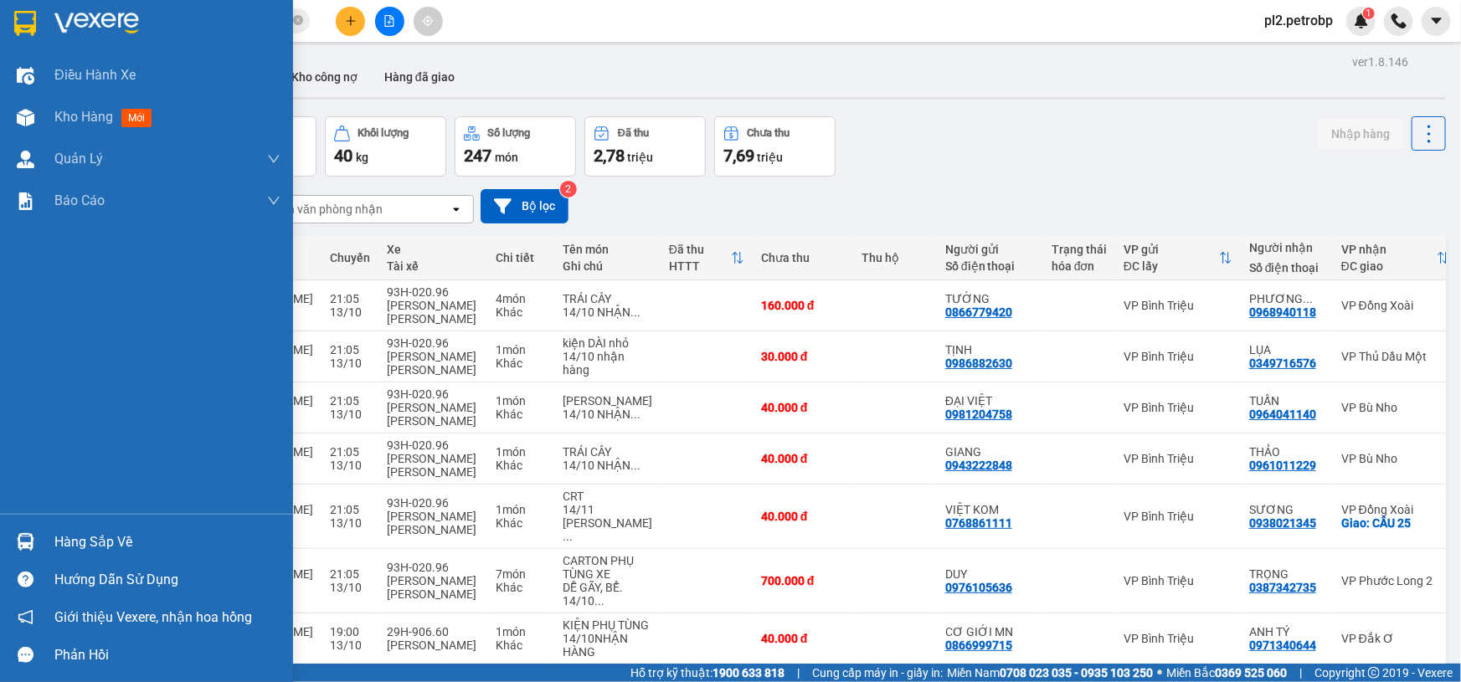
click at [49, 544] on div "Hàng sắp về" at bounding box center [146, 542] width 293 height 38
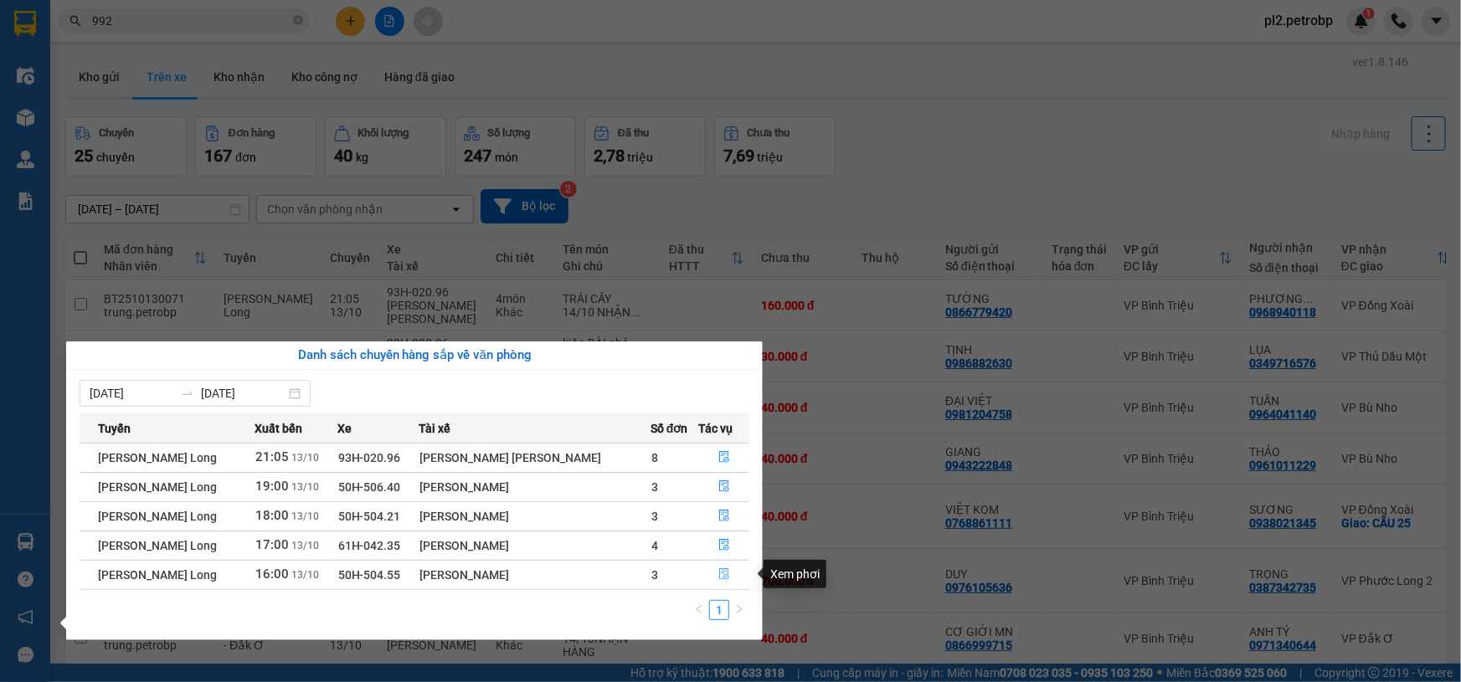
click at [720, 575] on icon "file-done" at bounding box center [724, 575] width 12 height 12
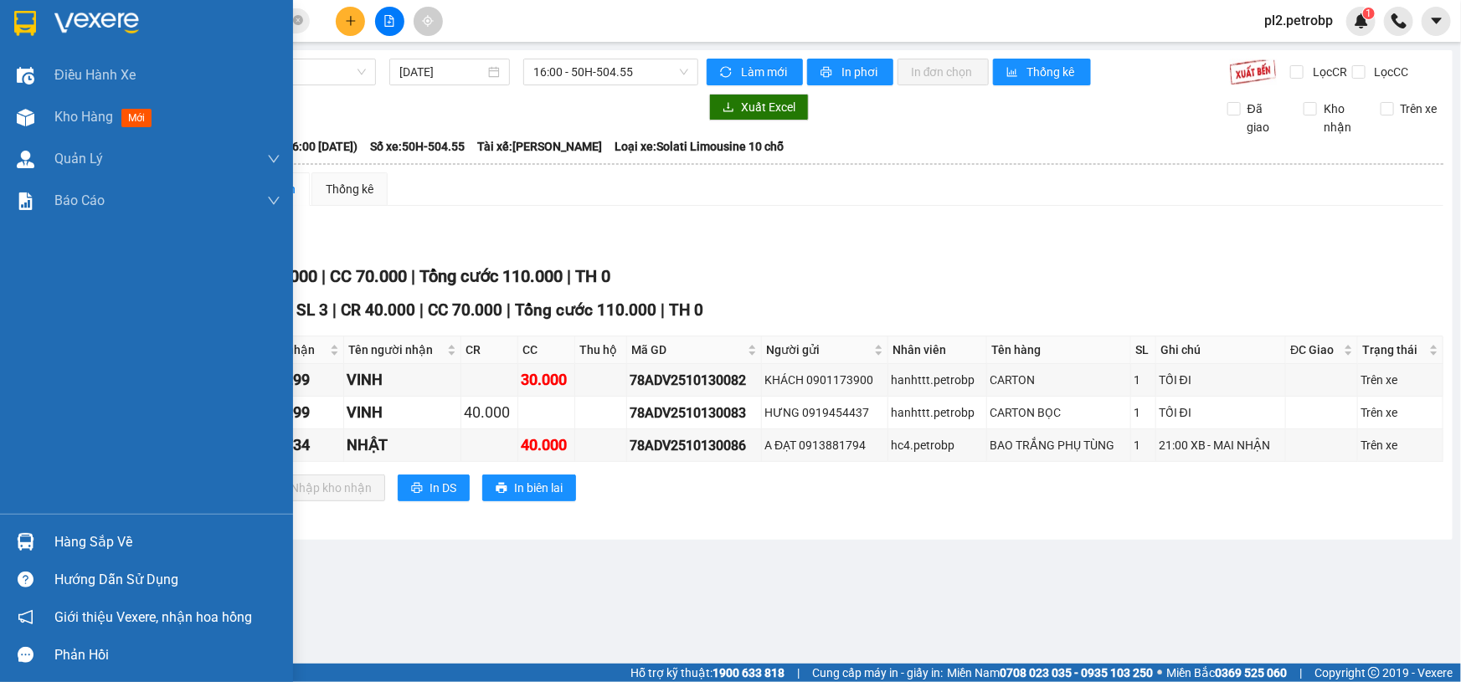
click at [81, 543] on div "Hàng sắp về" at bounding box center [167, 542] width 226 height 25
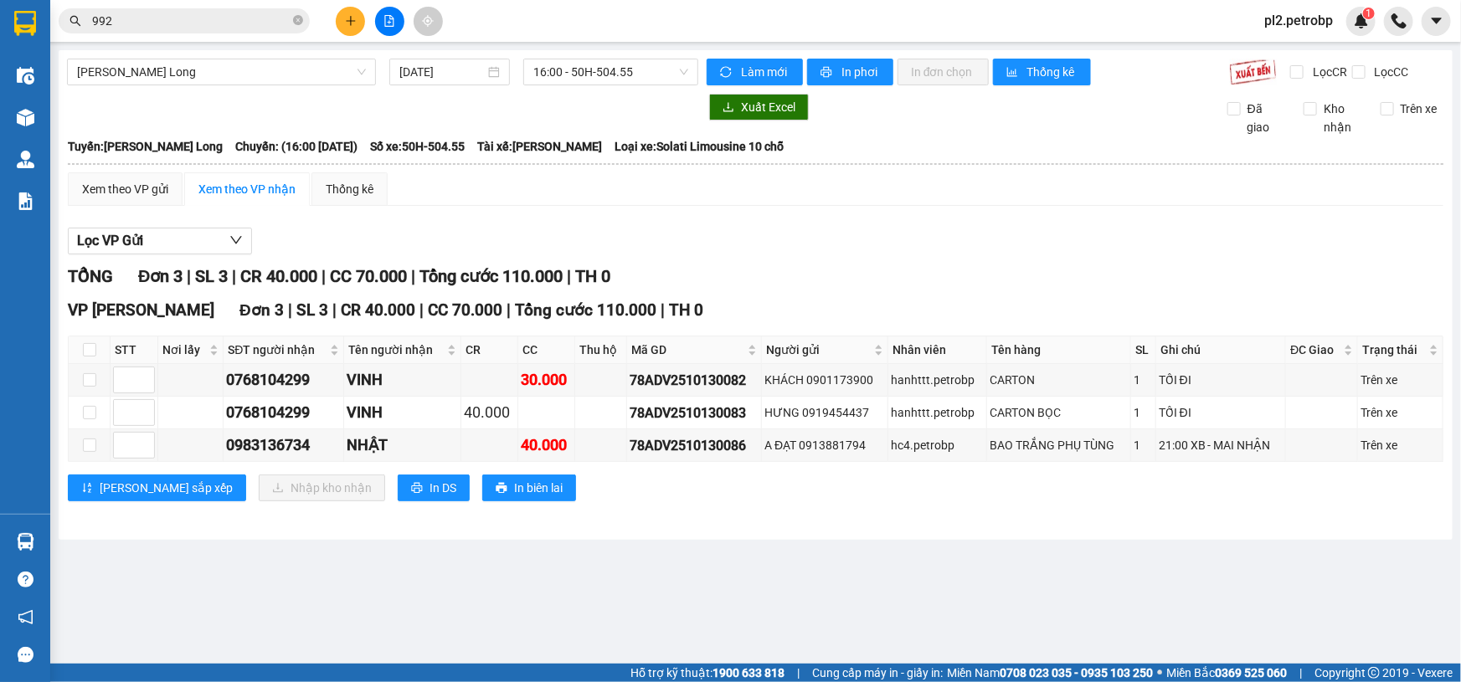
click at [926, 224] on section "Kết quả [PERSON_NAME] ( 1318 ) Bộ lọc Ngày tạo [PERSON_NAME] nhất Mã ĐH Trạng t…" at bounding box center [730, 341] width 1461 height 682
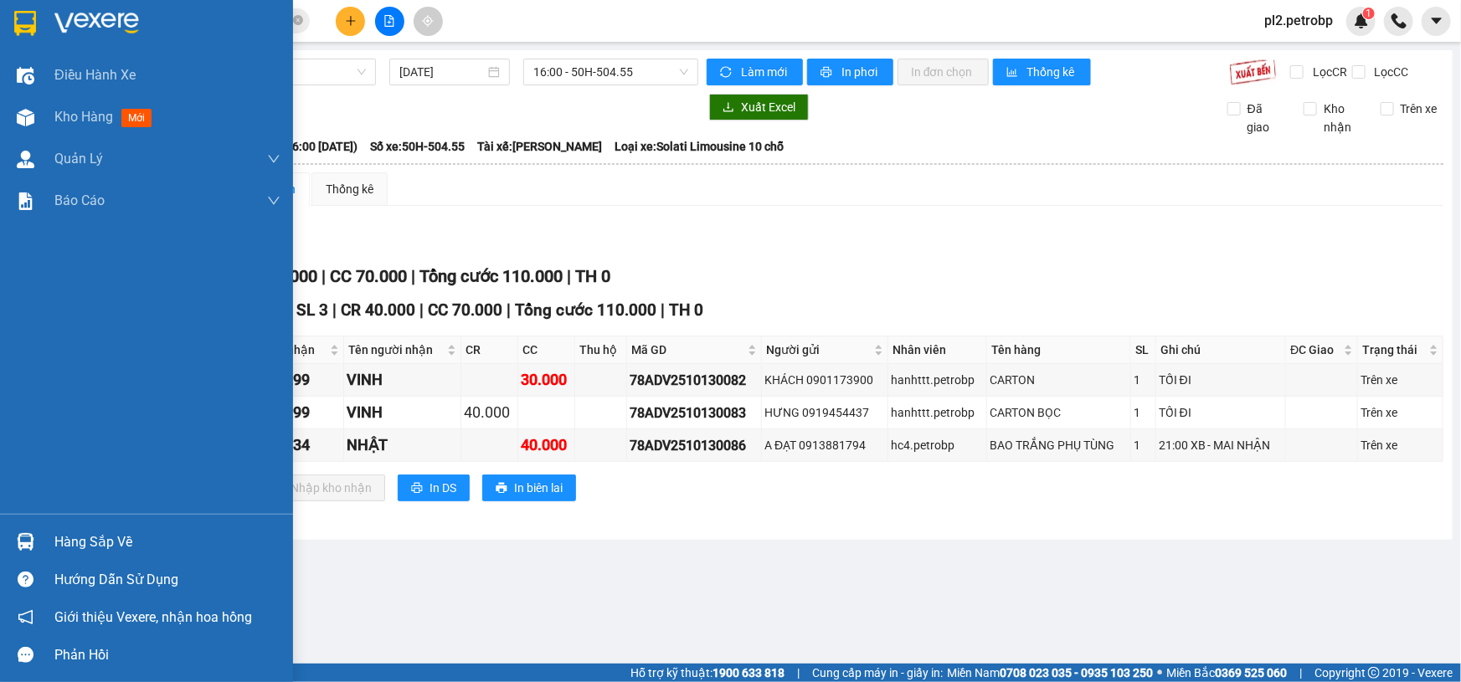
click at [59, 536] on div "Hàng sắp về" at bounding box center [167, 542] width 226 height 25
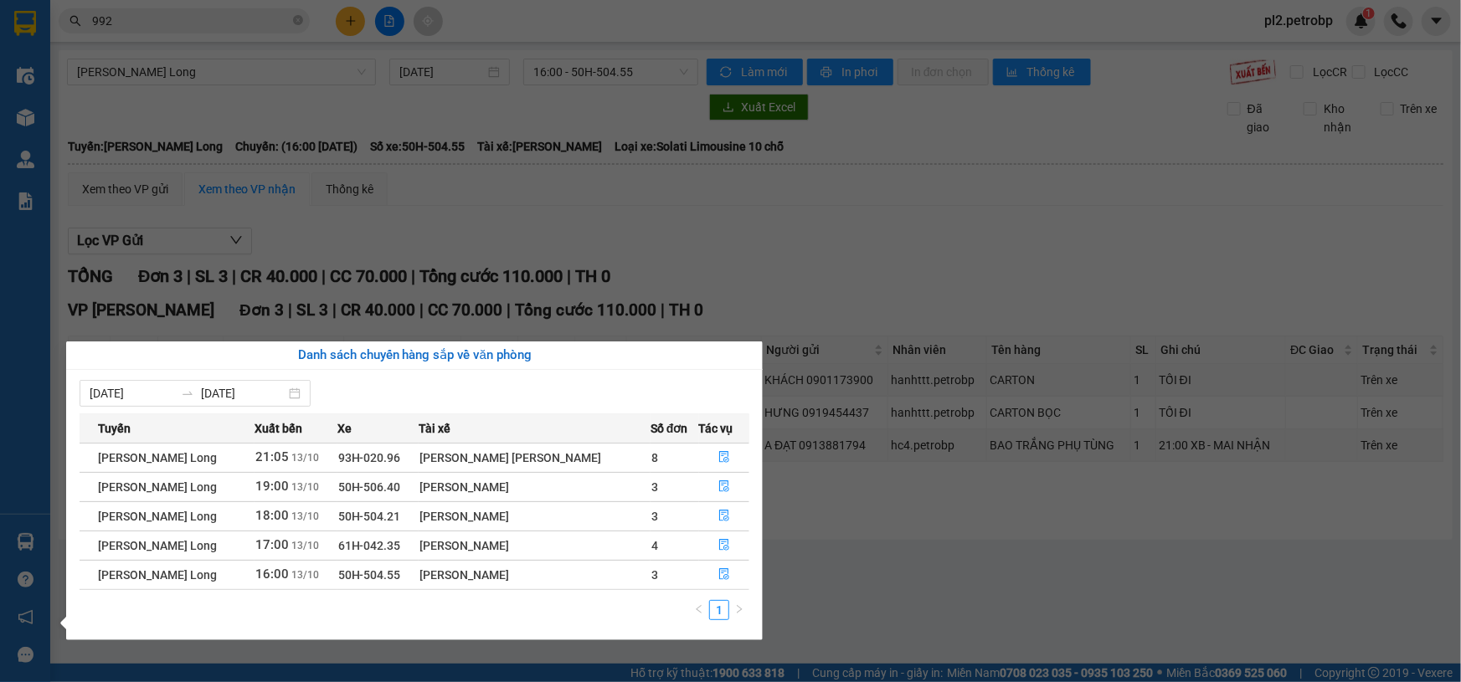
click at [863, 541] on section "Kết quả [PERSON_NAME] ( 1318 ) Bộ lọc Ngày tạo [PERSON_NAME] nhất Mã ĐH Trạng t…" at bounding box center [730, 341] width 1461 height 682
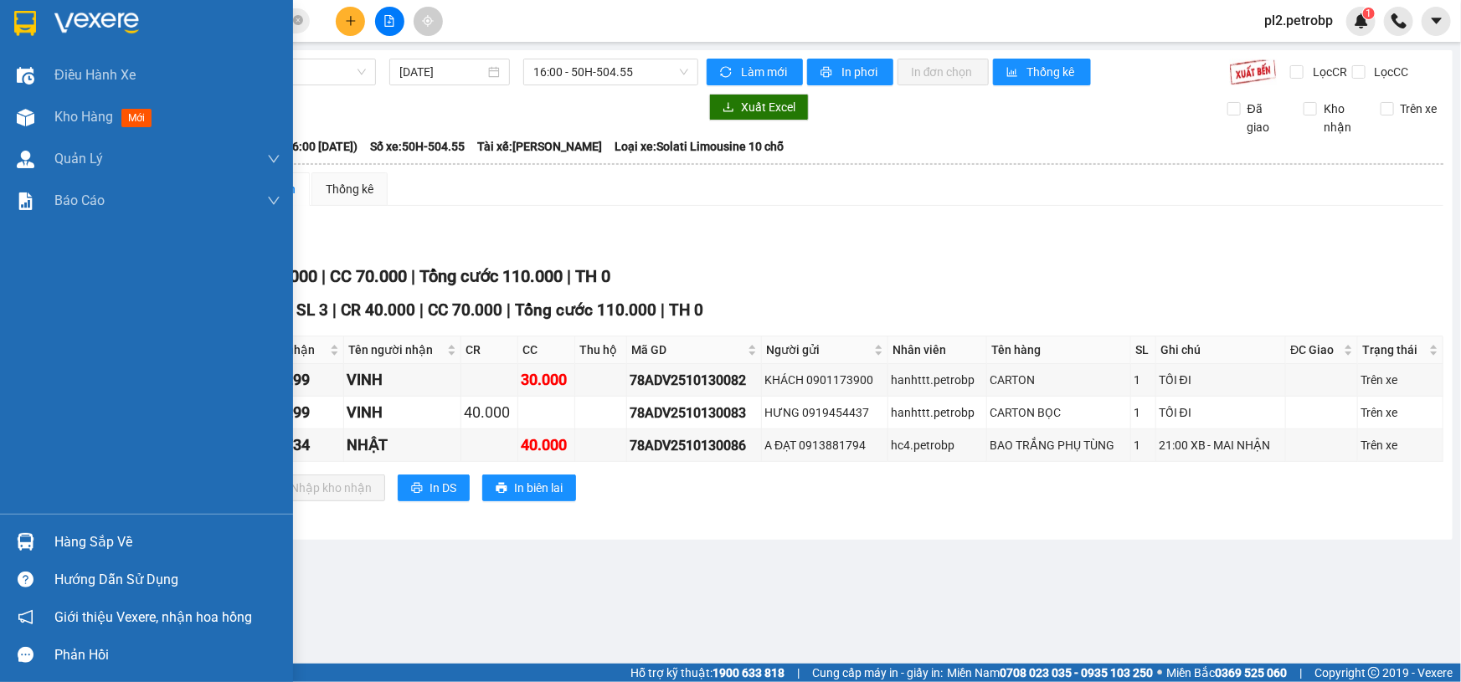
click at [87, 543] on div "Hàng sắp về" at bounding box center [167, 542] width 226 height 25
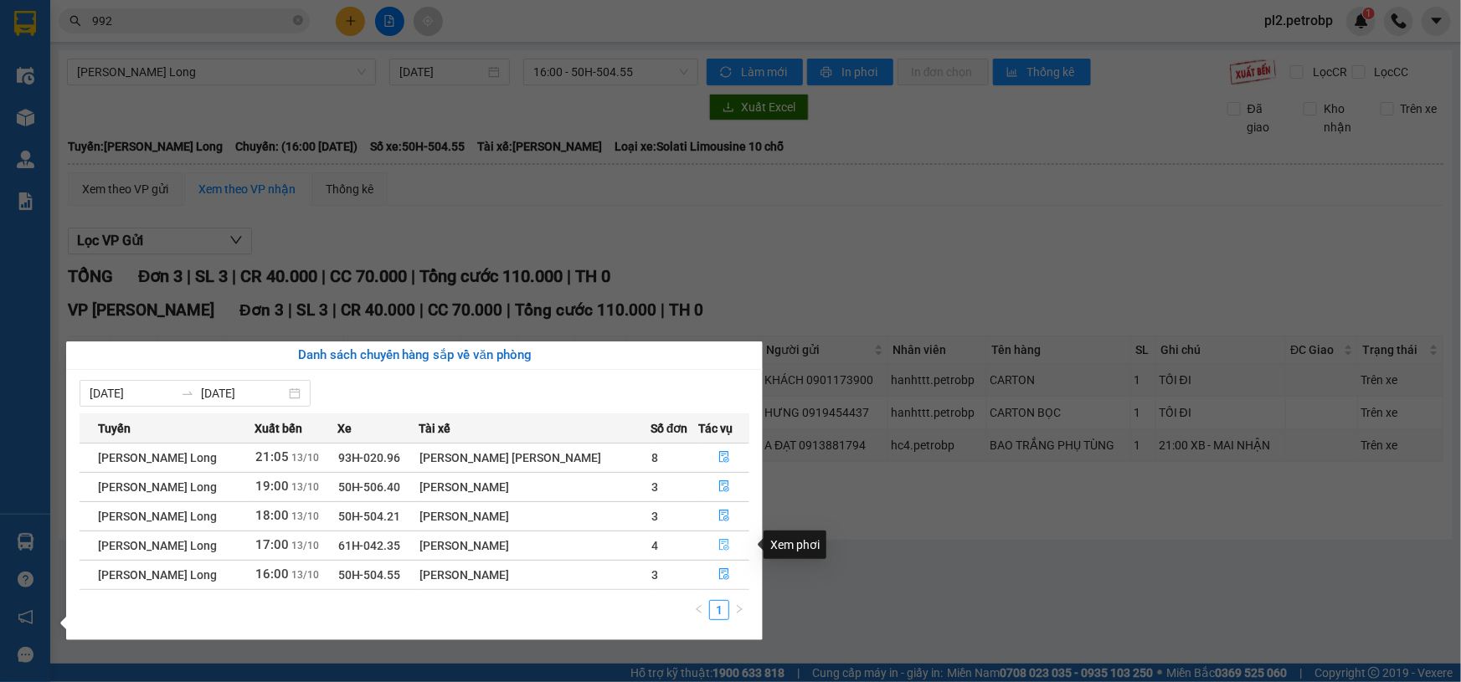
click at [723, 540] on icon "file-done" at bounding box center [724, 545] width 10 height 12
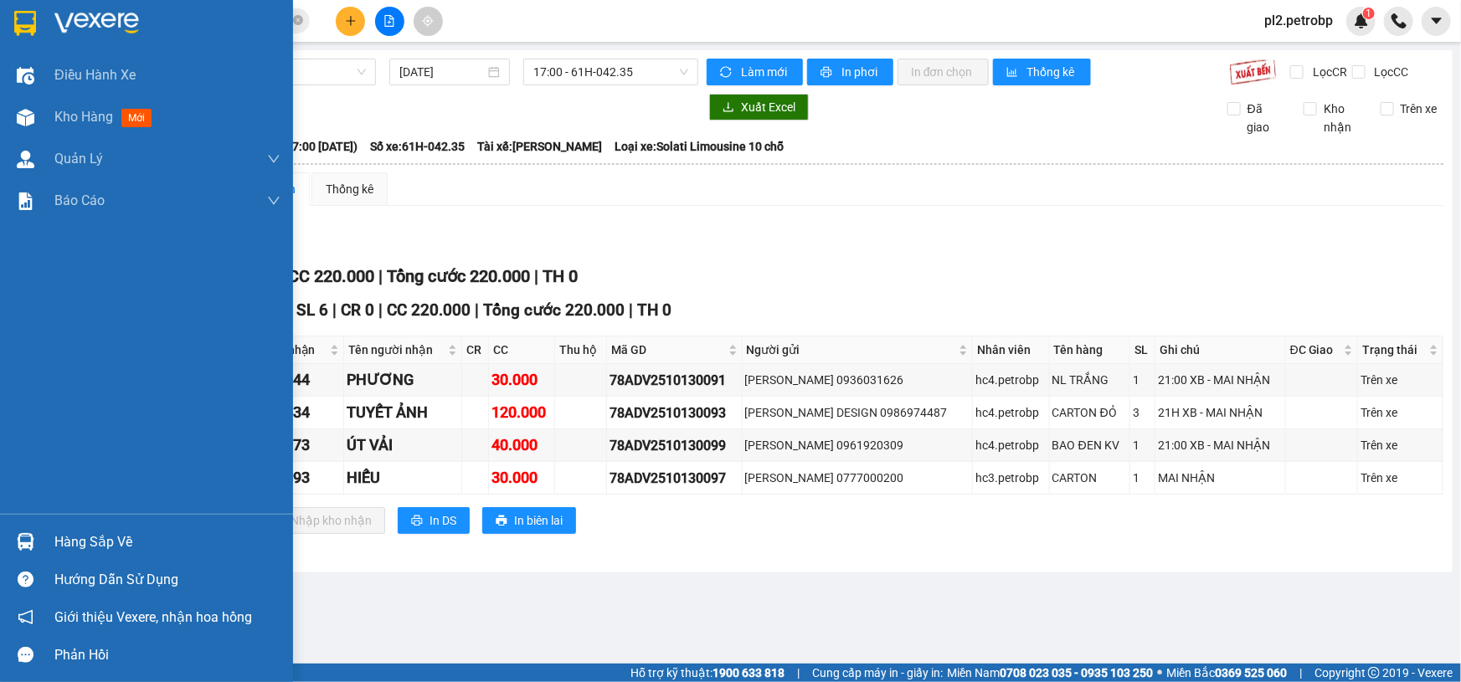
click at [100, 541] on div "Hàng sắp về" at bounding box center [167, 542] width 226 height 25
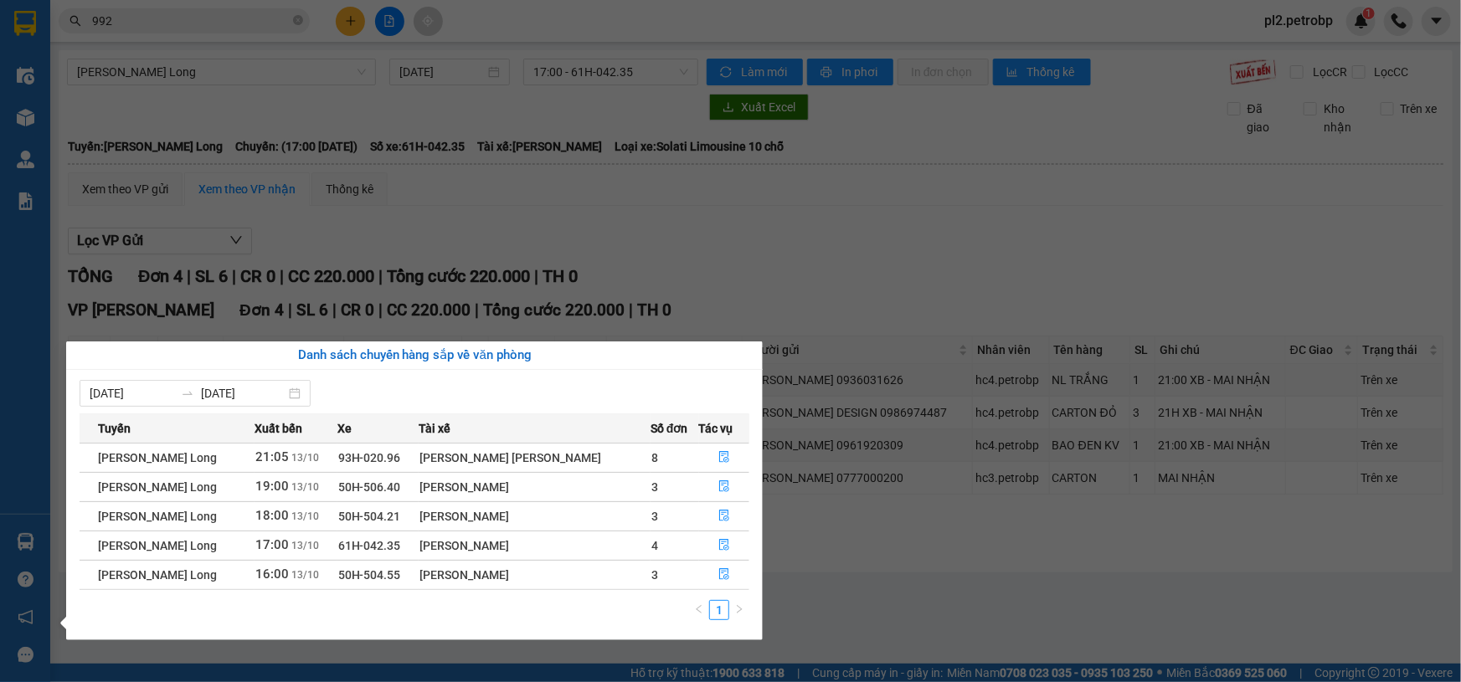
click at [879, 590] on section "Kết quả [PERSON_NAME] ( 1318 ) Bộ lọc Ngày tạo [PERSON_NAME] nhất Mã ĐH Trạng t…" at bounding box center [730, 341] width 1461 height 682
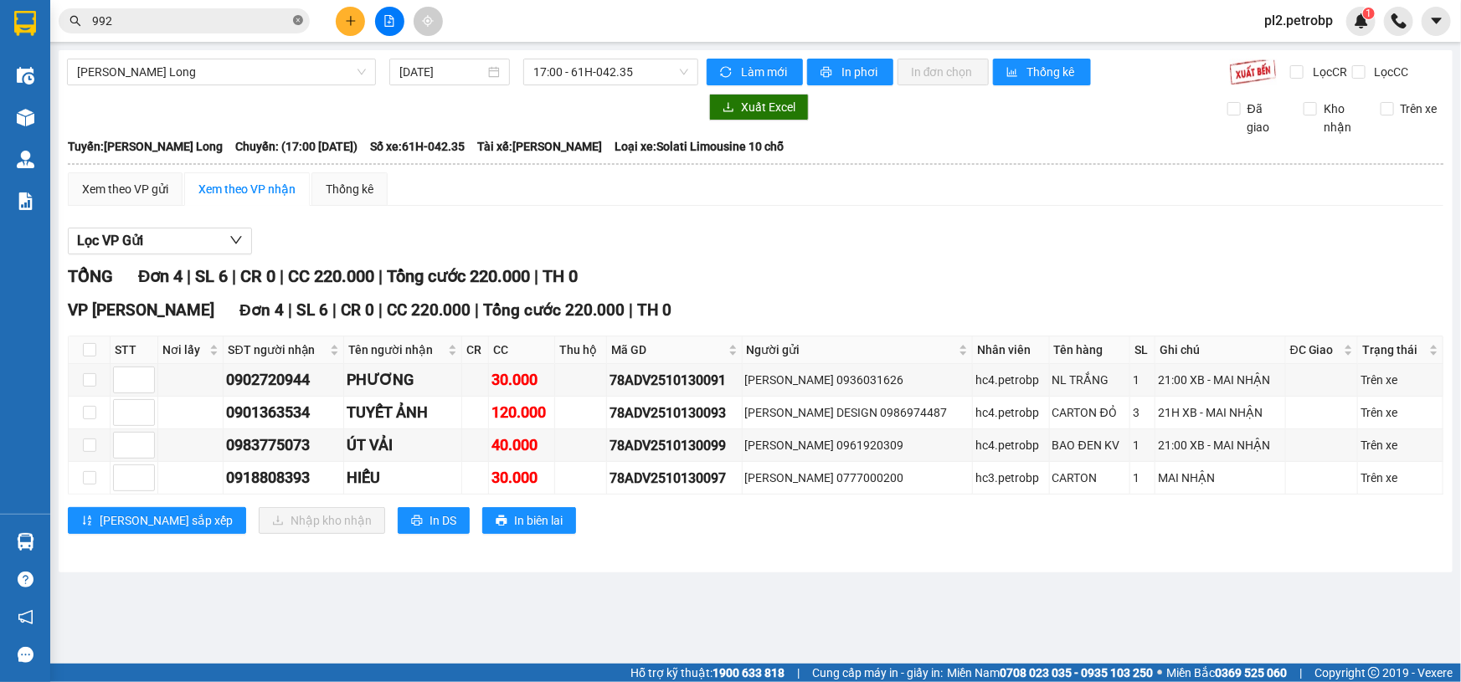
click at [296, 19] on icon "close-circle" at bounding box center [298, 20] width 10 height 10
click at [282, 21] on input "text" at bounding box center [191, 21] width 198 height 18
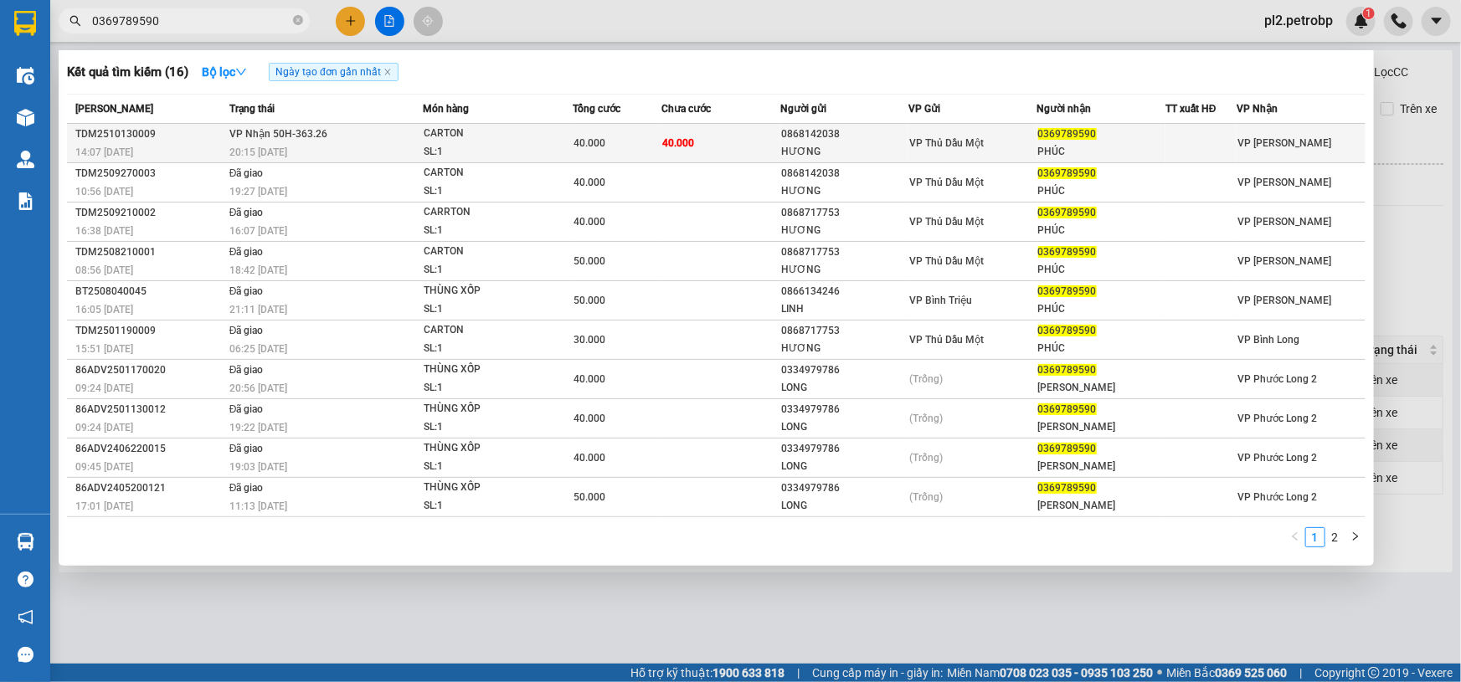
type input "0369789590"
click at [941, 139] on span "VP Thủ Dầu Một" at bounding box center [946, 143] width 75 height 12
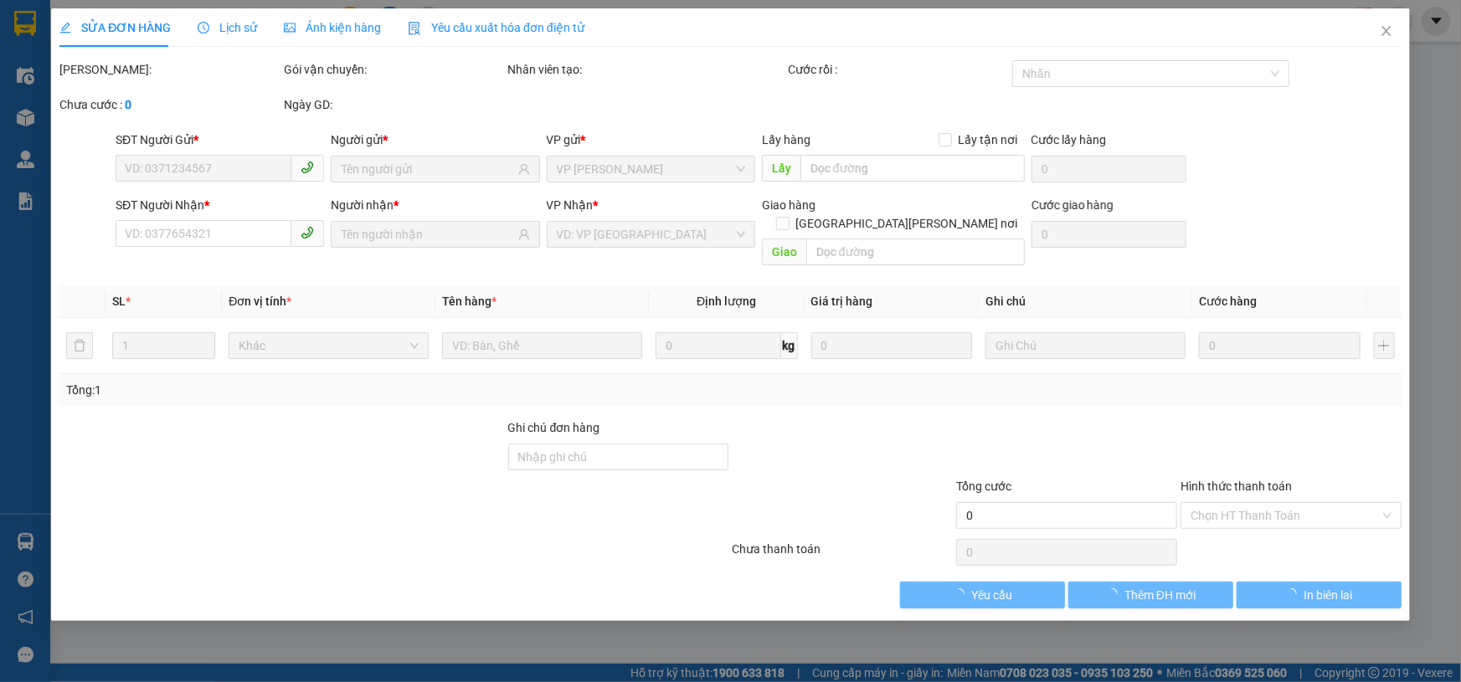
type input "0868142038"
type input "HƯƠNG"
type input "0369789590"
type input "PHÚC"
type input "40.000"
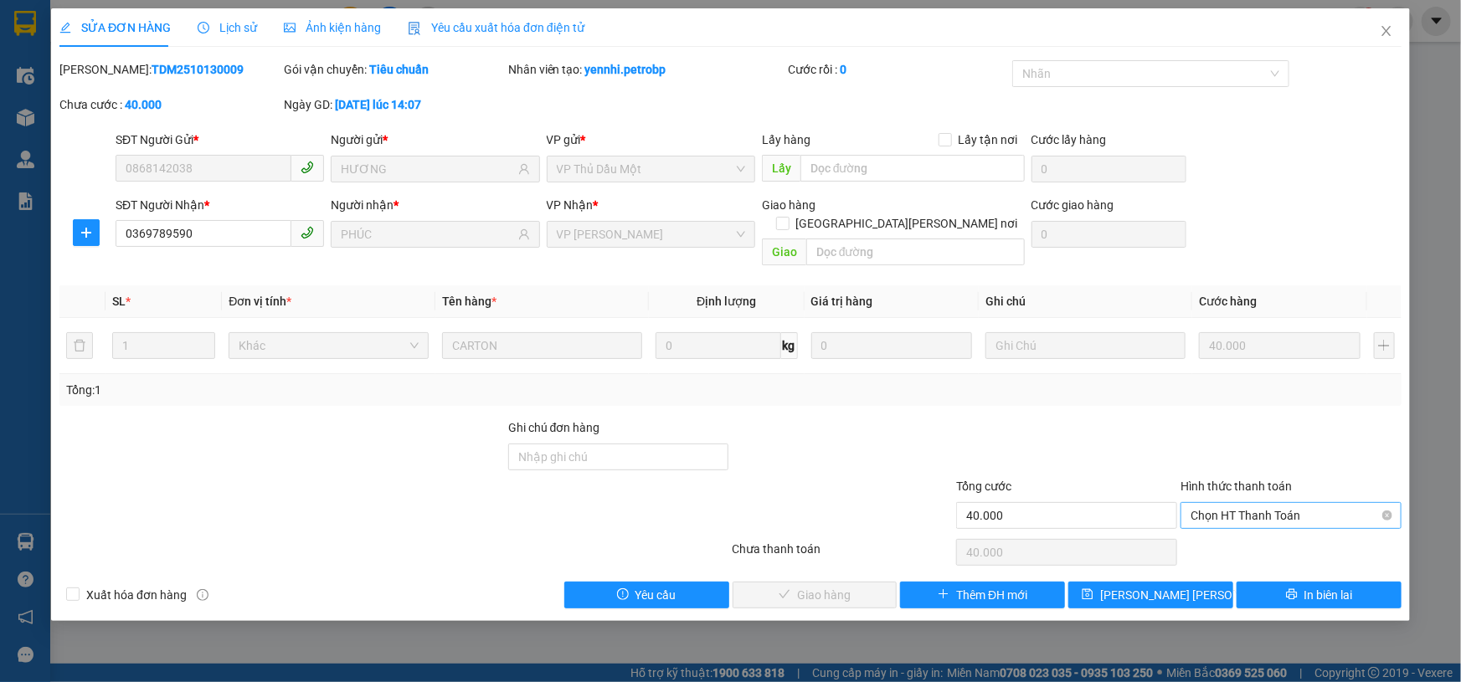
click at [1208, 503] on span "Chọn HT Thanh Toán" at bounding box center [1291, 515] width 201 height 25
click at [1265, 525] on div "Tại văn phòng" at bounding box center [1291, 530] width 201 height 18
type input "0"
click at [797, 586] on span "Giao hàng" at bounding box center [824, 595] width 54 height 18
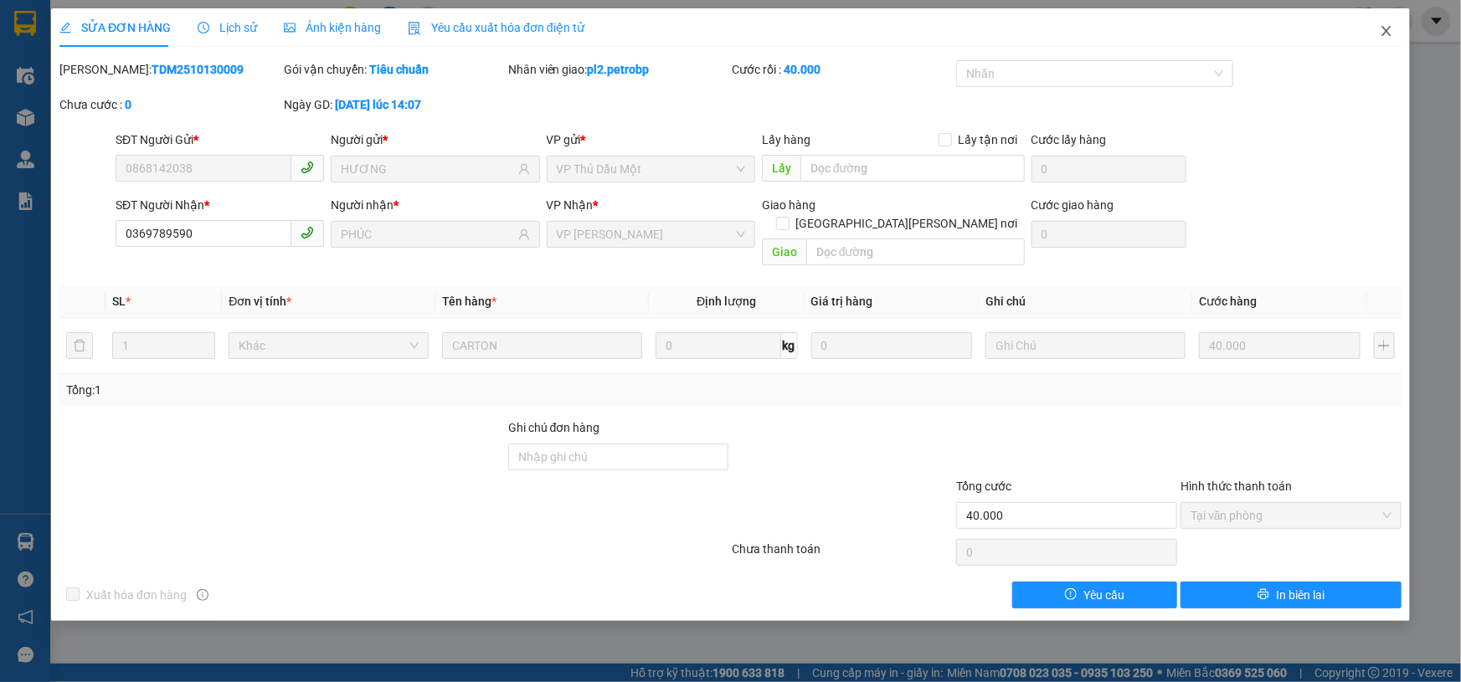
click at [1398, 33] on span "Close" at bounding box center [1386, 31] width 47 height 47
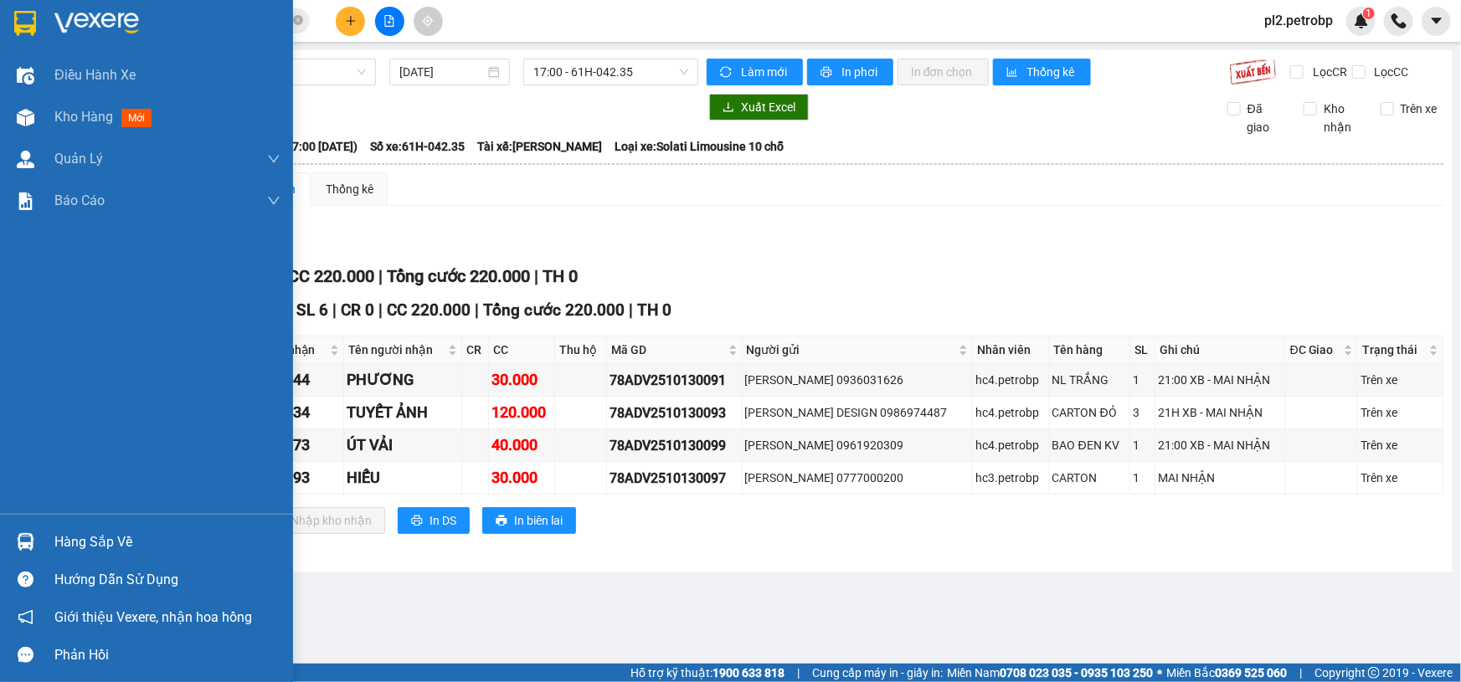
click at [33, 544] on div at bounding box center [25, 542] width 29 height 29
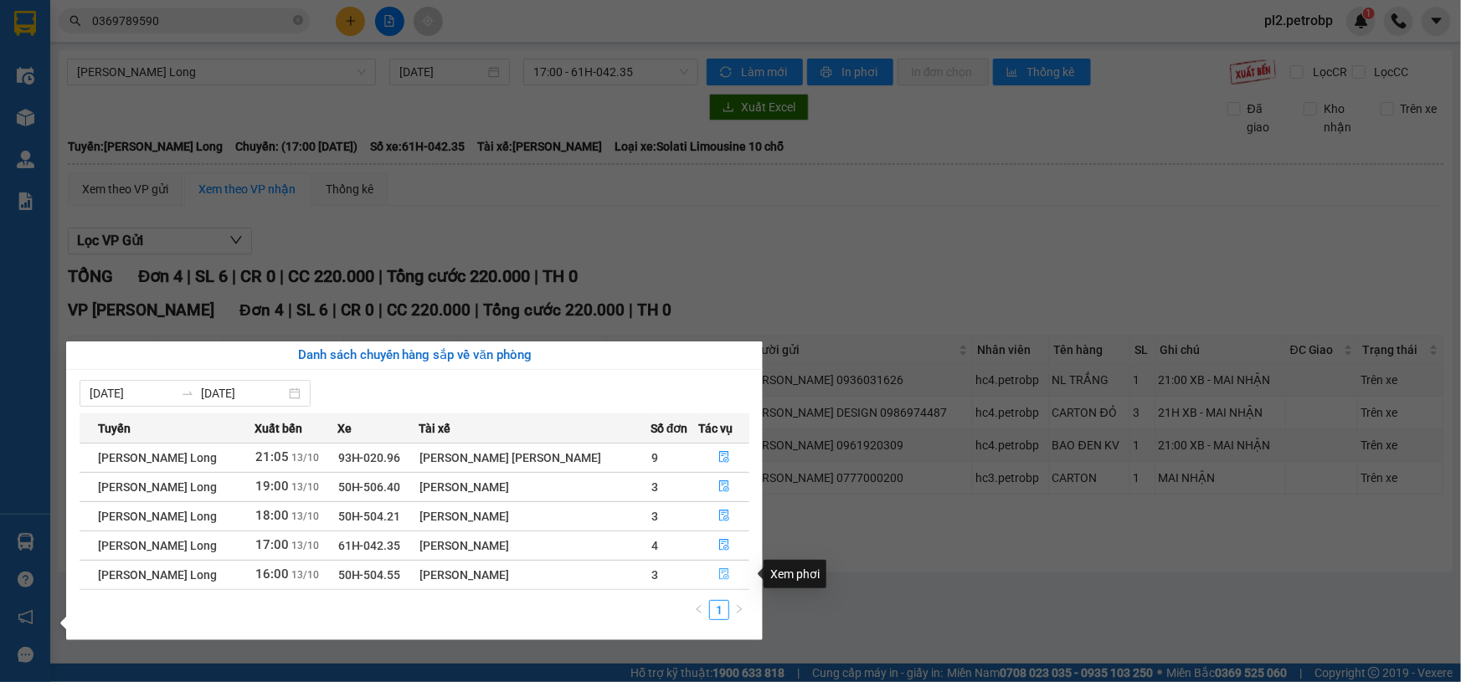
click at [718, 574] on icon "file-done" at bounding box center [724, 575] width 12 height 12
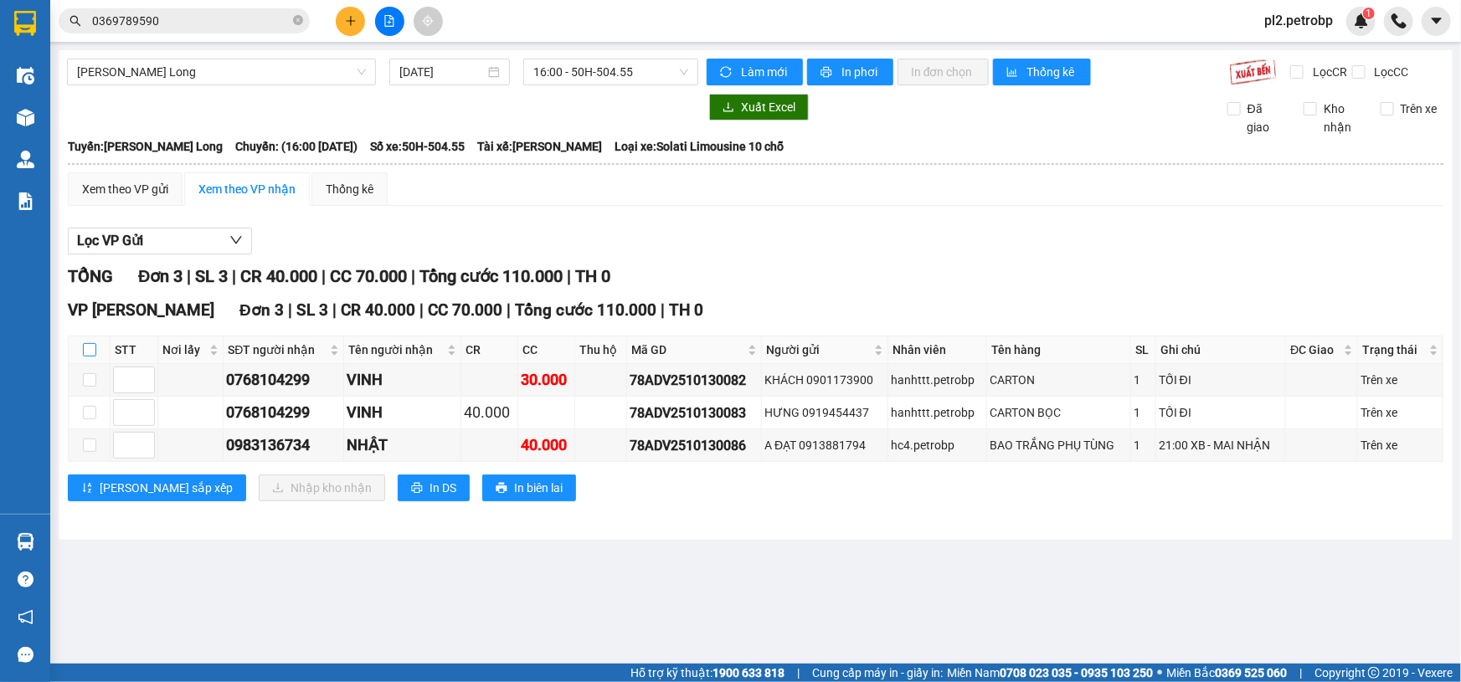
click at [89, 347] on input "checkbox" at bounding box center [89, 349] width 13 height 13
checkbox input "true"
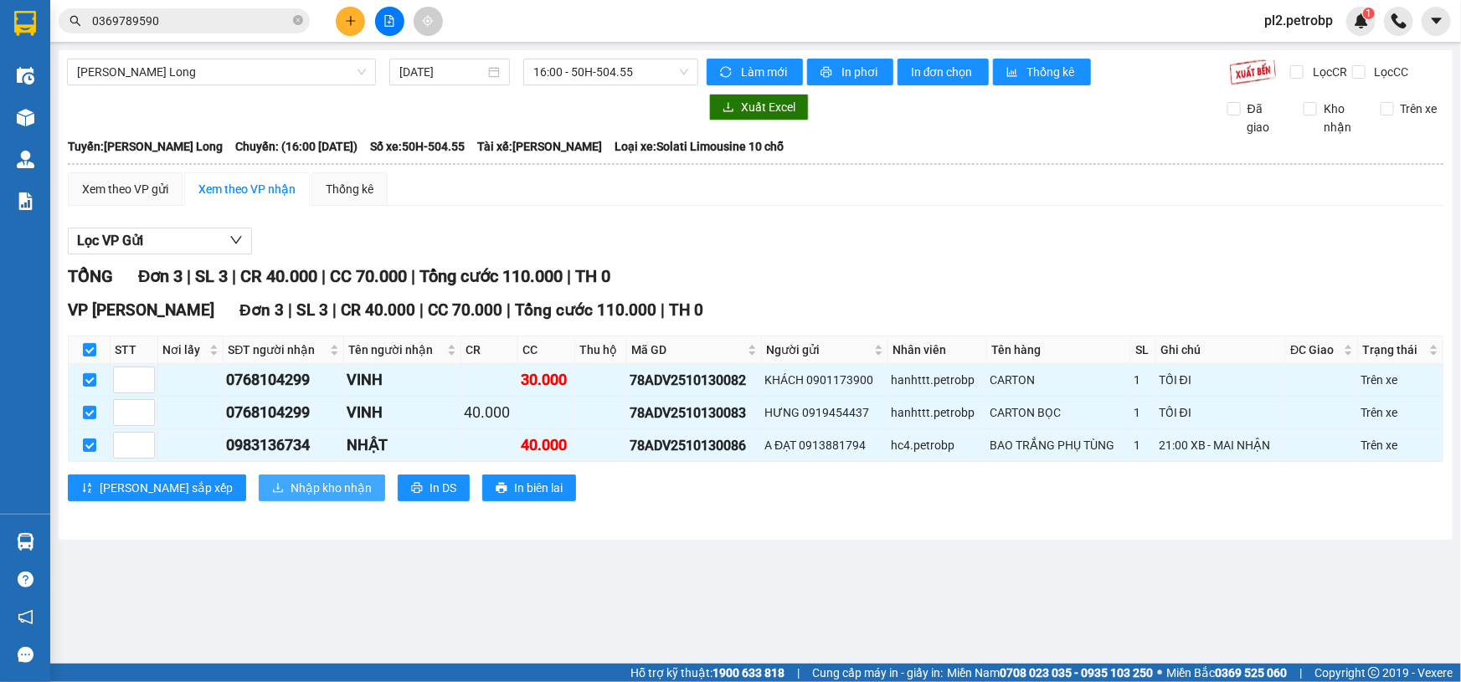
click at [291, 482] on span "Nhập kho nhận" at bounding box center [331, 488] width 81 height 18
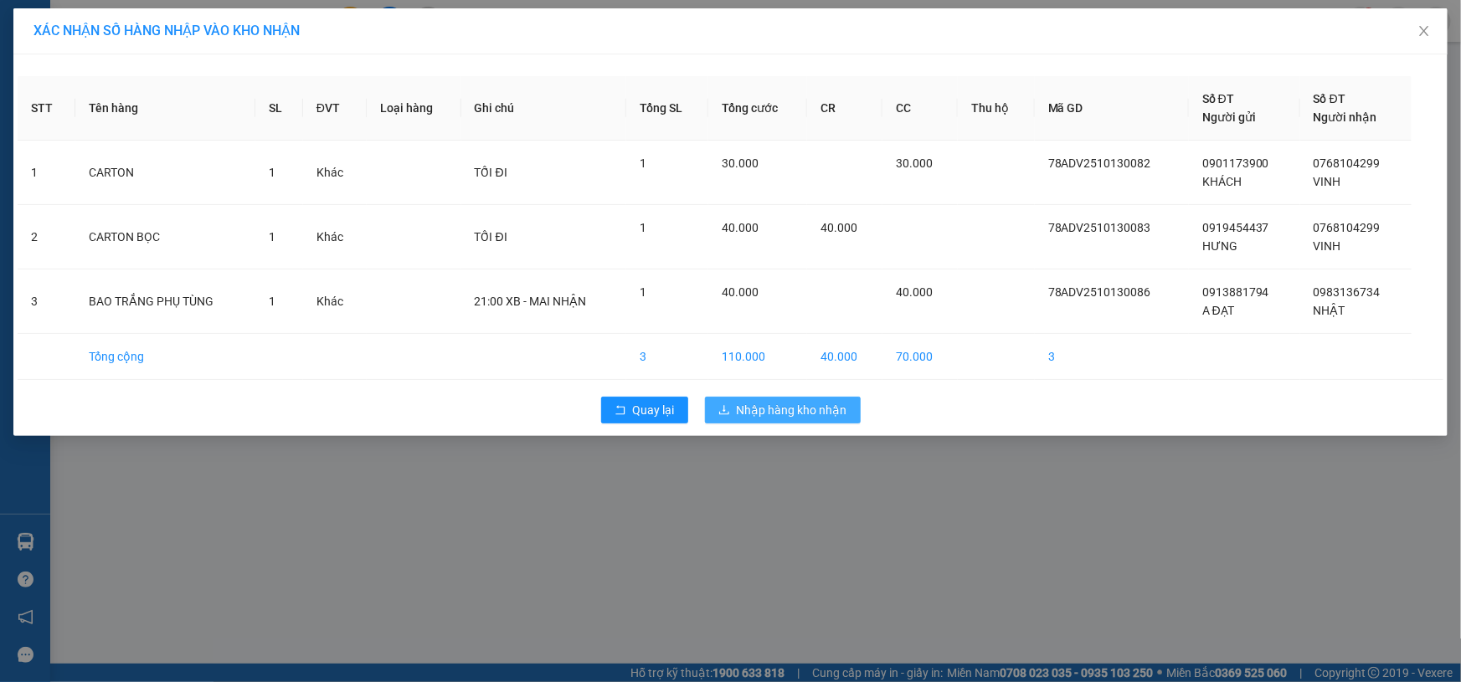
click at [802, 410] on span "Nhập hàng kho nhận" at bounding box center [792, 410] width 111 height 18
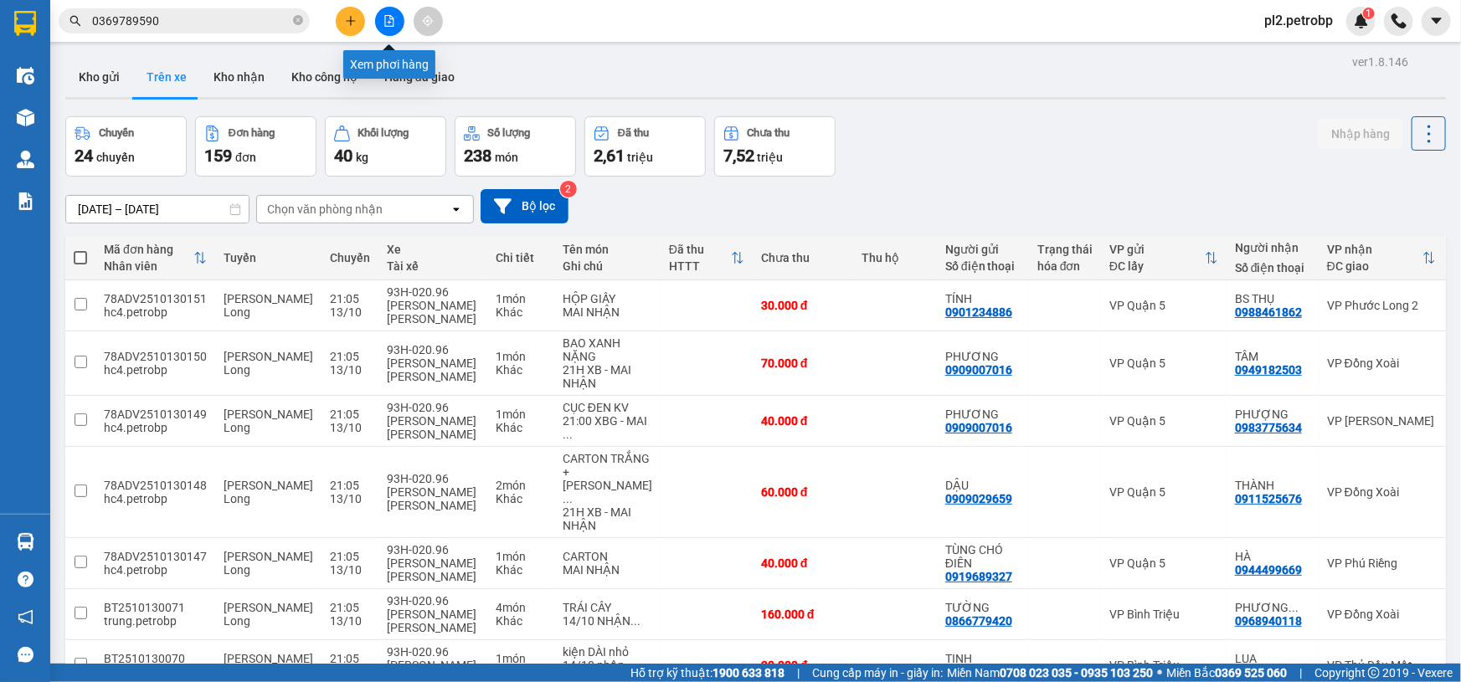
click at [380, 18] on button at bounding box center [389, 21] width 29 height 29
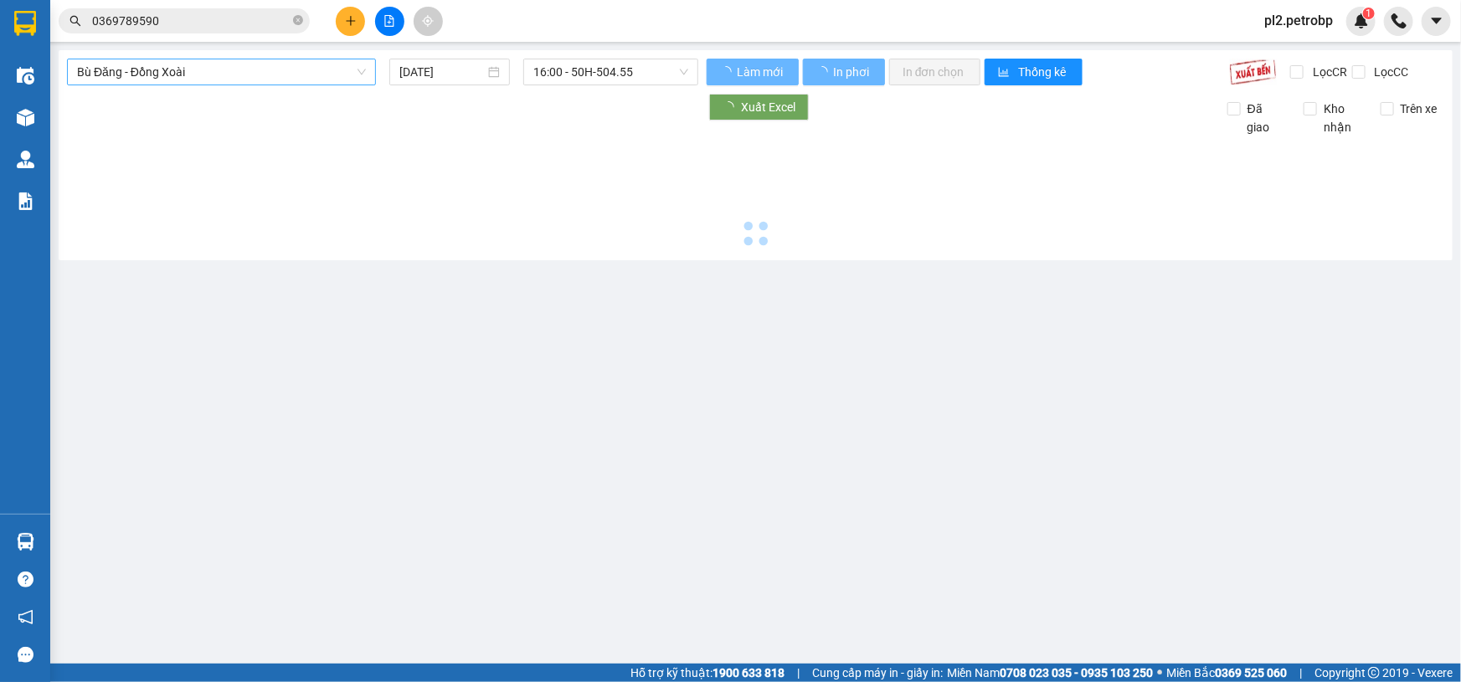
click at [209, 67] on span "Bù Đăng - Đồng Xoài" at bounding box center [221, 71] width 289 height 25
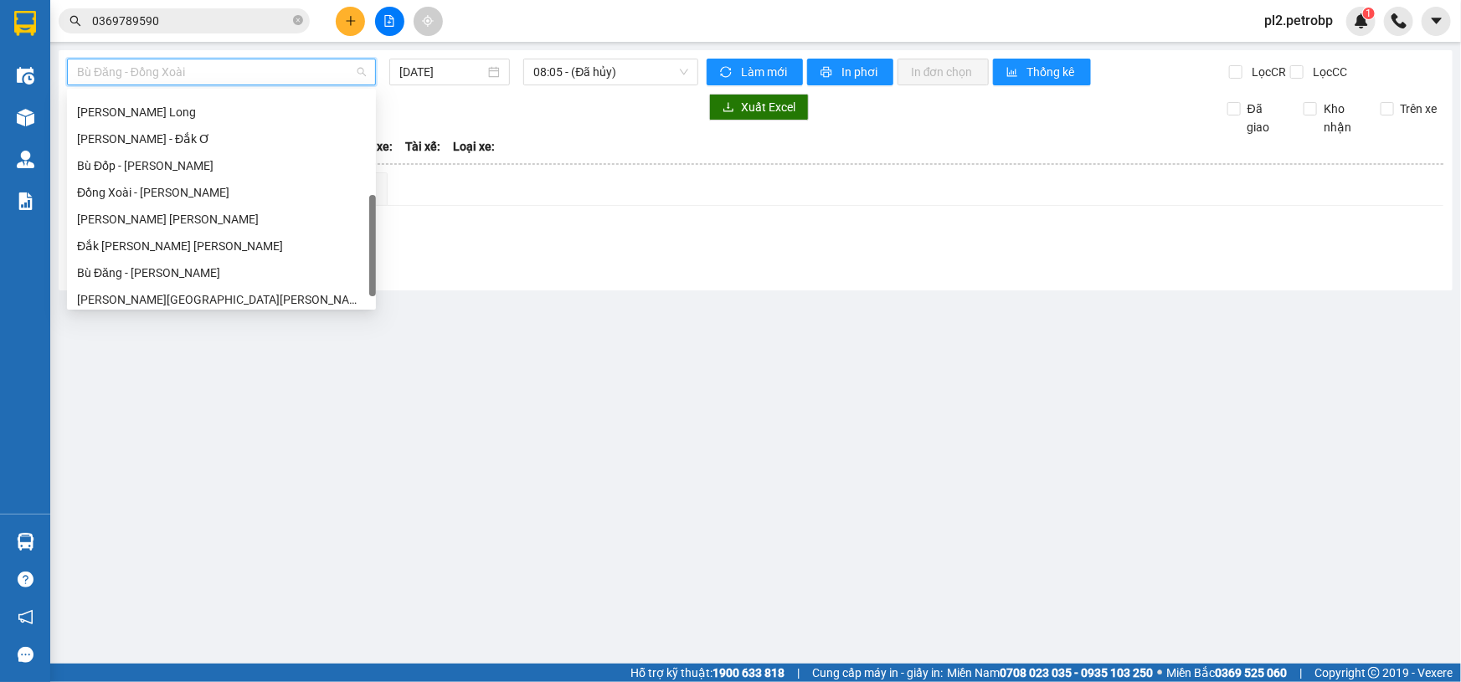
drag, startPoint x: 371, startPoint y: 157, endPoint x: 354, endPoint y: 250, distance: 94.4
click at [370, 261] on div at bounding box center [372, 245] width 7 height 101
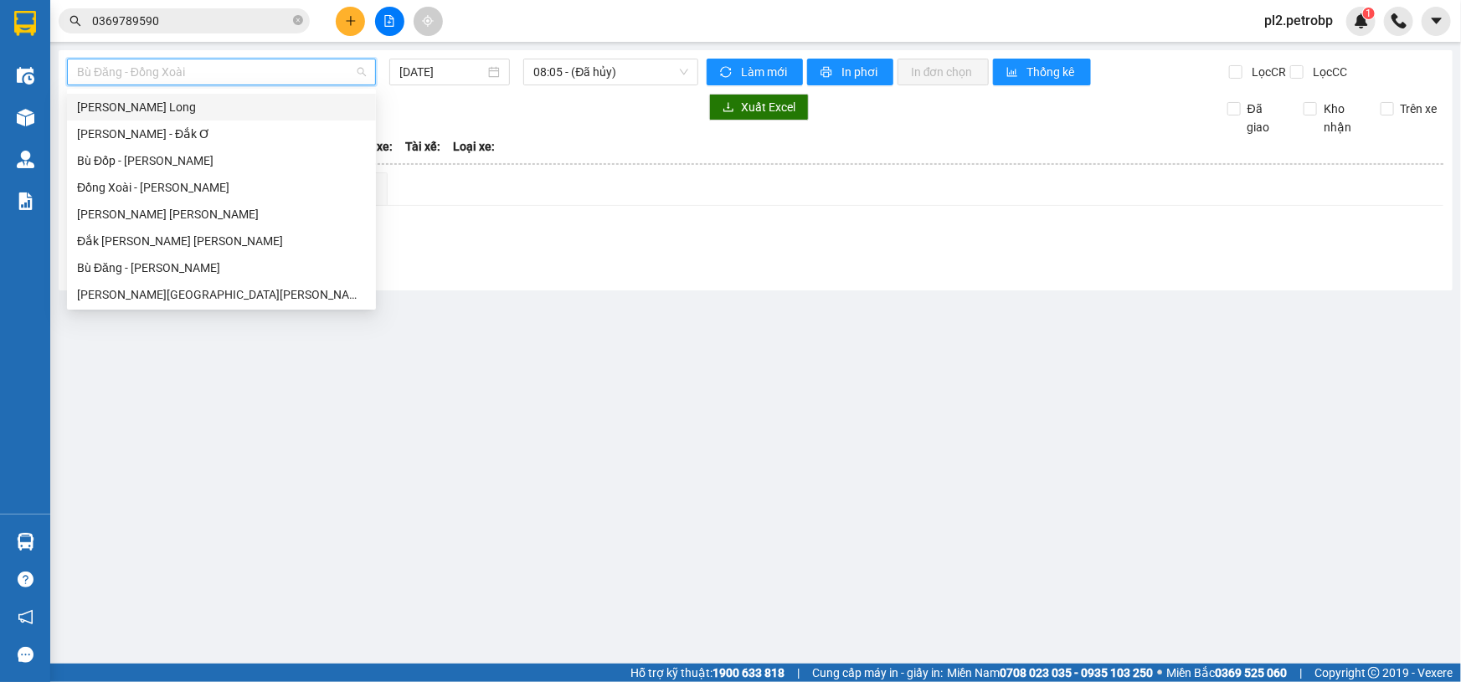
click at [249, 106] on div "[PERSON_NAME] Long" at bounding box center [221, 107] width 289 height 18
type input "[DATE]"
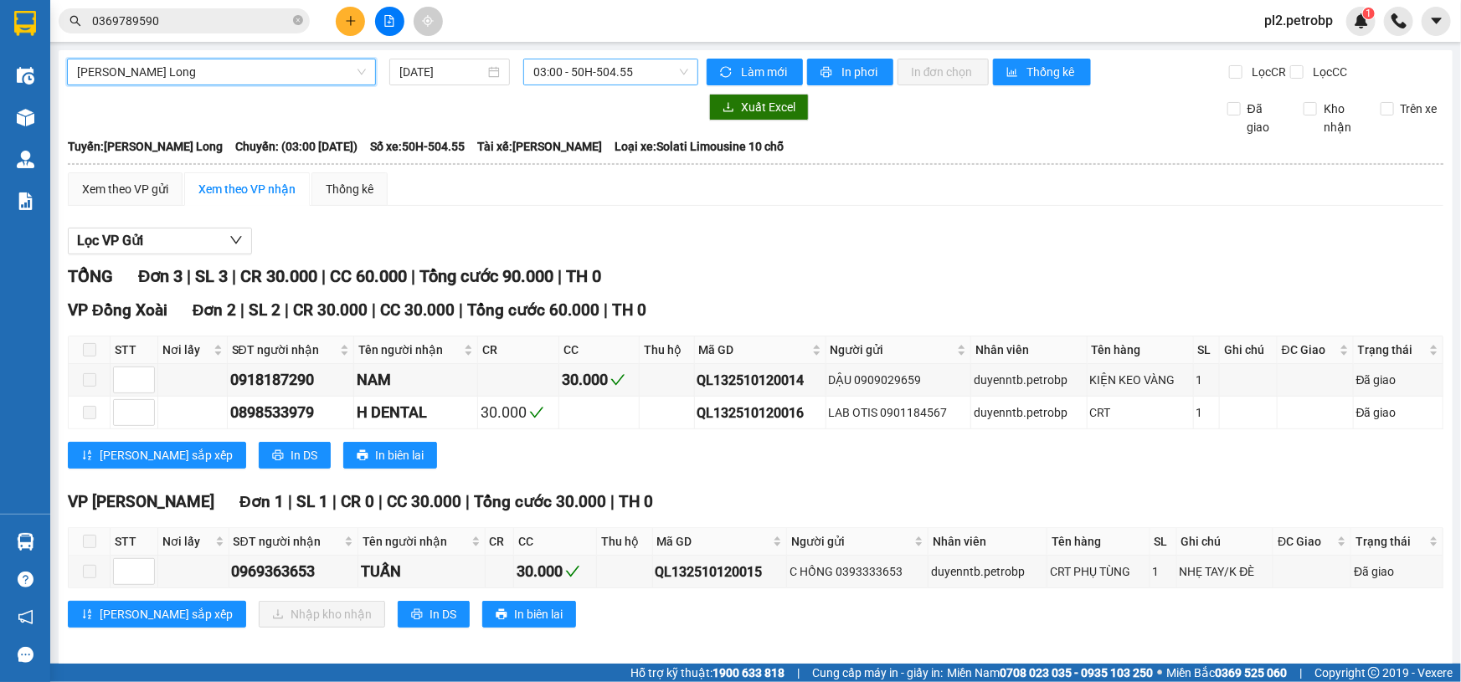
click at [645, 81] on span "03:00 - 50H-504.55" at bounding box center [610, 71] width 155 height 25
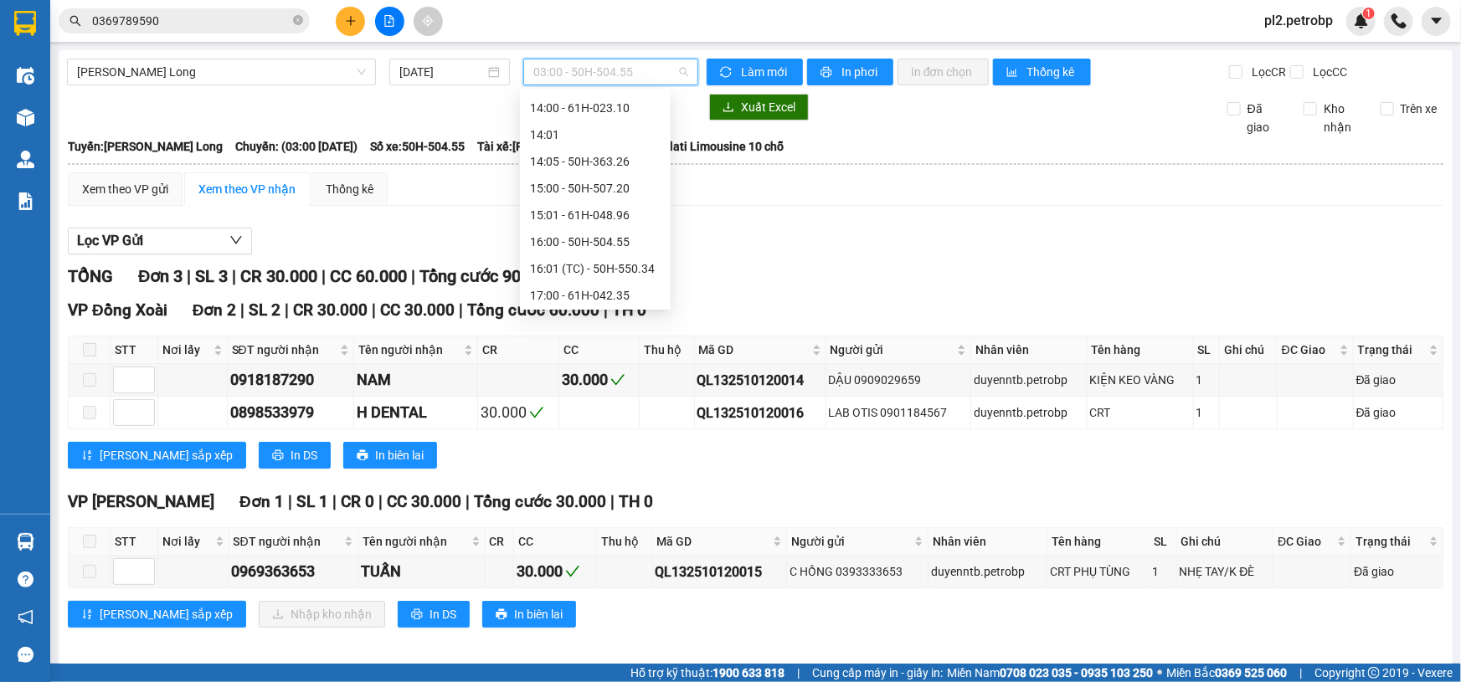
scroll to position [662, 0]
click at [592, 159] on div "14:05 - 50H-363.26" at bounding box center [595, 167] width 131 height 18
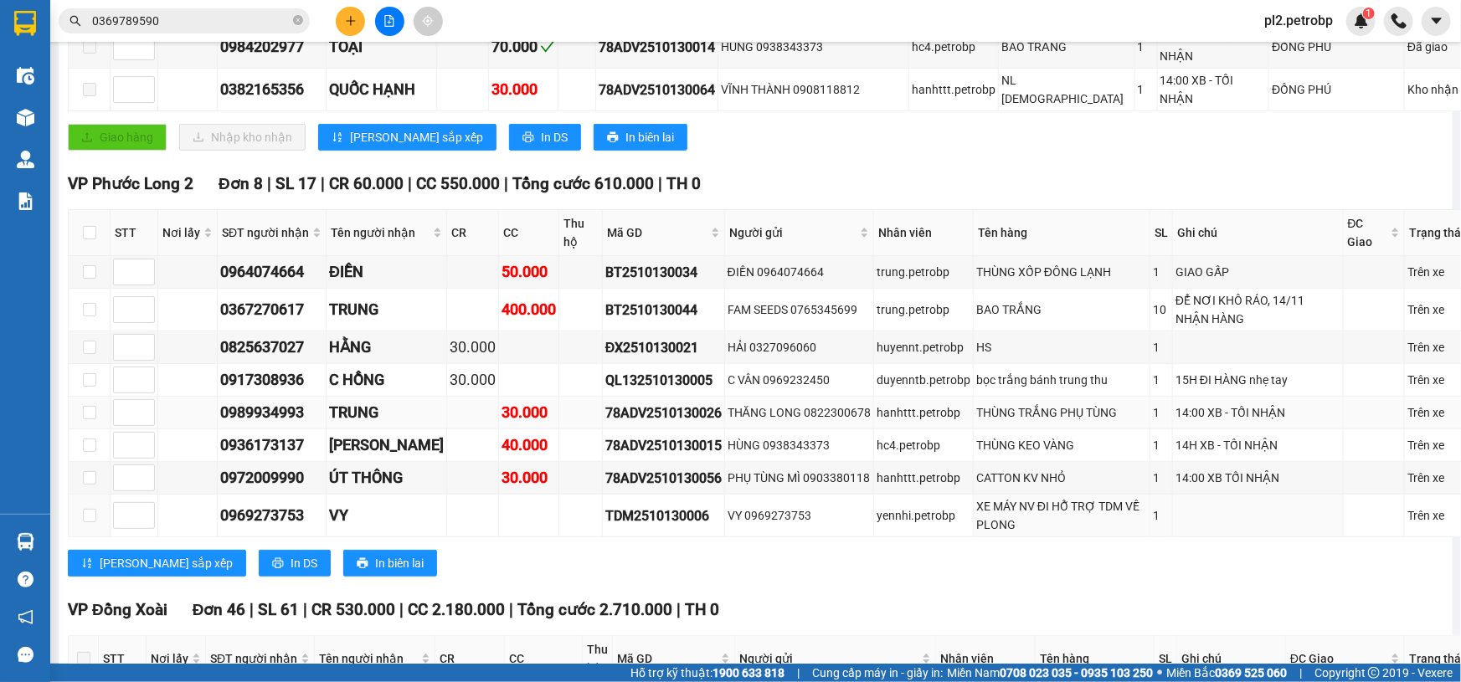
scroll to position [609, 0]
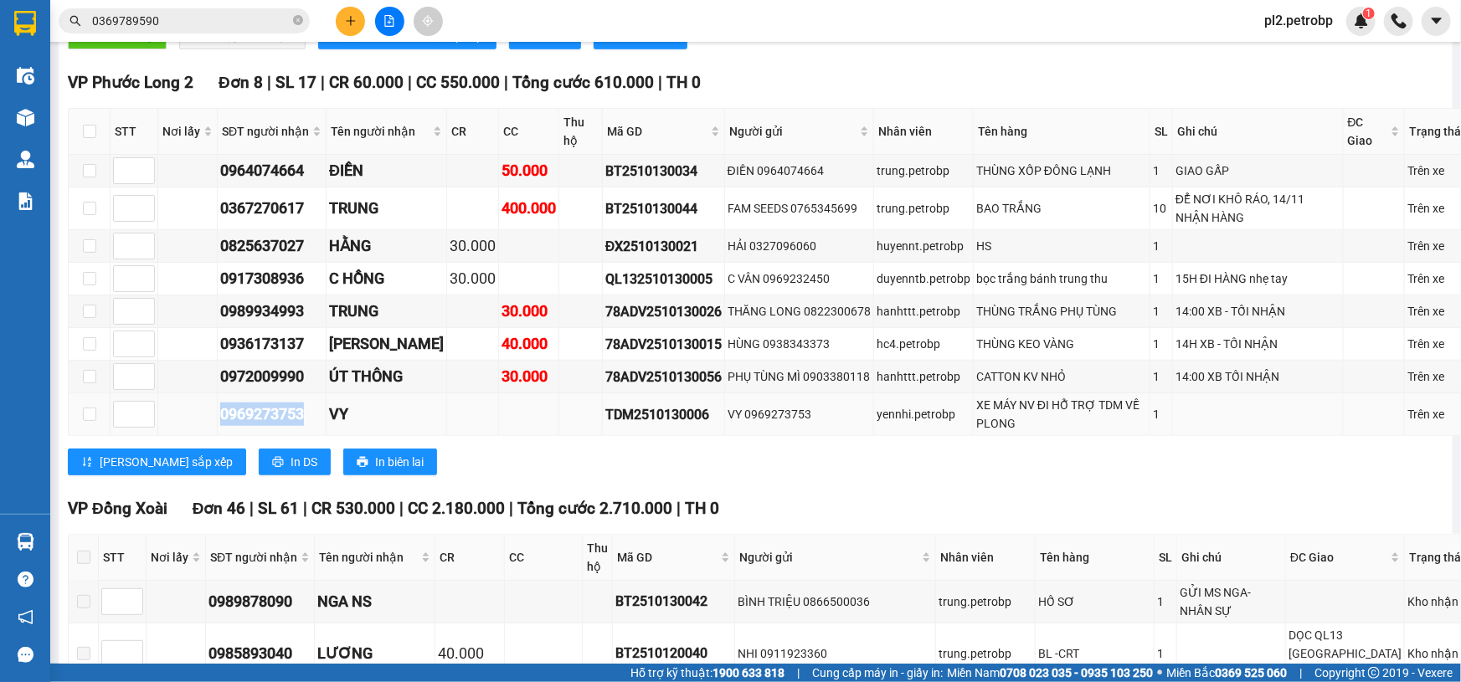
drag, startPoint x: 312, startPoint y: 398, endPoint x: 206, endPoint y: 396, distance: 105.5
click at [206, 396] on tr "0969273753 VY TDM2510130006 VY 0969273753 yennhi.petrobp XE MÁY NV ĐI HỖ TRỢ TD…" at bounding box center [776, 415] width 1414 height 43
drag, startPoint x: 231, startPoint y: 397, endPoint x: 628, endPoint y: 461, distance: 402.0
click at [628, 461] on div "[PERSON_NAME] sắp xếp In DS In biên lai" at bounding box center [775, 462] width 1414 height 27
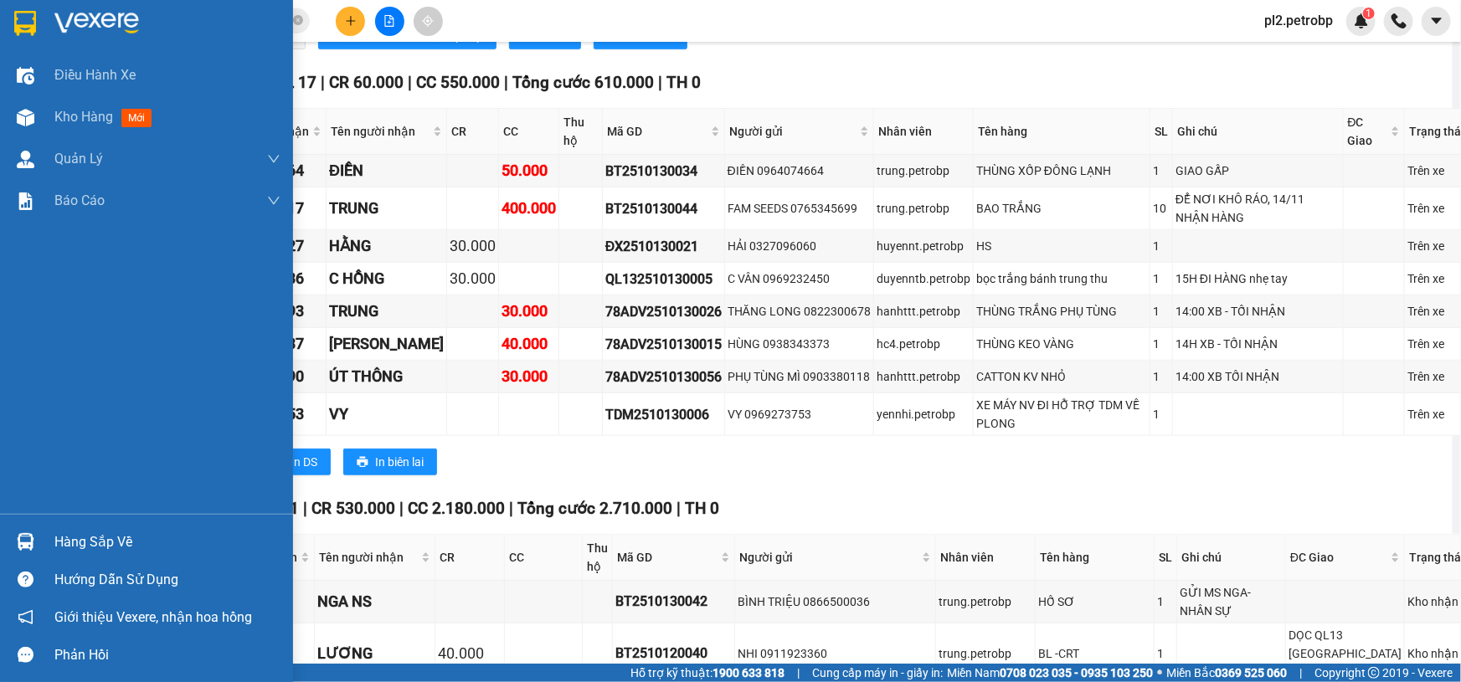
click at [117, 538] on div "Hàng sắp về" at bounding box center [167, 542] width 226 height 25
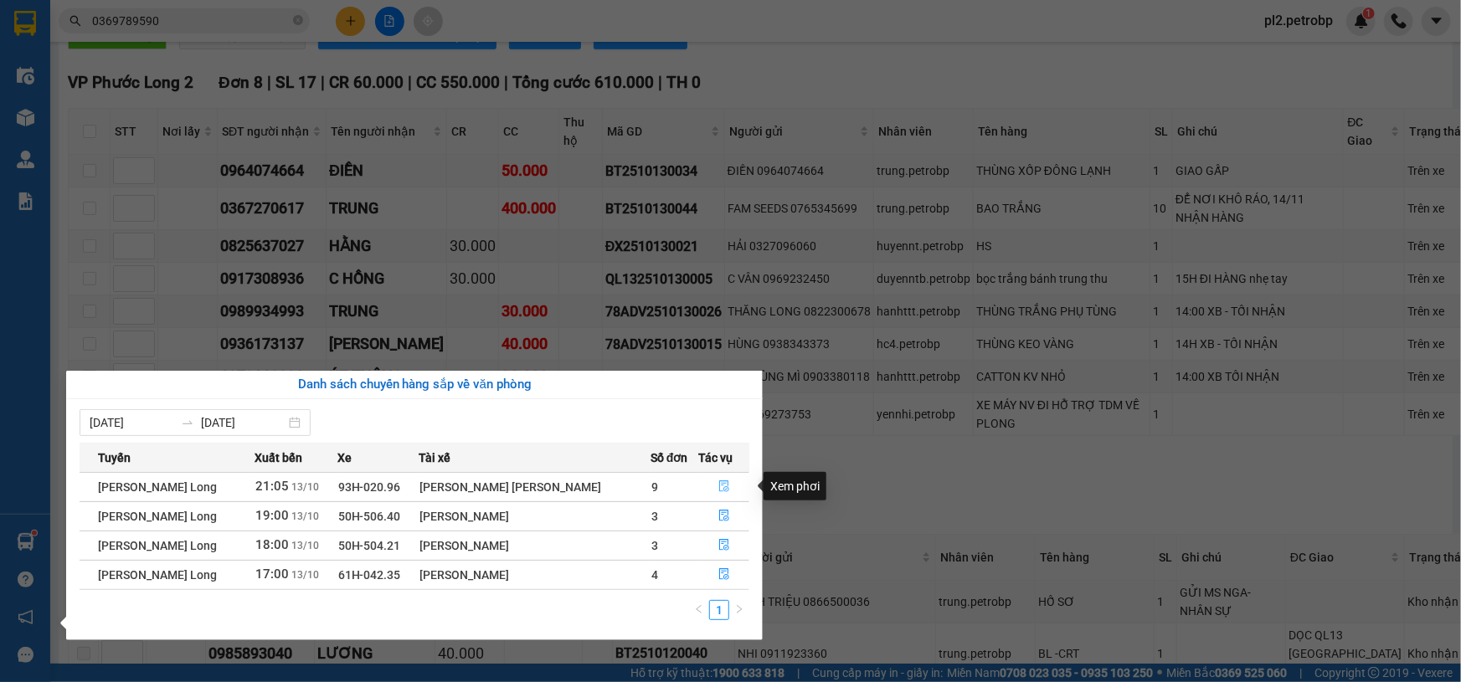
click at [719, 485] on icon "file-done" at bounding box center [724, 487] width 12 height 12
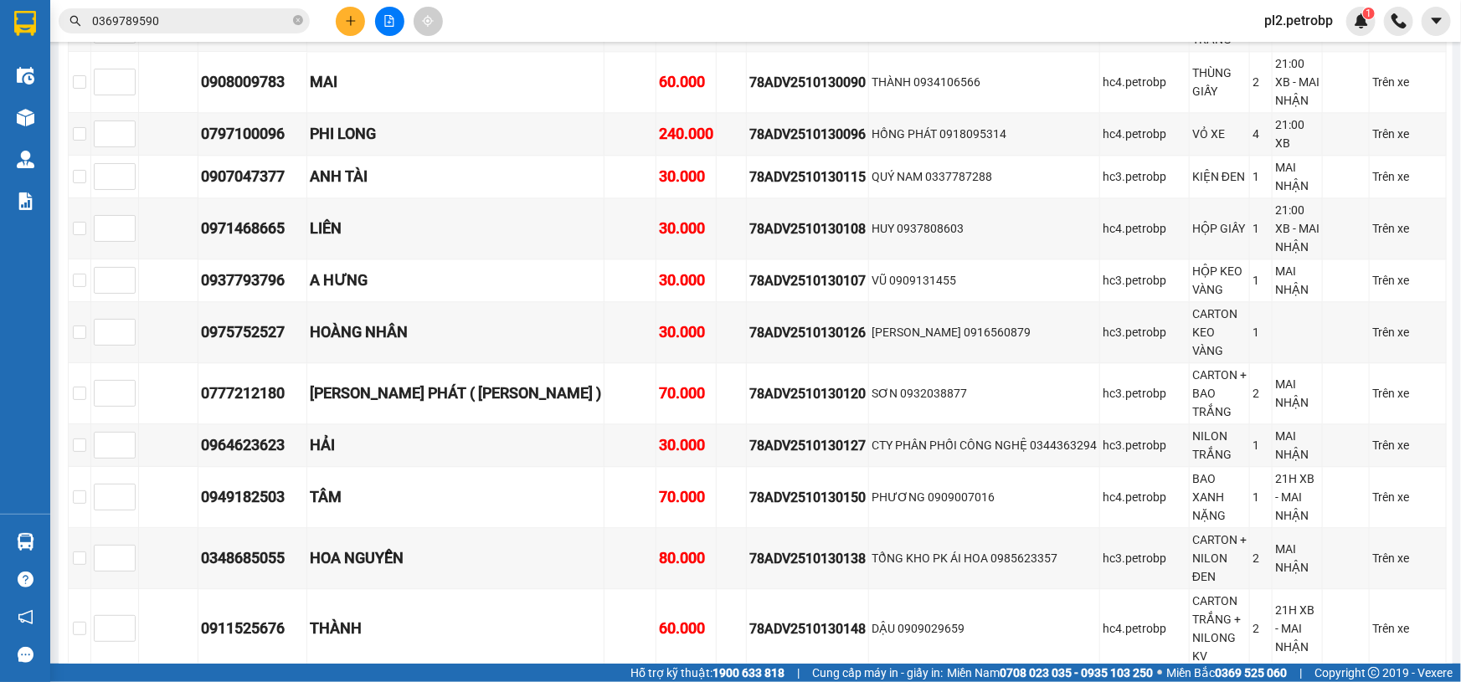
scroll to position [2030, 0]
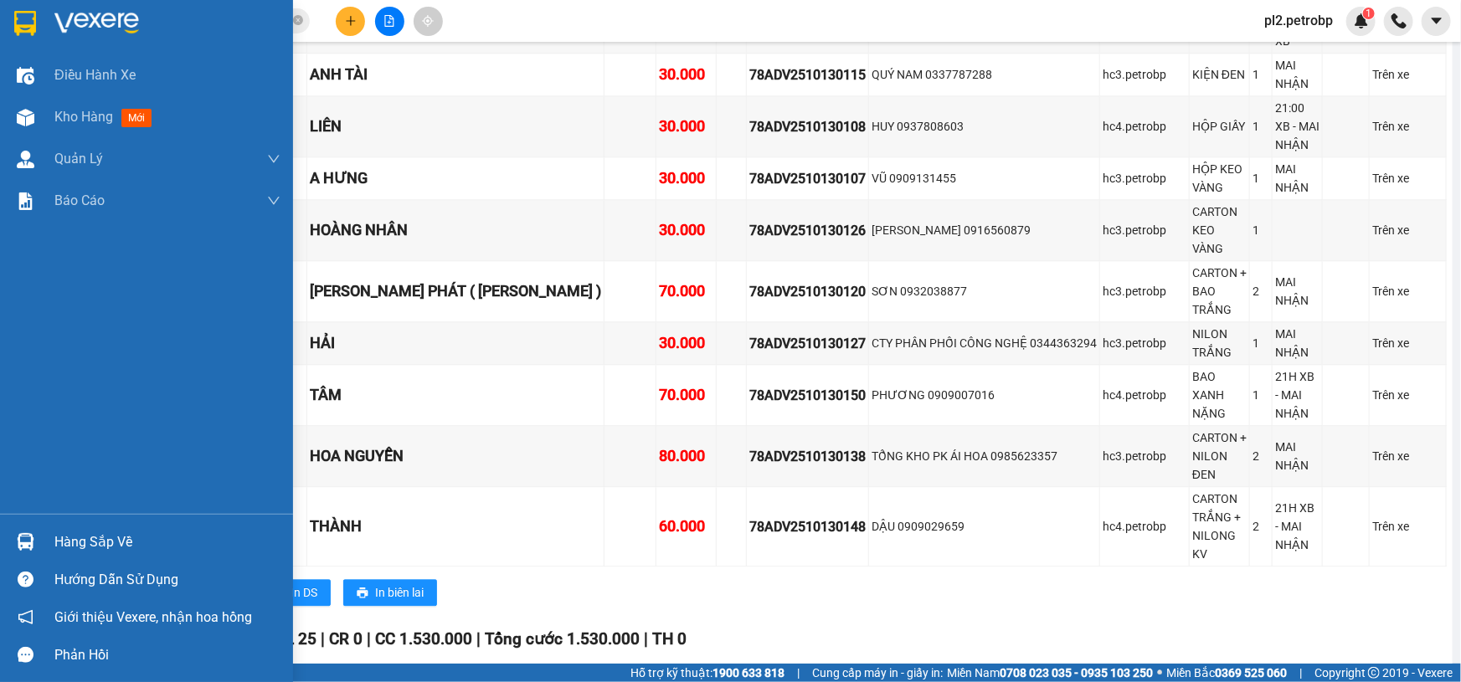
click at [51, 544] on div "Hàng sắp về" at bounding box center [146, 542] width 293 height 38
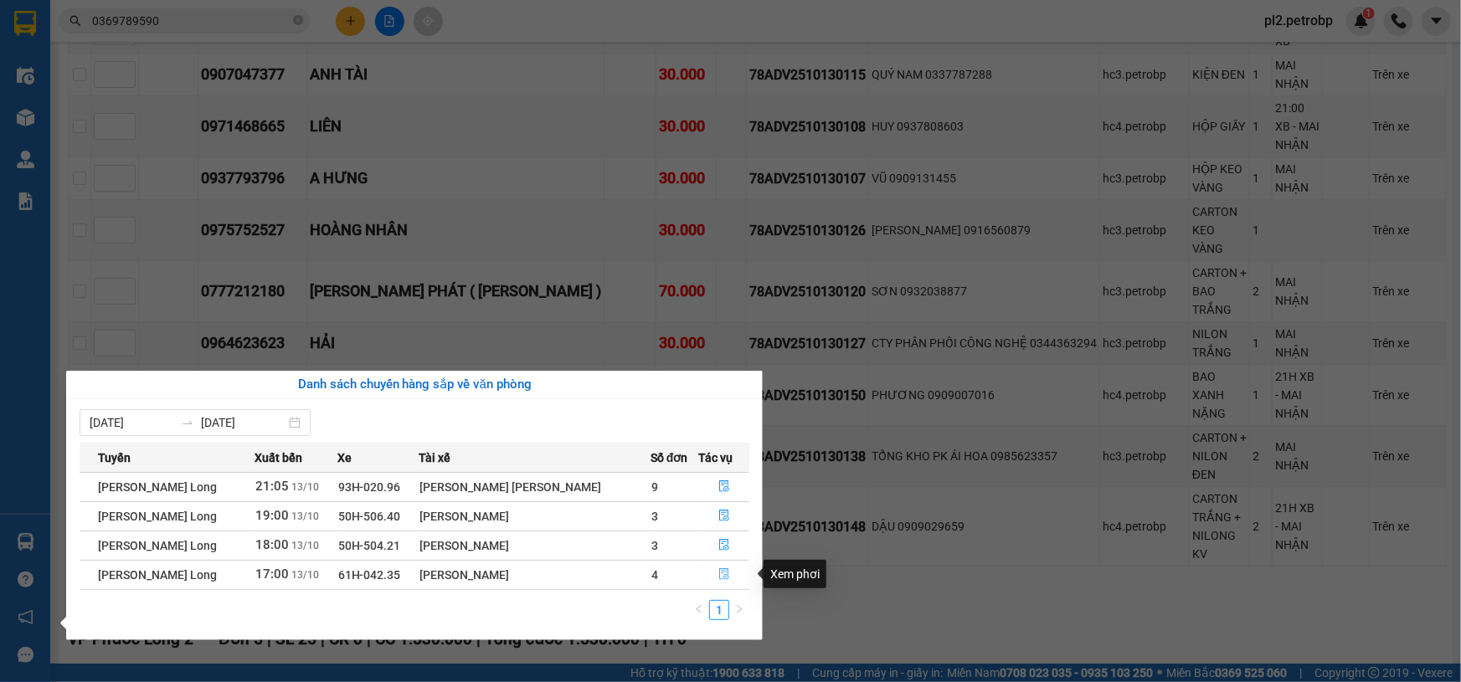
click at [710, 574] on button "button" at bounding box center [724, 575] width 49 height 27
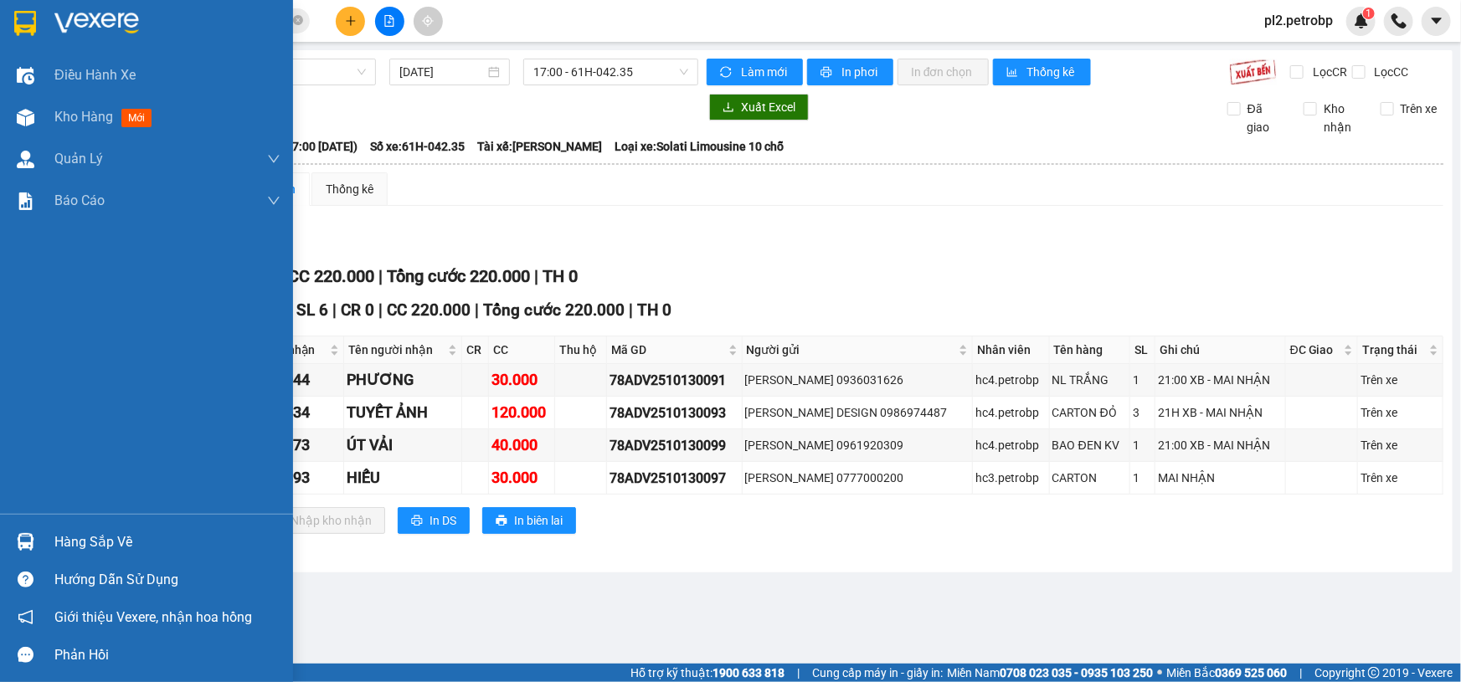
click at [90, 545] on div "Hàng sắp về" at bounding box center [167, 542] width 226 height 25
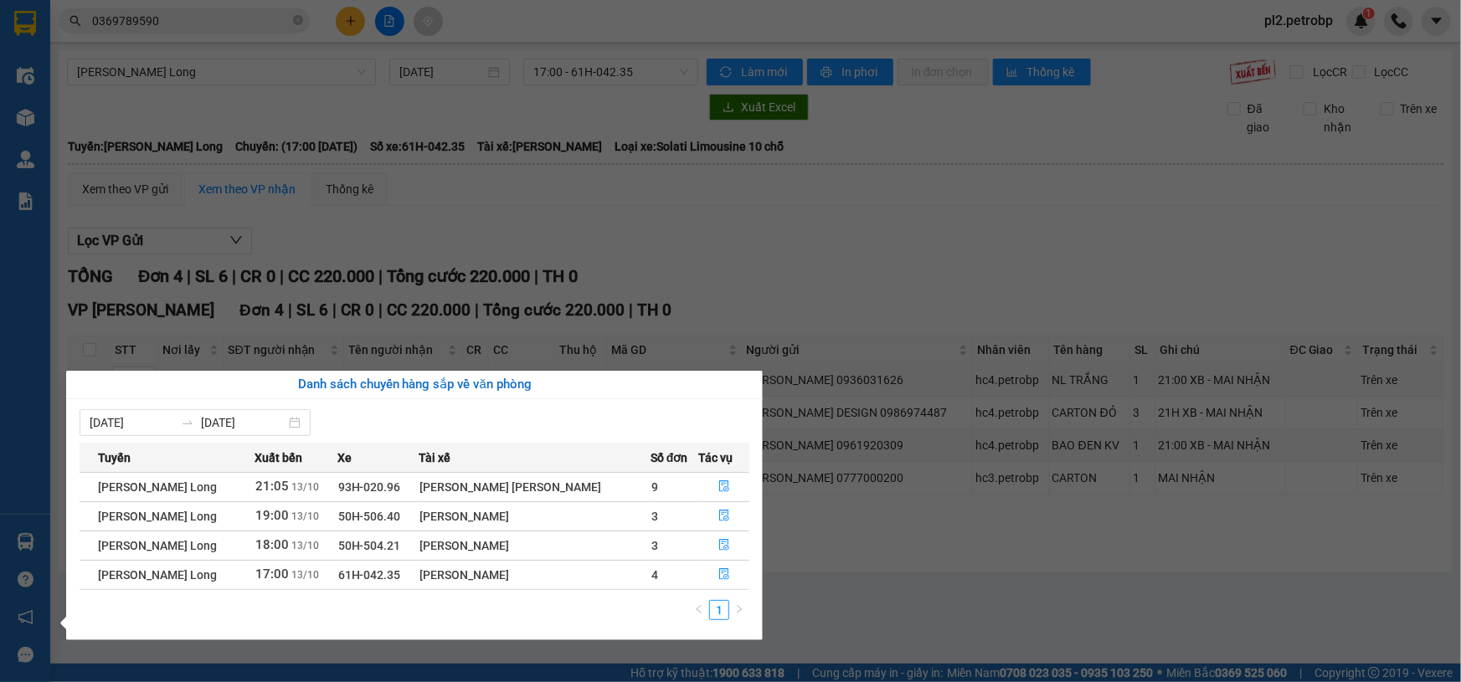
click at [848, 569] on section "Kết quả [PERSON_NAME] ( 16 ) Bộ lọc Ngày tạo [PERSON_NAME] nhất Mã ĐH Trạng thá…" at bounding box center [730, 341] width 1461 height 682
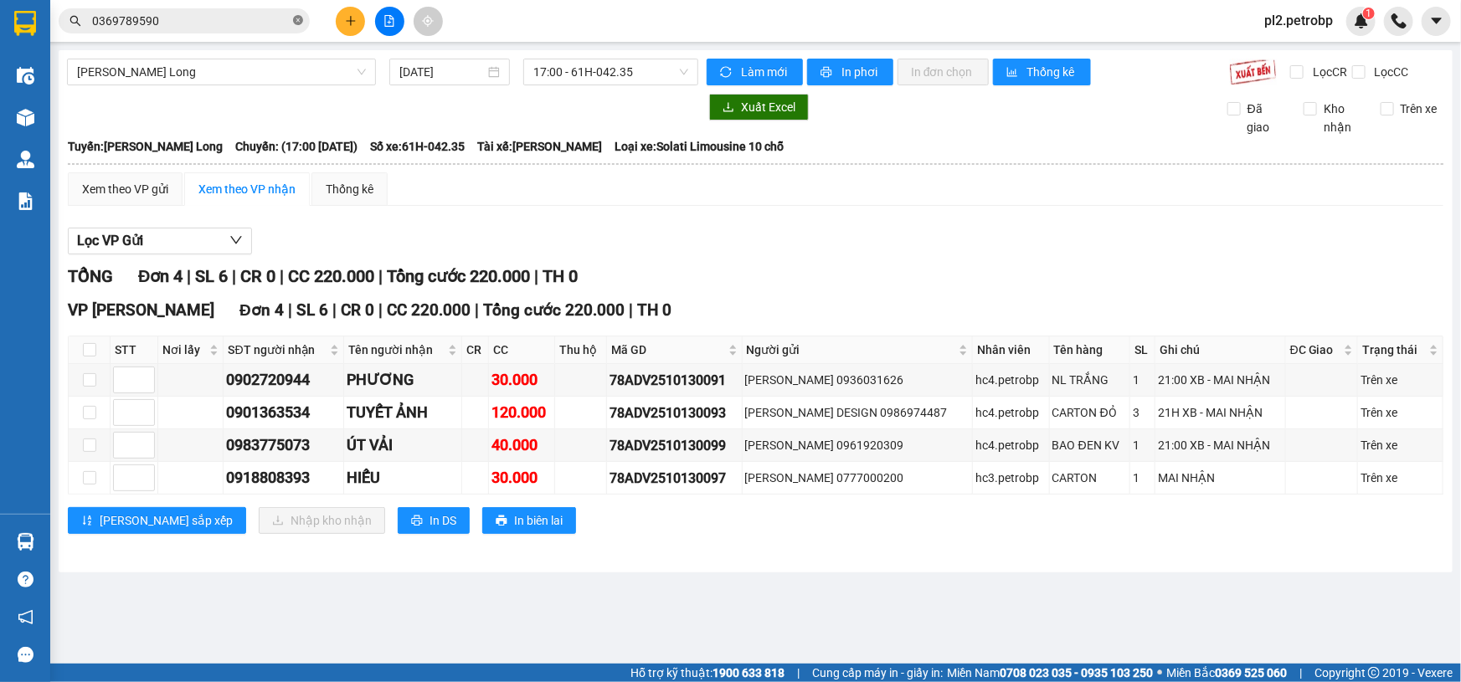
click at [296, 19] on icon "close-circle" at bounding box center [298, 20] width 10 height 10
click at [284, 20] on input "text" at bounding box center [191, 21] width 198 height 18
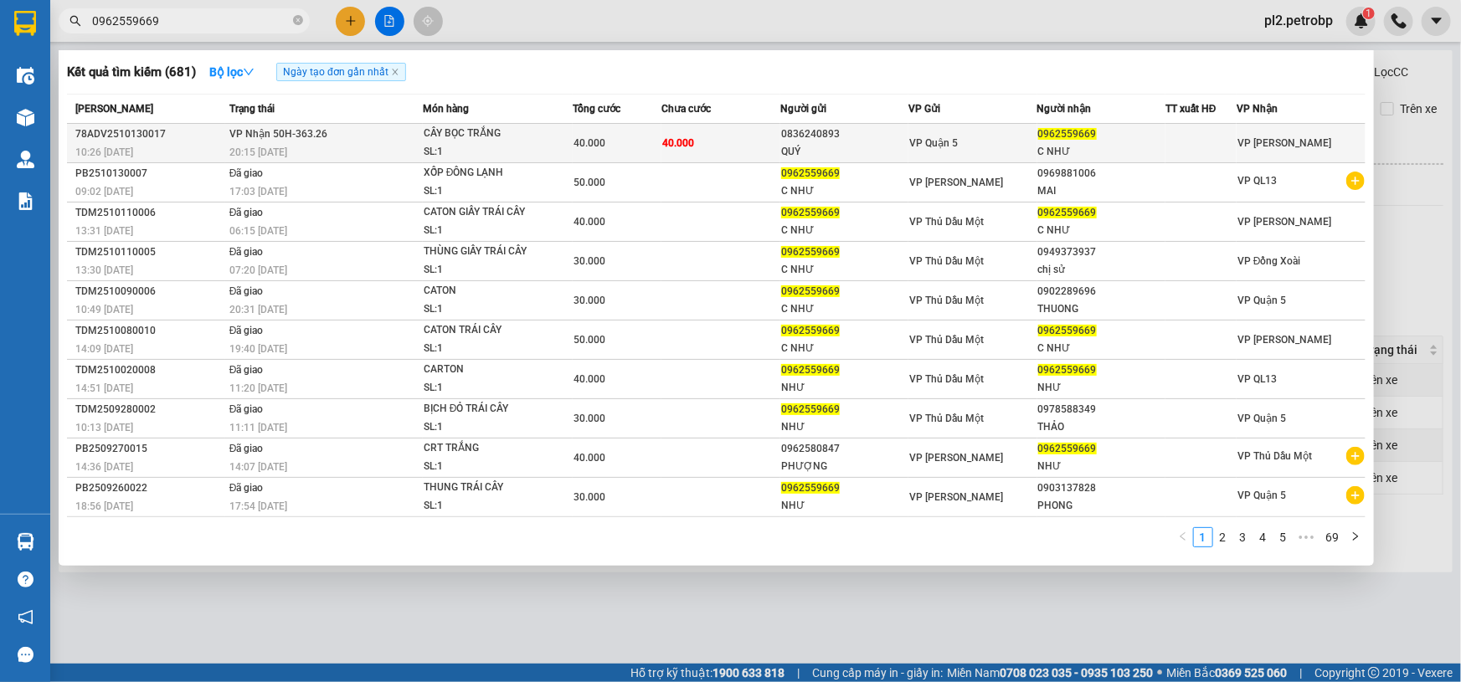
type input "0962559669"
click at [672, 137] on span "40.000" at bounding box center [678, 143] width 32 height 12
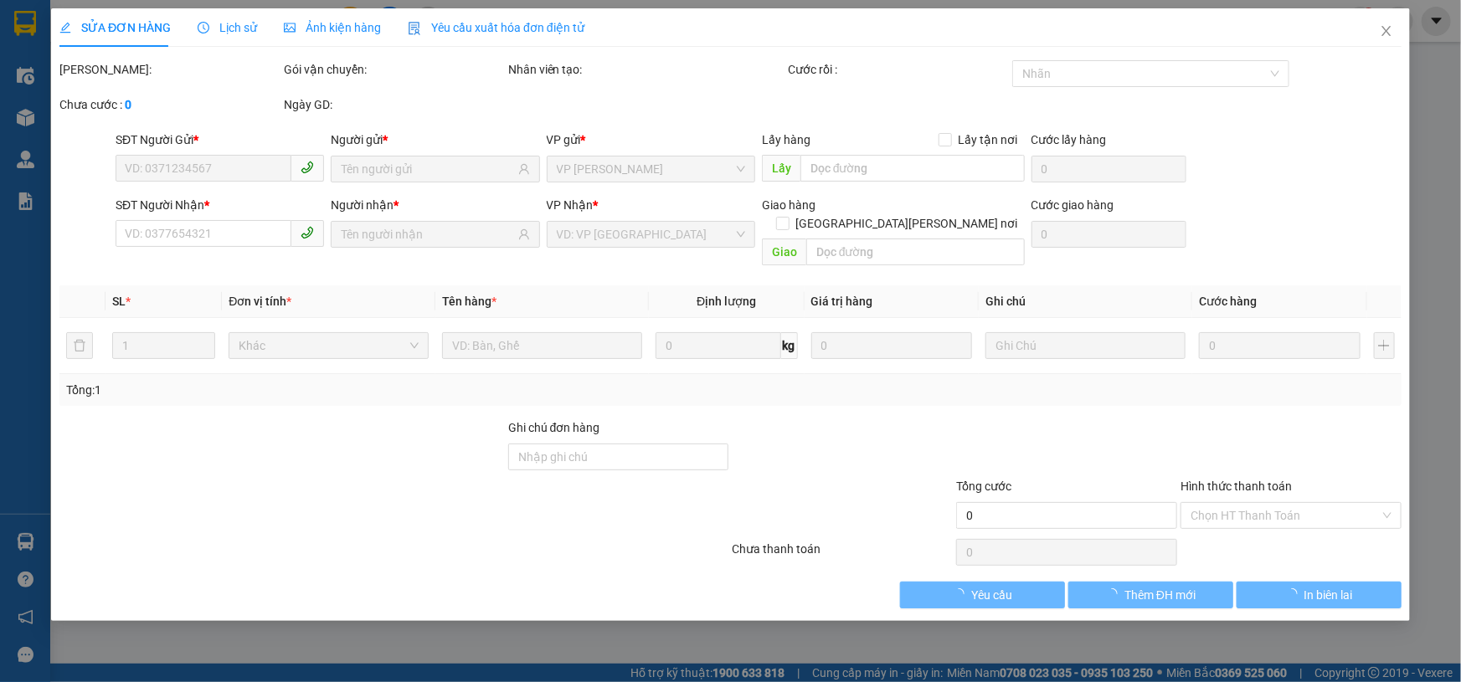
type input "0836240893"
type input "QUÝ"
type input "0962559669"
type input "C NHƯ"
type input "40.000"
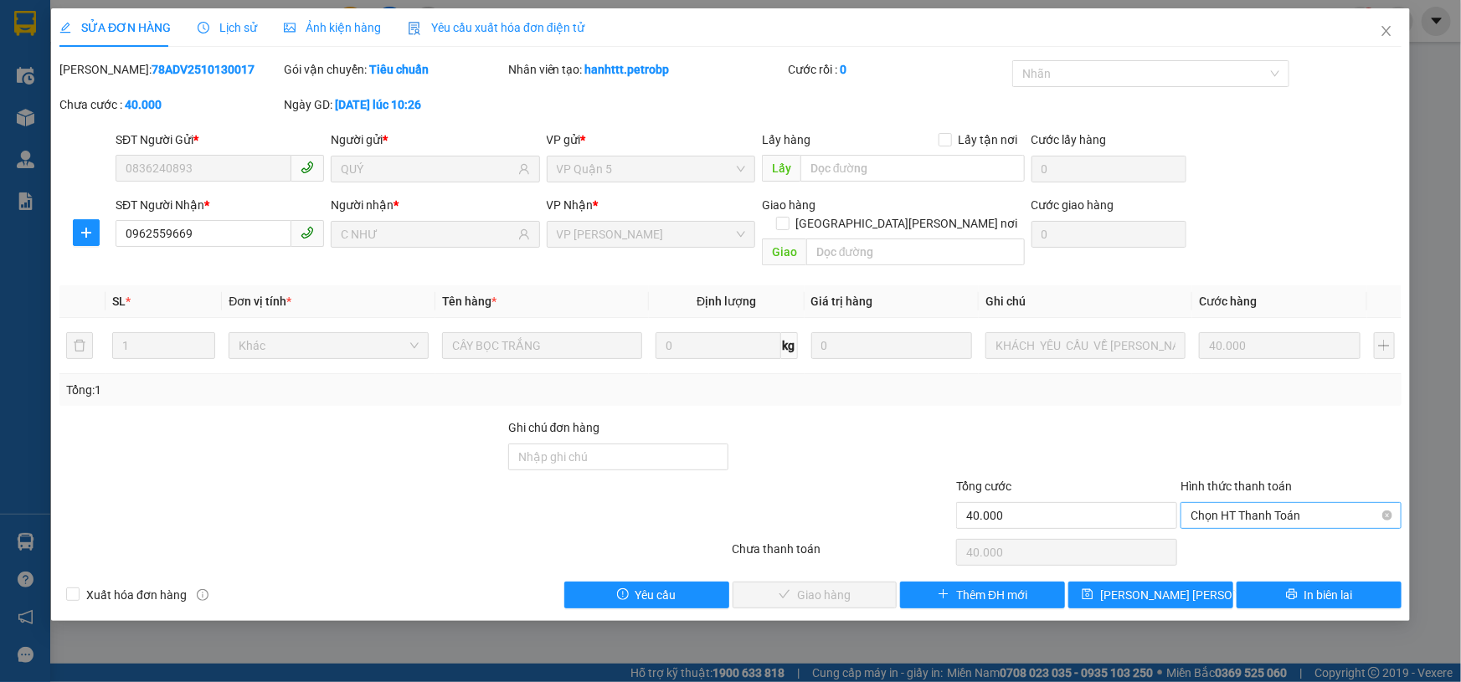
click at [1239, 503] on span "Chọn HT Thanh Toán" at bounding box center [1291, 515] width 201 height 25
click at [1243, 528] on div "Tại văn phòng" at bounding box center [1291, 530] width 201 height 18
type input "0"
click at [877, 582] on button "Giao hàng" at bounding box center [815, 595] width 165 height 27
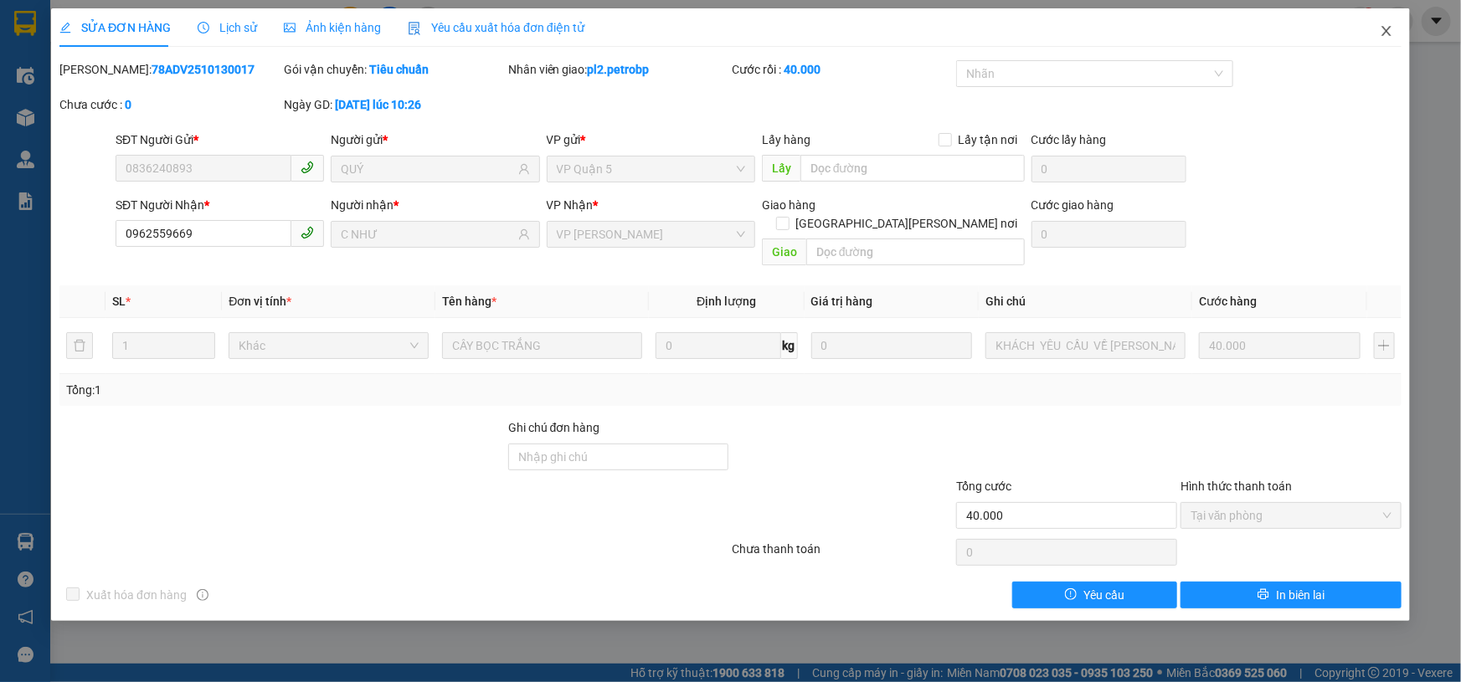
click at [1390, 33] on icon "close" at bounding box center [1386, 30] width 13 height 13
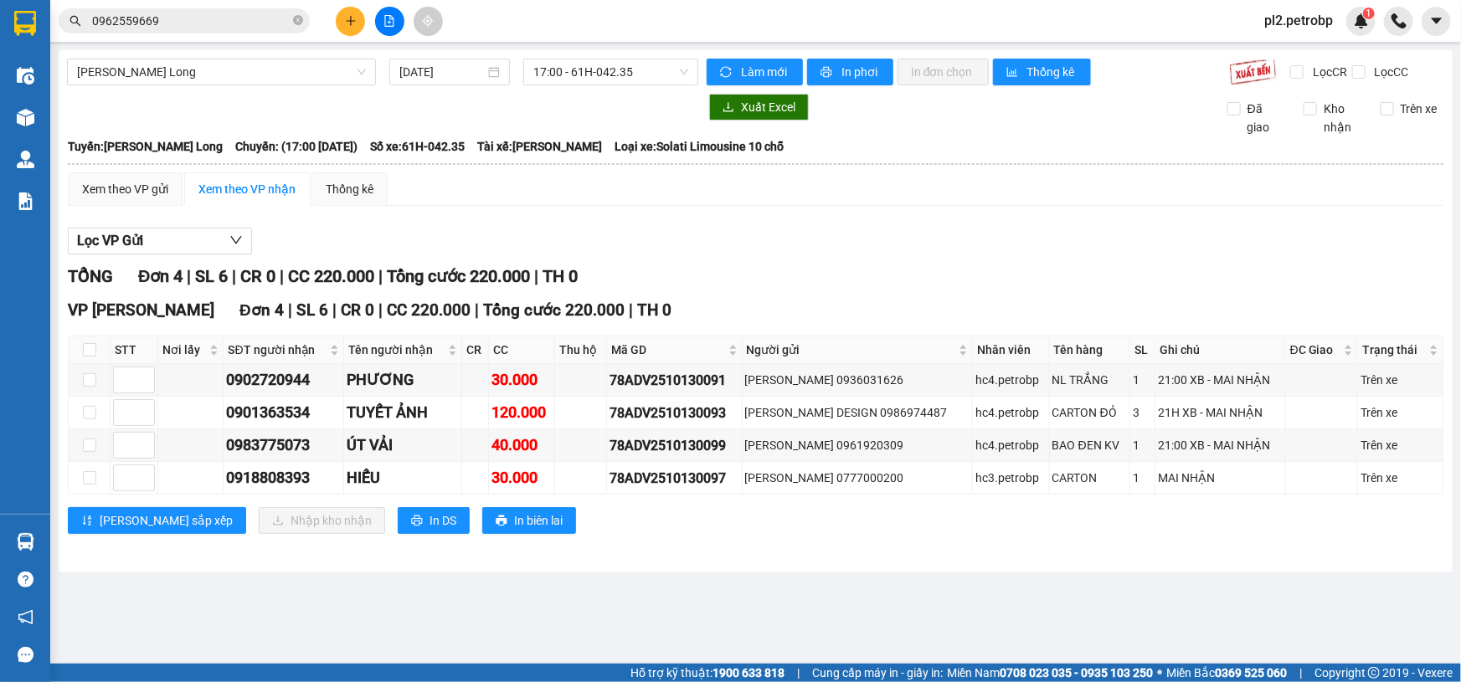
click at [352, 10] on button at bounding box center [350, 21] width 29 height 29
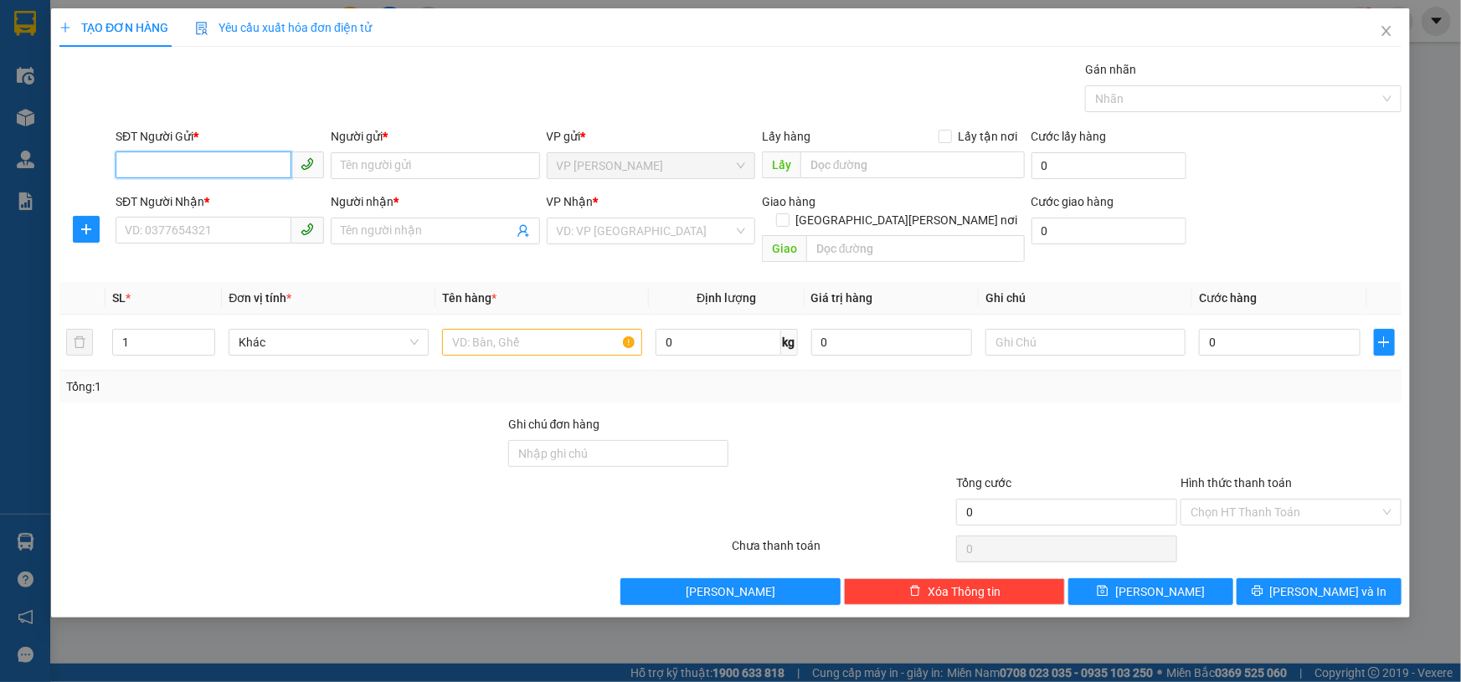
click at [205, 173] on input "SĐT Người Gửi *" at bounding box center [204, 165] width 176 height 27
click at [201, 200] on div "0973495913 - NK [GEOGRAPHIC_DATA]" at bounding box center [229, 199] width 207 height 18
type input "0973495913"
type input "NK VIỆT MỸ"
type input "0976810459"
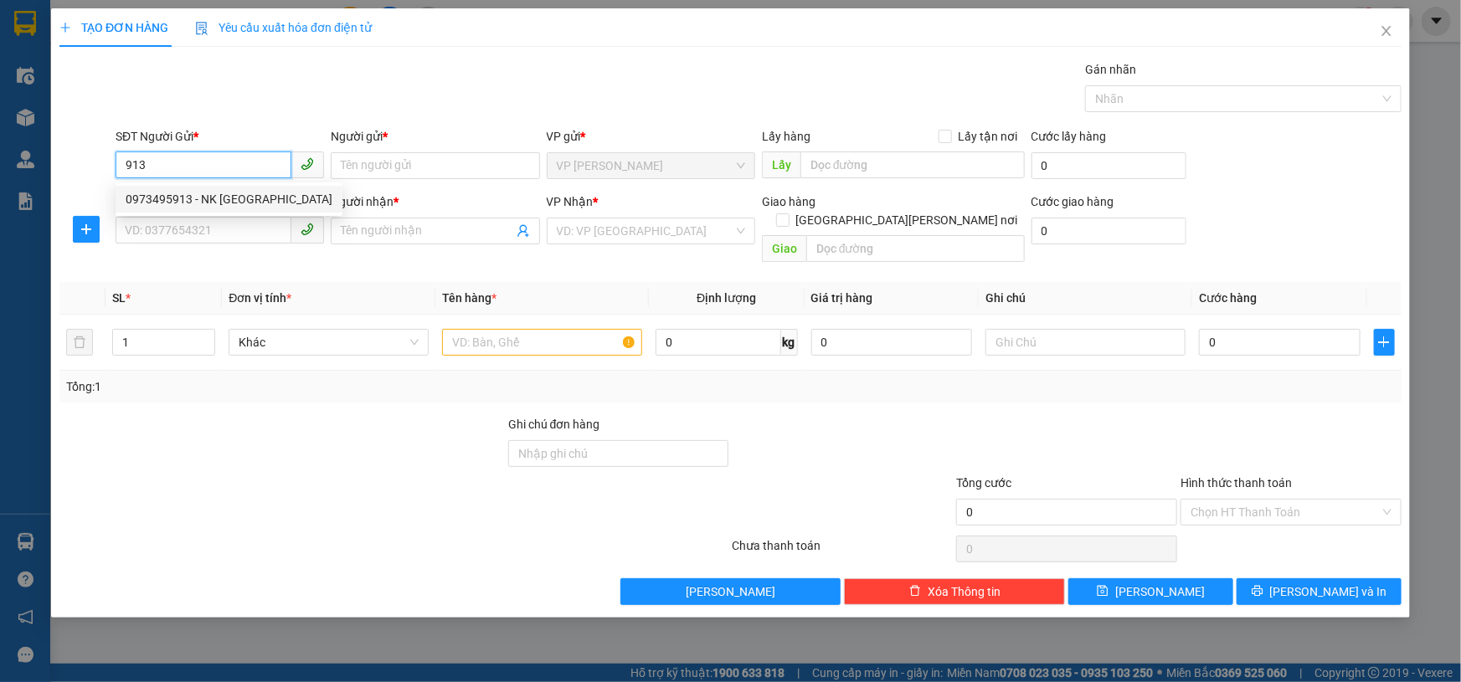
type input "HÂN"
type input "30.000"
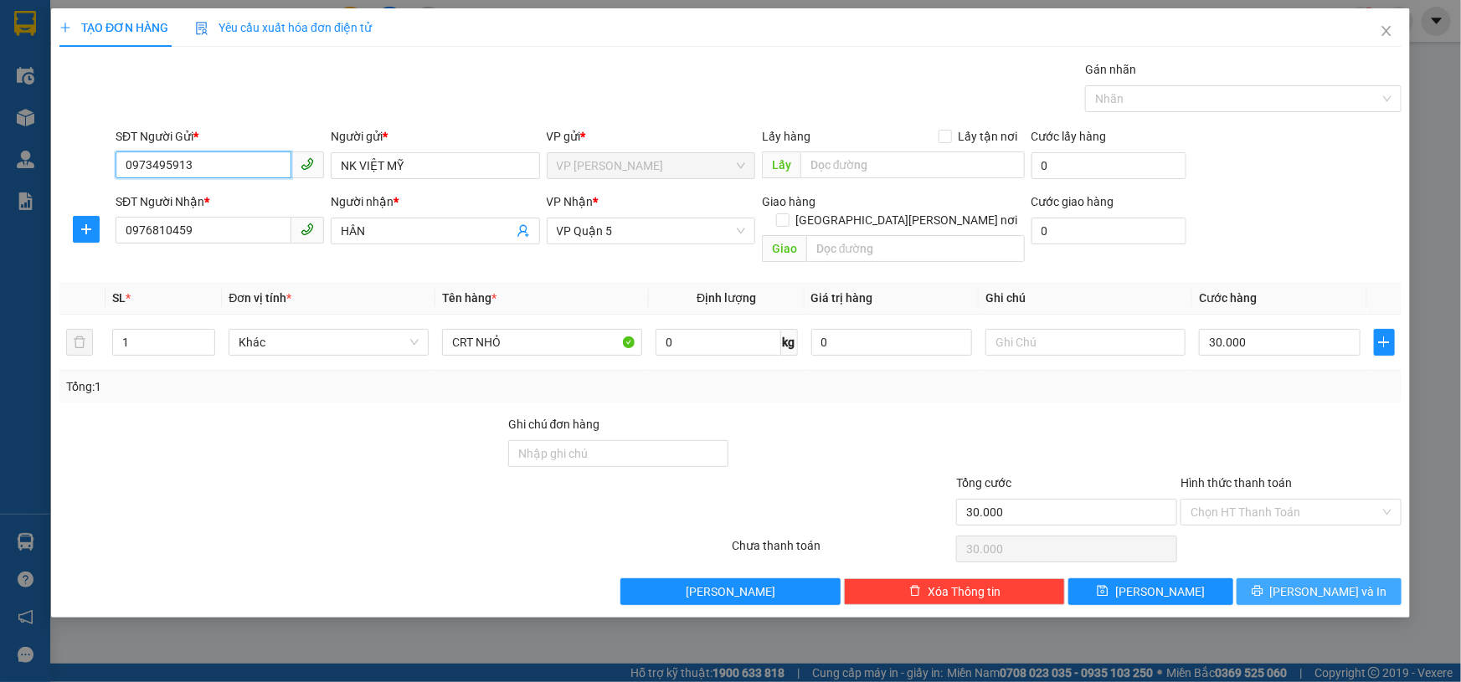
type input "0973495913"
drag, startPoint x: 1285, startPoint y: 575, endPoint x: 1274, endPoint y: 562, distance: 16.7
click at [1285, 579] on button "[PERSON_NAME] và In" at bounding box center [1319, 592] width 165 height 27
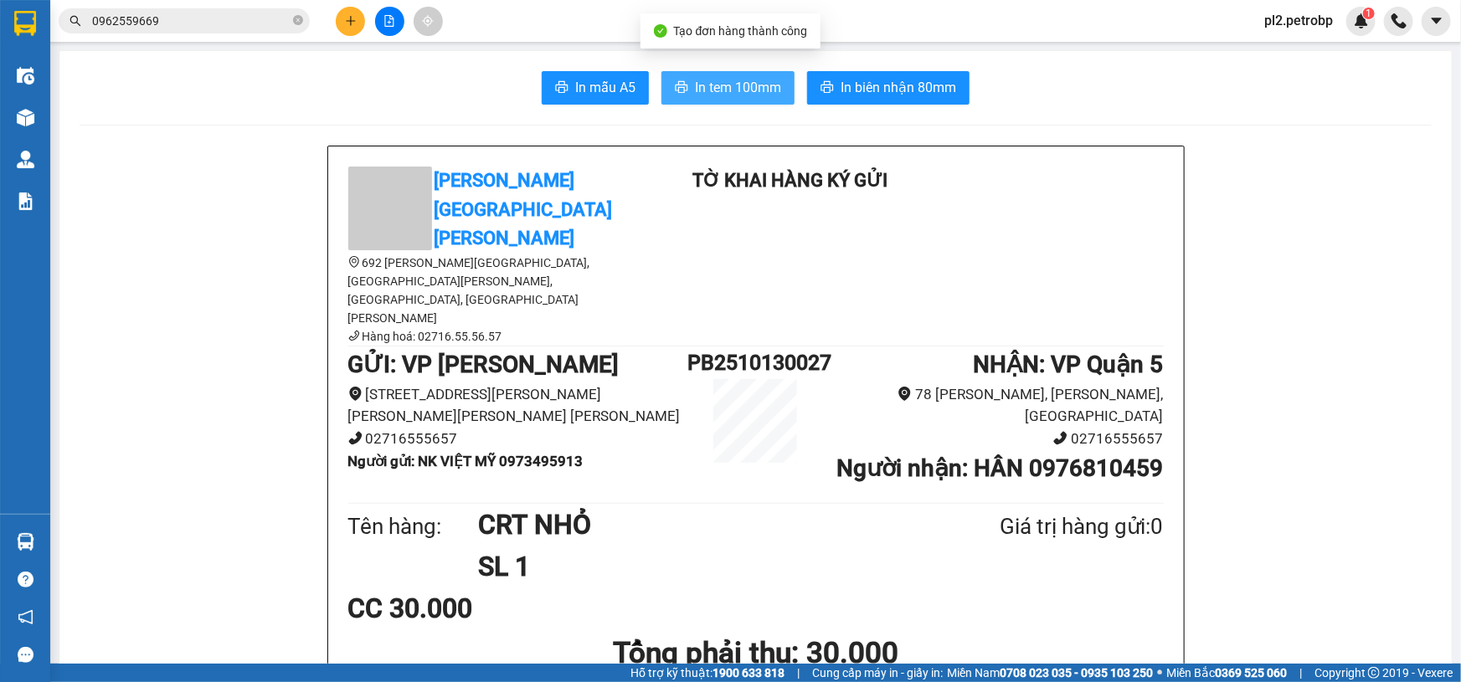
click at [747, 99] on button "In tem 100mm" at bounding box center [728, 87] width 133 height 33
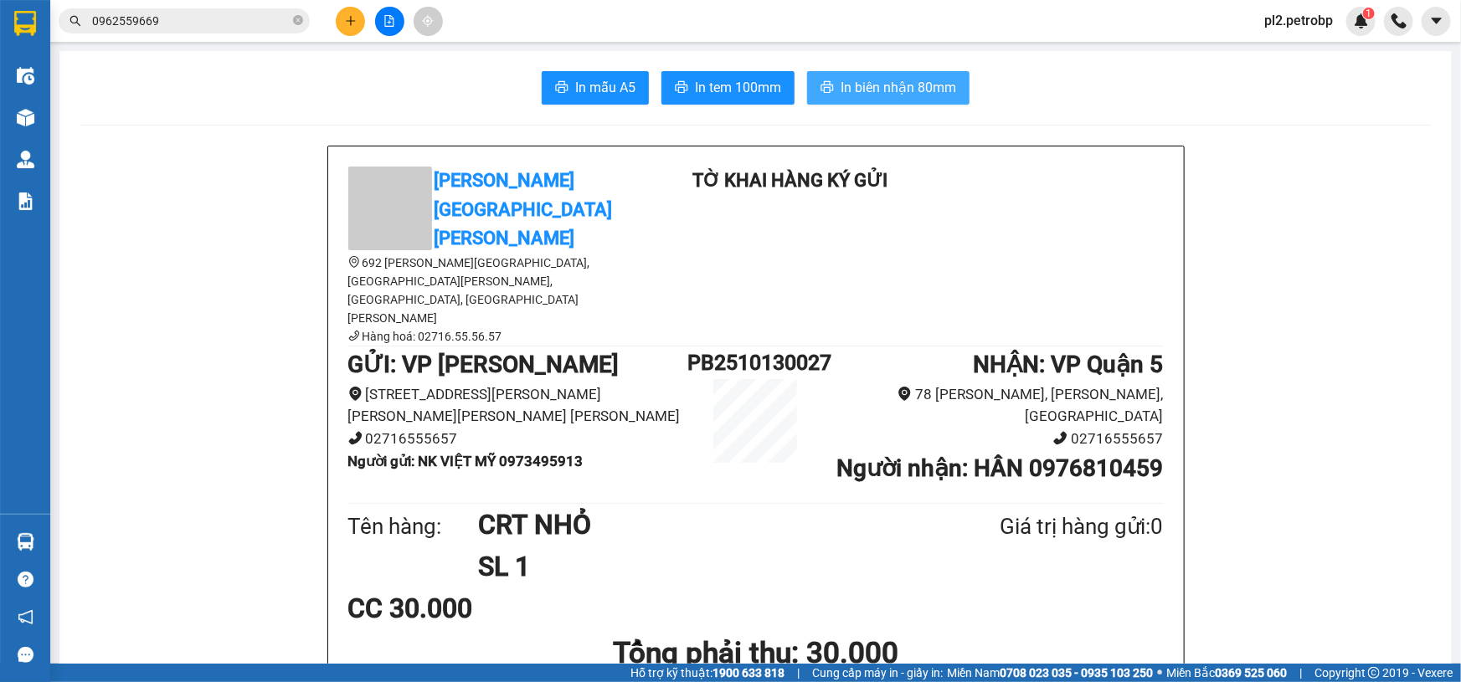
drag, startPoint x: 887, startPoint y: 81, endPoint x: 903, endPoint y: 76, distance: 16.7
click at [888, 80] on span "In biên nhận 80mm" at bounding box center [899, 87] width 116 height 21
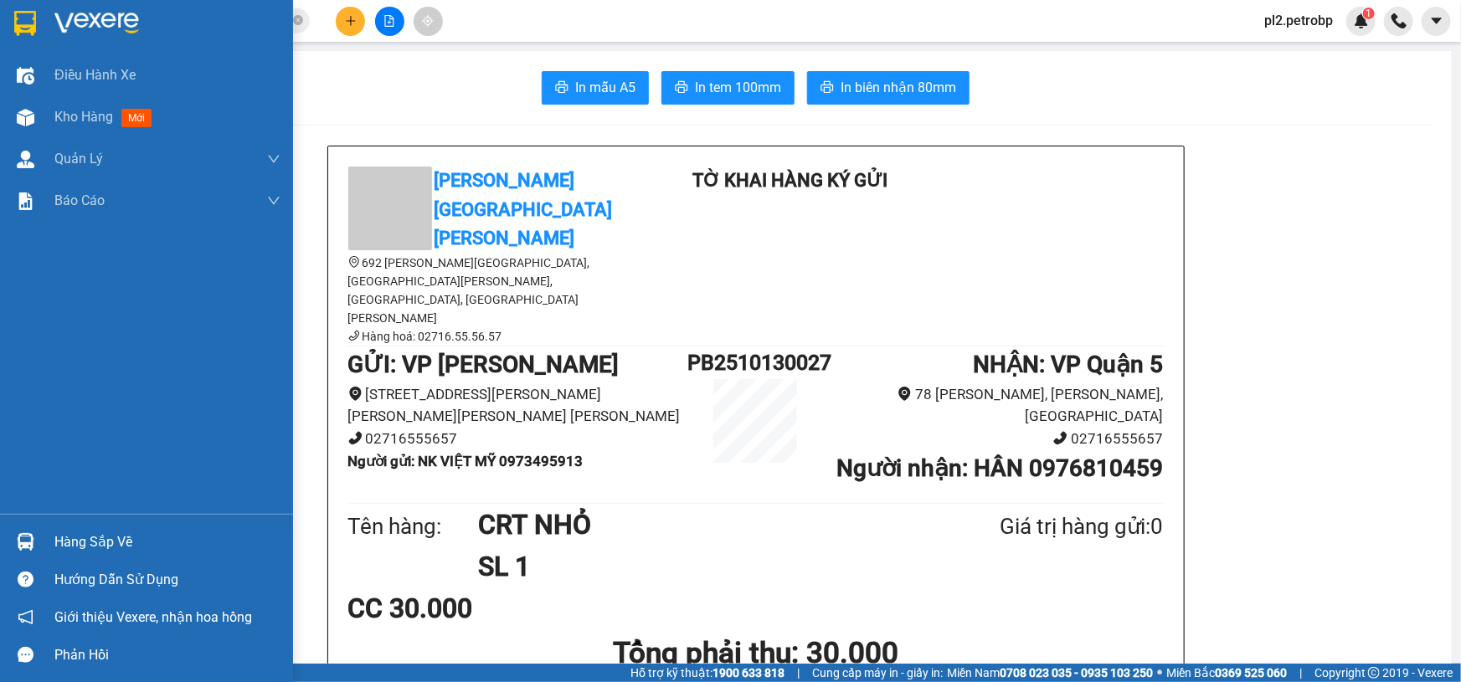
click at [67, 531] on div "Hàng sắp về" at bounding box center [167, 542] width 226 height 25
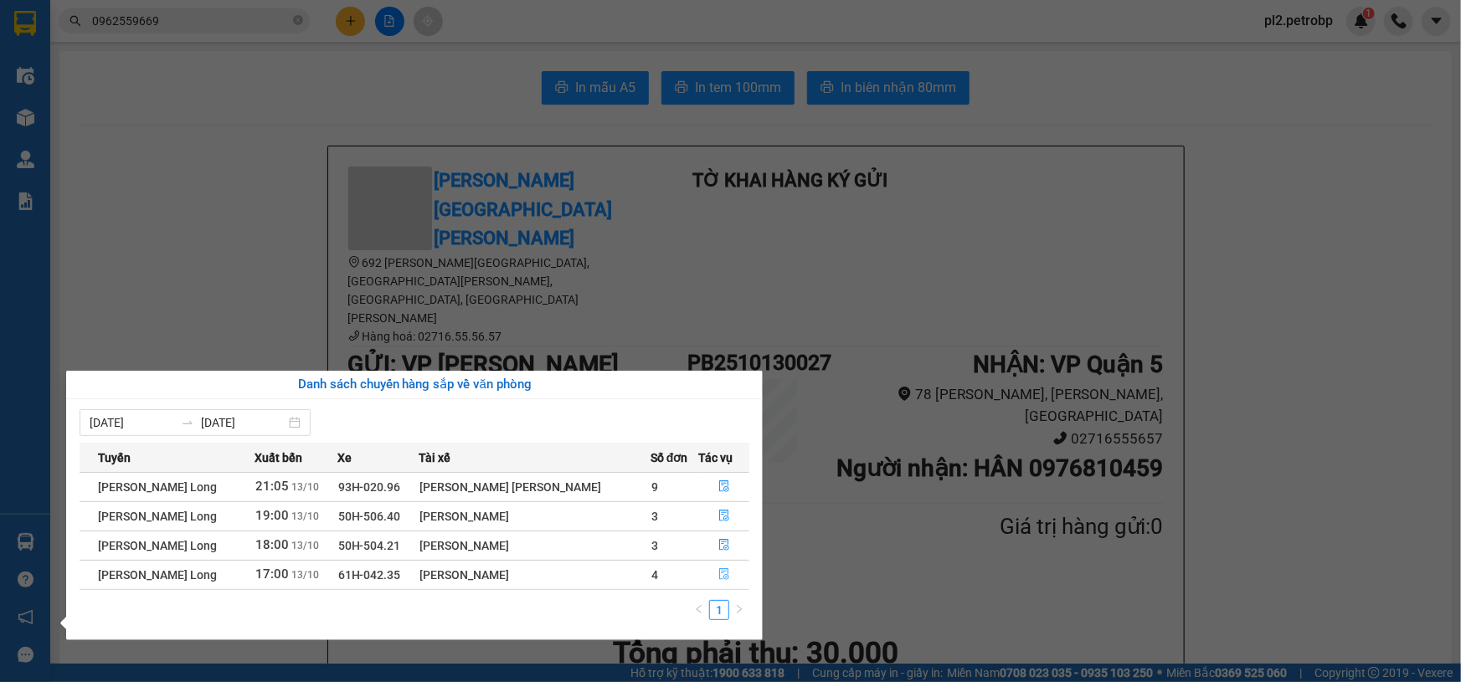
click at [724, 572] on icon "file-done" at bounding box center [724, 575] width 10 height 12
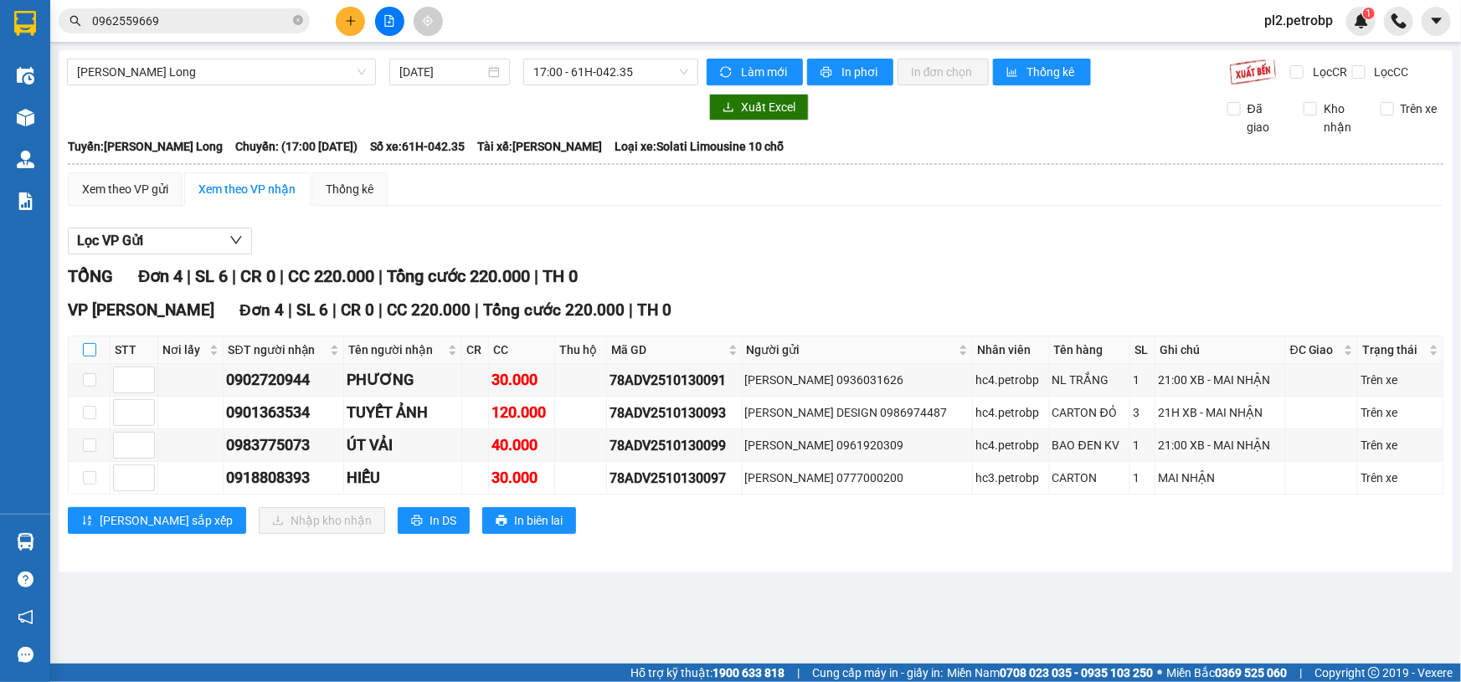
click at [90, 351] on input "checkbox" at bounding box center [89, 349] width 13 height 13
checkbox input "true"
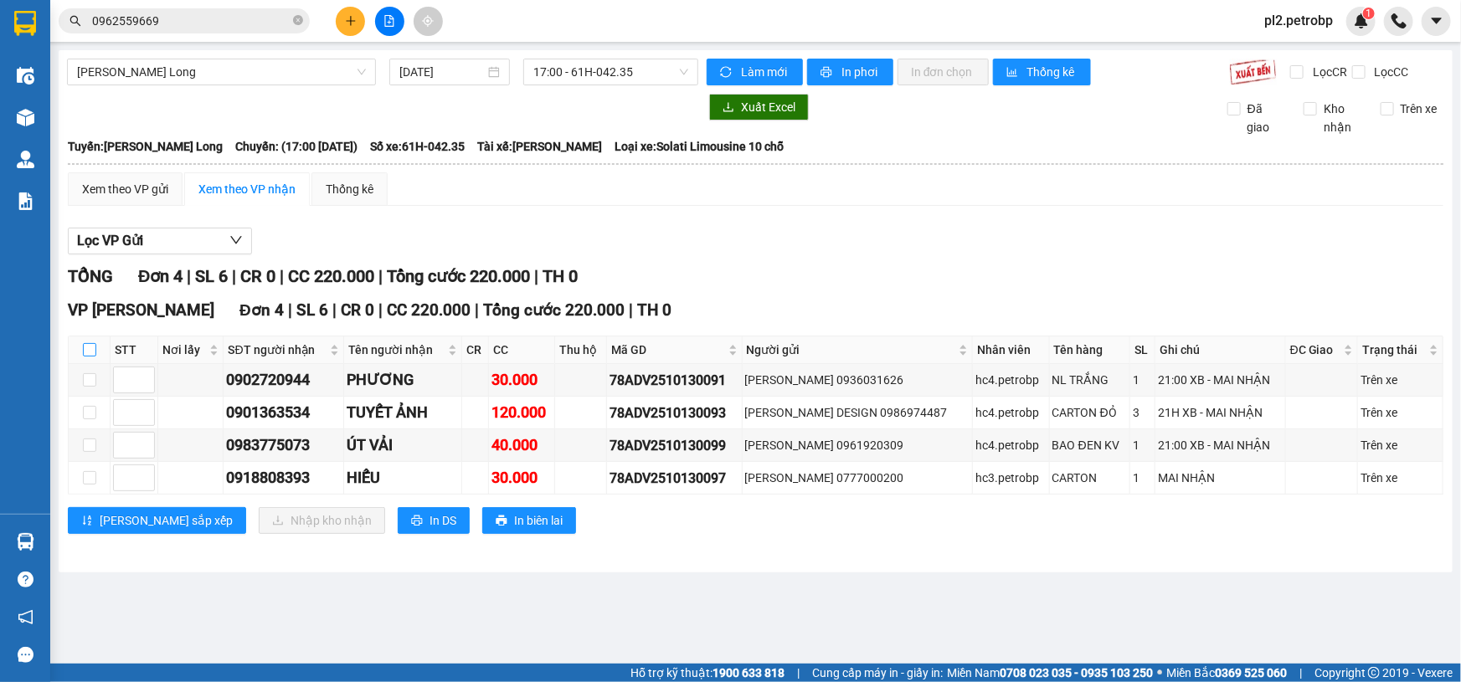
checkbox input "true"
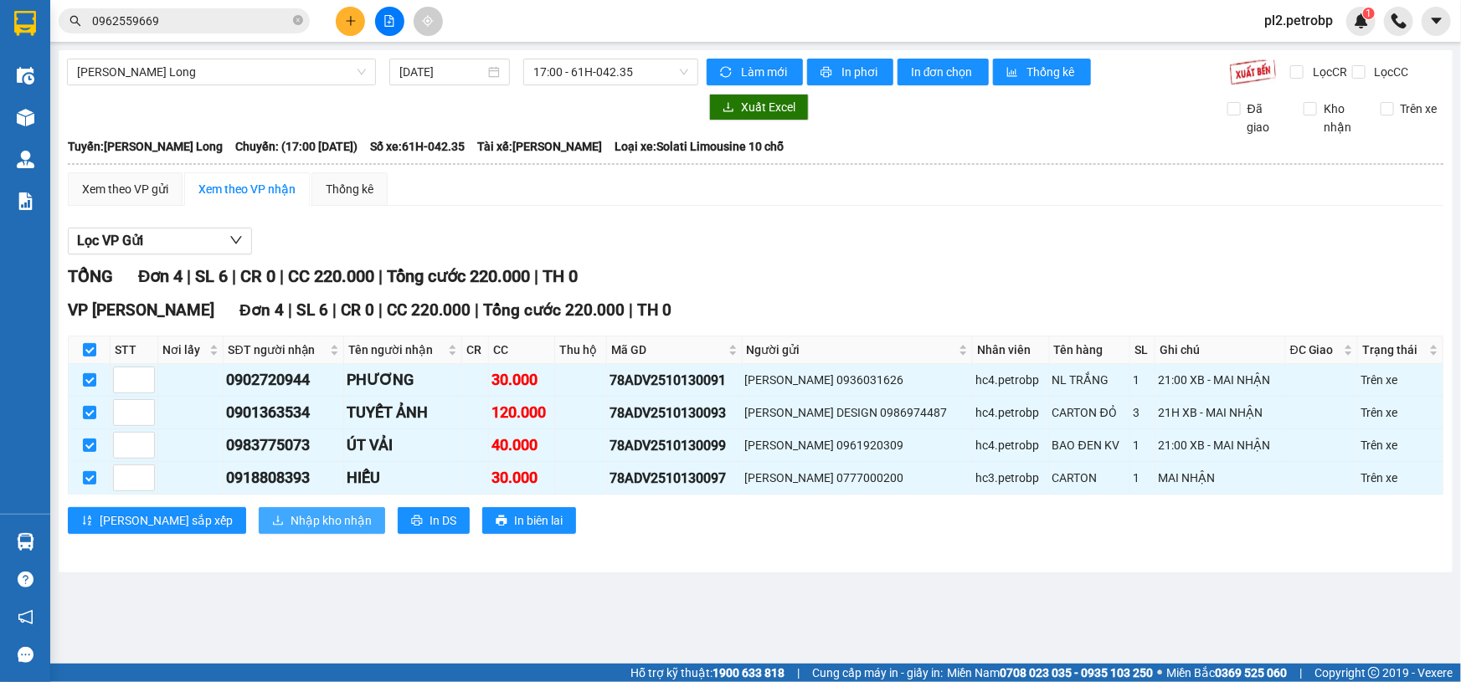
click at [273, 508] on button "Nhập kho nhận" at bounding box center [322, 520] width 126 height 27
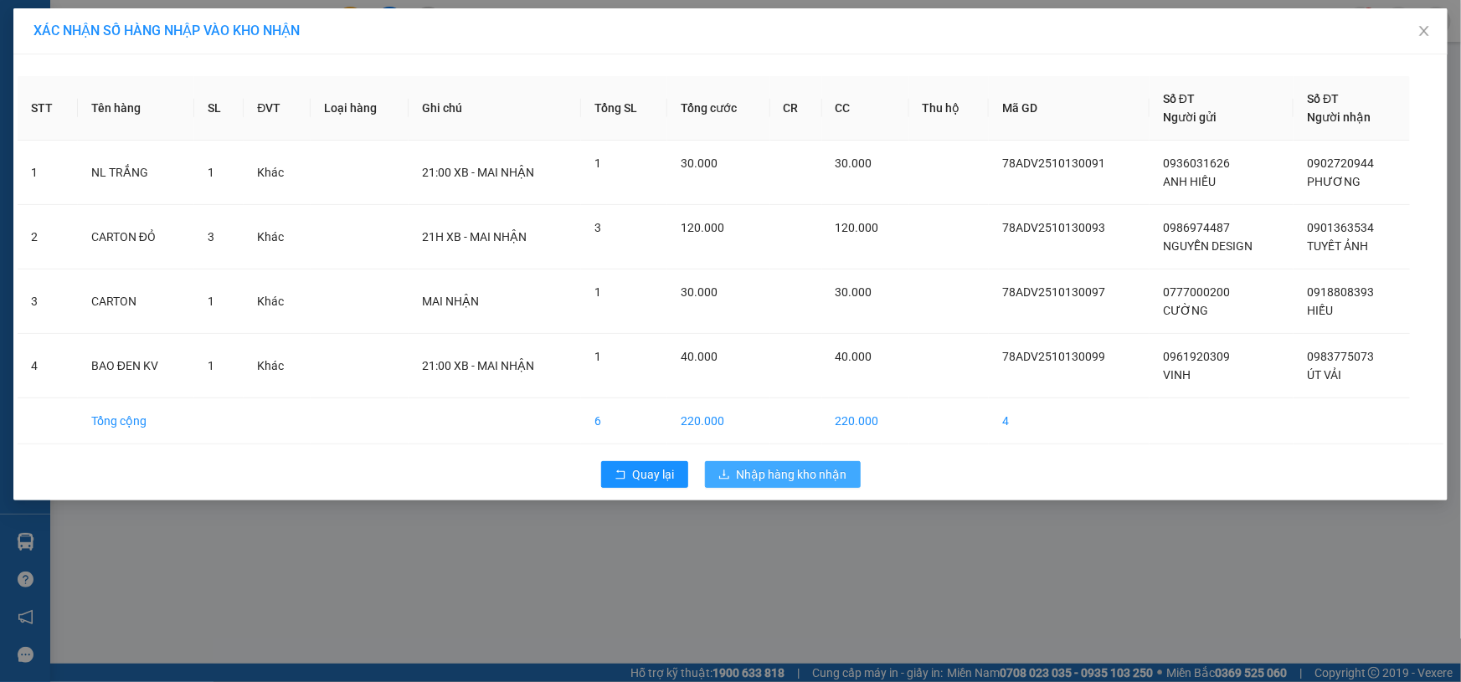
click at [810, 467] on span "Nhập hàng kho nhận" at bounding box center [792, 475] width 111 height 18
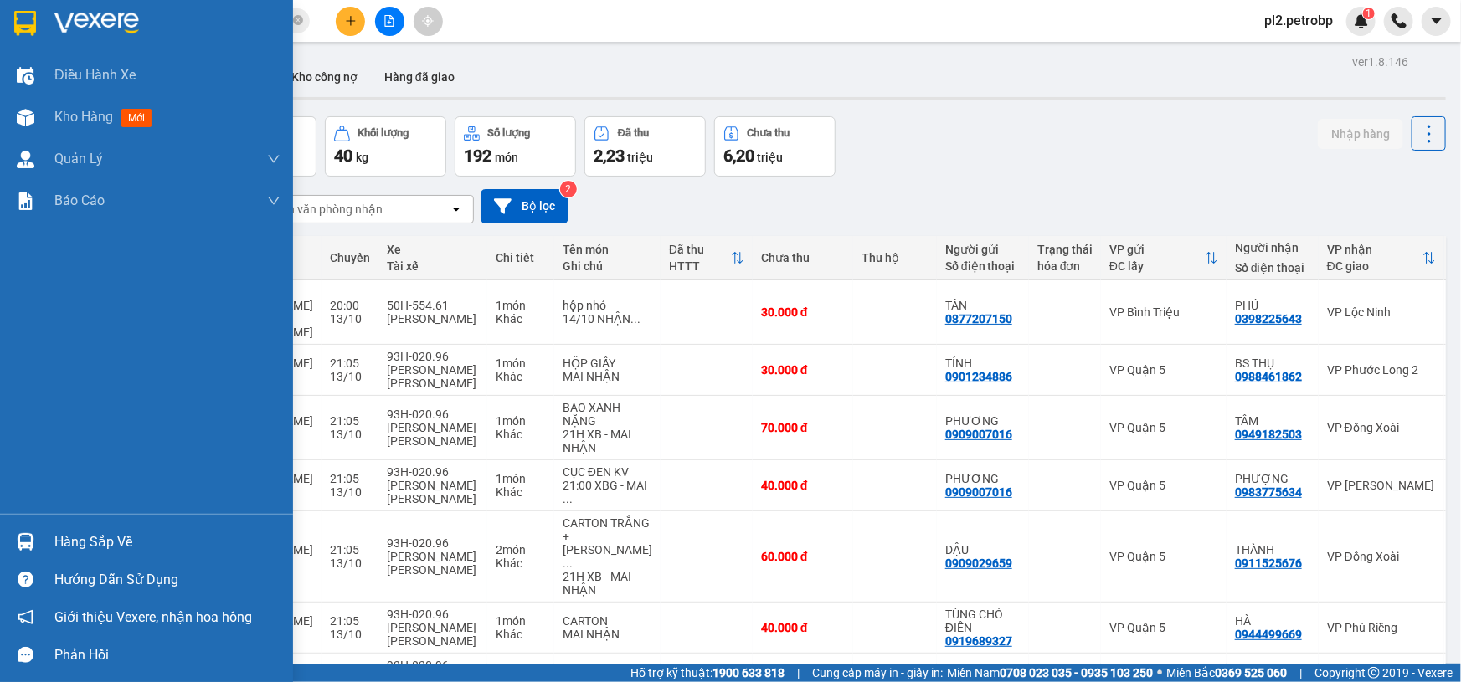
click at [49, 538] on div "Hàng sắp về" at bounding box center [146, 542] width 293 height 38
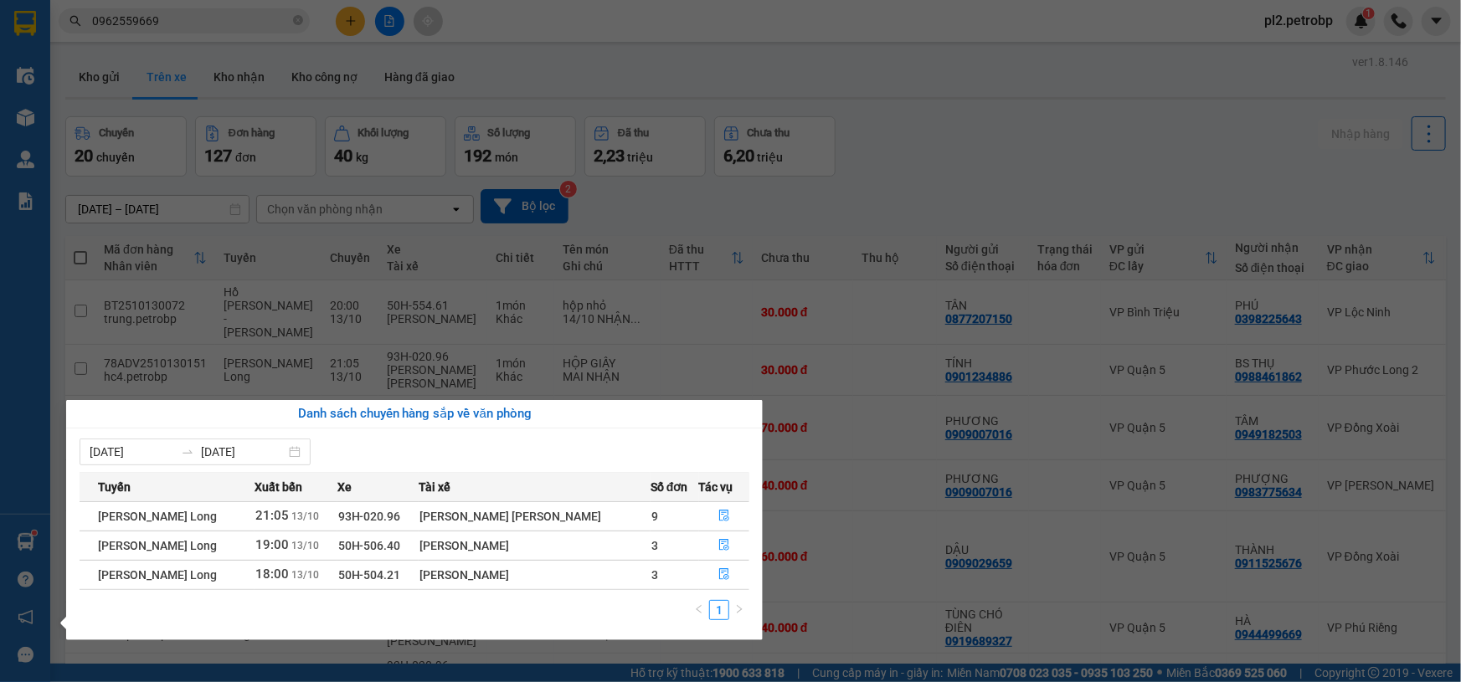
click at [980, 134] on section "Kết quả [PERSON_NAME] ( 681 ) Bộ lọc Ngày tạo [PERSON_NAME] nhất Mã ĐH Trạng th…" at bounding box center [730, 341] width 1461 height 682
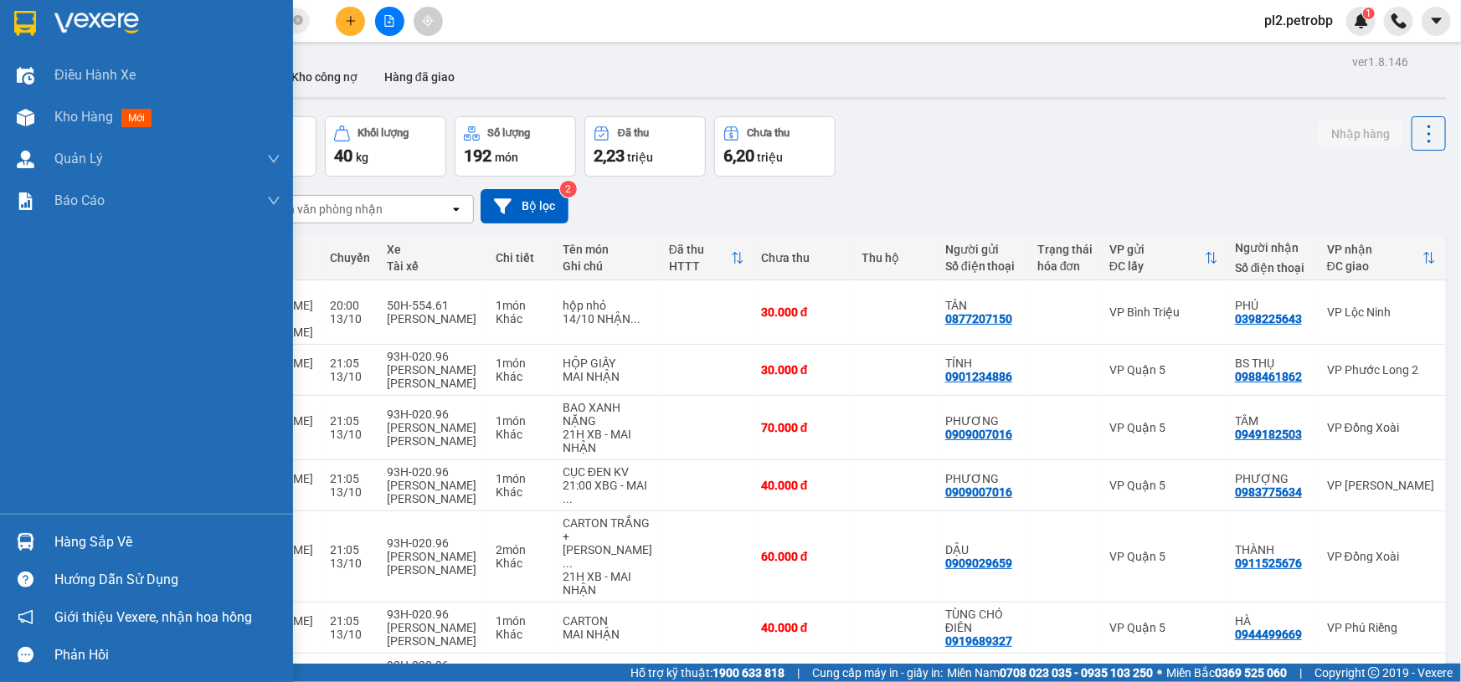
click at [54, 550] on div "Hàng sắp về" at bounding box center [167, 542] width 226 height 25
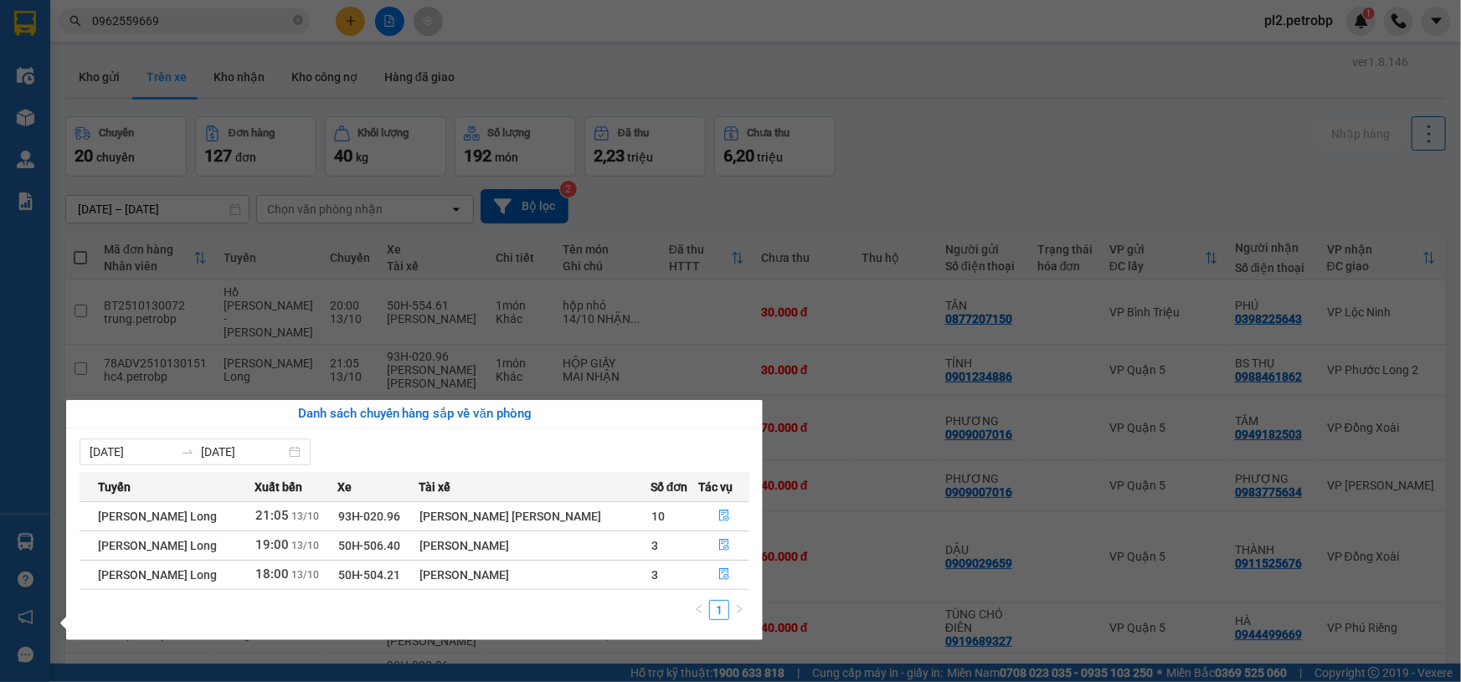
click at [1063, 152] on section "Kết quả [PERSON_NAME] ( 681 ) Bộ lọc Ngày tạo [PERSON_NAME] nhất Mã ĐH Trạng th…" at bounding box center [730, 341] width 1461 height 682
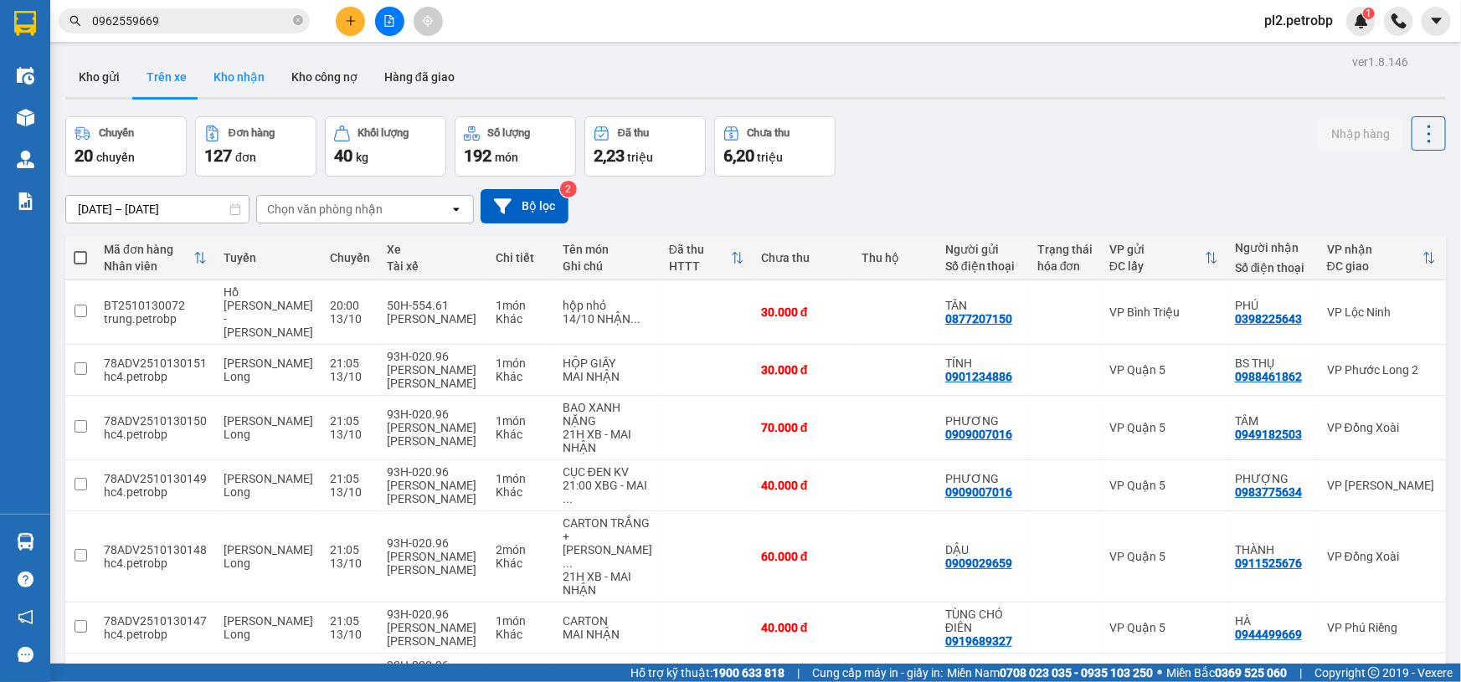
click at [251, 76] on button "Kho nhận" at bounding box center [239, 77] width 78 height 40
type input "[DATE] – [DATE]"
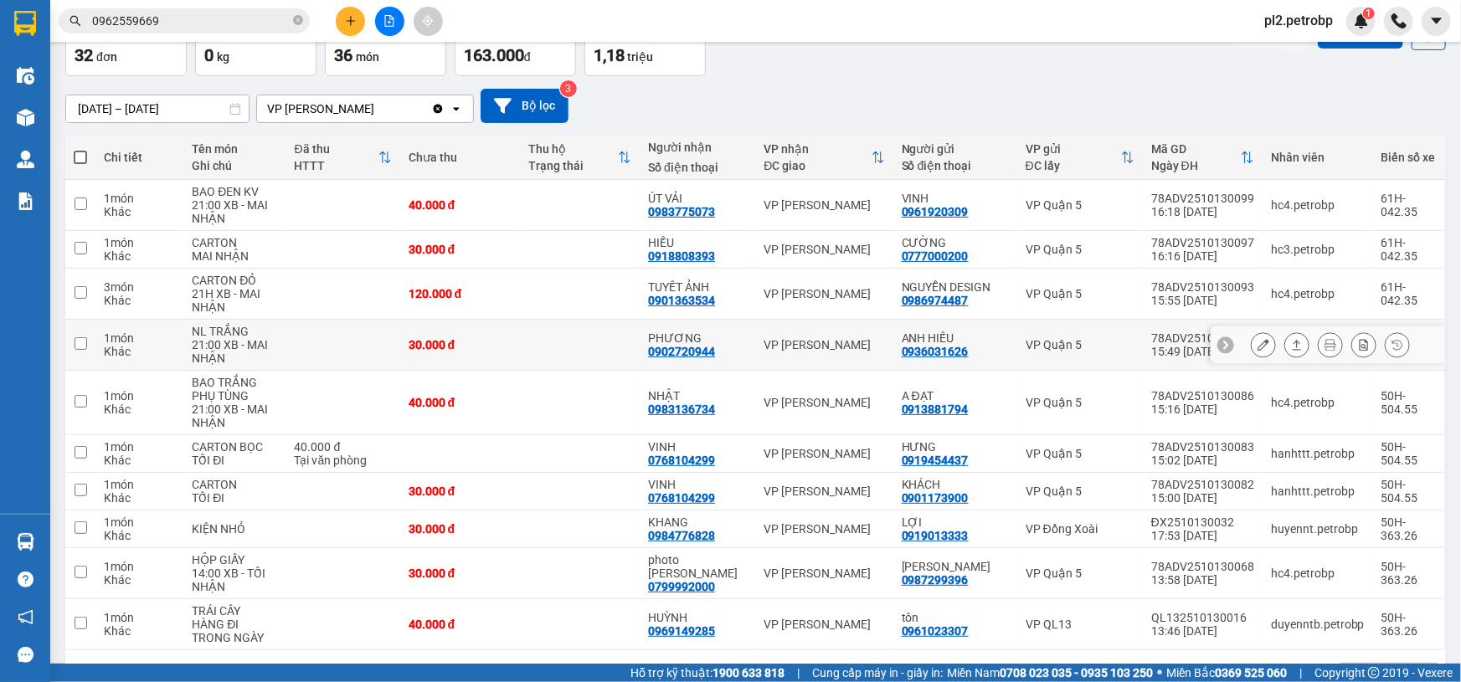
scroll to position [153, 0]
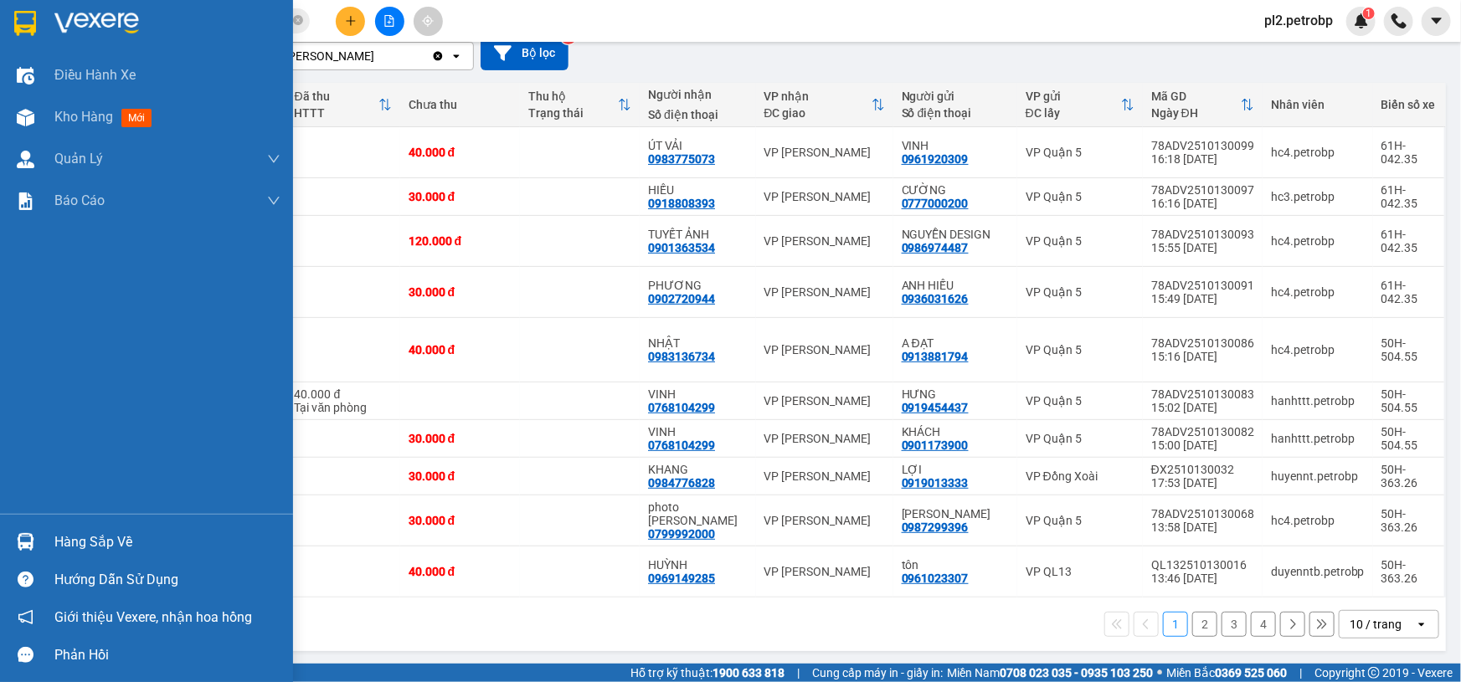
click at [90, 538] on div "Hàng sắp về" at bounding box center [167, 542] width 226 height 25
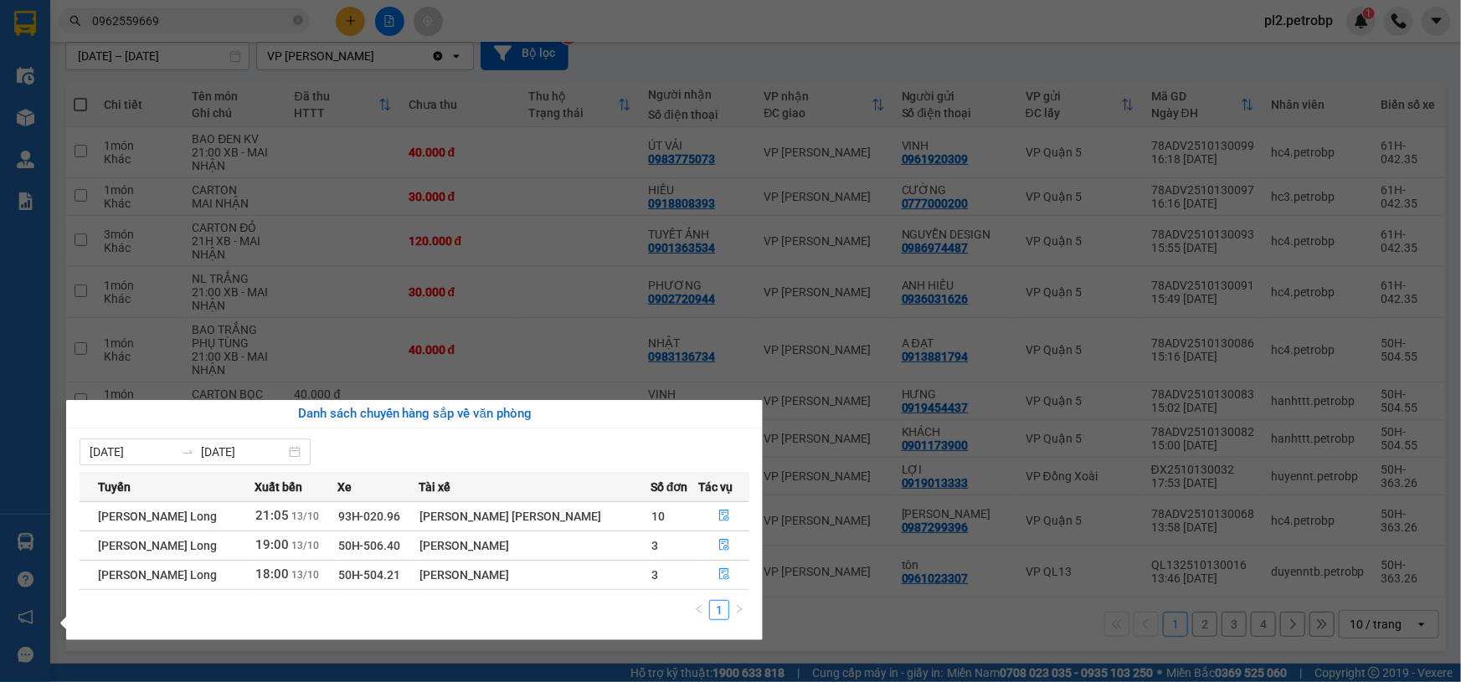
click at [669, 23] on section "Kết quả [PERSON_NAME] ( 681 ) Bộ lọc Ngày tạo [PERSON_NAME] nhất Mã ĐH Trạng th…" at bounding box center [730, 341] width 1461 height 682
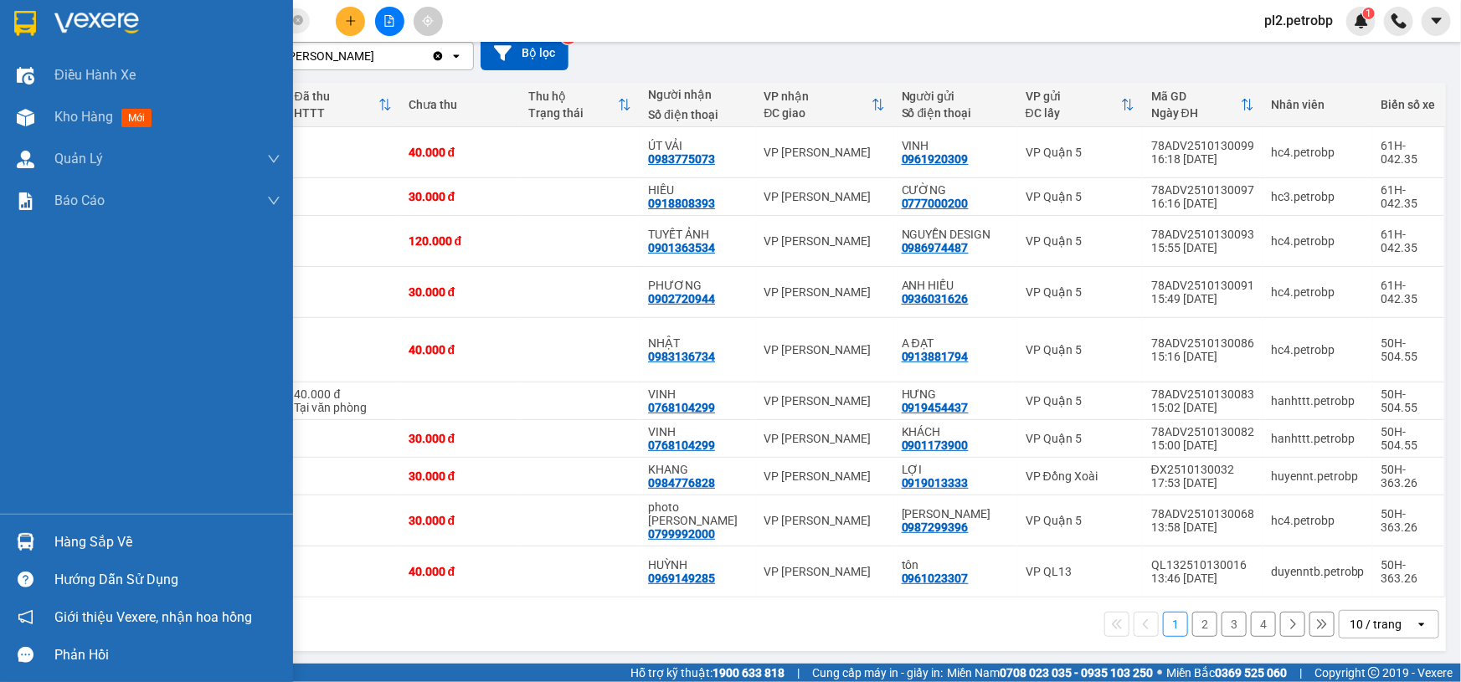
click at [109, 547] on div "Hàng sắp về" at bounding box center [167, 542] width 226 height 25
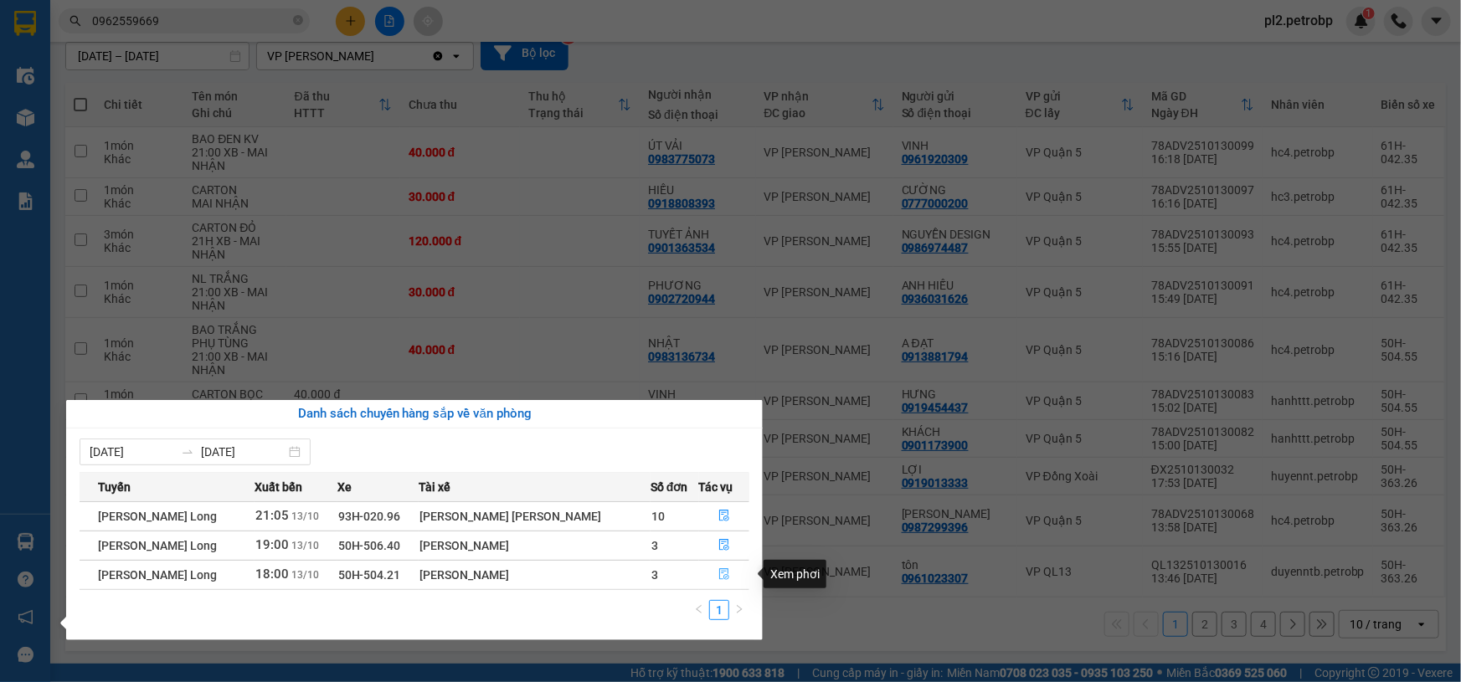
click at [739, 574] on button "button" at bounding box center [724, 575] width 49 height 27
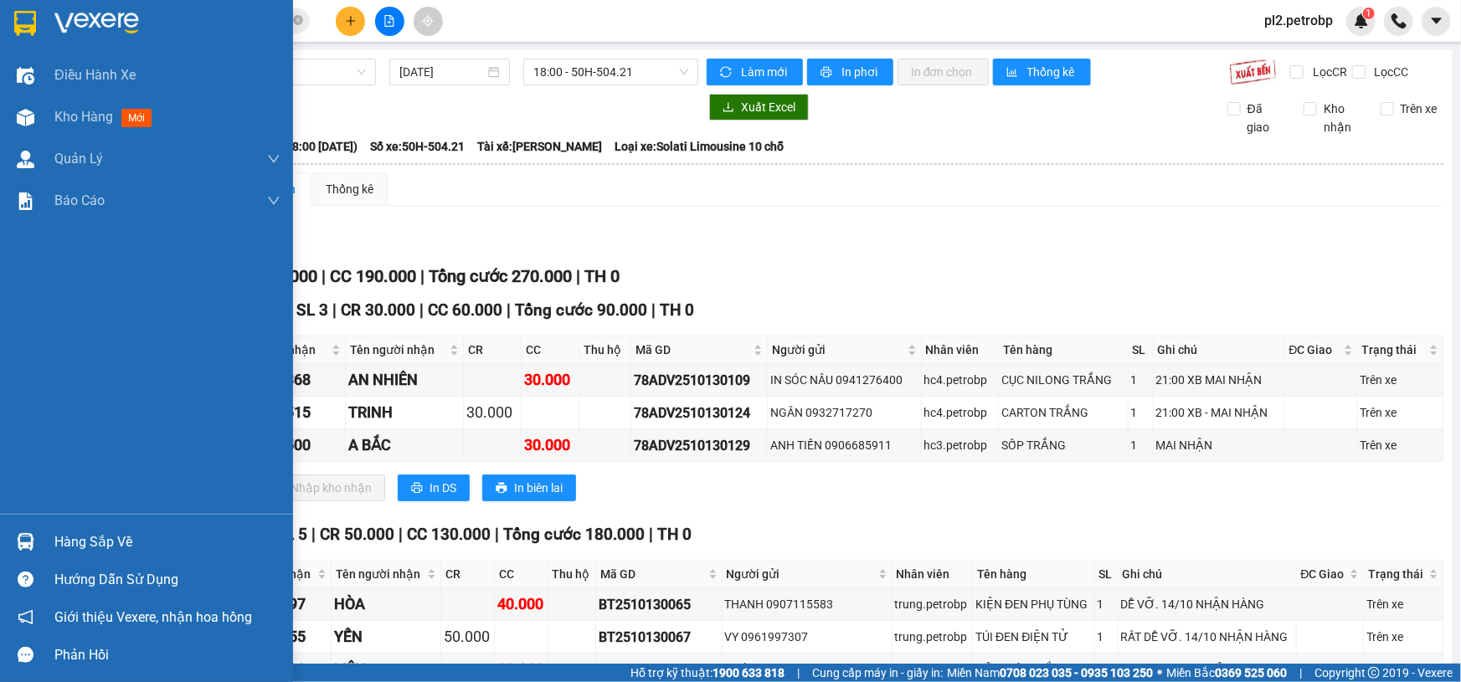
click at [72, 551] on div "Hàng sắp về" at bounding box center [167, 542] width 226 height 25
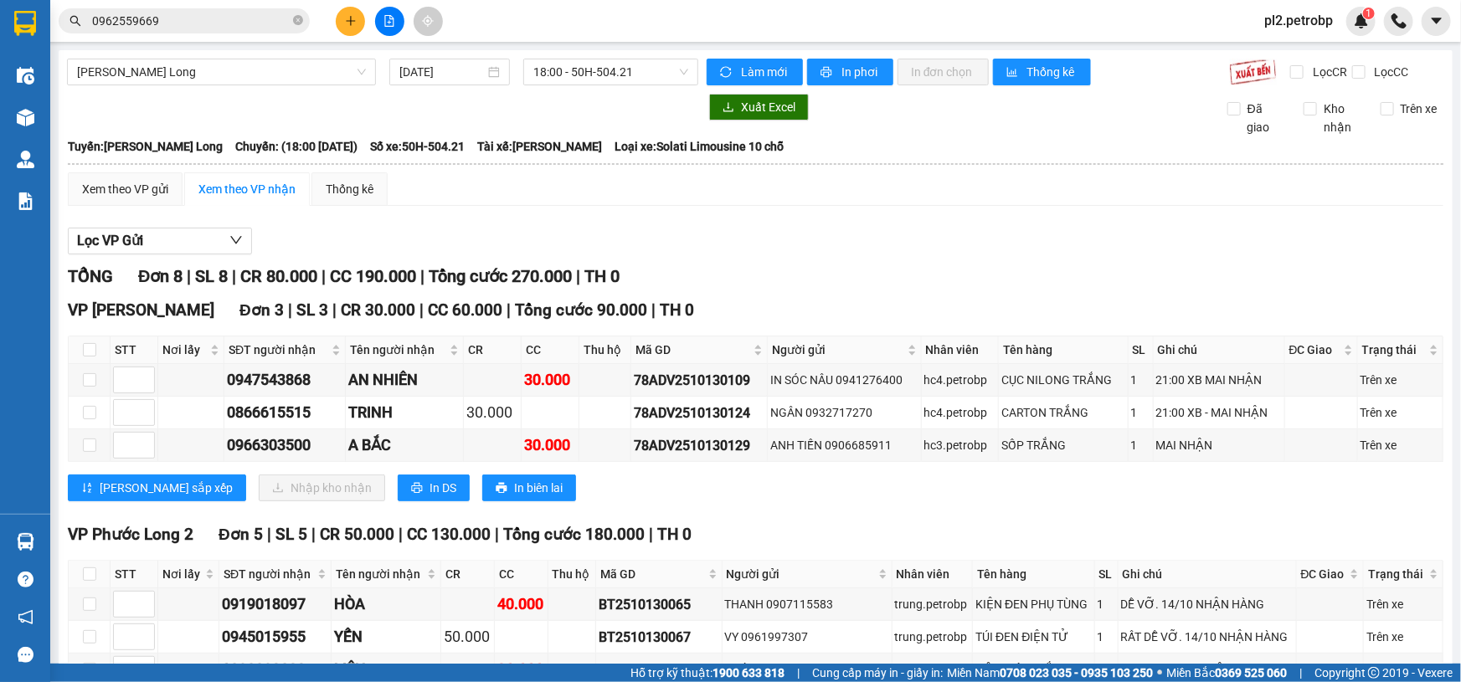
click at [979, 231] on section "Kết quả [PERSON_NAME] ( 681 ) Bộ lọc Ngày tạo [PERSON_NAME] nhất Mã ĐH Trạng th…" at bounding box center [730, 341] width 1461 height 682
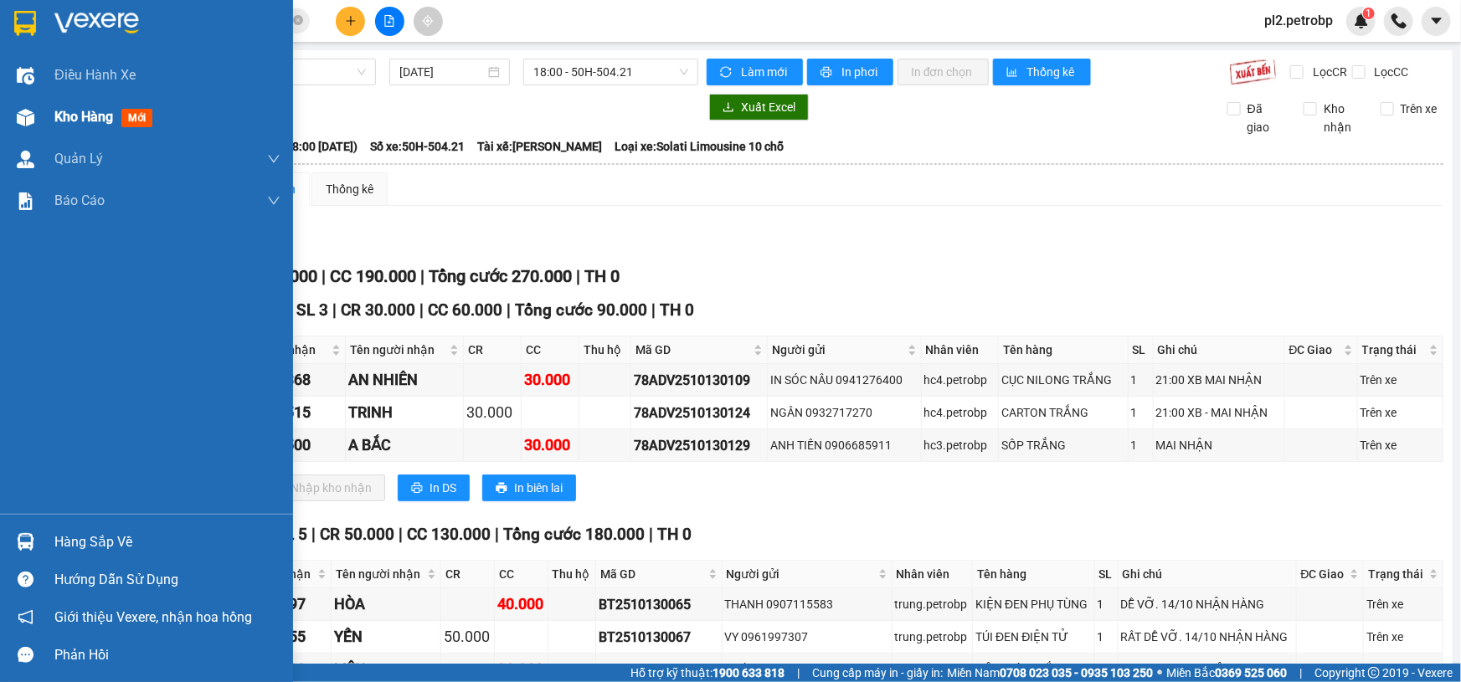
click at [111, 119] on span "Kho hàng" at bounding box center [83, 117] width 59 height 16
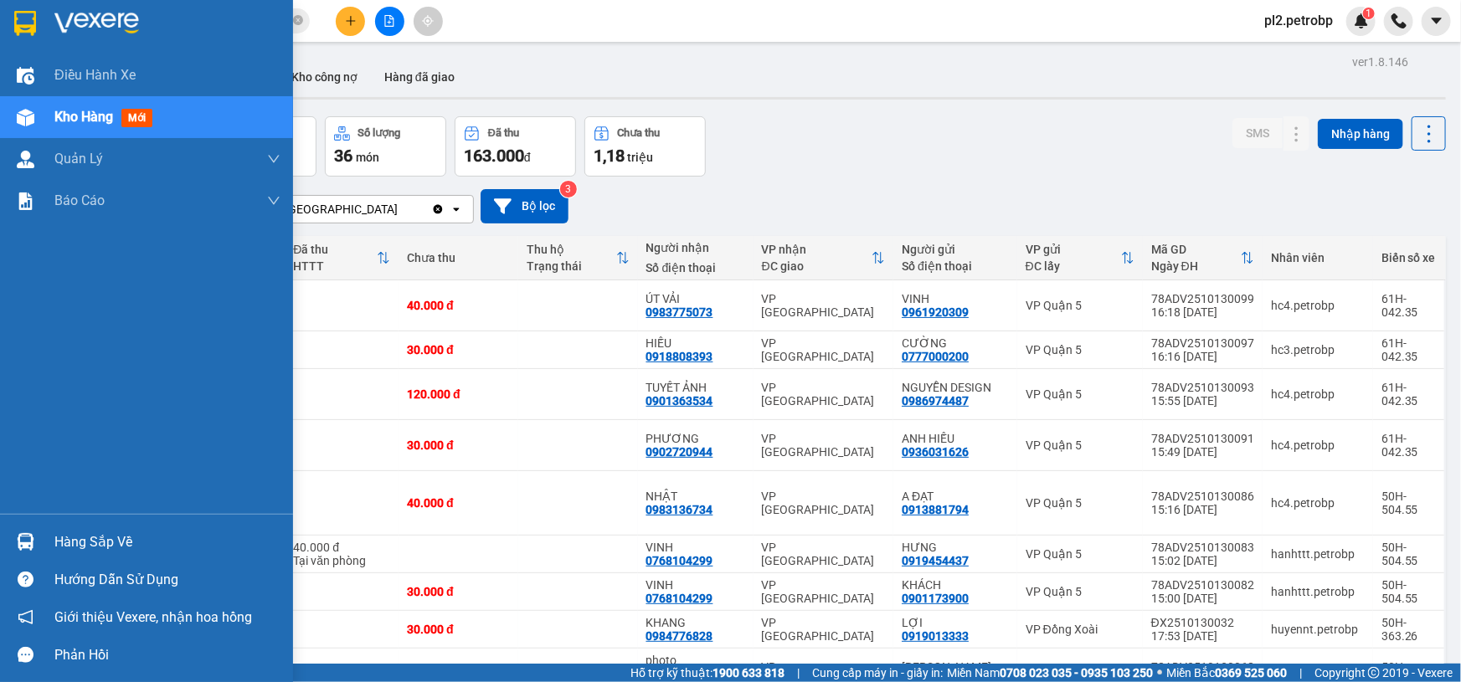
drag, startPoint x: 65, startPoint y: 547, endPoint x: 64, endPoint y: 538, distance: 8.5
click at [66, 547] on div "Hàng sắp về" at bounding box center [167, 542] width 226 height 25
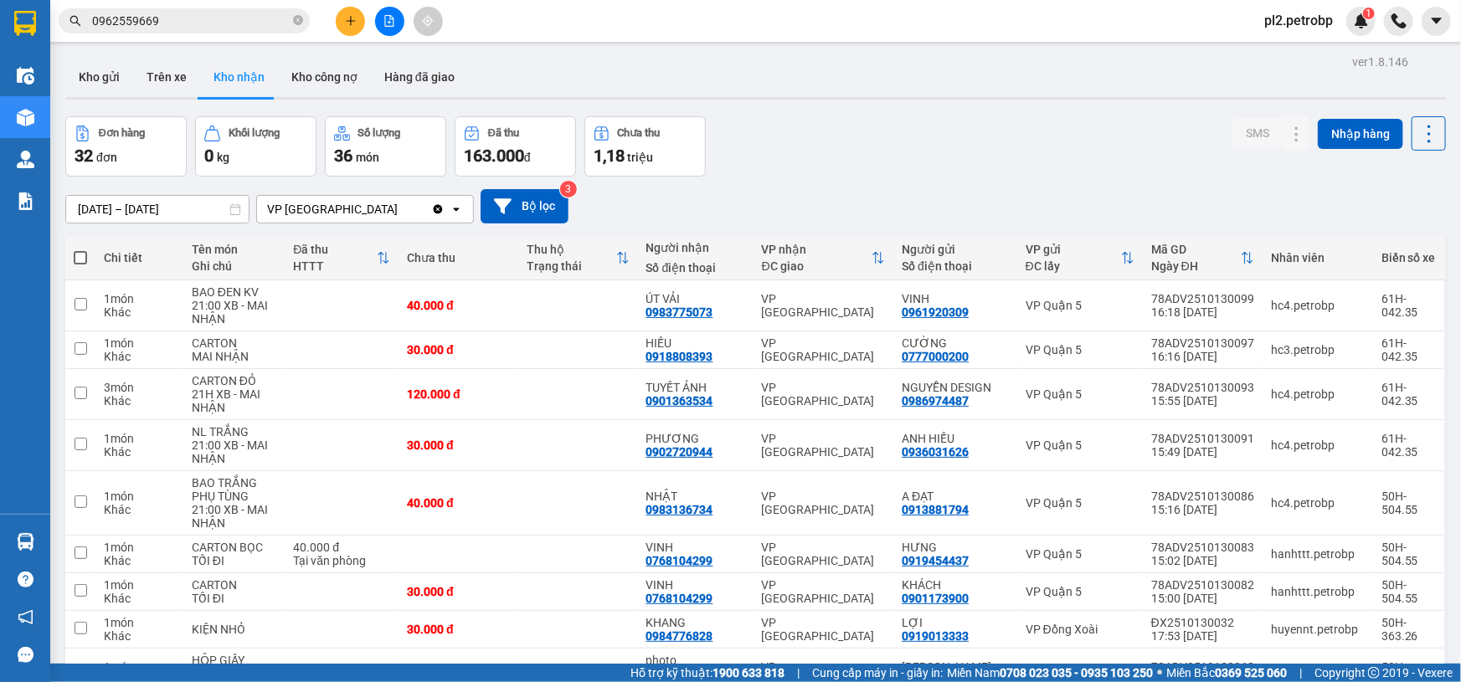
click at [857, 127] on section "Kết quả tìm kiếm ( 681 ) Bộ lọc Ngày tạo đơn gần nhất Mã ĐH Trạng thái Món hàng…" at bounding box center [730, 341] width 1461 height 682
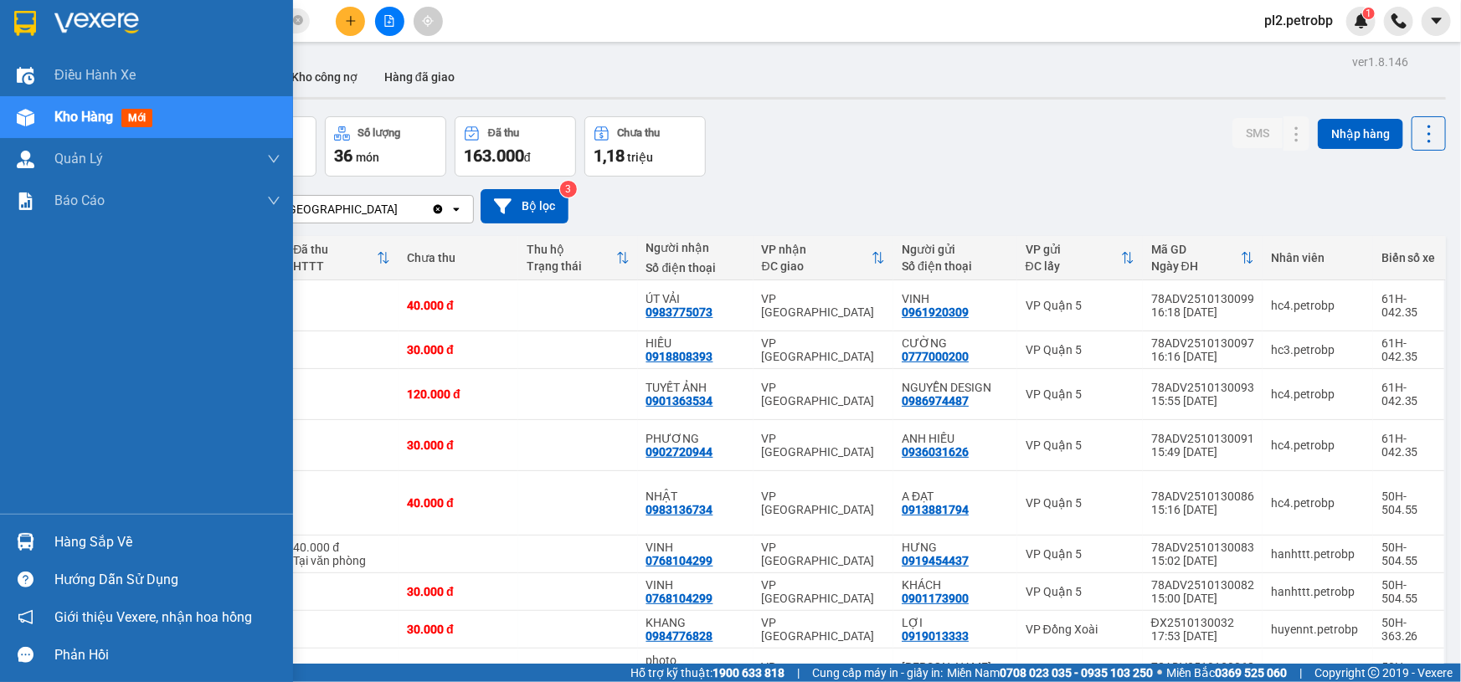
click at [75, 545] on div "Hàng sắp về" at bounding box center [167, 542] width 226 height 25
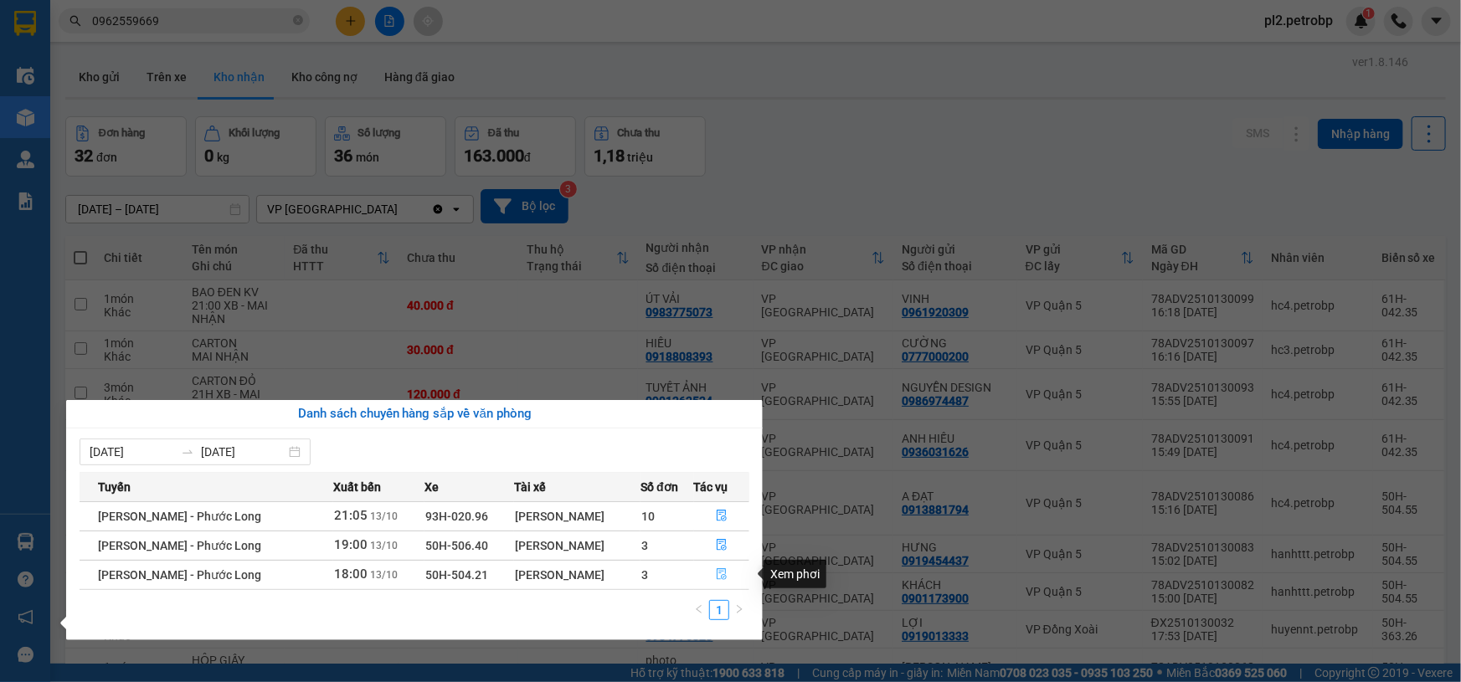
click at [724, 574] on icon "file-done" at bounding box center [722, 575] width 12 height 12
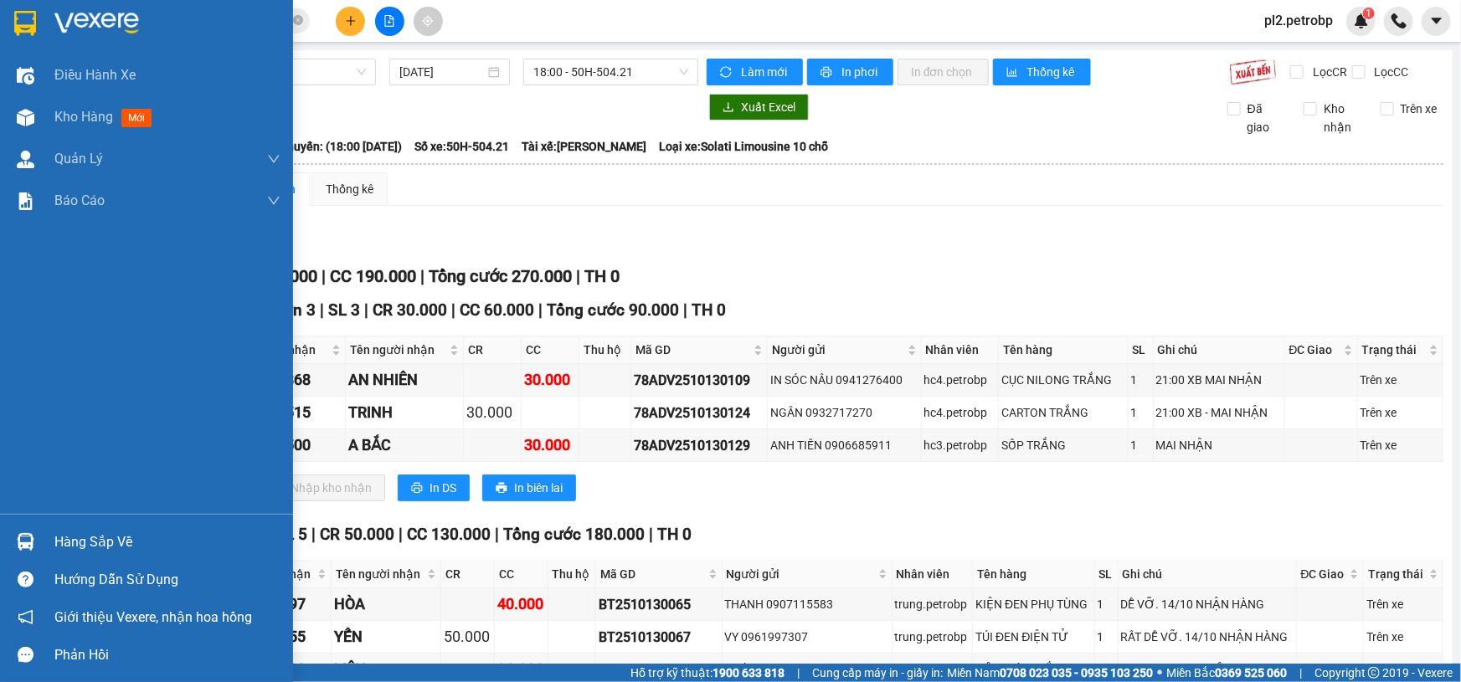
click at [17, 540] on img at bounding box center [26, 542] width 18 height 18
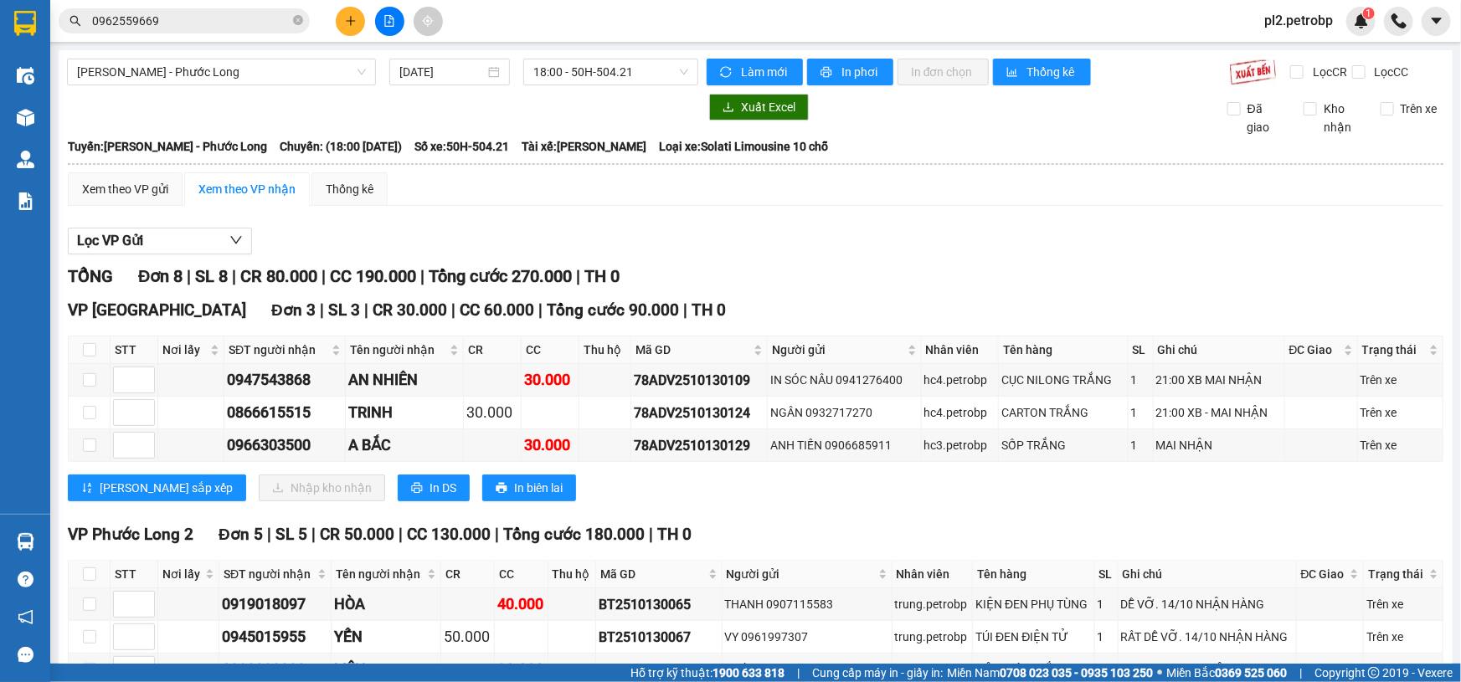
click at [871, 253] on section "Kết quả [PERSON_NAME] ( 681 ) Bộ lọc Ngày tạo [PERSON_NAME] nhất Mã ĐH Trạng th…" at bounding box center [730, 341] width 1461 height 682
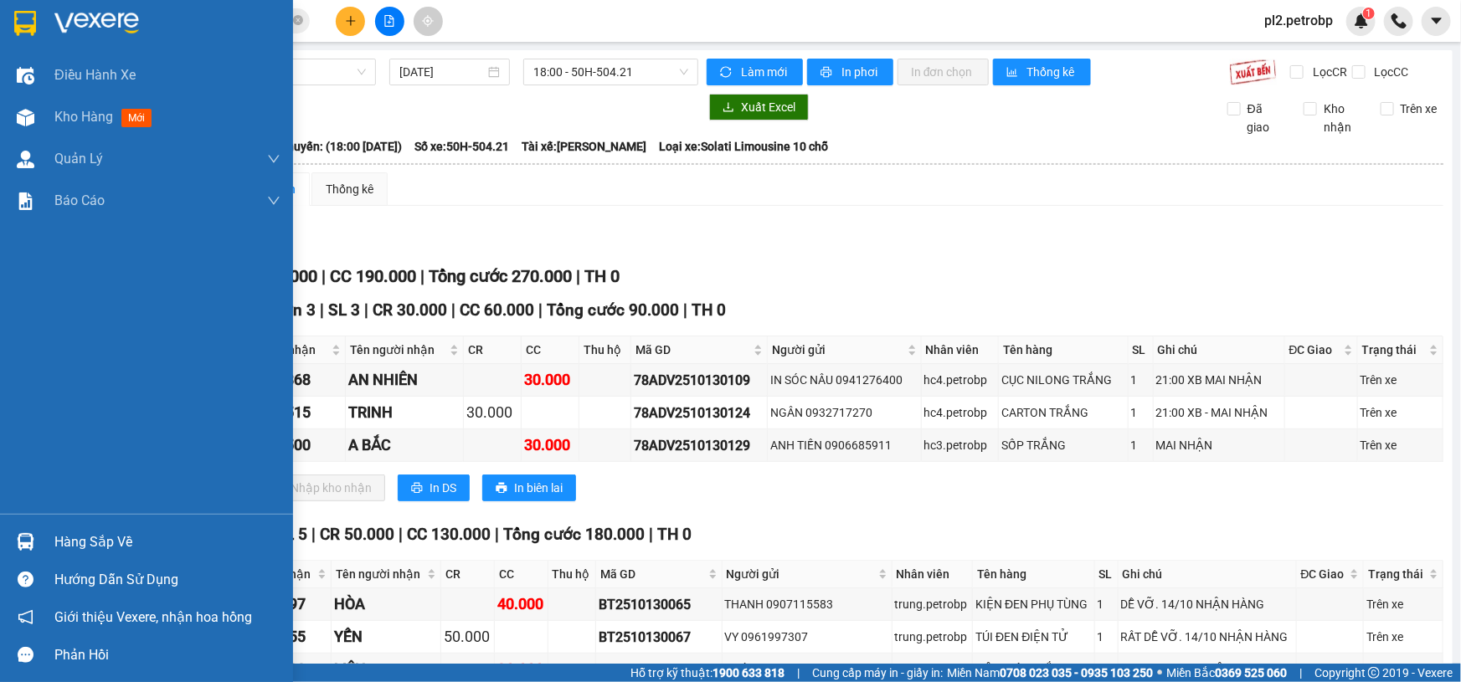
click at [30, 546] on img at bounding box center [26, 542] width 18 height 18
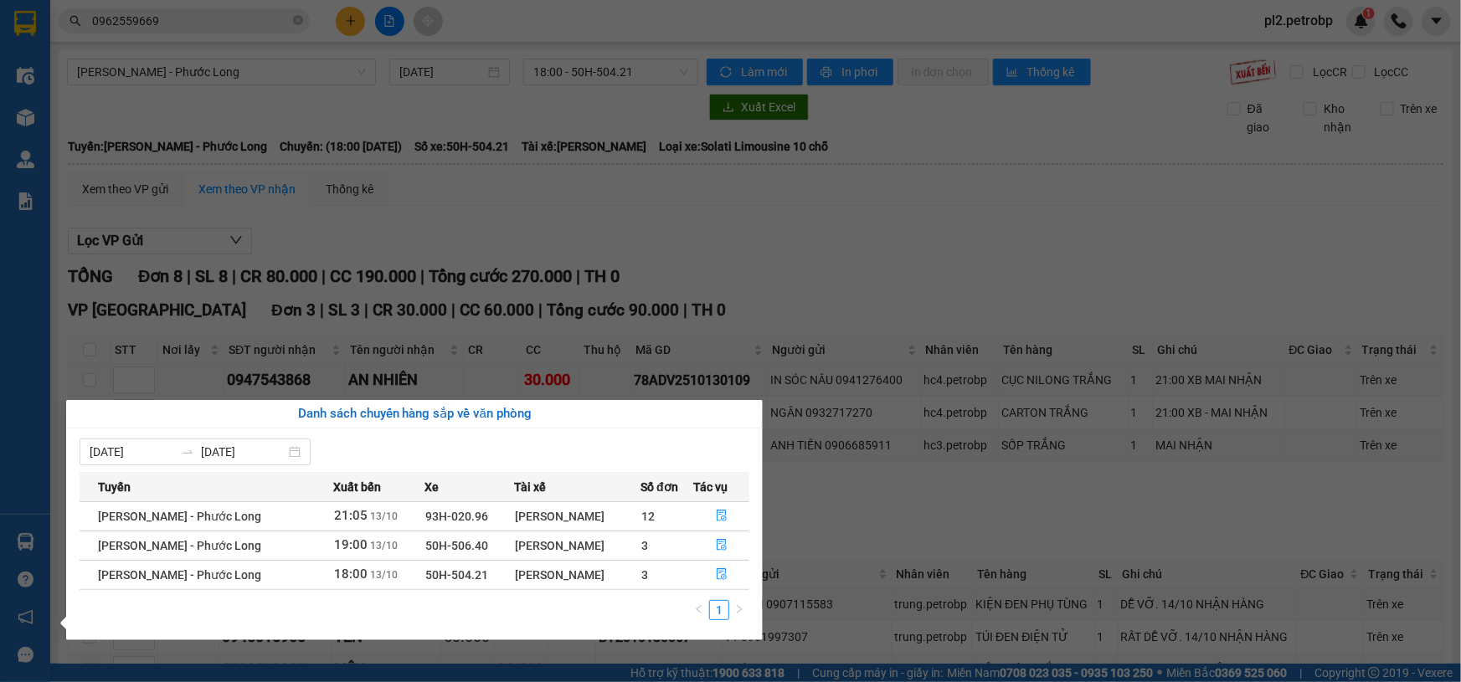
click at [29, 116] on div "Điều hành xe Kho hàng mới Quản Lý Quản lý chuyến Quản lý khách hàng Quản lý khá…" at bounding box center [25, 341] width 50 height 682
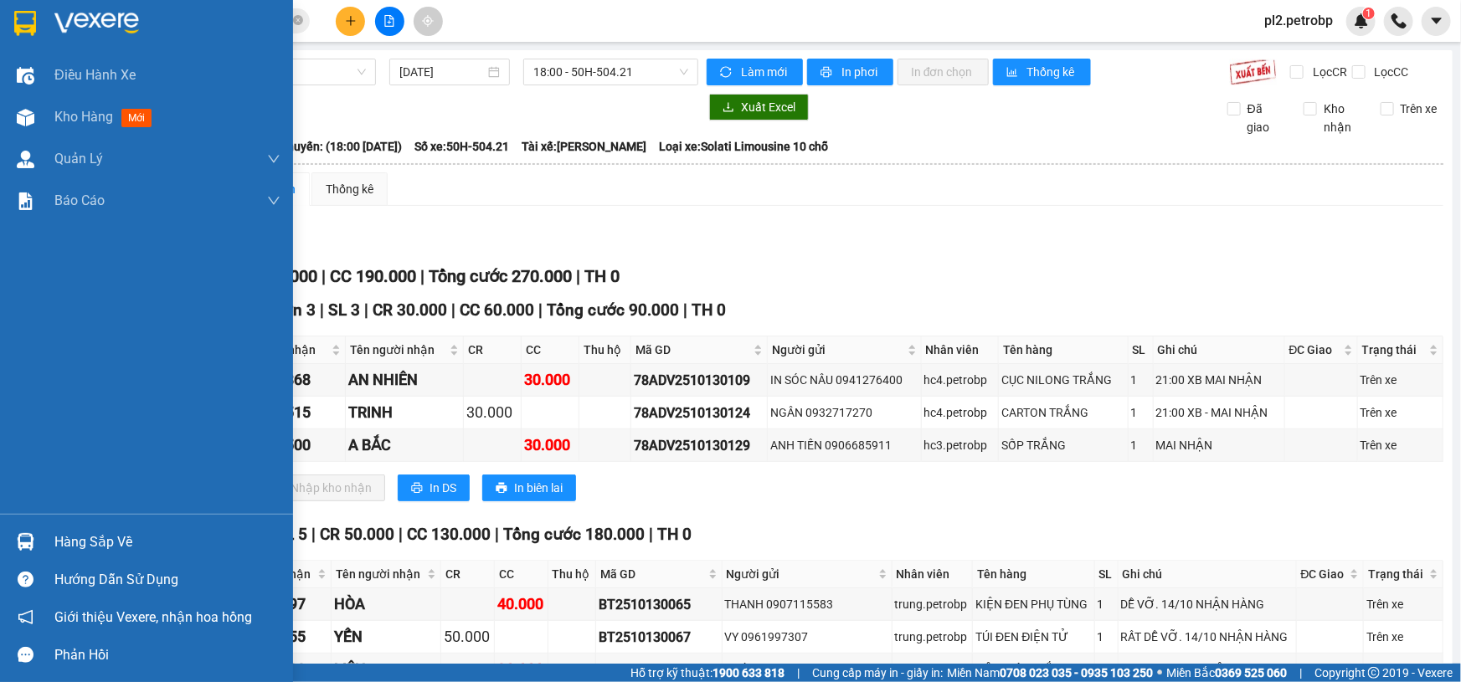
click at [29, 116] on img at bounding box center [26, 118] width 18 height 18
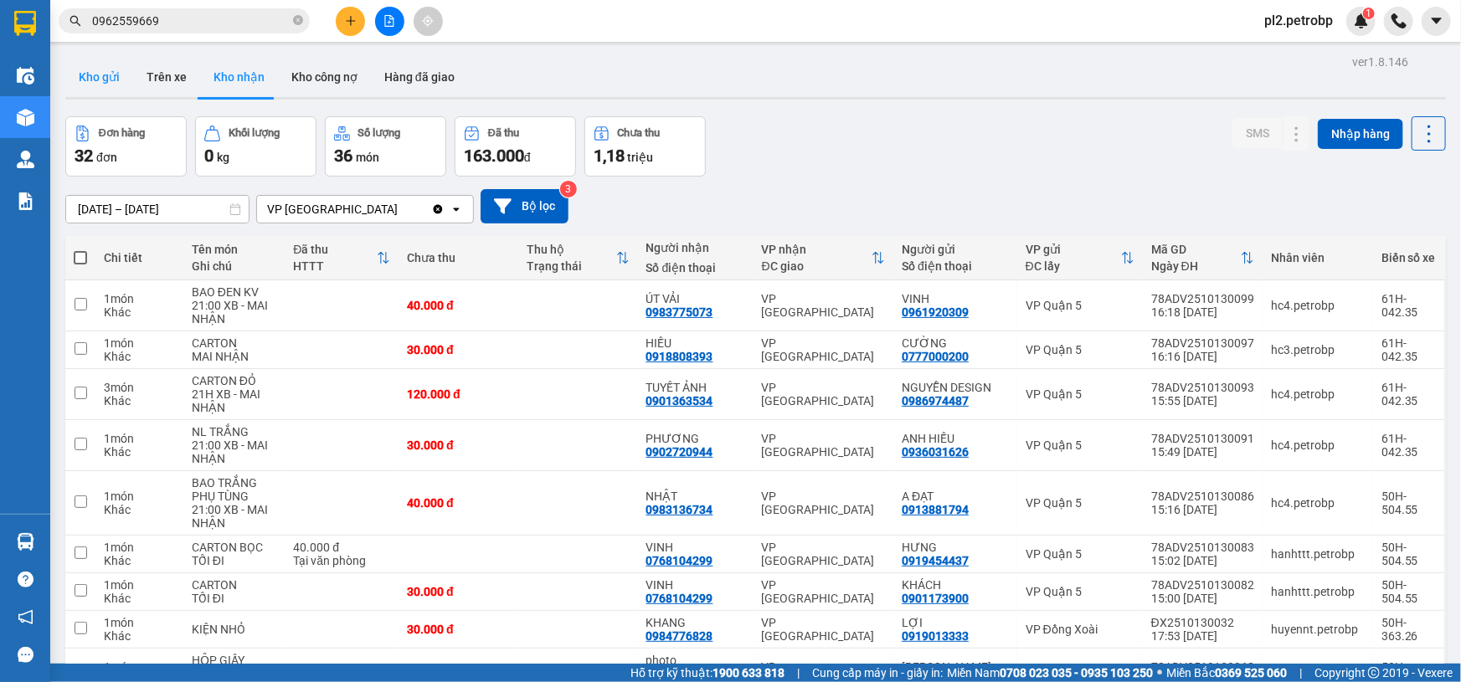
click at [95, 77] on button "Kho gửi" at bounding box center [99, 77] width 68 height 40
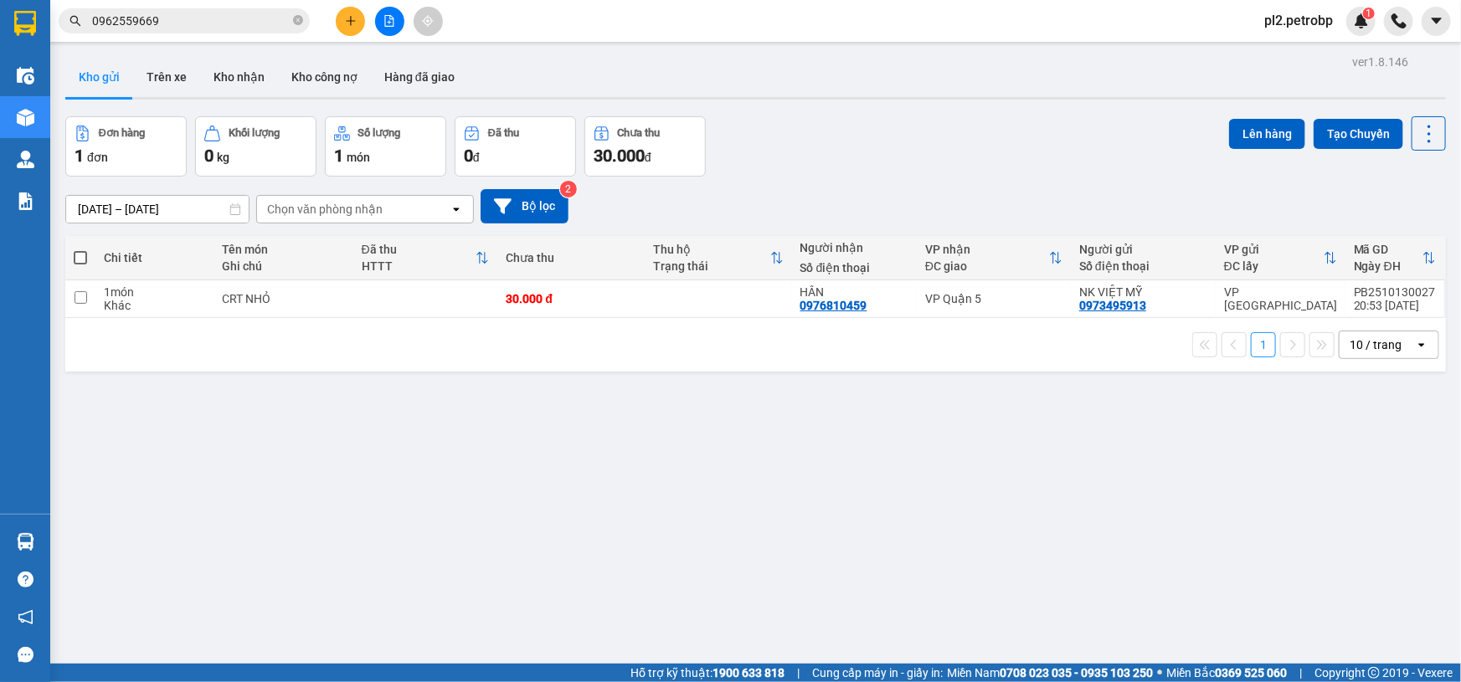
click at [1303, 24] on span "pl2.petrobp" at bounding box center [1298, 20] width 95 height 21
click at [1273, 52] on li "Đăng xuất" at bounding box center [1302, 52] width 107 height 27
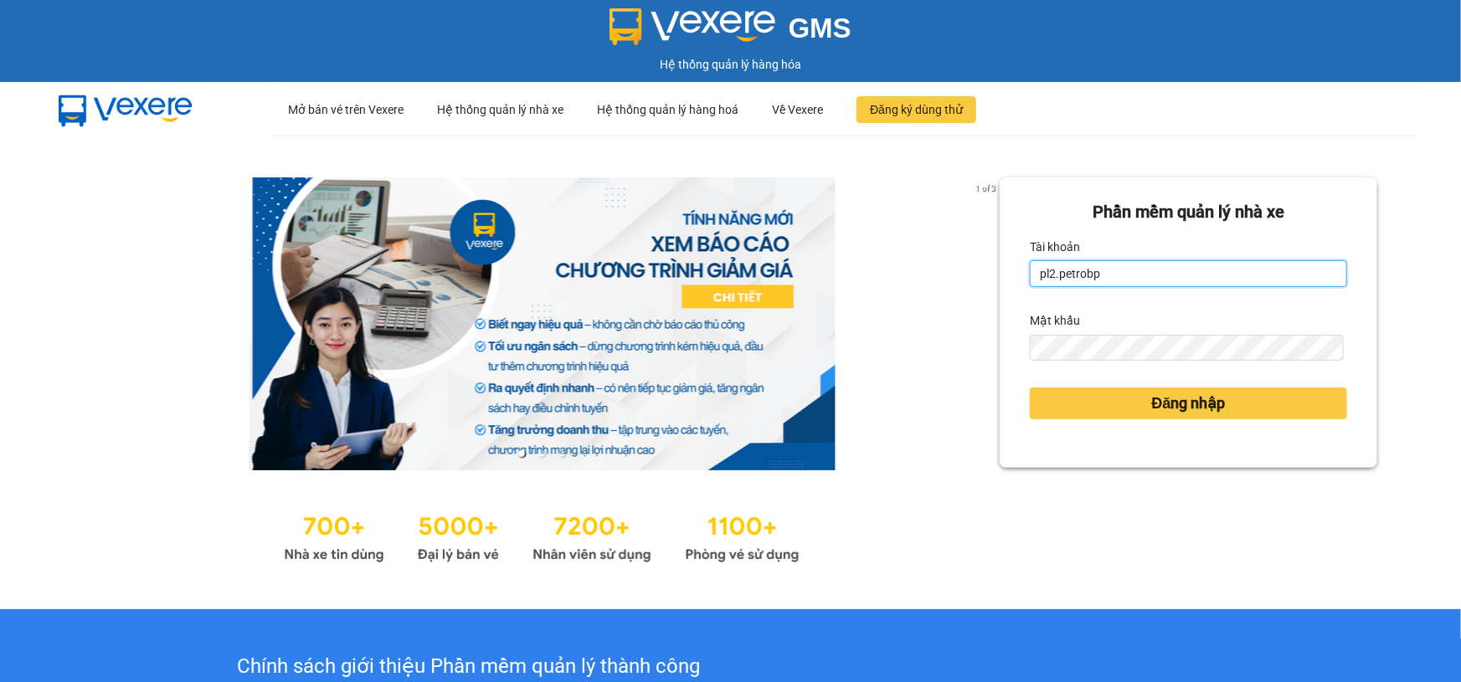
click at [1169, 276] on input "pl2.petrobp" at bounding box center [1188, 273] width 317 height 27
type input "vybnk.petrobp"
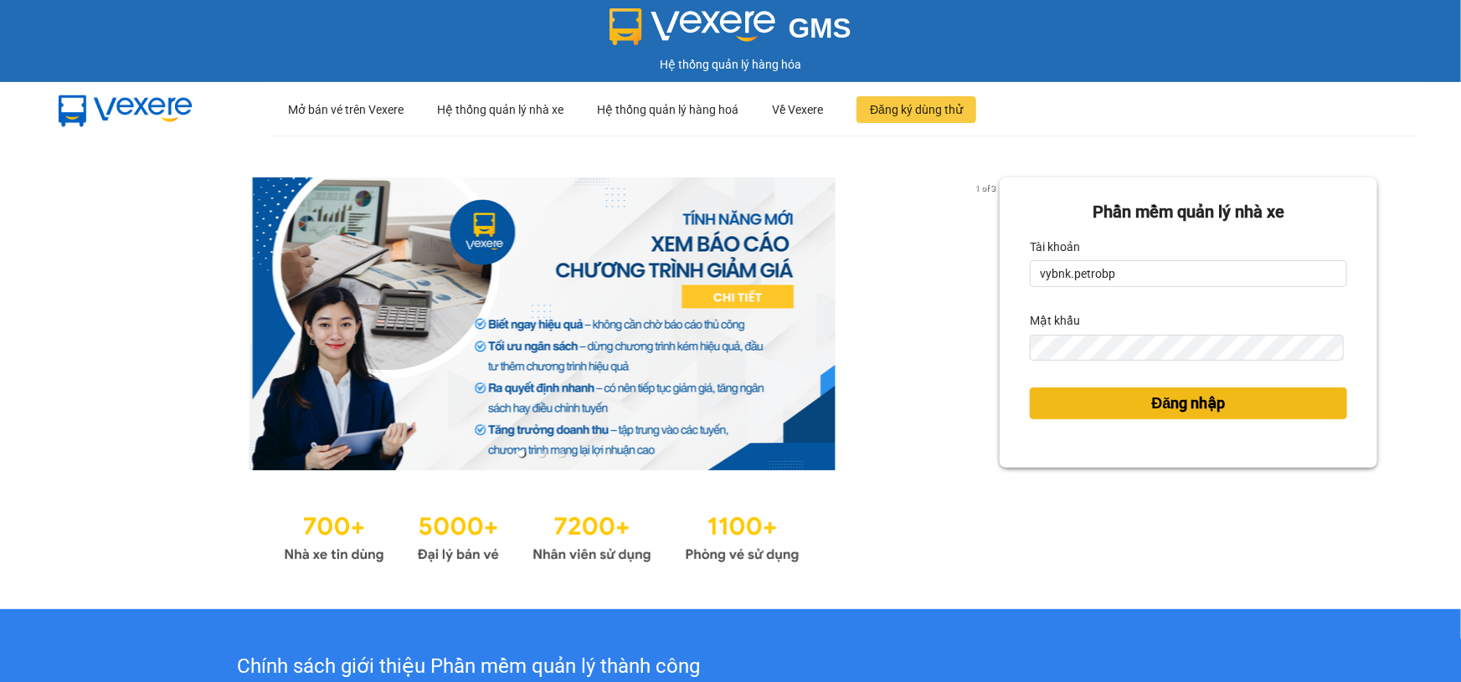
click at [1033, 409] on button "Đăng nhập" at bounding box center [1188, 404] width 317 height 32
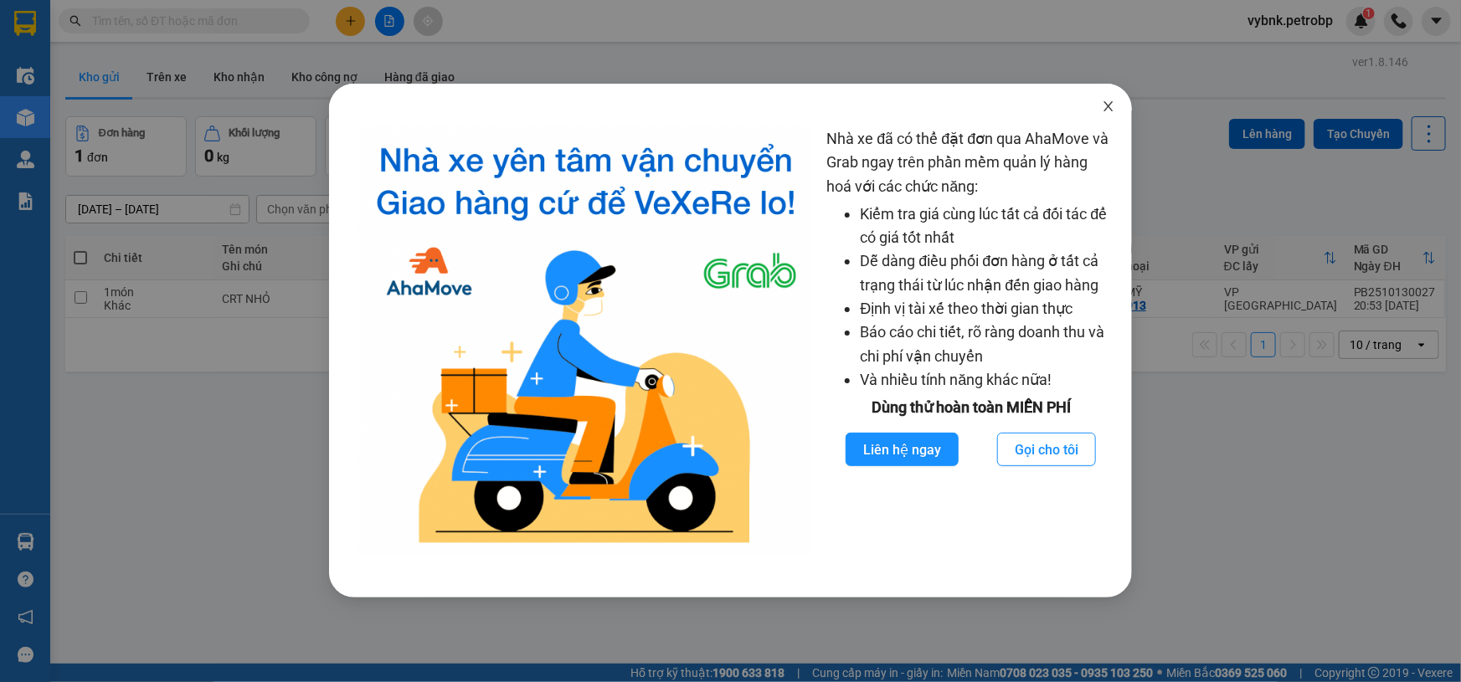
click at [1110, 104] on icon "close" at bounding box center [1108, 106] width 13 height 13
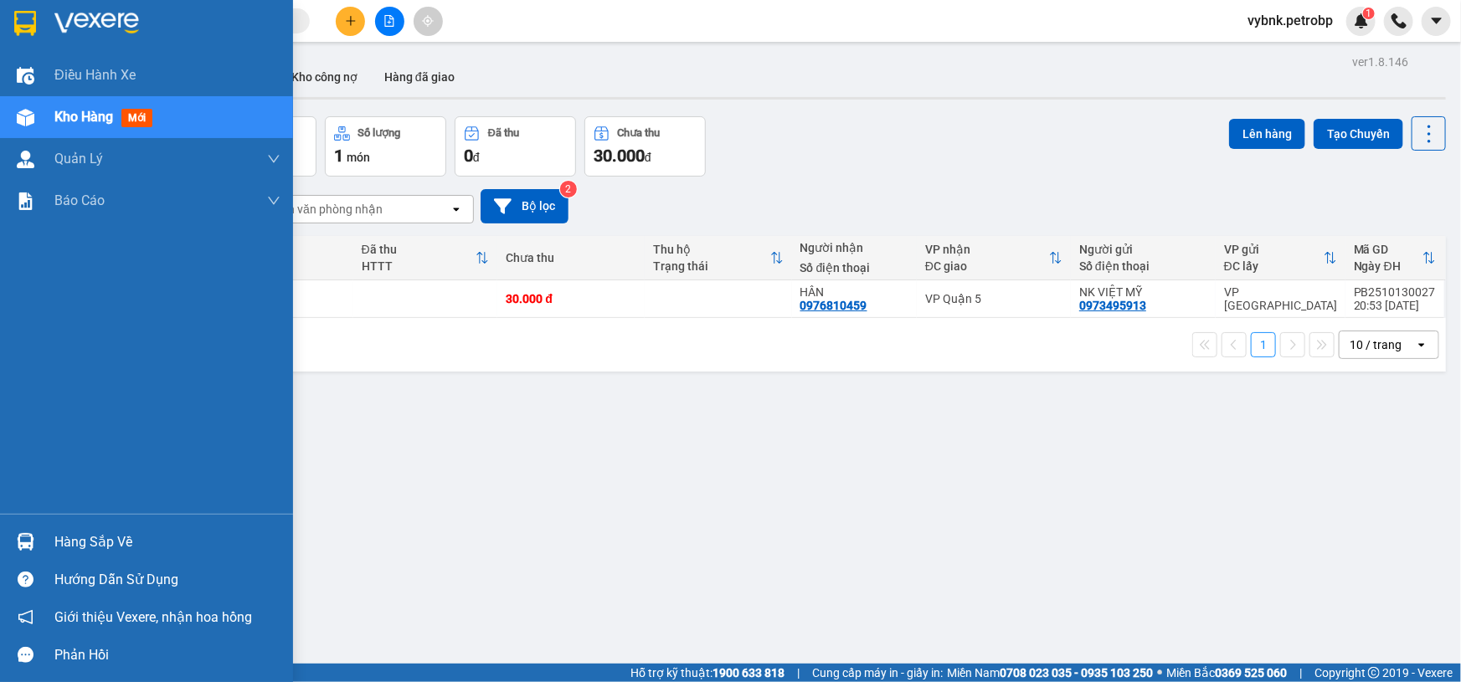
click at [44, 528] on div "Hàng sắp về" at bounding box center [146, 542] width 293 height 38
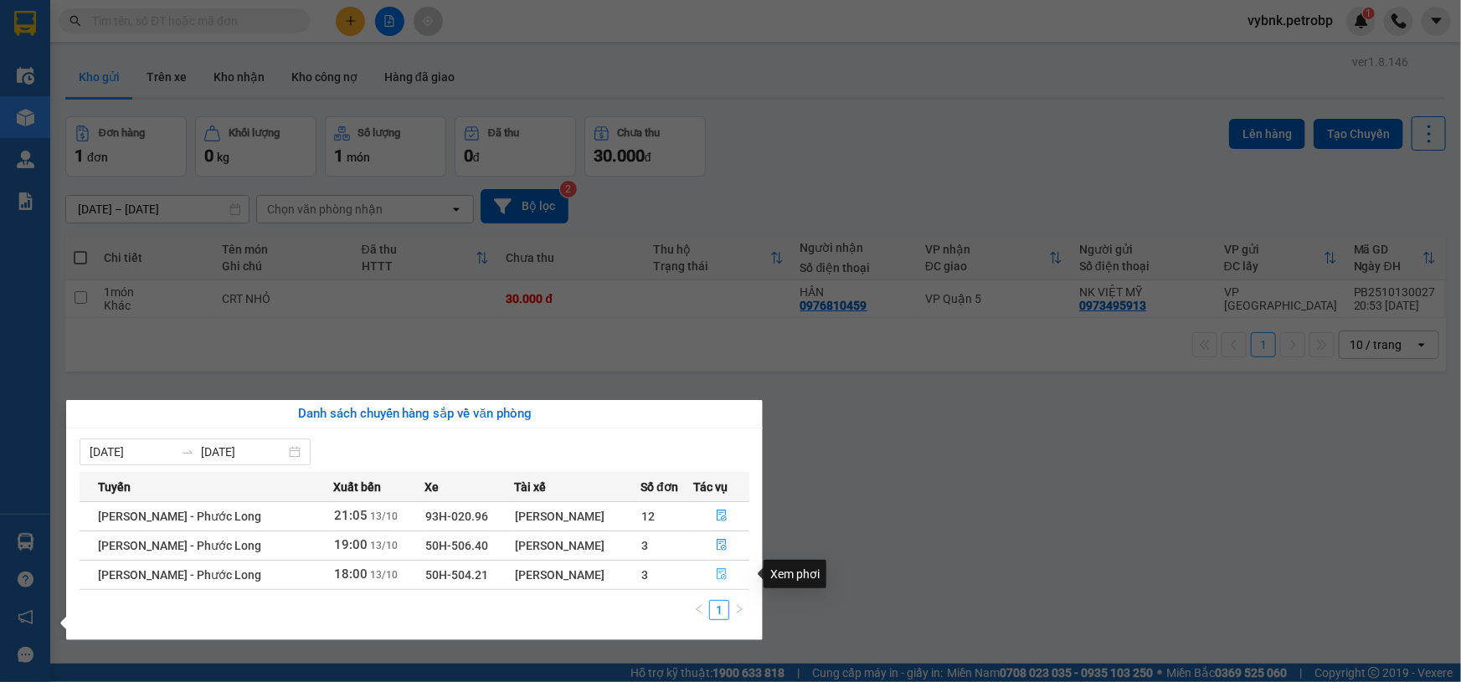
click at [729, 573] on button "button" at bounding box center [722, 575] width 54 height 27
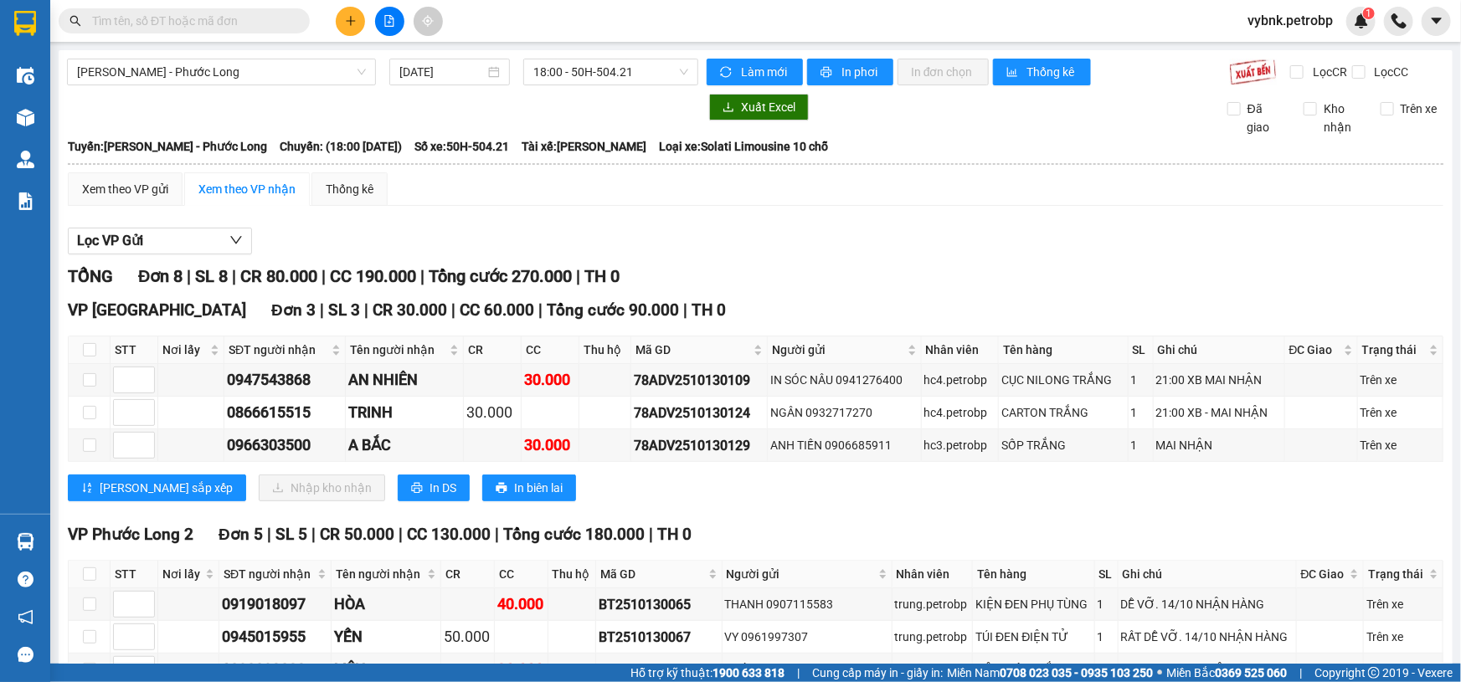
click at [78, 344] on th at bounding box center [90, 351] width 42 height 28
click at [90, 353] on input "checkbox" at bounding box center [89, 349] width 13 height 13
checkbox input "true"
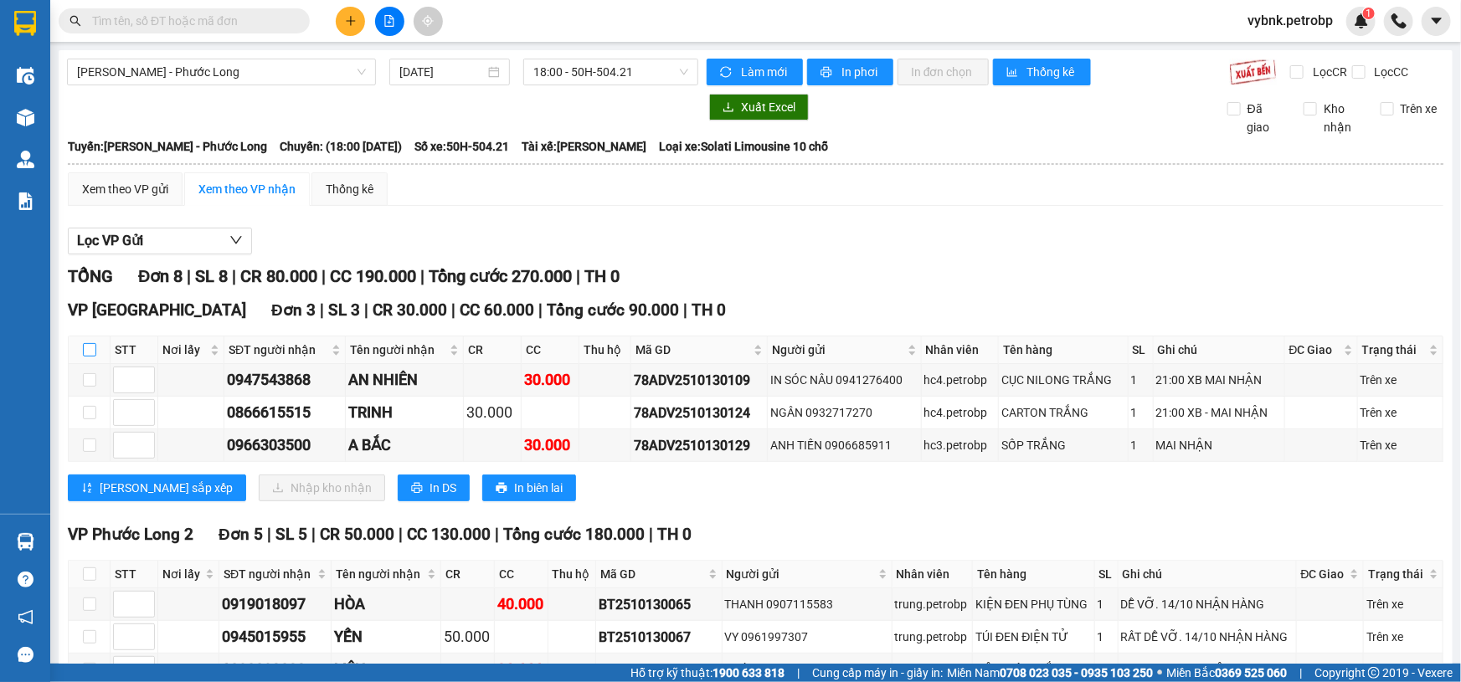
checkbox input "true"
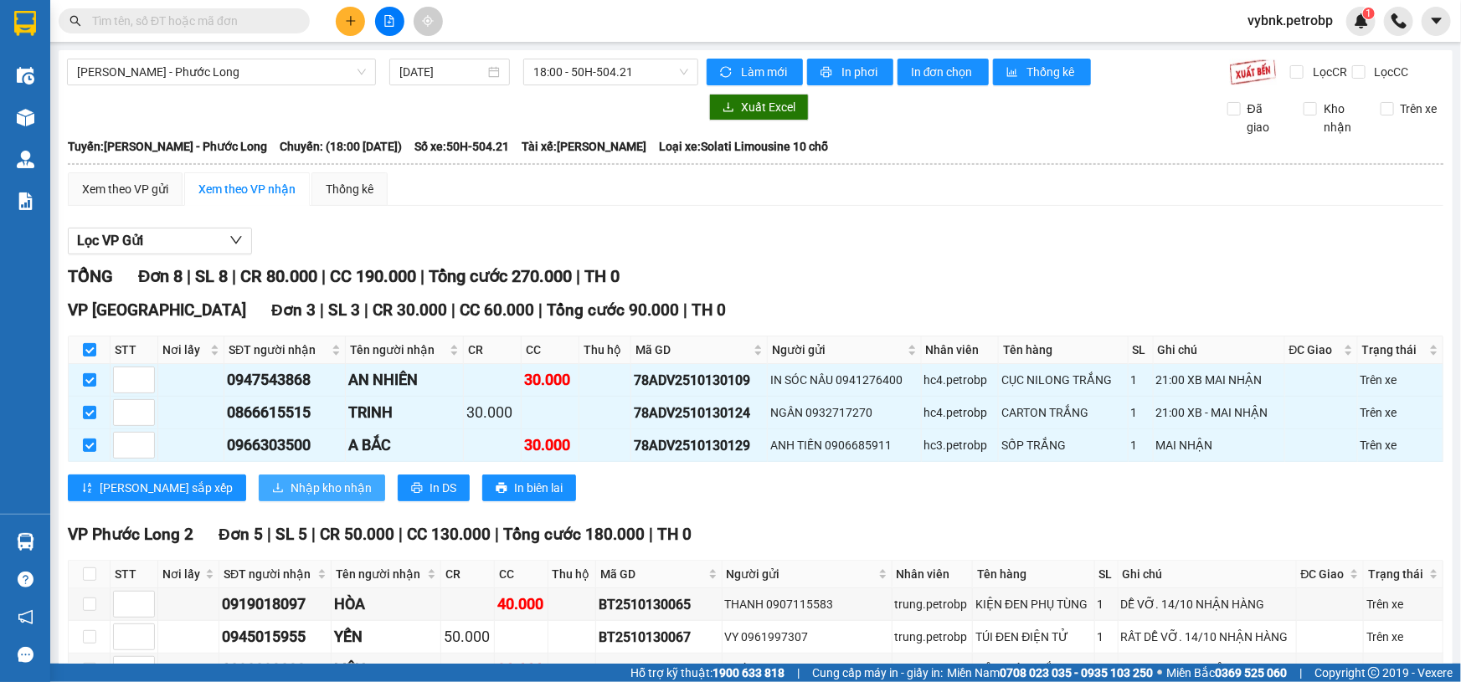
click at [291, 486] on span "Nhập kho nhận" at bounding box center [331, 488] width 81 height 18
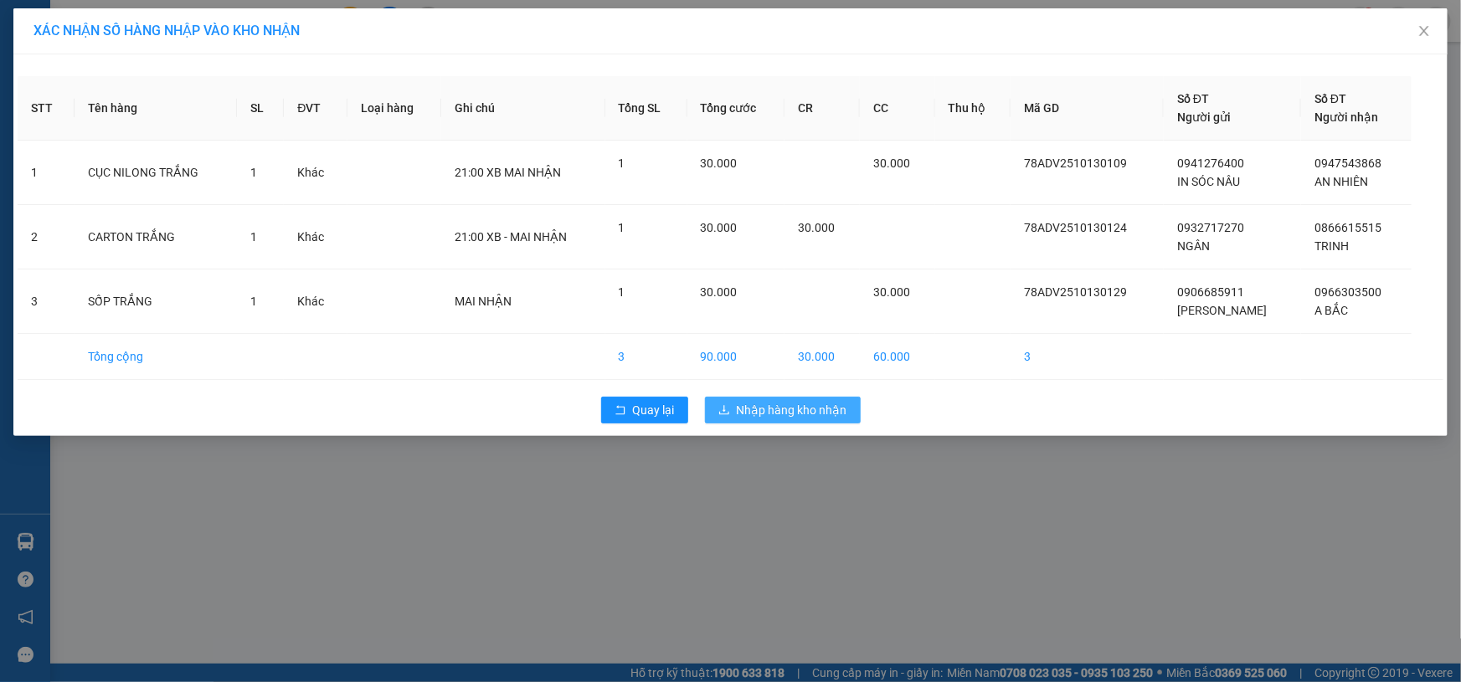
click at [780, 406] on span "Nhập hàng kho nhận" at bounding box center [792, 410] width 111 height 18
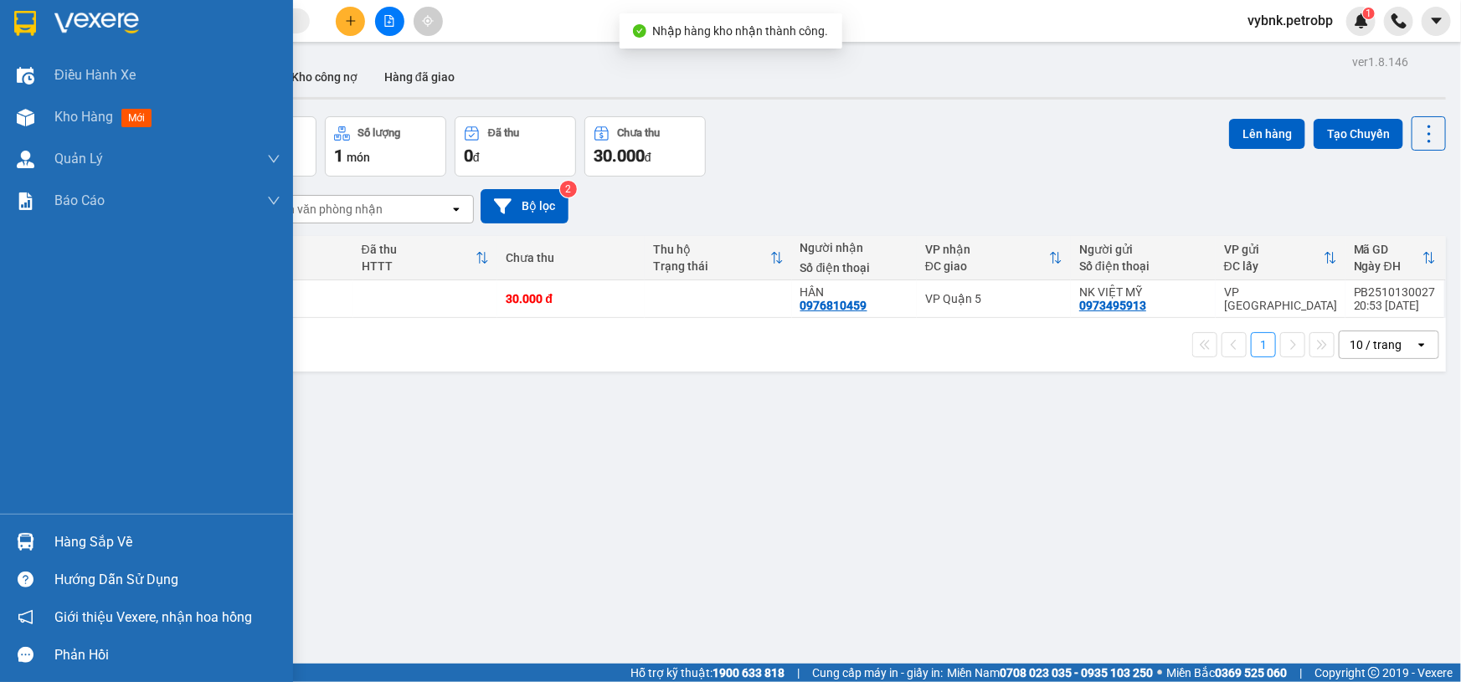
click at [41, 547] on div "Hàng sắp về" at bounding box center [146, 542] width 293 height 38
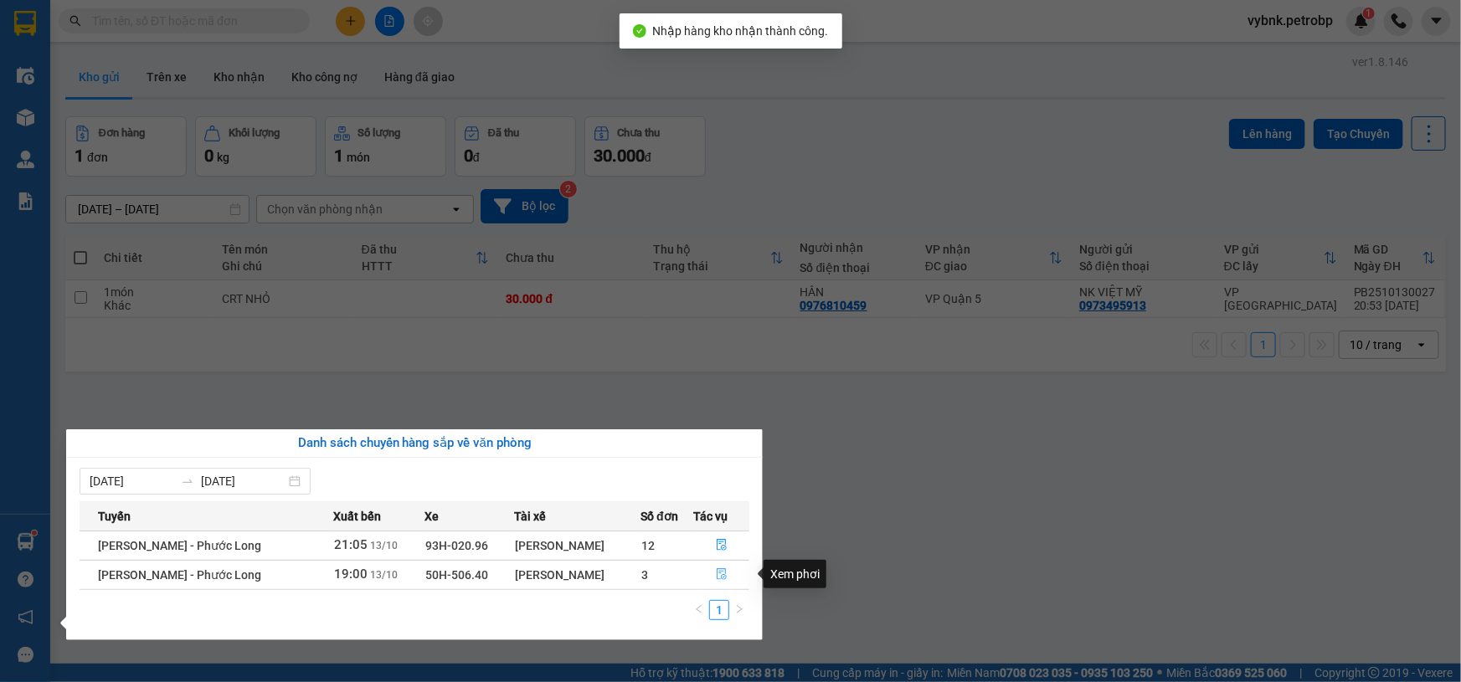
click at [723, 567] on button "button" at bounding box center [722, 575] width 54 height 27
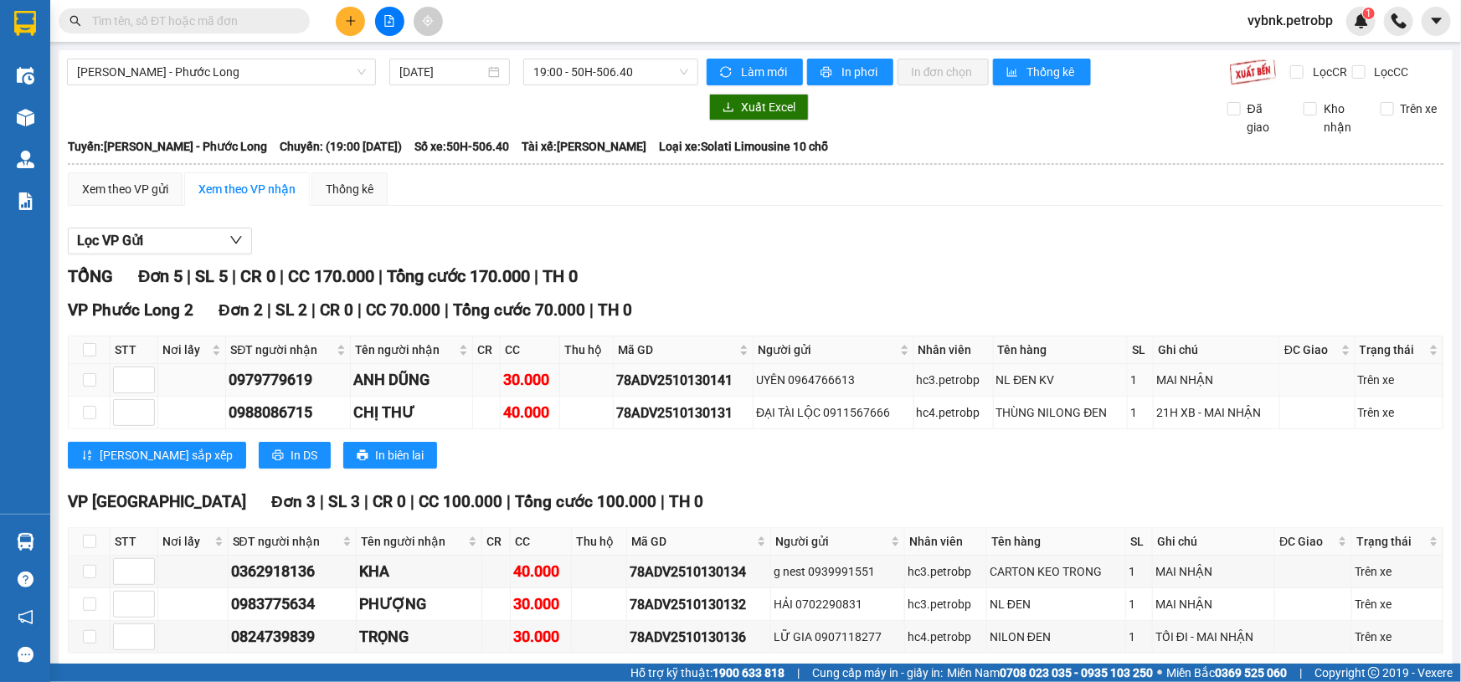
scroll to position [74, 0]
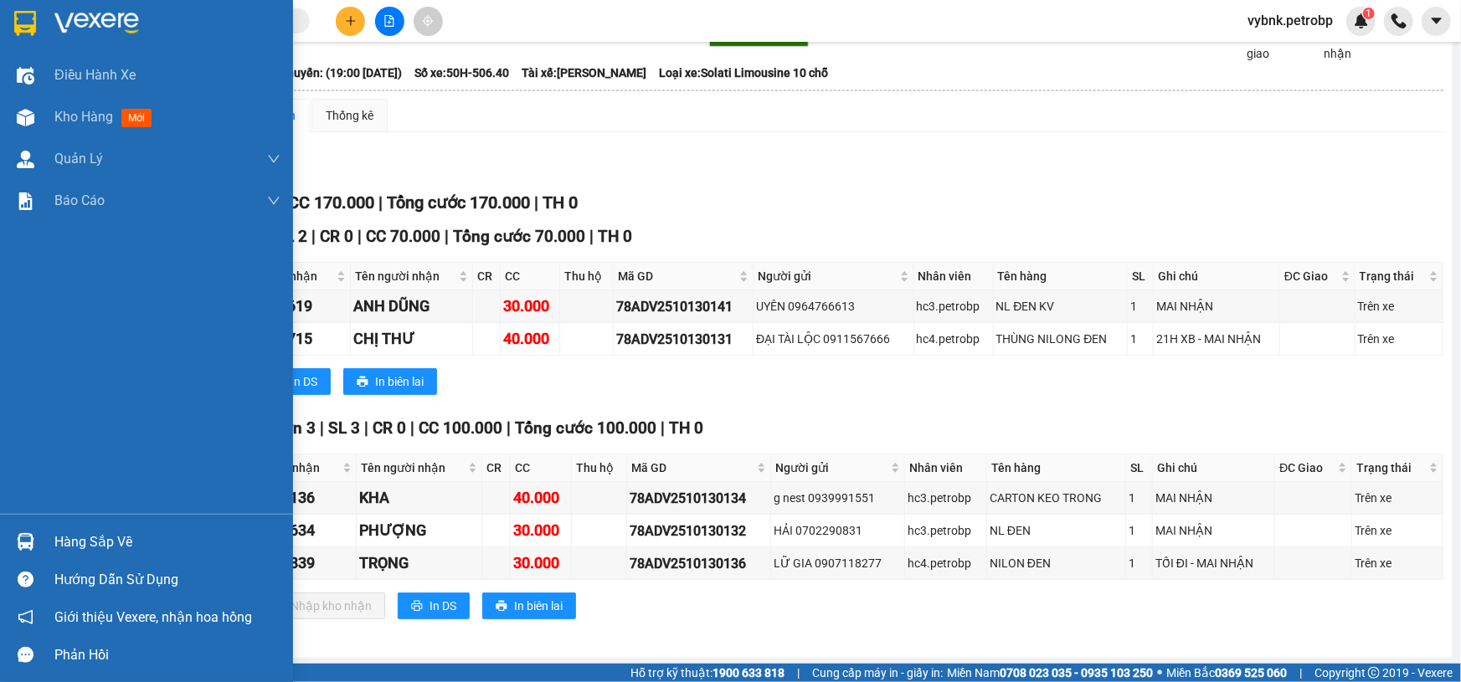
click at [27, 528] on div at bounding box center [25, 542] width 29 height 29
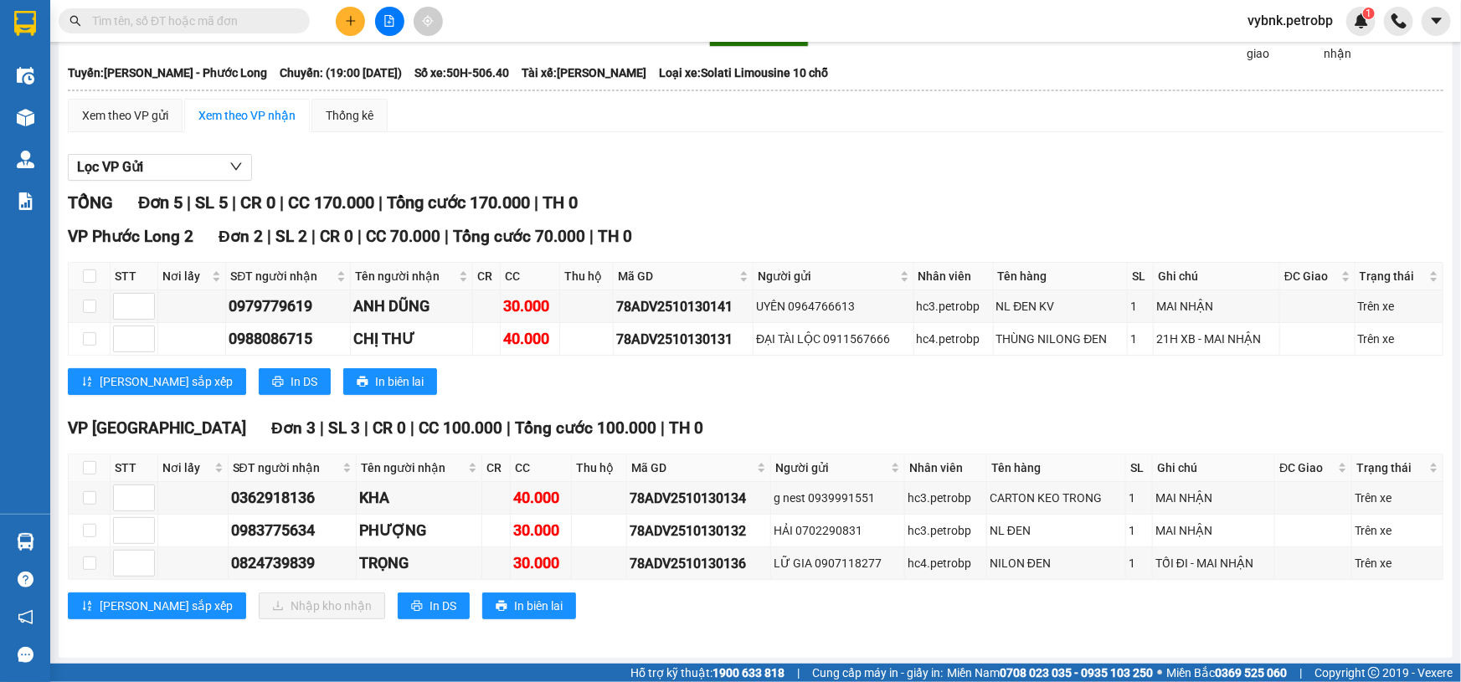
click at [805, 188] on section "Kết quả tìm kiếm ( 0 ) Bộ lọc No Data vybnk.petrobp 1 Điều hành xe Kho hàng mới…" at bounding box center [730, 341] width 1461 height 682
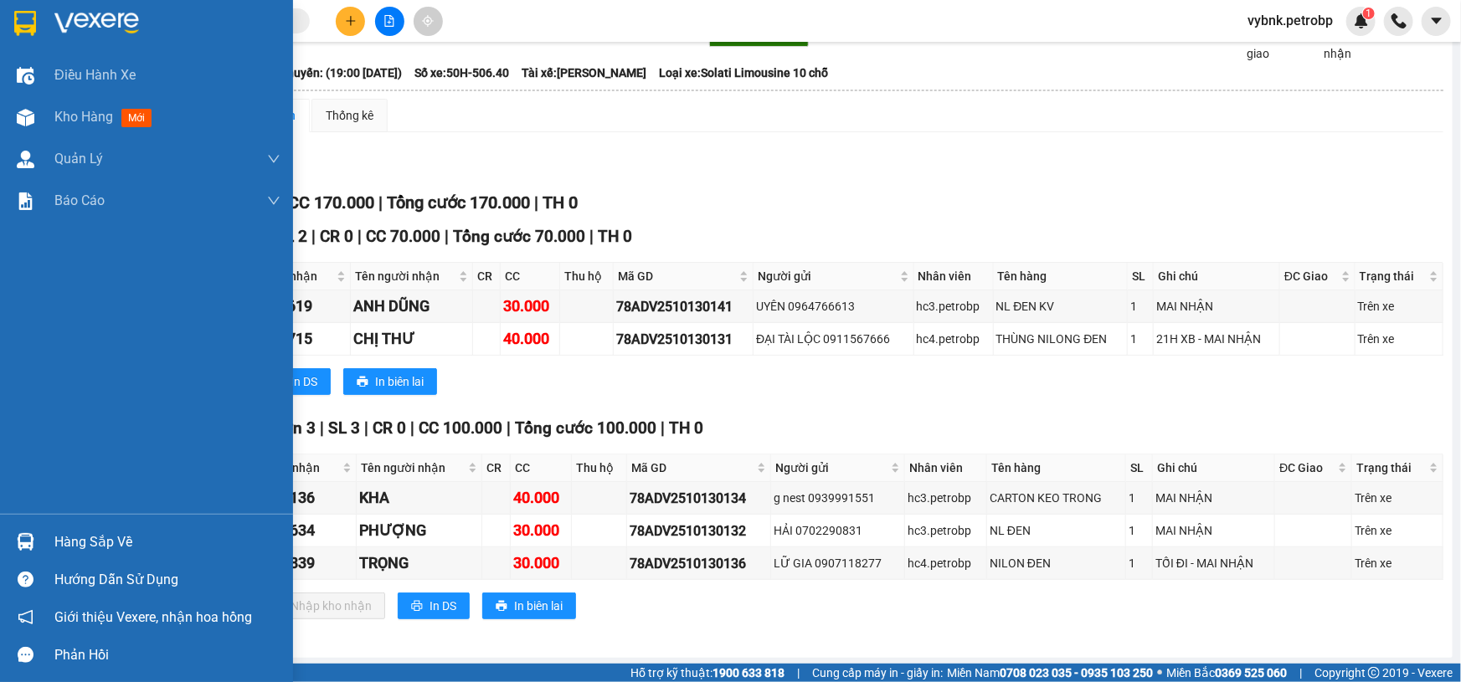
click at [22, 538] on img at bounding box center [26, 542] width 18 height 18
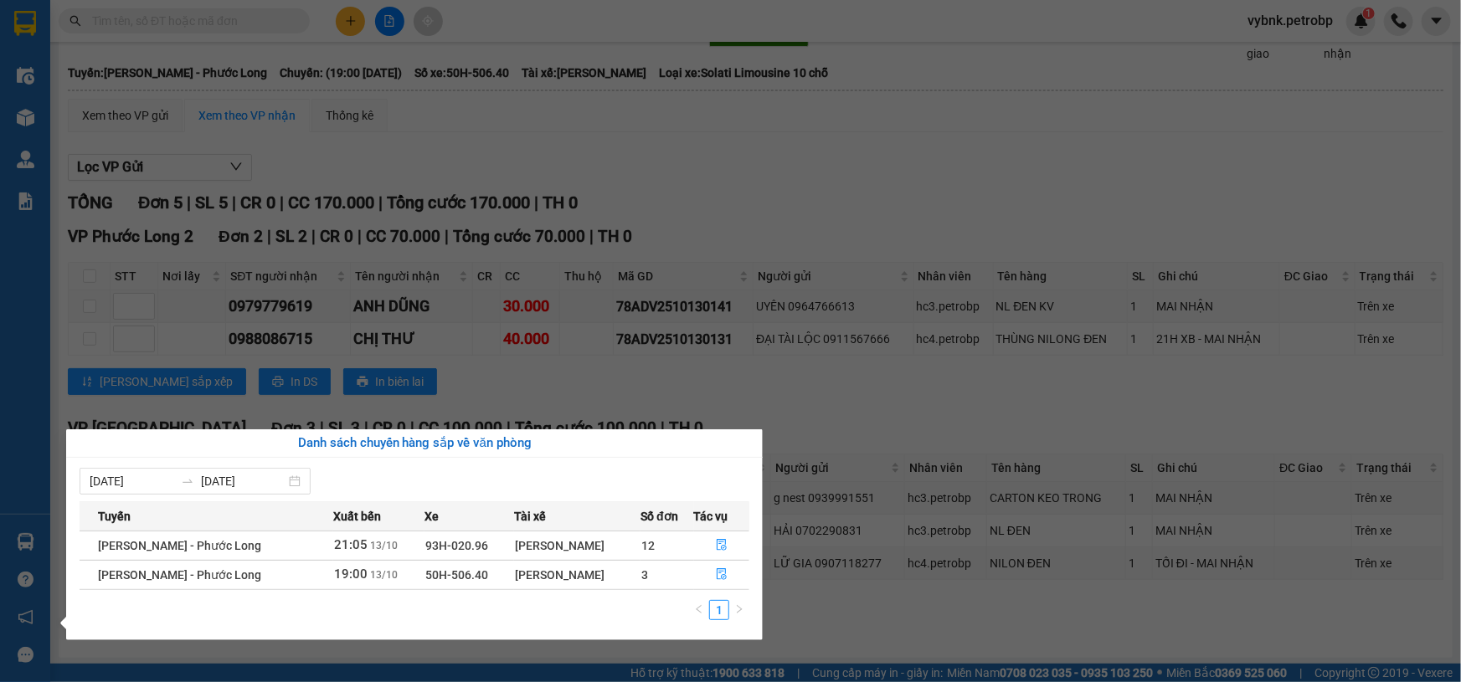
click at [770, 394] on section "Kết quả tìm kiếm ( 0 ) Bộ lọc No Data vybnk.petrobp 1 Điều hành xe Kho hàng mới…" at bounding box center [730, 341] width 1461 height 682
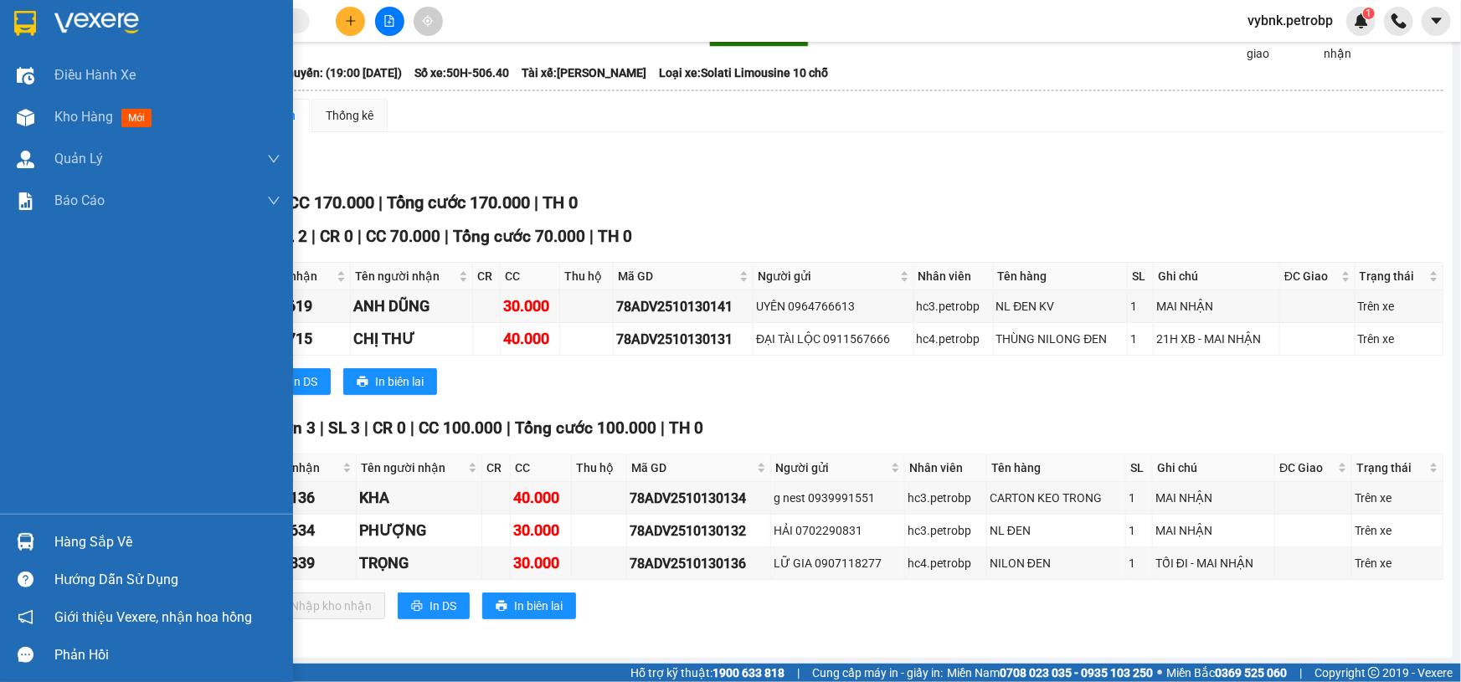
click at [33, 540] on img at bounding box center [26, 542] width 18 height 18
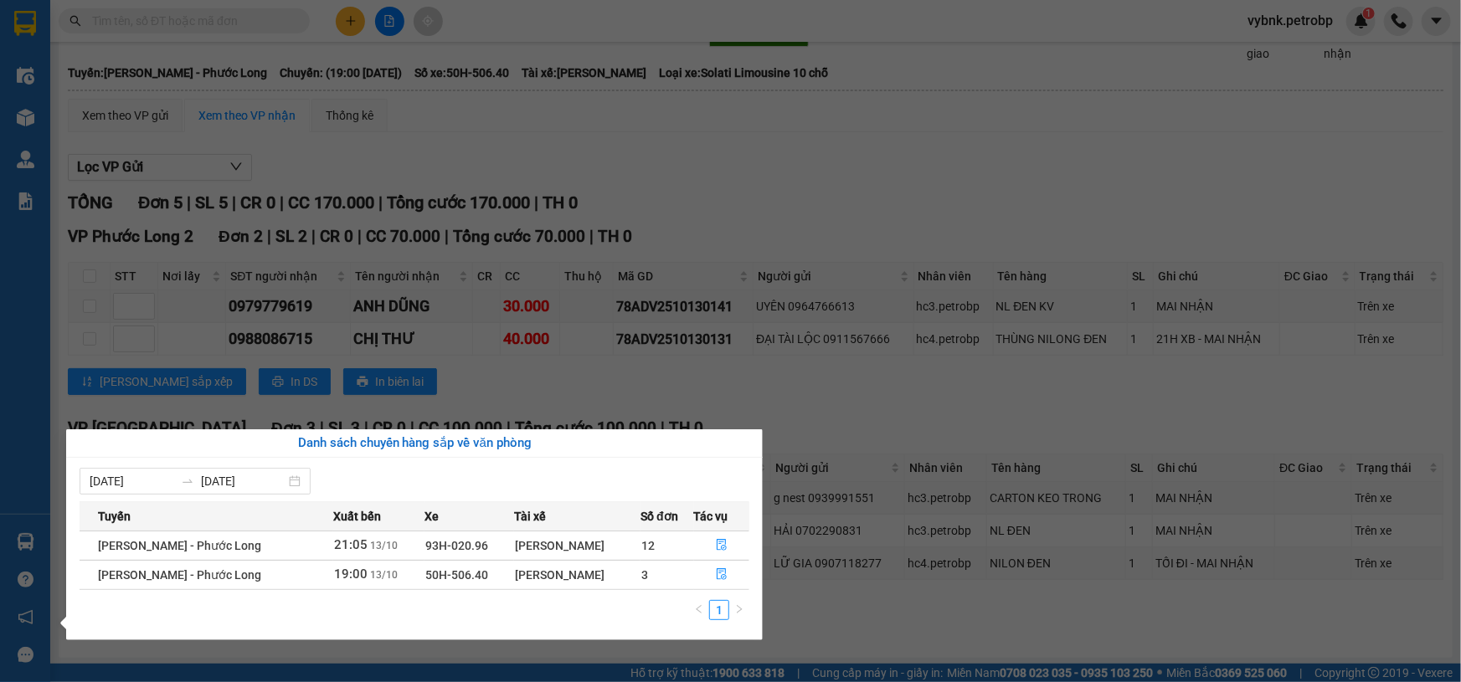
click at [913, 393] on section "Kết quả tìm kiếm ( 0 ) Bộ lọc No Data vybnk.petrobp 1 Điều hành xe Kho hàng mới…" at bounding box center [730, 341] width 1461 height 682
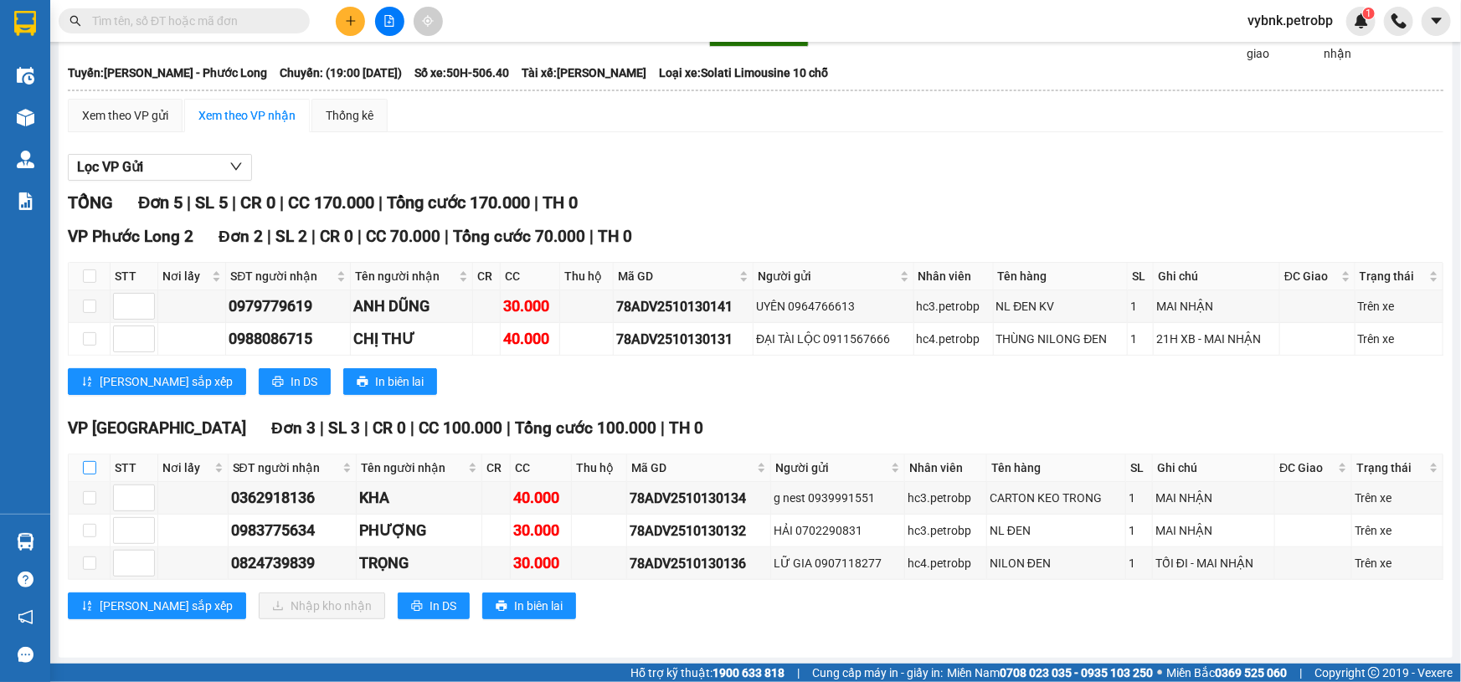
click at [90, 461] on input "checkbox" at bounding box center [89, 467] width 13 height 13
checkbox input "true"
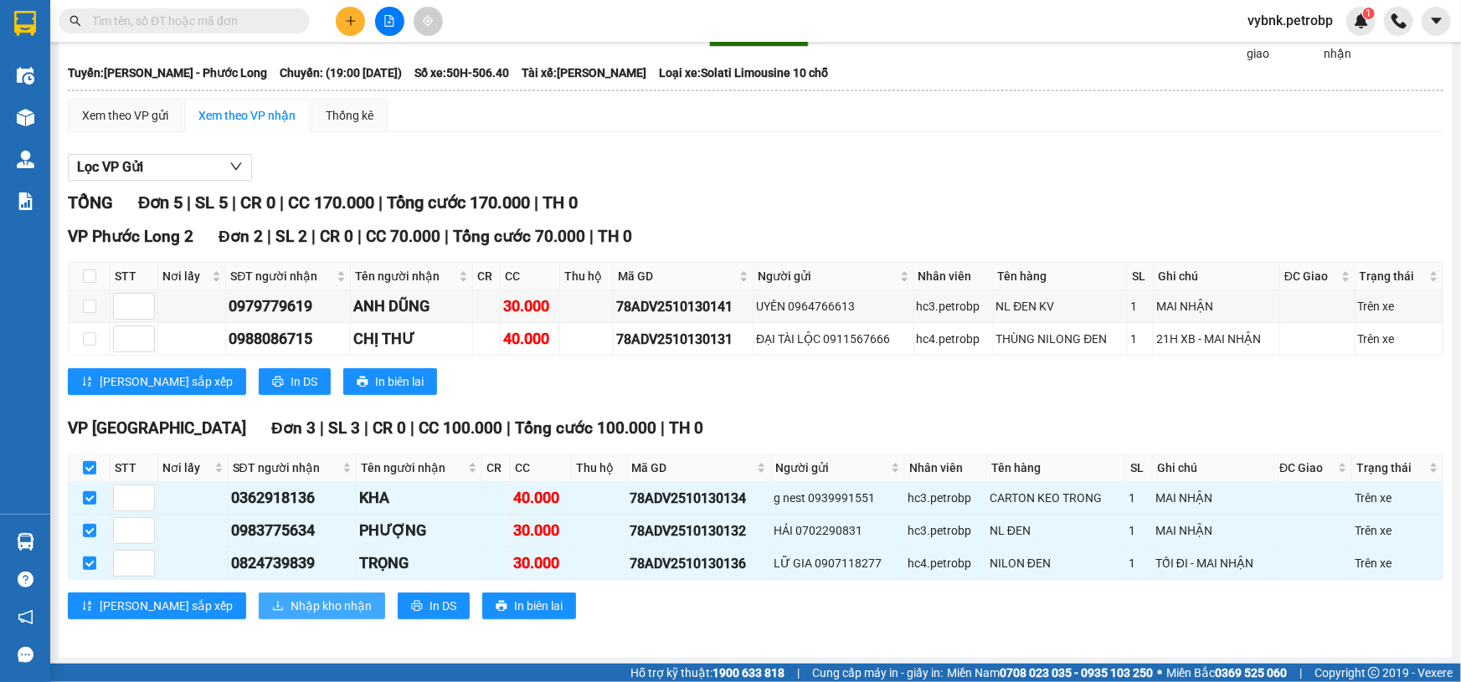
click at [291, 602] on span "Nhập kho nhận" at bounding box center [331, 606] width 81 height 18
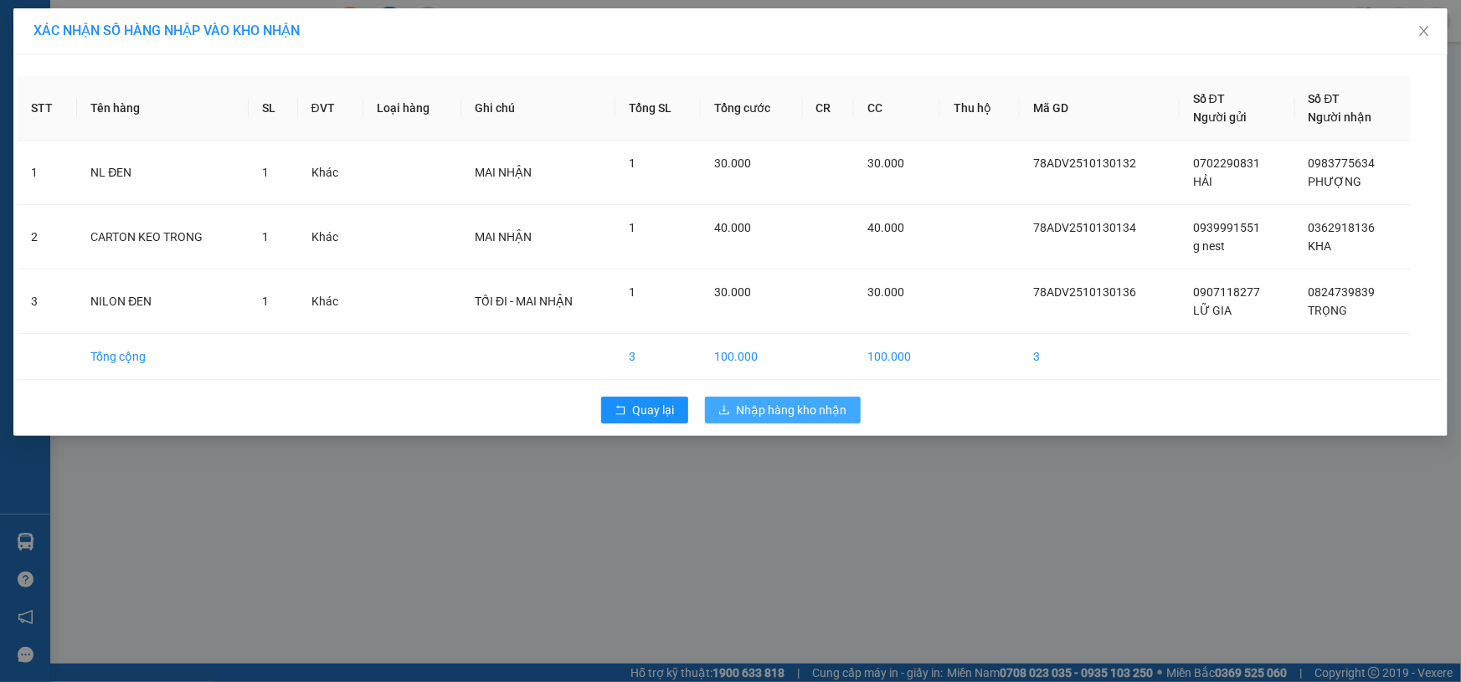
click at [803, 411] on span "Nhập hàng kho nhận" at bounding box center [792, 410] width 111 height 18
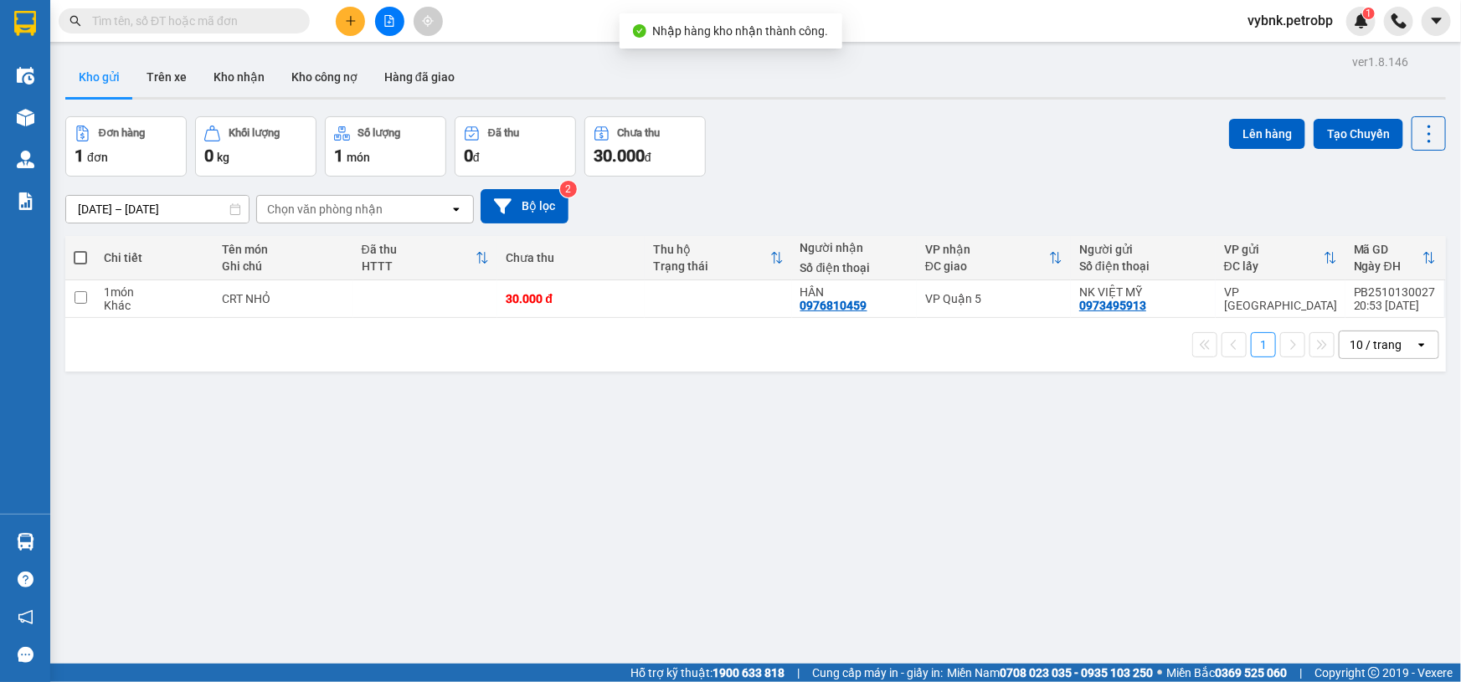
click at [57, 541] on main "ver 1.8.146 Kho gửi Trên xe Kho nhận Kho công nợ Hàng đã giao Đơn hàng 1 đơn Kh…" at bounding box center [730, 332] width 1461 height 664
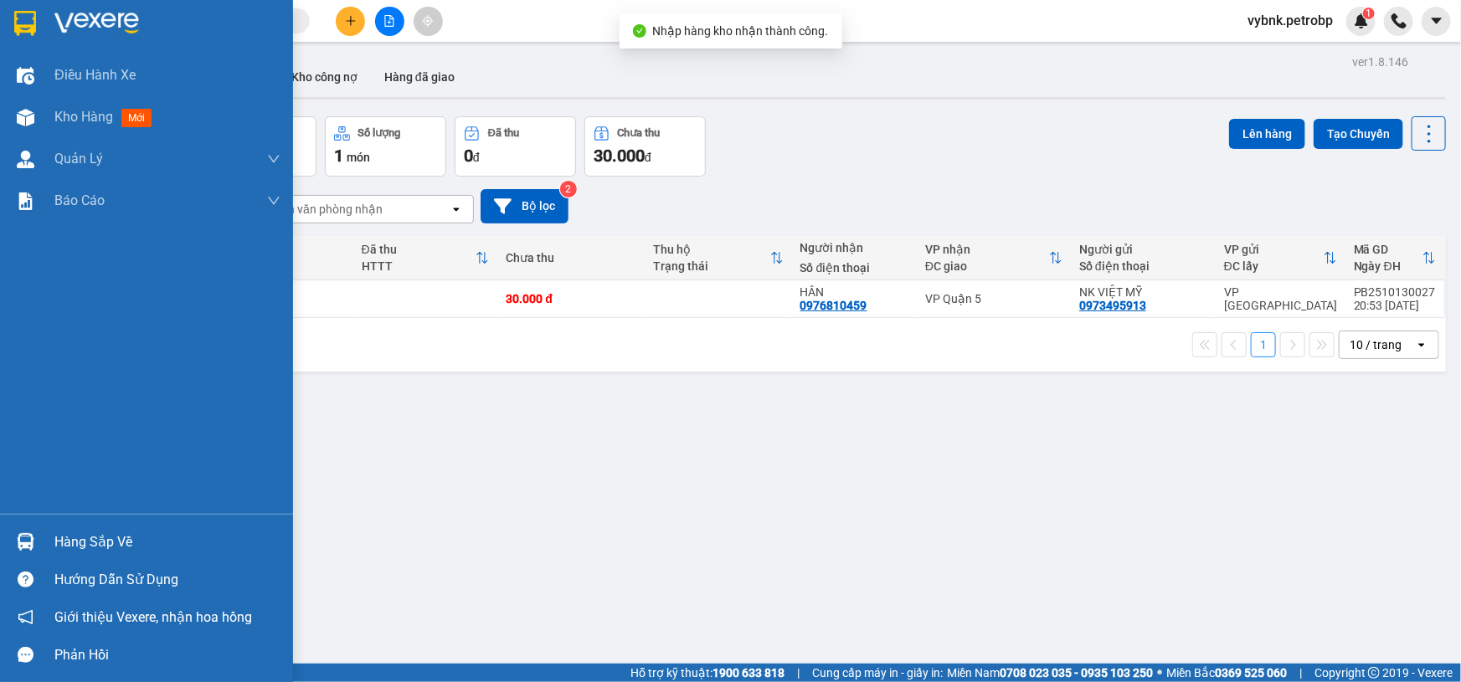
click at [41, 538] on div "Hàng sắp về" at bounding box center [146, 542] width 293 height 38
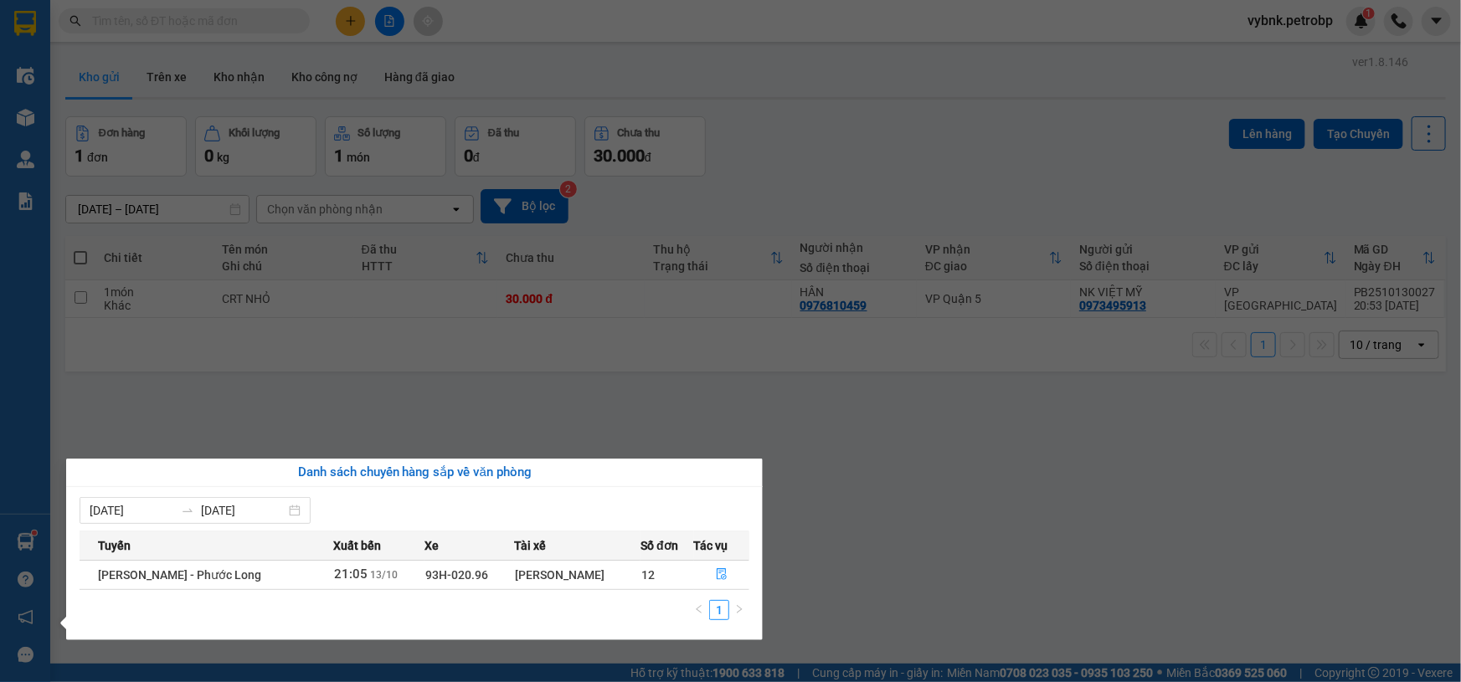
click at [717, 560] on td at bounding box center [722, 574] width 56 height 29
click at [718, 569] on icon "file-done" at bounding box center [722, 575] width 10 height 12
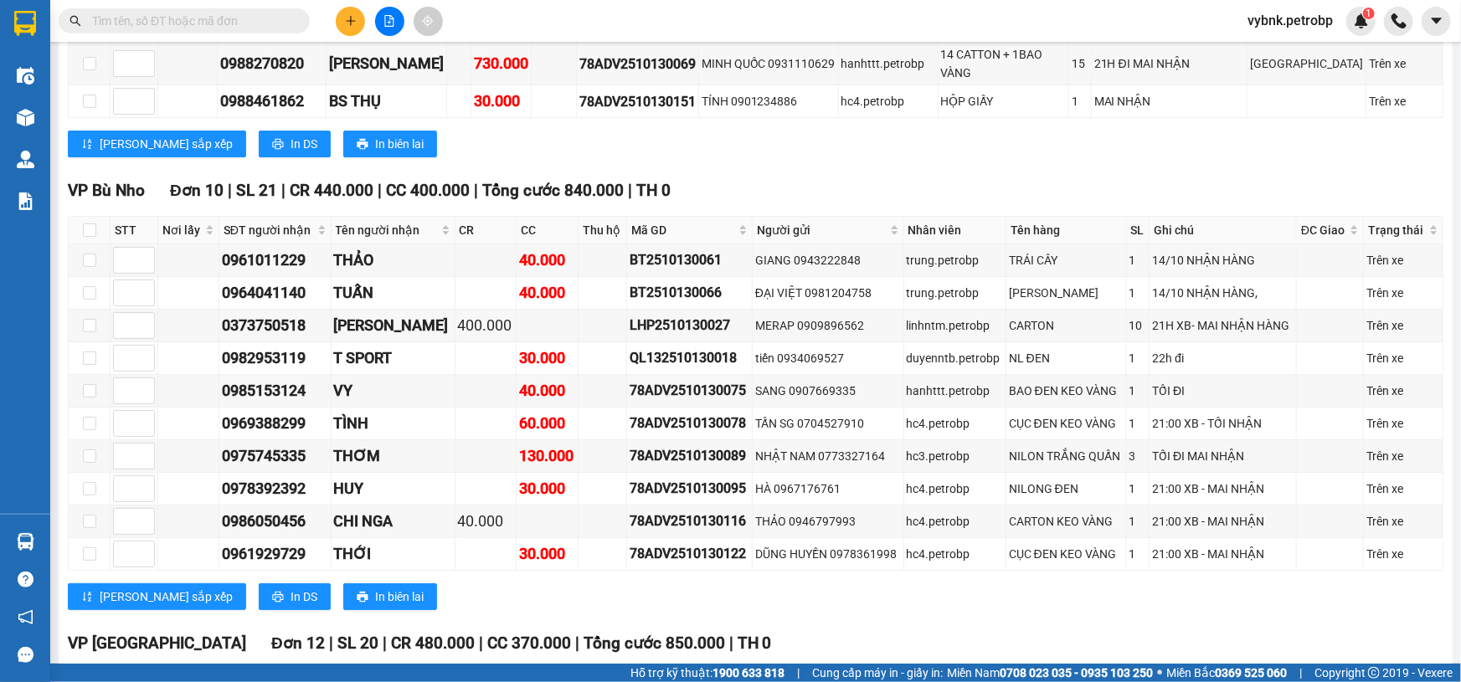
scroll to position [3146, 0]
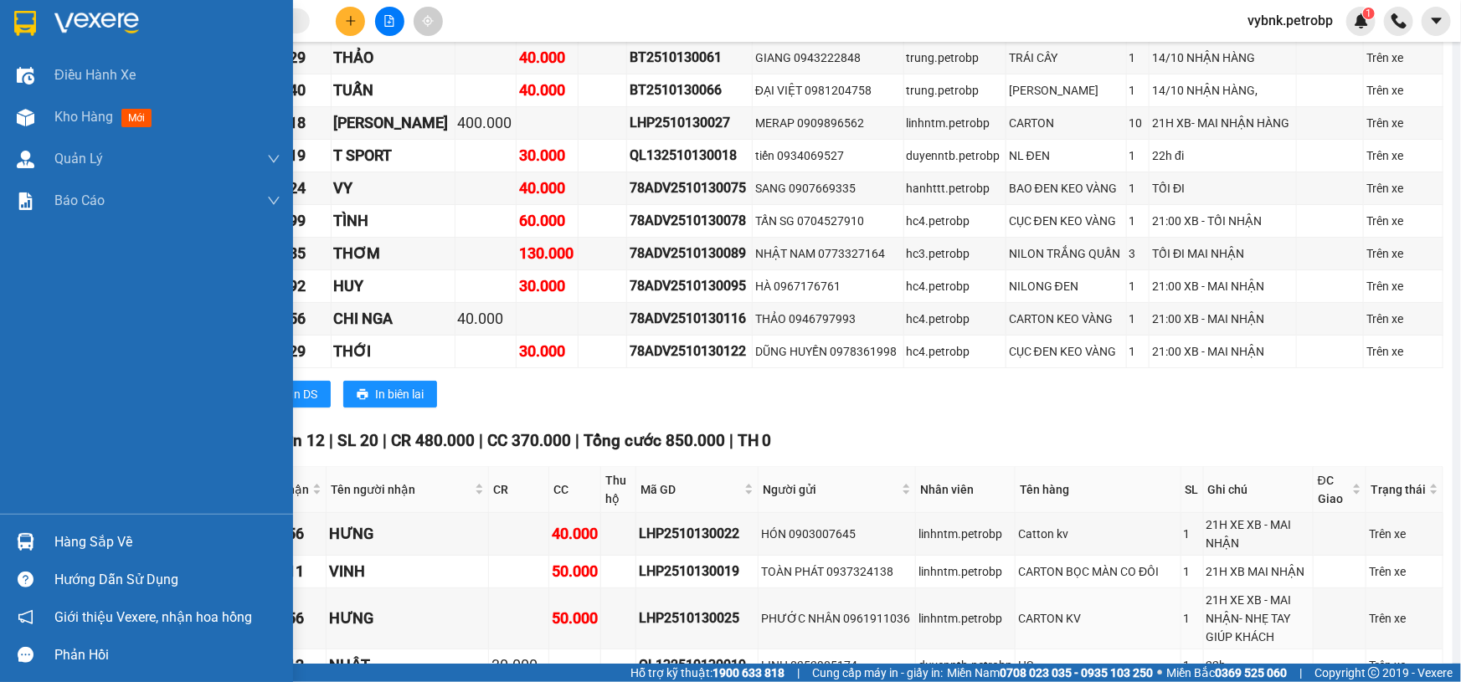
drag, startPoint x: 41, startPoint y: 535, endPoint x: 56, endPoint y: 507, distance: 32.2
click at [41, 536] on div "Hàng sắp về" at bounding box center [146, 542] width 293 height 38
